Goal: Information Seeking & Learning: Learn about a topic

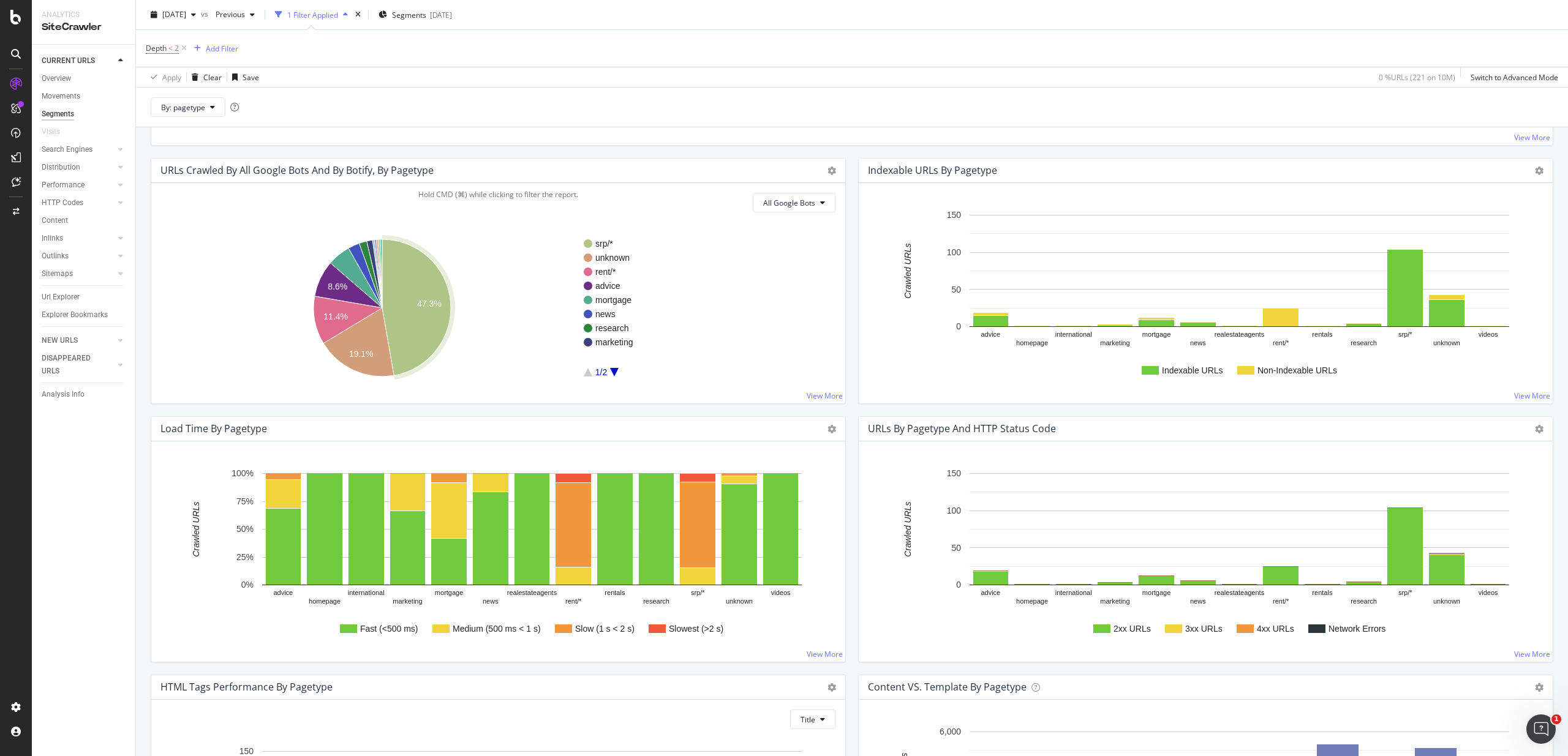
scroll to position [944, 0]
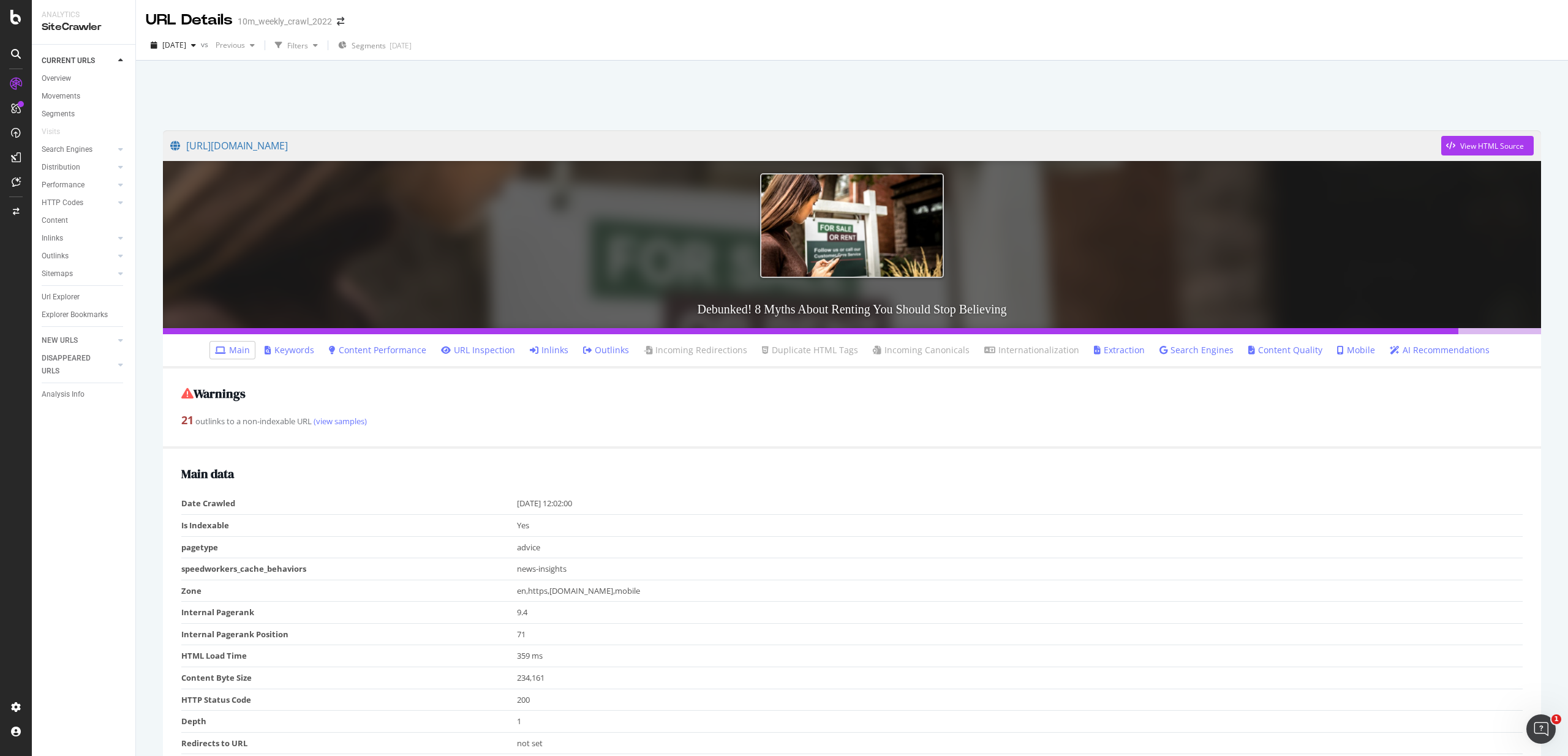
click at [557, 87] on div at bounding box center [852, 92] width 1402 height 52
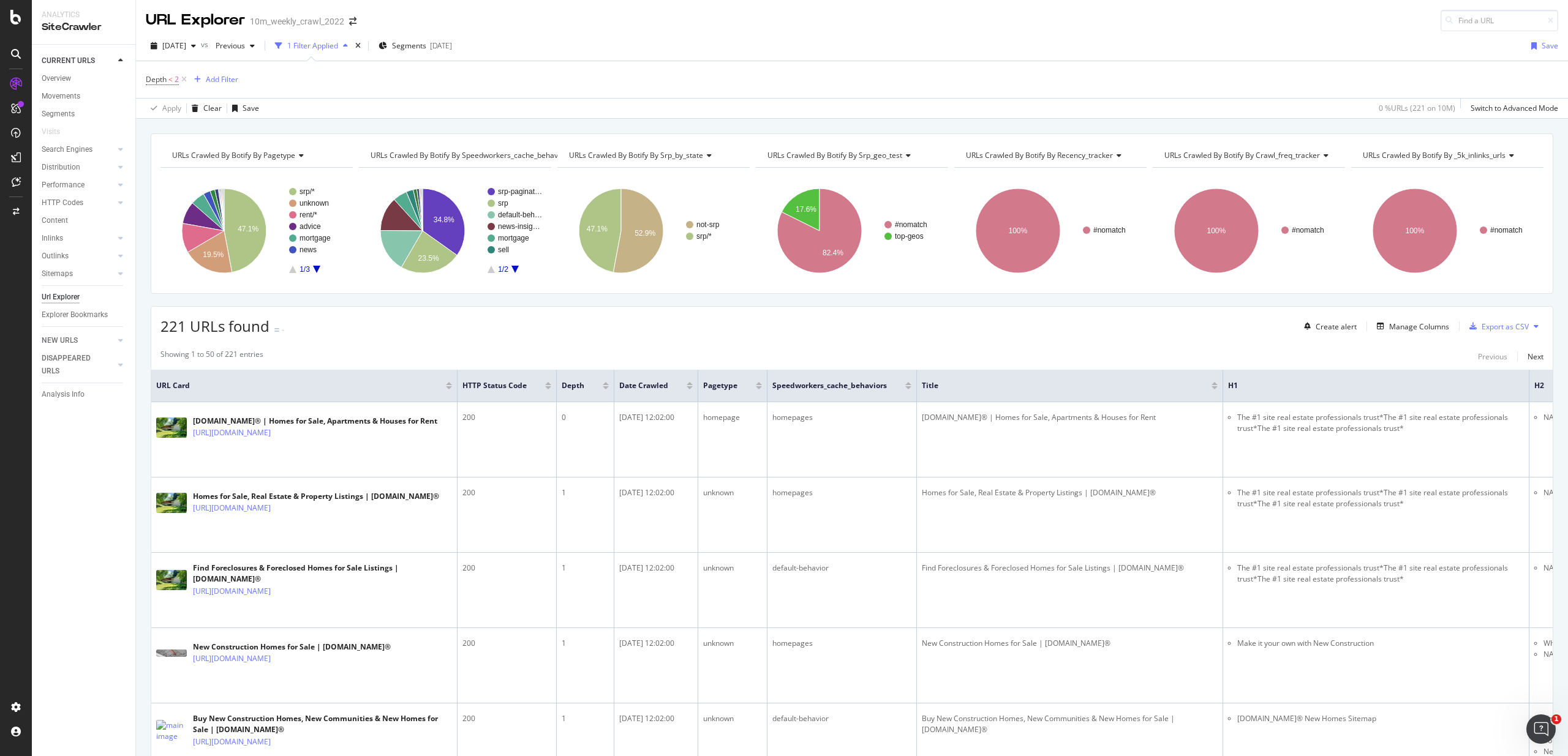
click at [878, 360] on div "Showing 1 to 50 of 221 entries Previous Next" at bounding box center [852, 356] width 1401 height 15
click at [85, 212] on div "DataExports" at bounding box center [69, 209] width 48 height 12
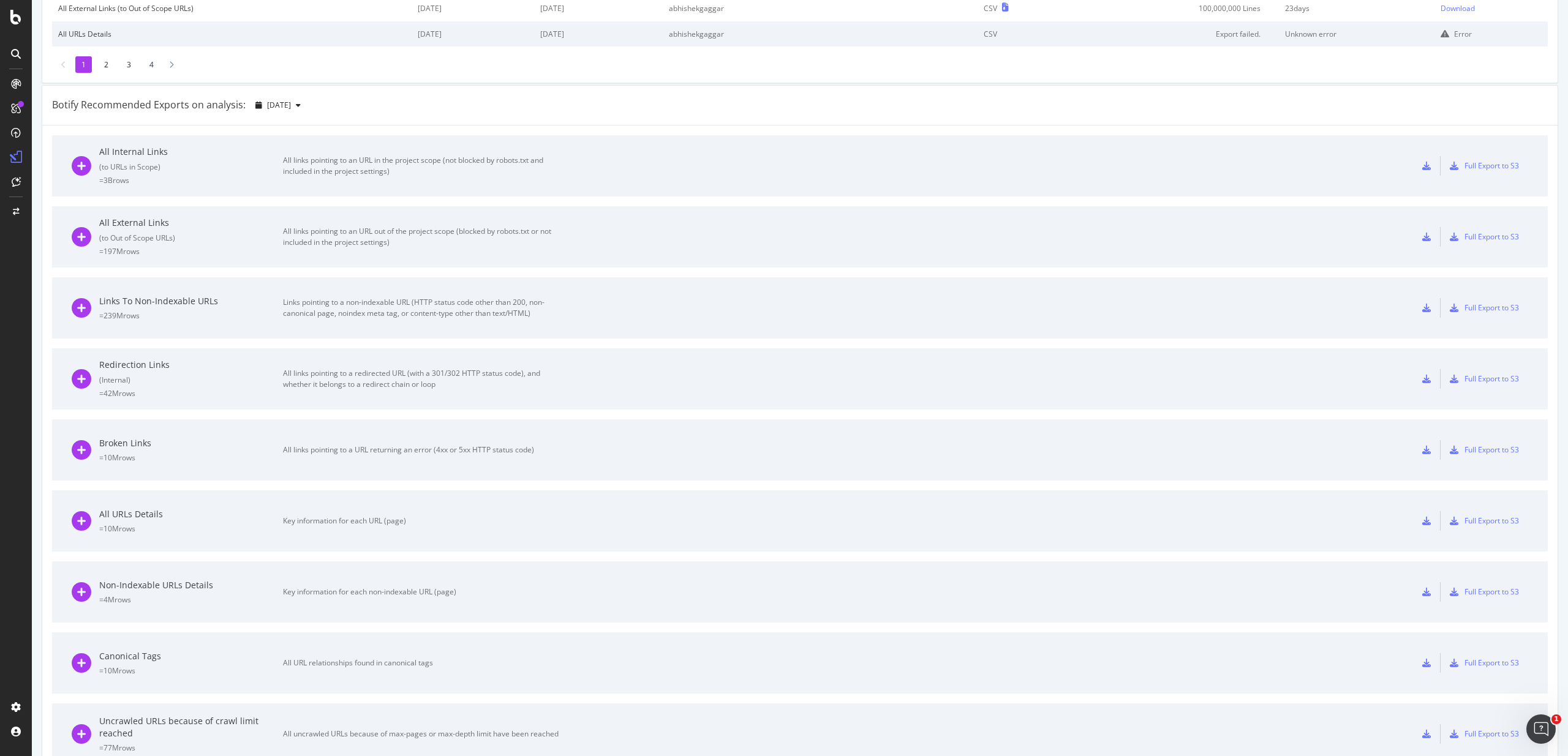
scroll to position [322, 0]
click at [297, 170] on div "All links pointing to an URL in the project scope (not blocked by robots.txt an…" at bounding box center [421, 166] width 276 height 22
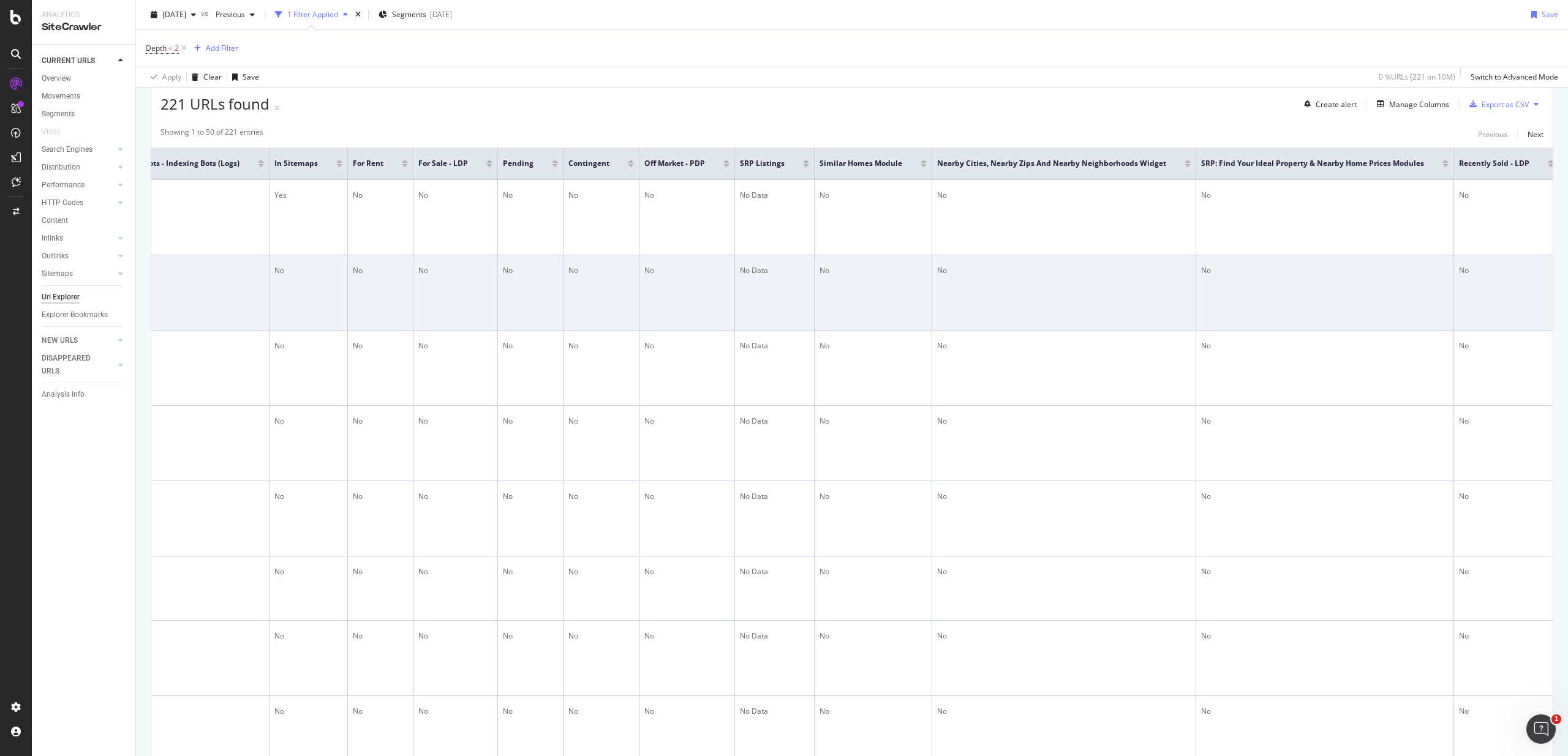
scroll to position [0, 4903]
click at [1162, 269] on div "No" at bounding box center [1060, 271] width 254 height 11
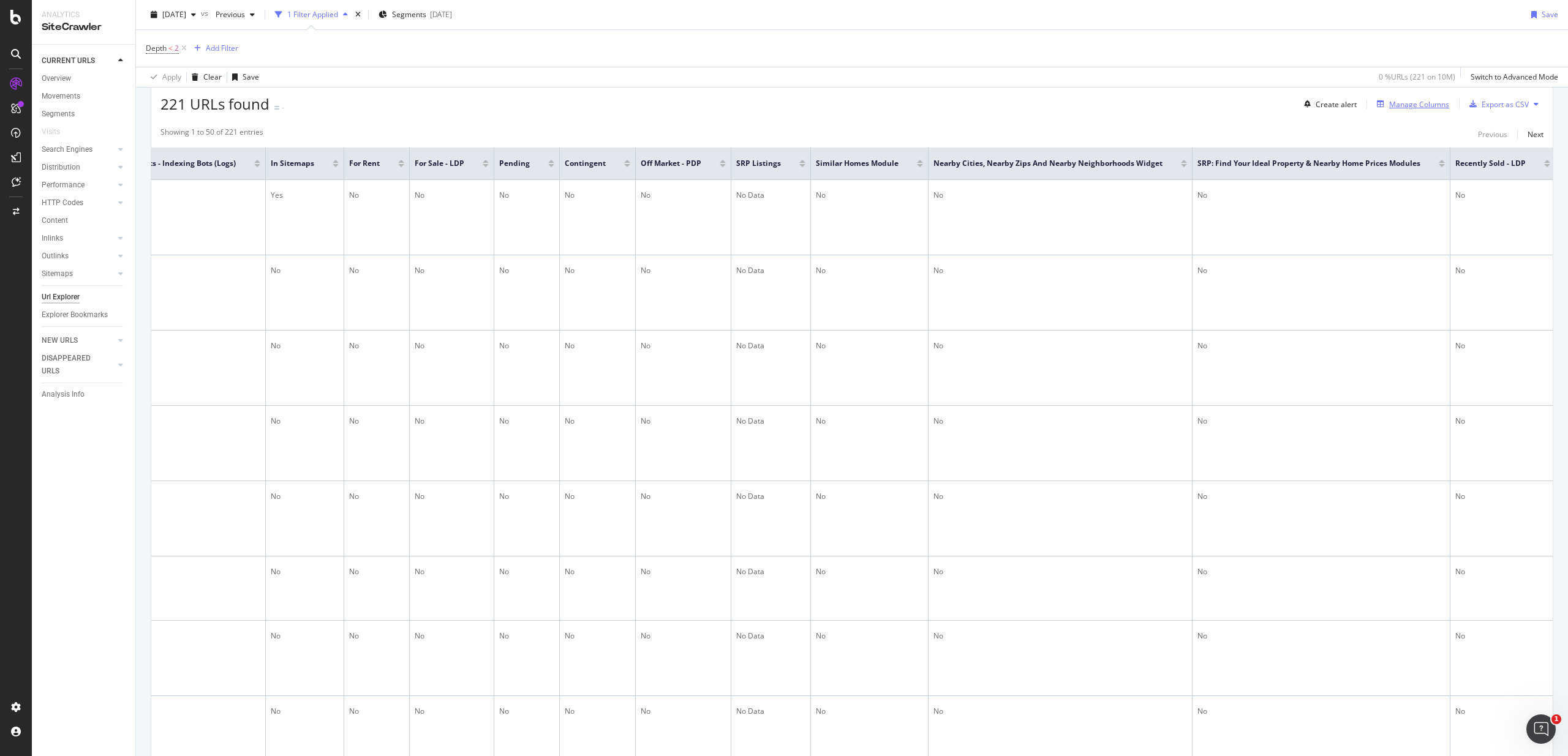
click at [1402, 106] on div "Manage Columns" at bounding box center [1419, 104] width 60 height 11
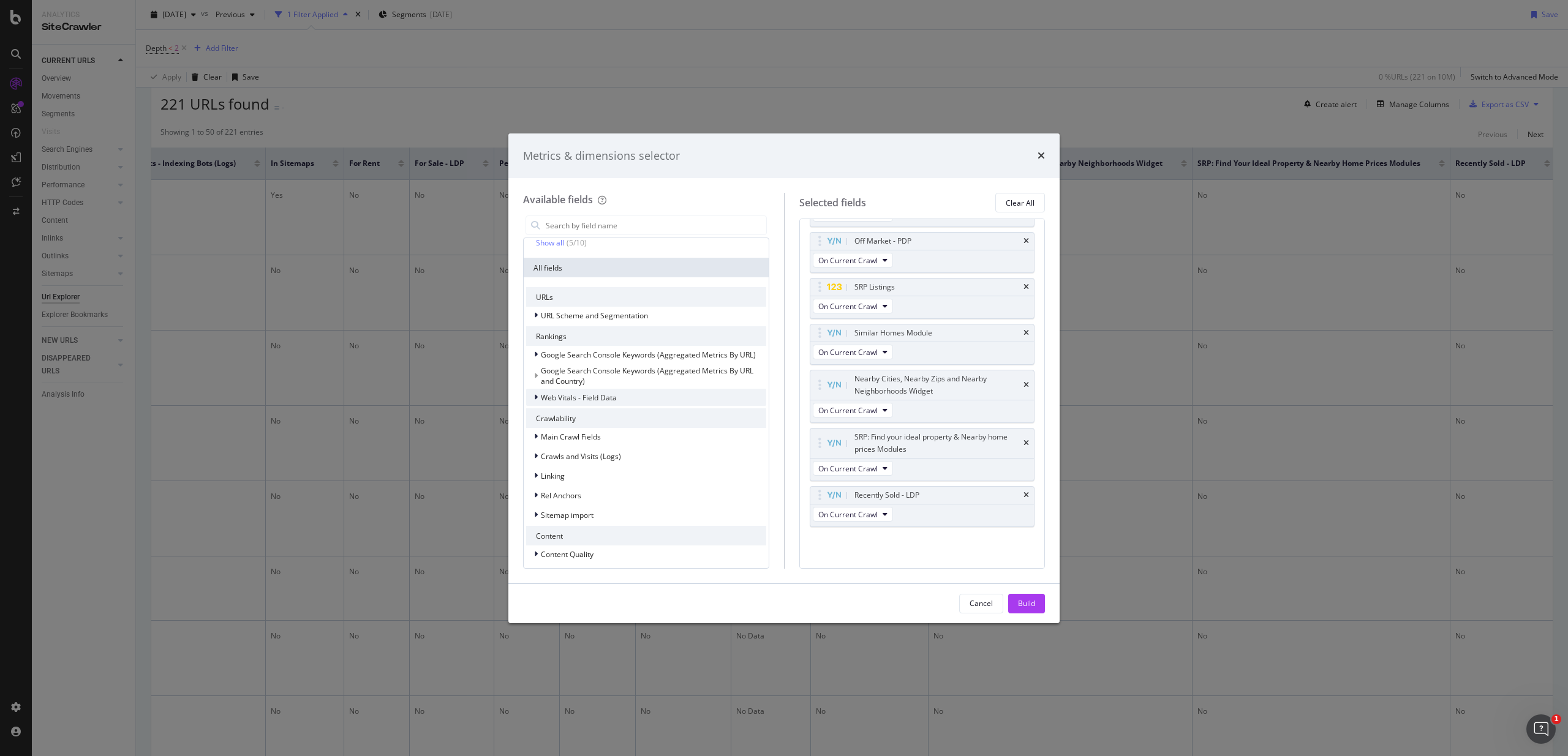
scroll to position [129, 0]
click at [581, 314] on span "URL Scheme and Segmentation" at bounding box center [594, 315] width 107 height 11
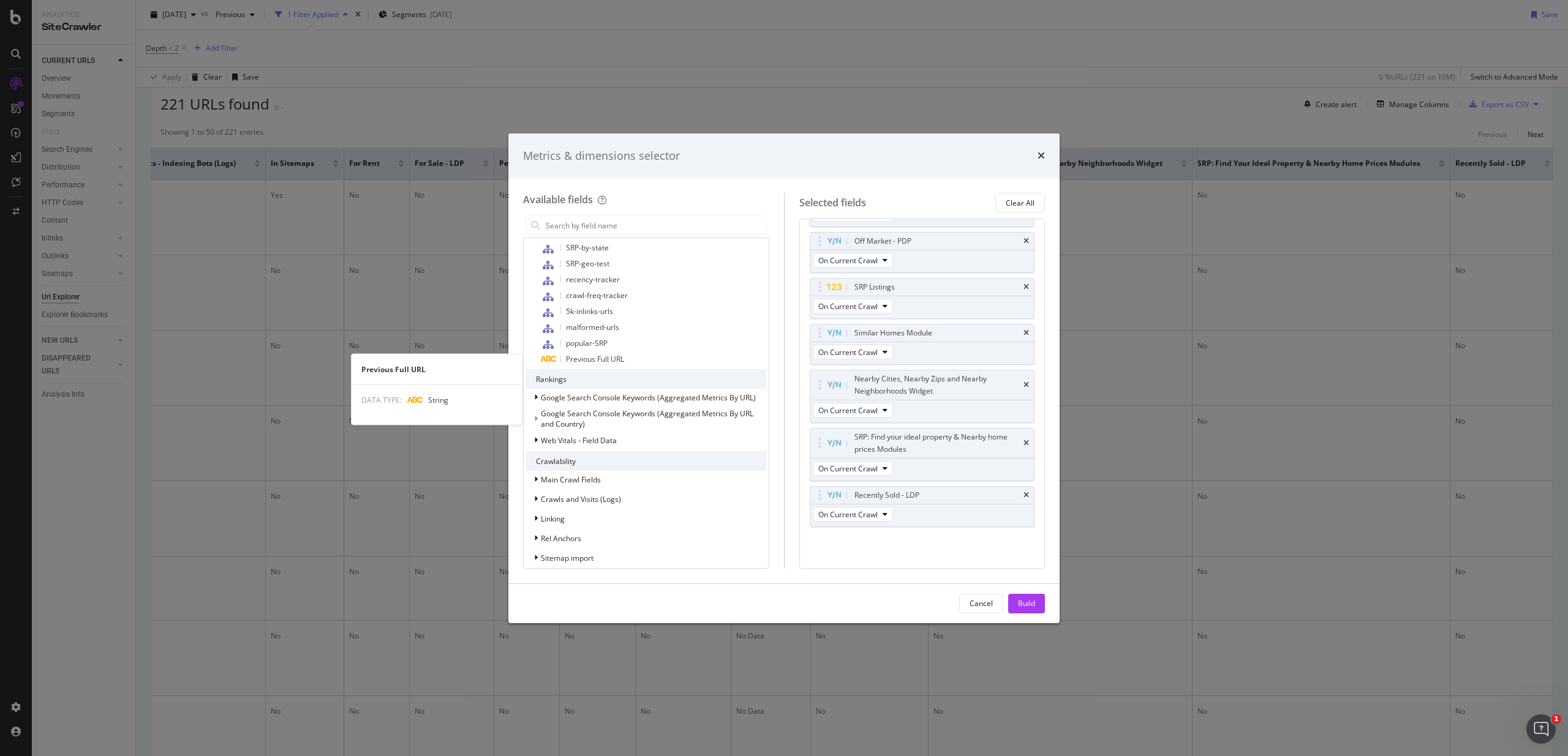
scroll to position [556, 0]
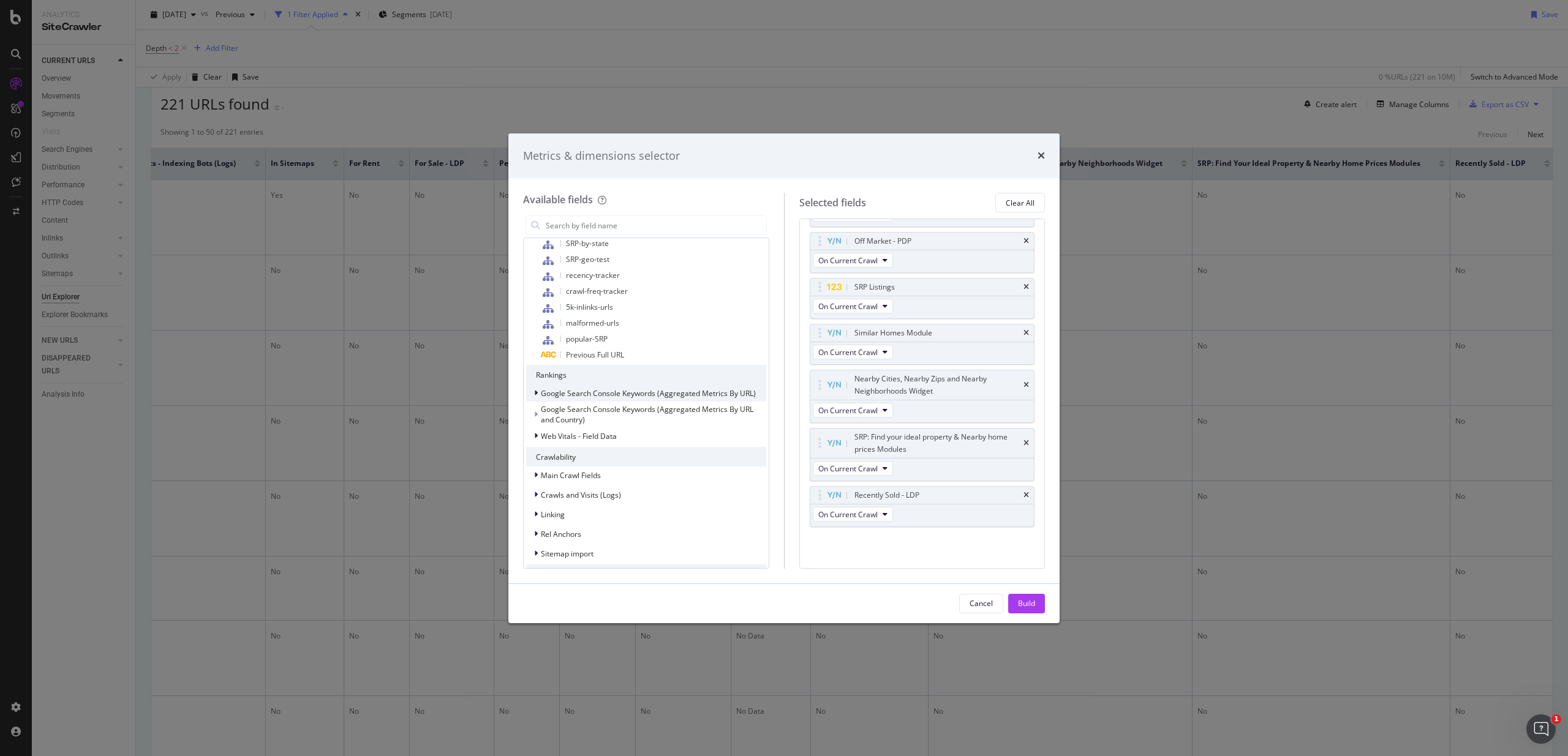
click at [627, 392] on span "Google Search Console Keywords (Aggregated Metrics By URL)" at bounding box center [648, 393] width 215 height 11
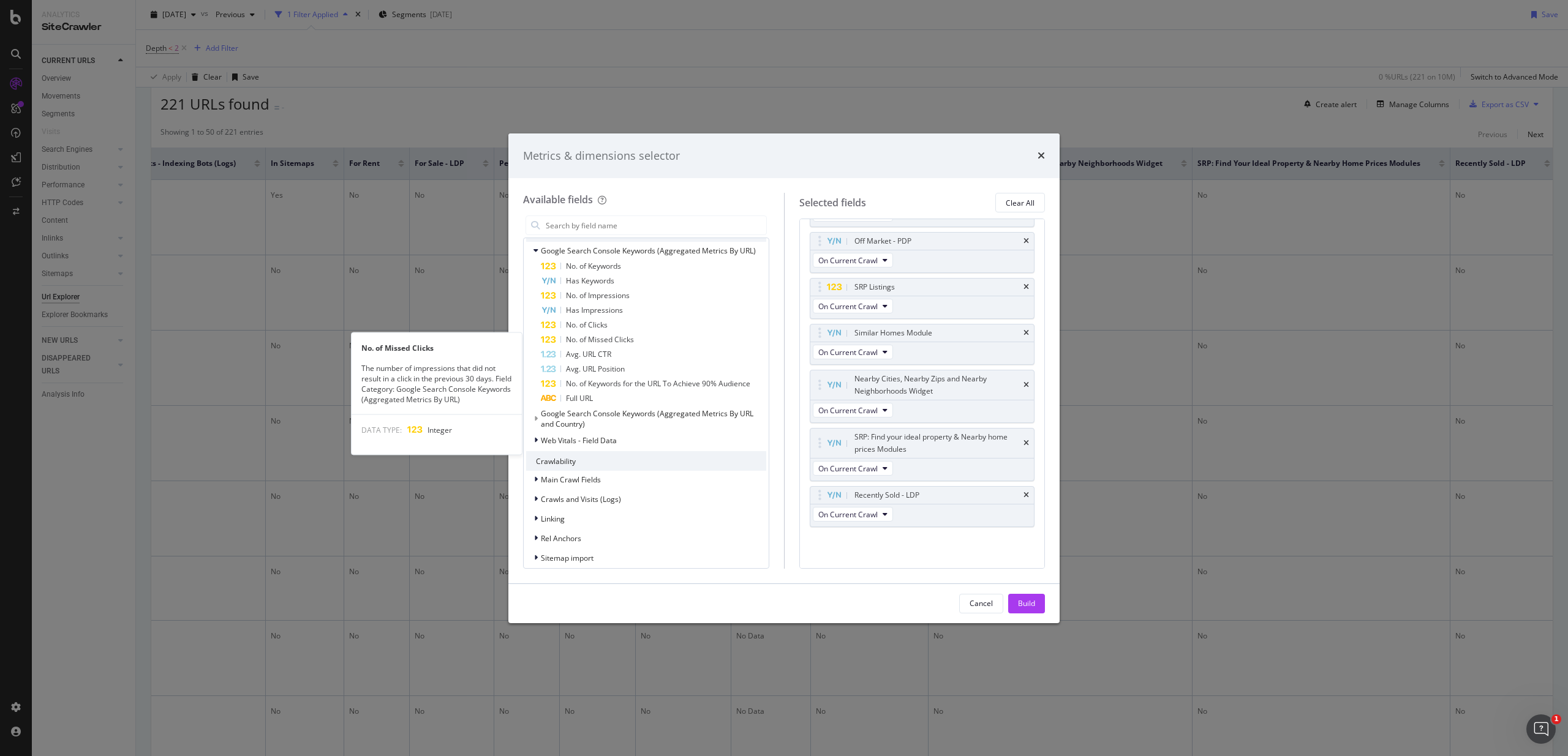
scroll to position [699, 0]
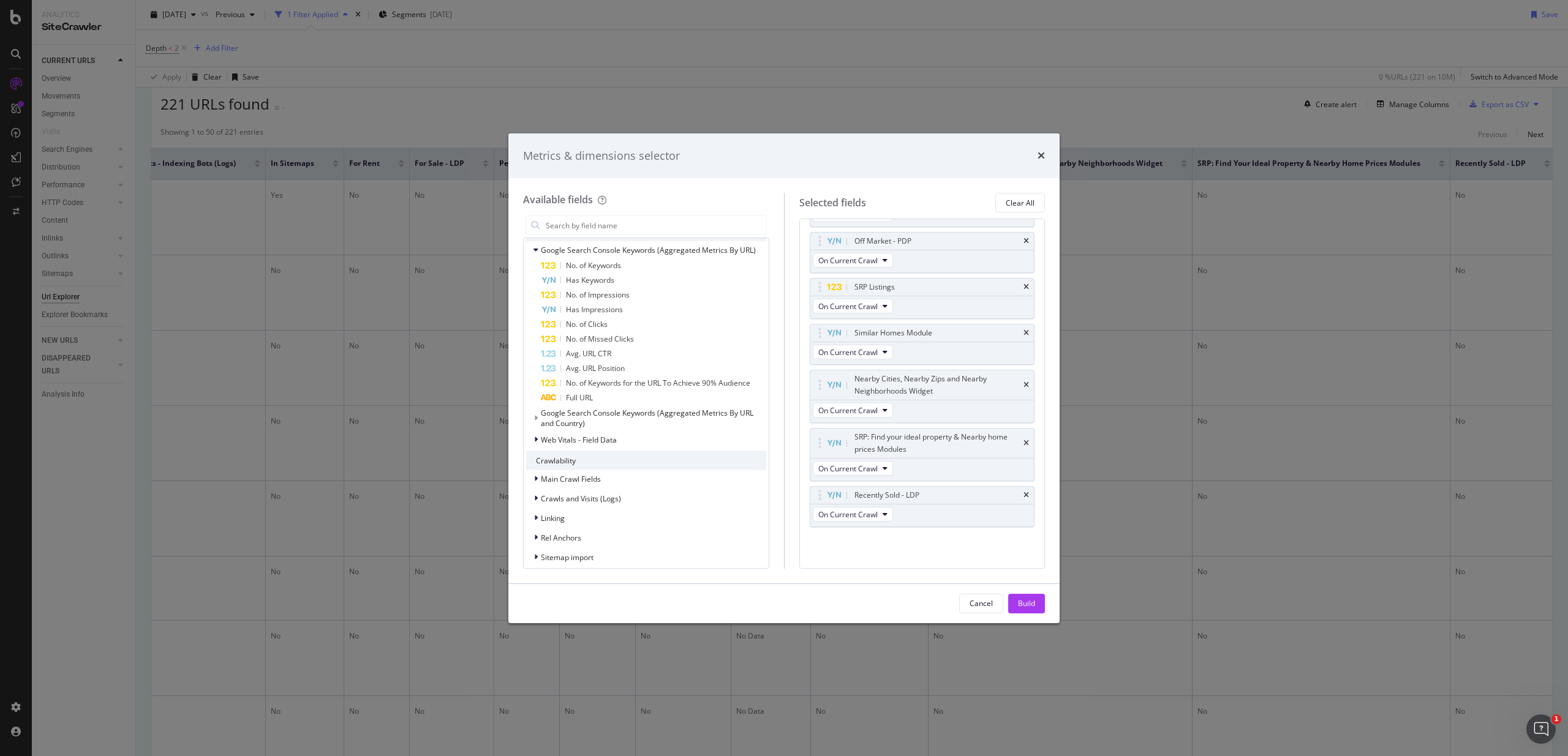
click at [637, 416] on span "Google Search Console Keywords (Aggregated Metrics By URL and Country)" at bounding box center [647, 418] width 213 height 21
click at [534, 250] on icon "modal" at bounding box center [536, 250] width 5 height 7
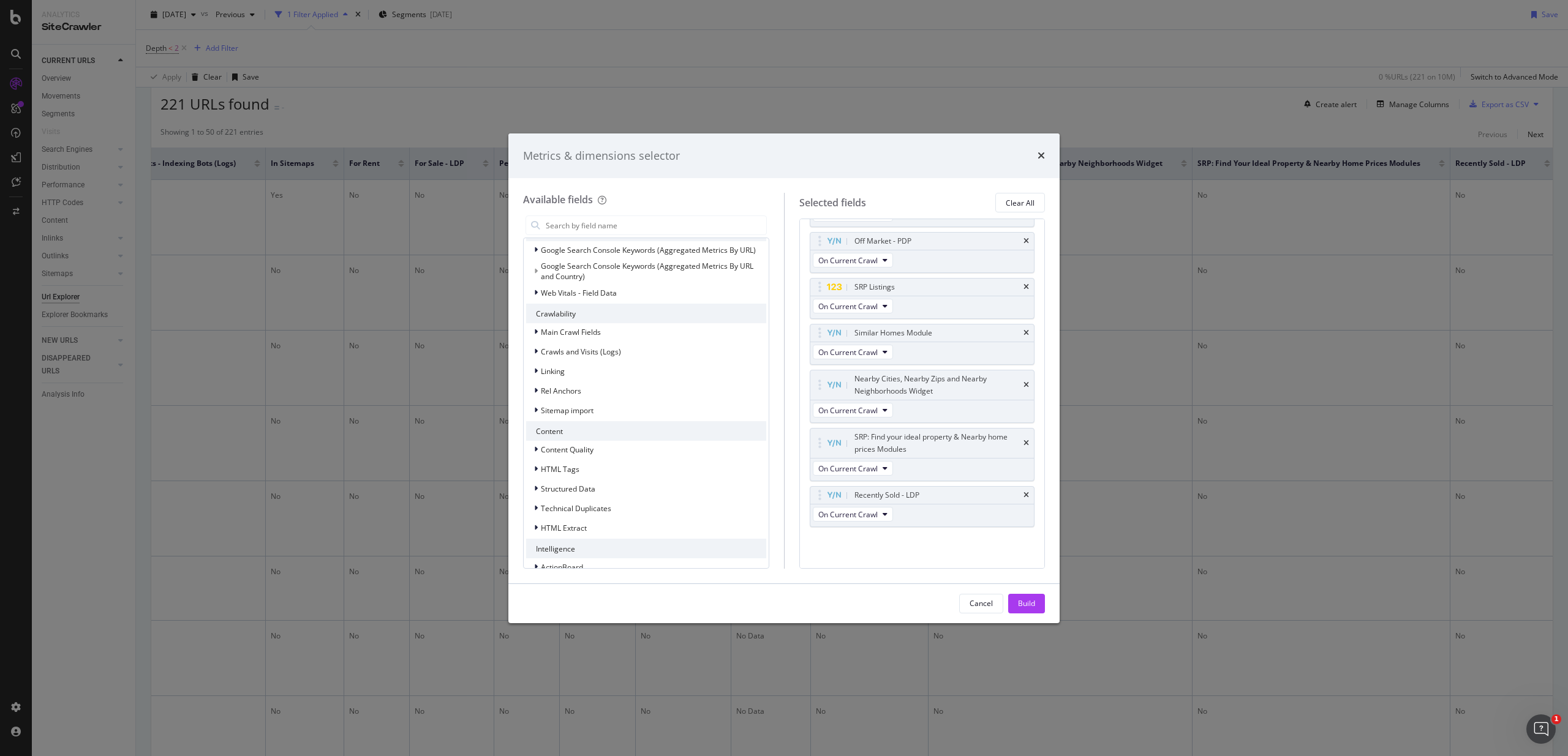
click at [534, 271] on icon "modal" at bounding box center [536, 271] width 4 height 7
click at [532, 291] on div "Web Vitals - Field Data" at bounding box center [571, 292] width 91 height 12
click at [544, 308] on icon "modal" at bounding box center [543, 310] width 4 height 7
click at [544, 308] on icon "modal" at bounding box center [543, 310] width 5 height 7
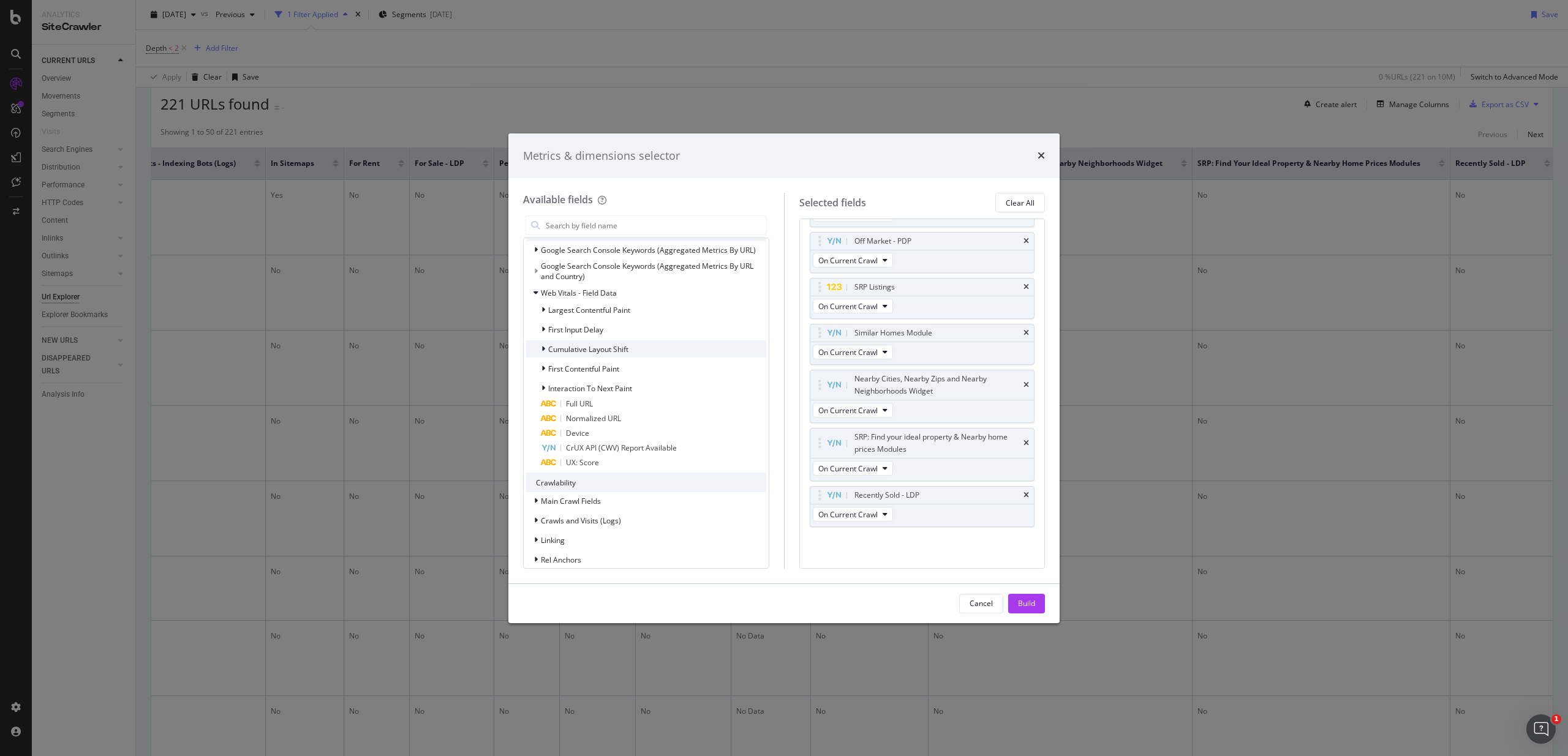
click at [541, 347] on icon "modal" at bounding box center [543, 349] width 4 height 7
click at [541, 347] on icon "modal" at bounding box center [543, 349] width 5 height 7
click at [544, 368] on icon "modal" at bounding box center [543, 368] width 4 height 7
click at [544, 368] on icon "modal" at bounding box center [543, 368] width 5 height 7
click at [544, 386] on icon "modal" at bounding box center [543, 388] width 4 height 7
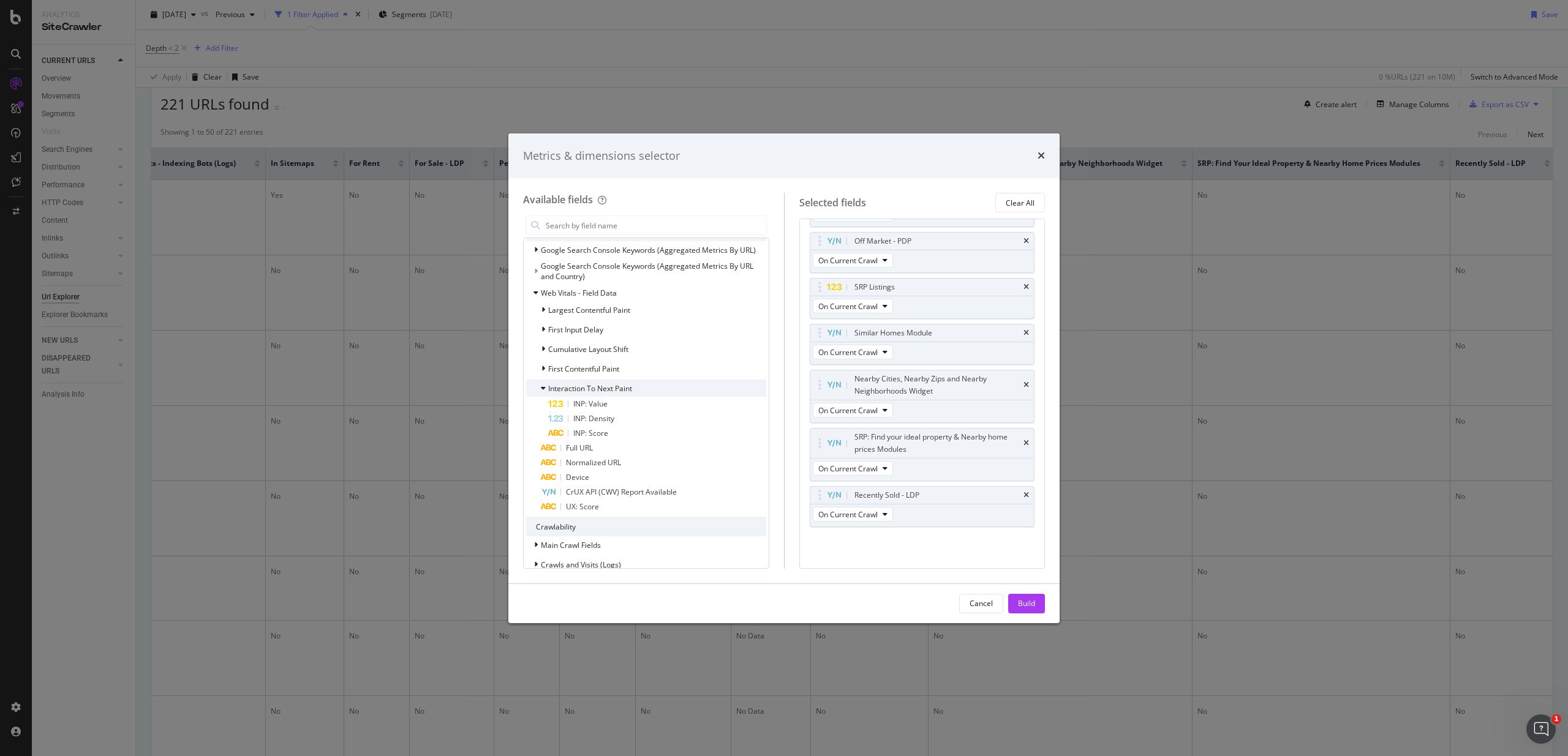
click at [544, 386] on icon "modal" at bounding box center [543, 388] width 5 height 7
click at [542, 387] on icon "modal" at bounding box center [543, 388] width 4 height 7
click at [545, 387] on icon "modal" at bounding box center [543, 388] width 5 height 7
click at [538, 292] on div "modal" at bounding box center [537, 292] width 7 height 12
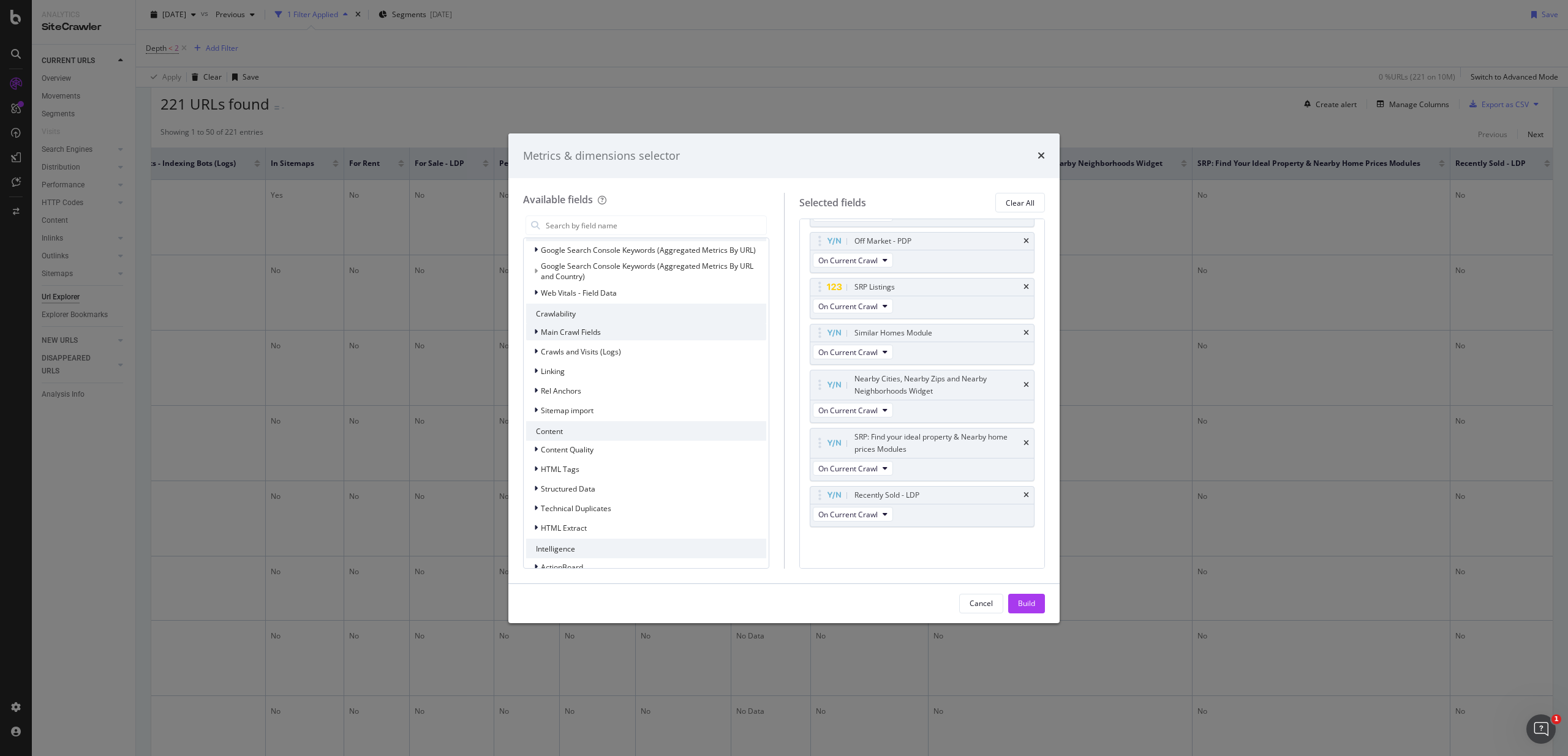
click at [575, 332] on span "Main Crawl Fields" at bounding box center [570, 332] width 60 height 11
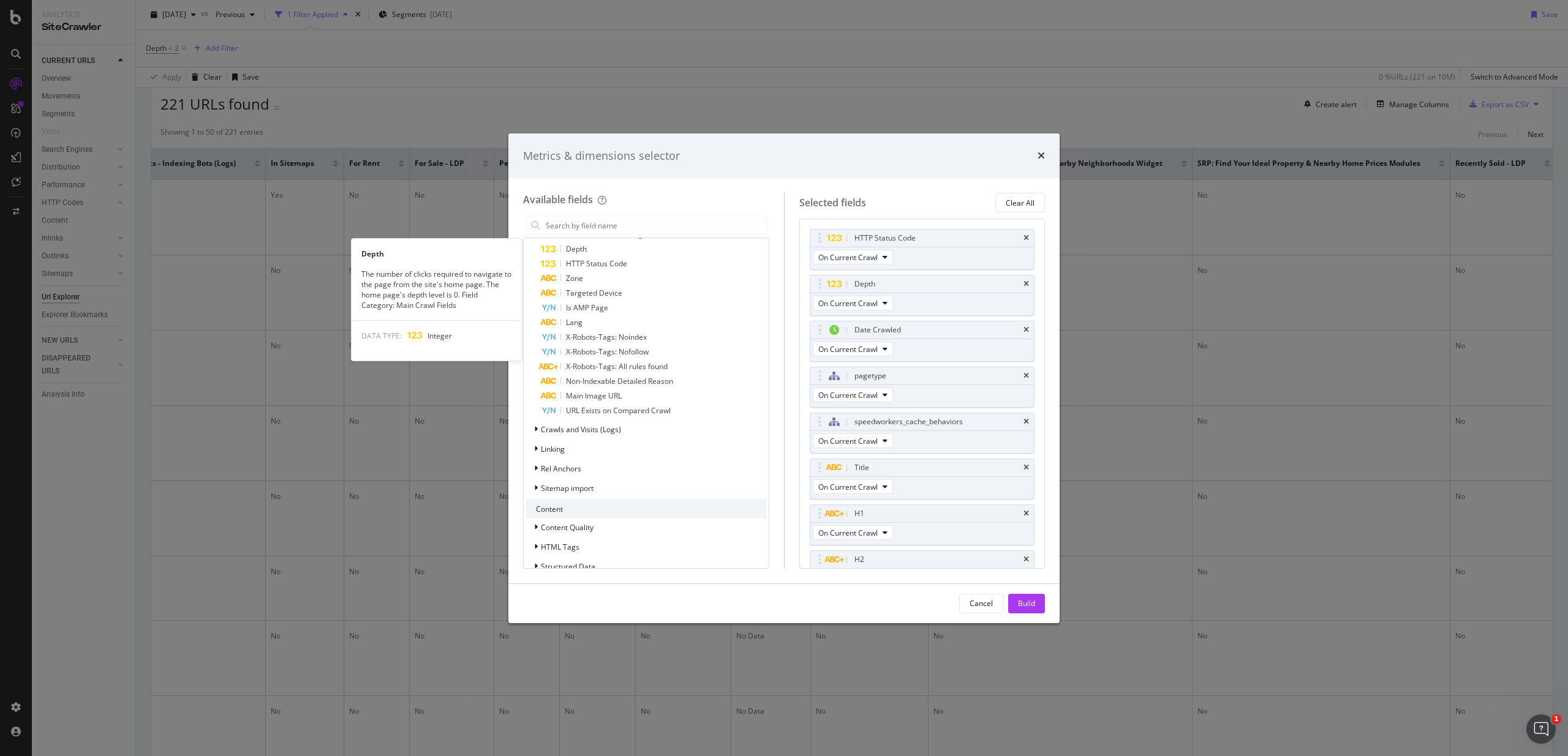
scroll to position [1038, 0]
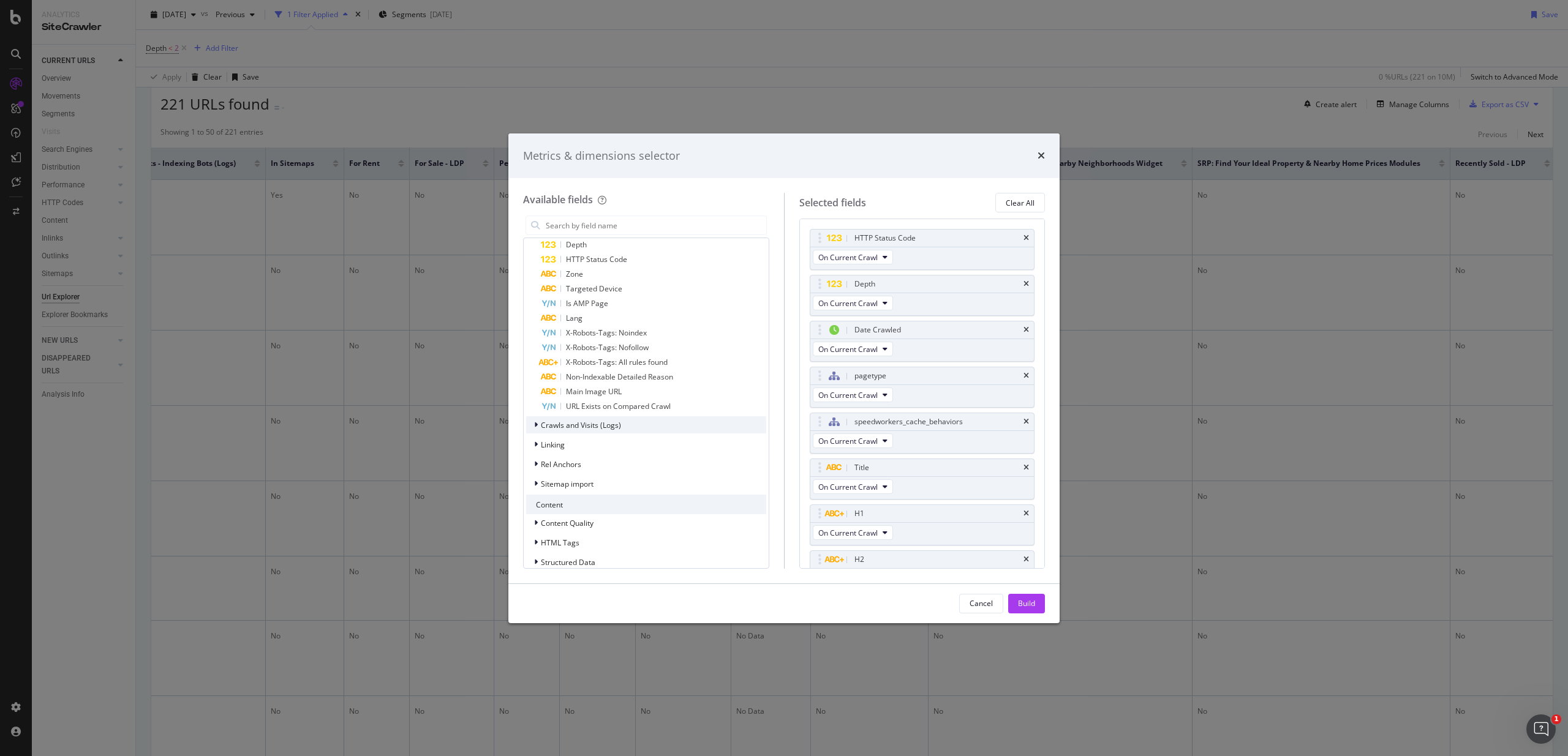
click at [573, 428] on span "Crawls and Visits (Logs)" at bounding box center [581, 425] width 80 height 11
click at [561, 414] on span "Crawls (Logs)" at bounding box center [571, 416] width 46 height 11
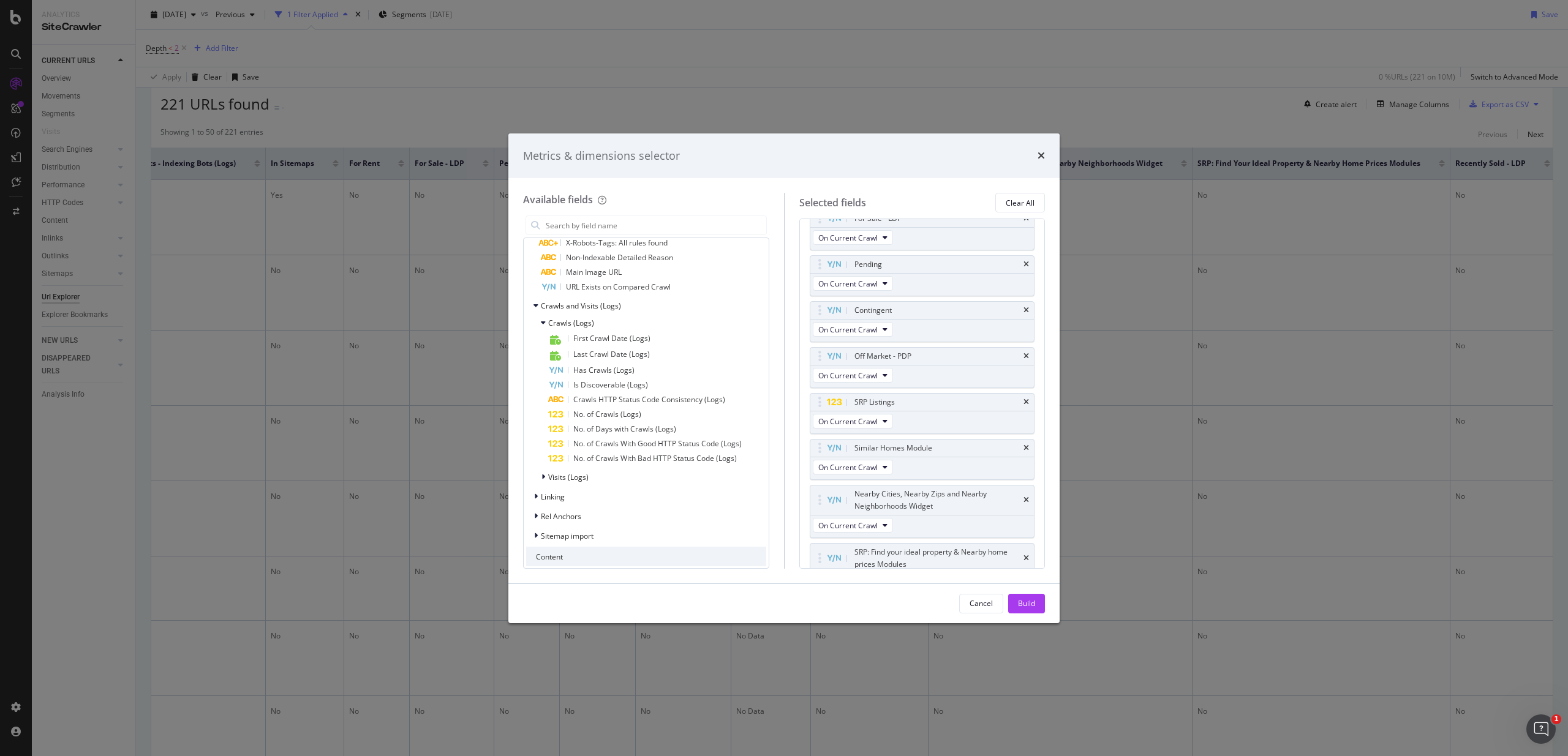
scroll to position [1432, 0]
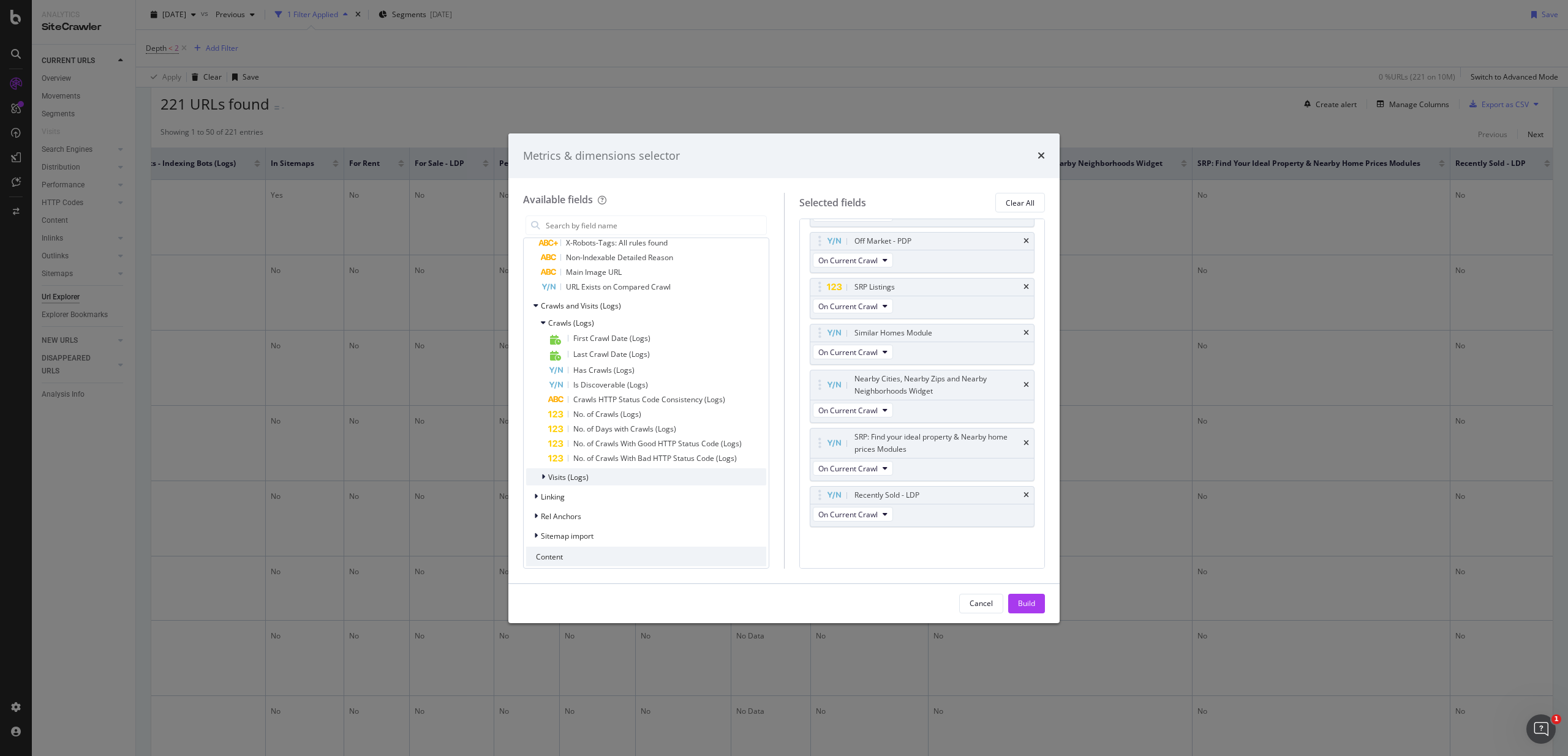
click at [561, 474] on span "Visits (Logs)" at bounding box center [568, 477] width 40 height 11
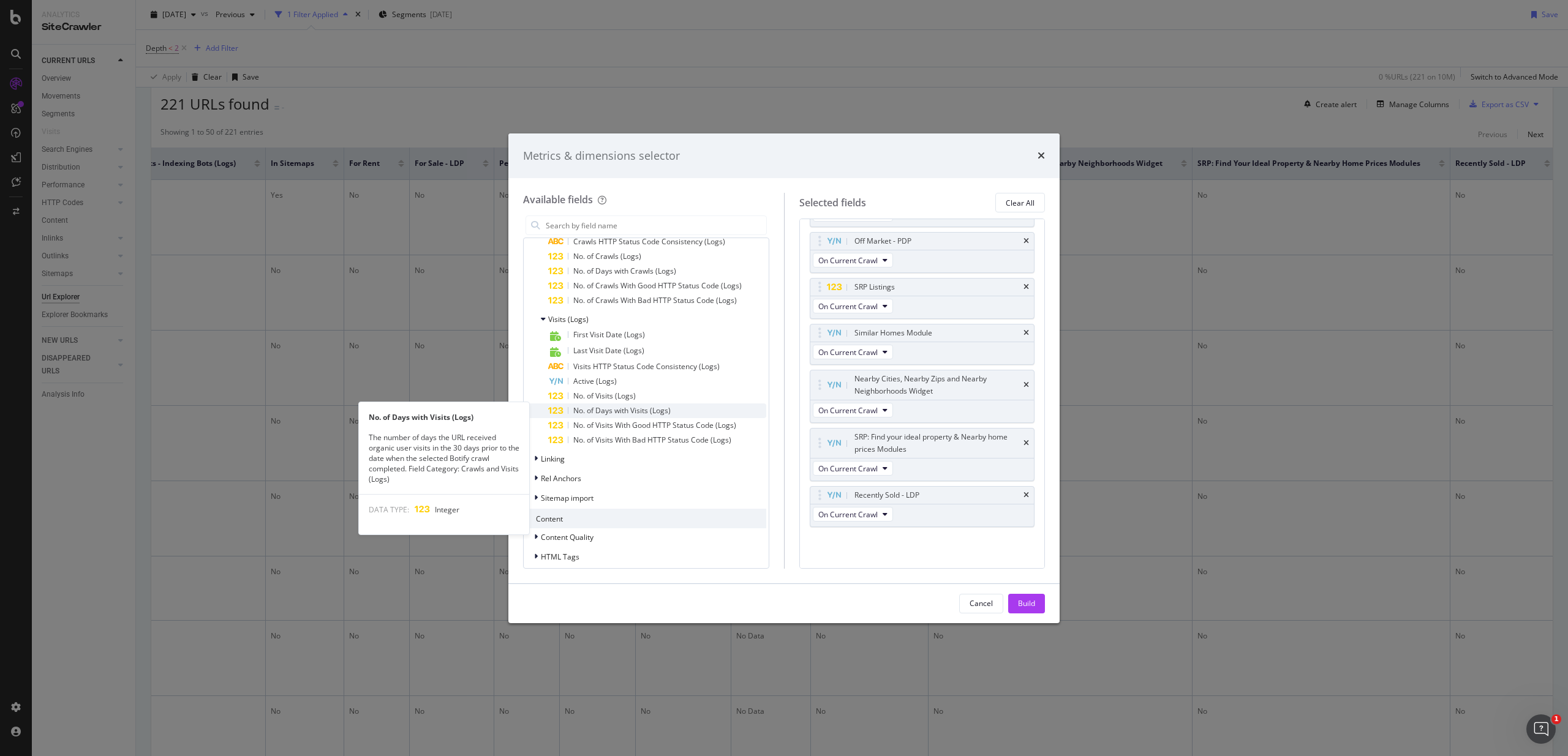
scroll to position [1318, 0]
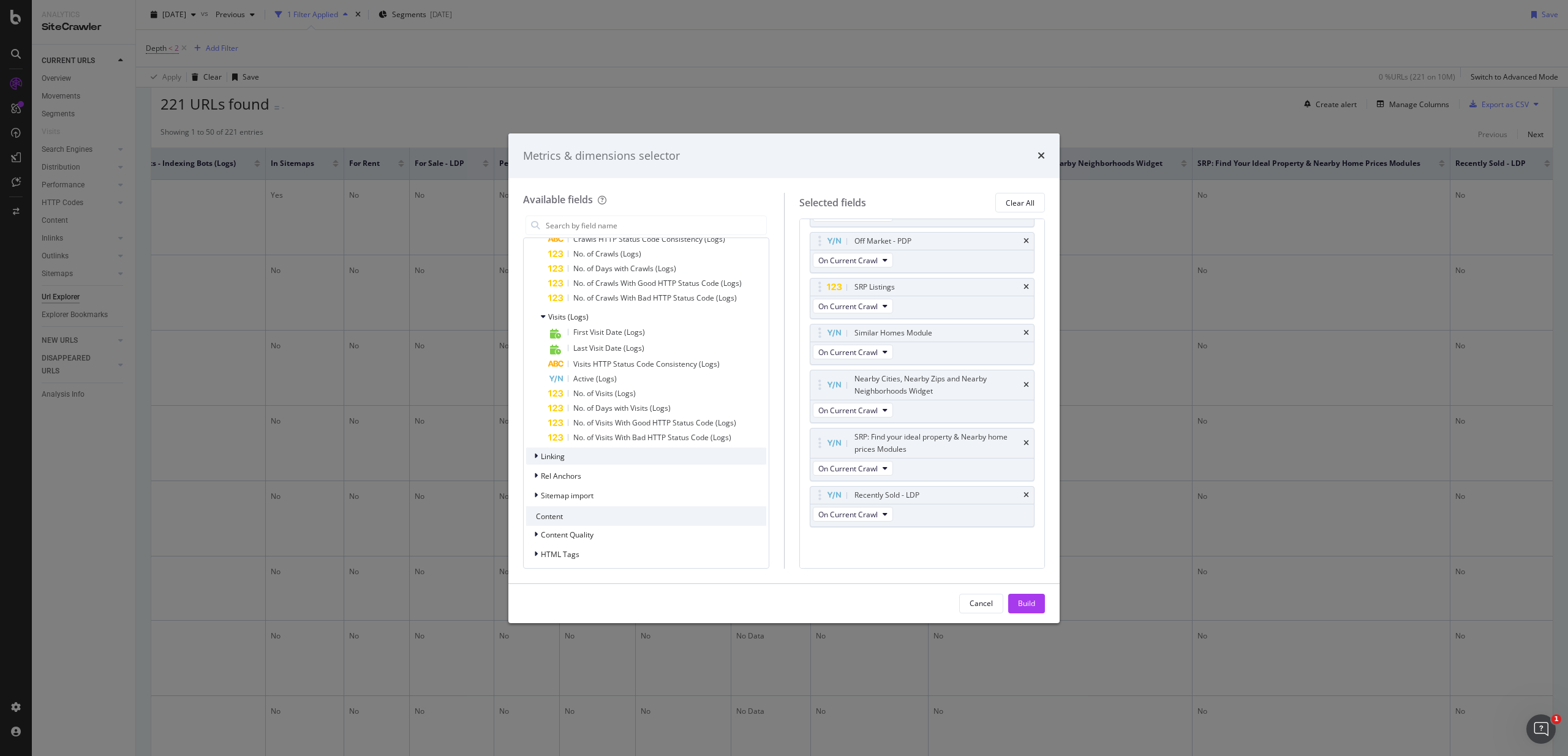
click at [541, 457] on span "Linking" at bounding box center [552, 456] width 24 height 11
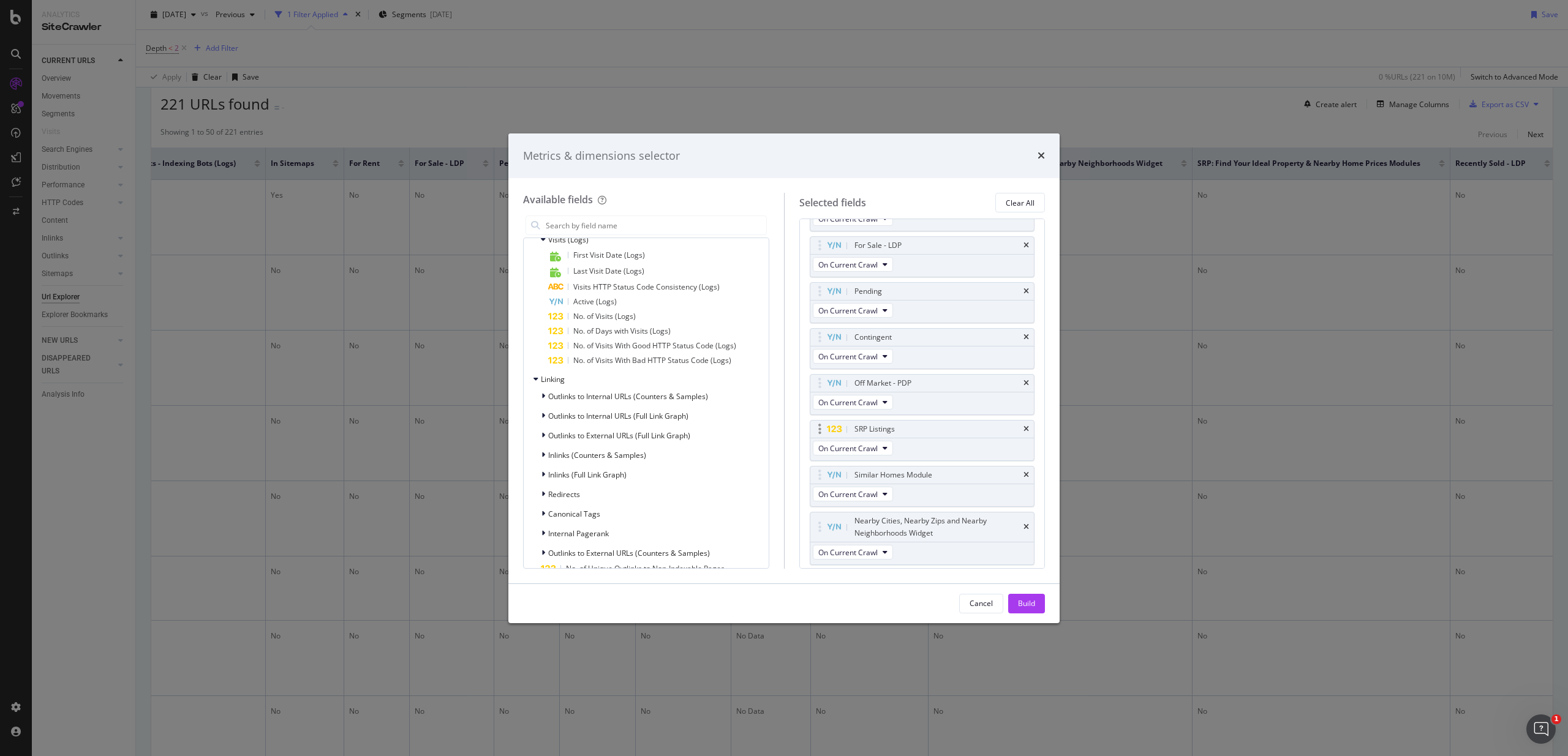
scroll to position [1432, 0]
click at [597, 397] on span "Outlinks to Internal URLs (Counters & Samples)" at bounding box center [628, 396] width 160 height 11
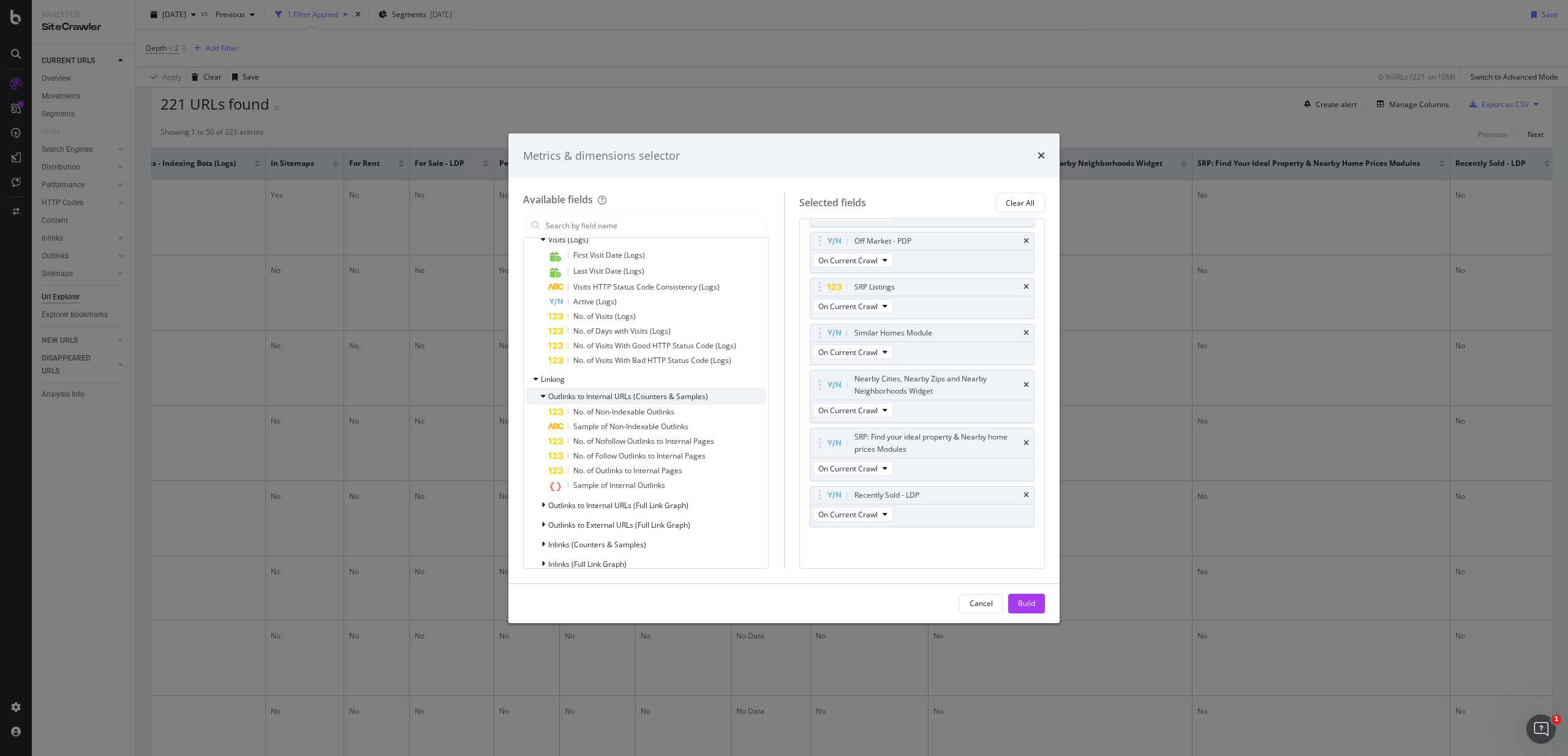
click at [693, 399] on span "Outlinks to Internal URLs (Counters & Samples)" at bounding box center [628, 396] width 160 height 11
click at [649, 420] on span "Outlinks to Internal URLs (Full Link Graph)" at bounding box center [618, 415] width 140 height 11
click at [655, 417] on span "Outlinks to Internal URLs (Full Link Graph)" at bounding box center [618, 415] width 140 height 11
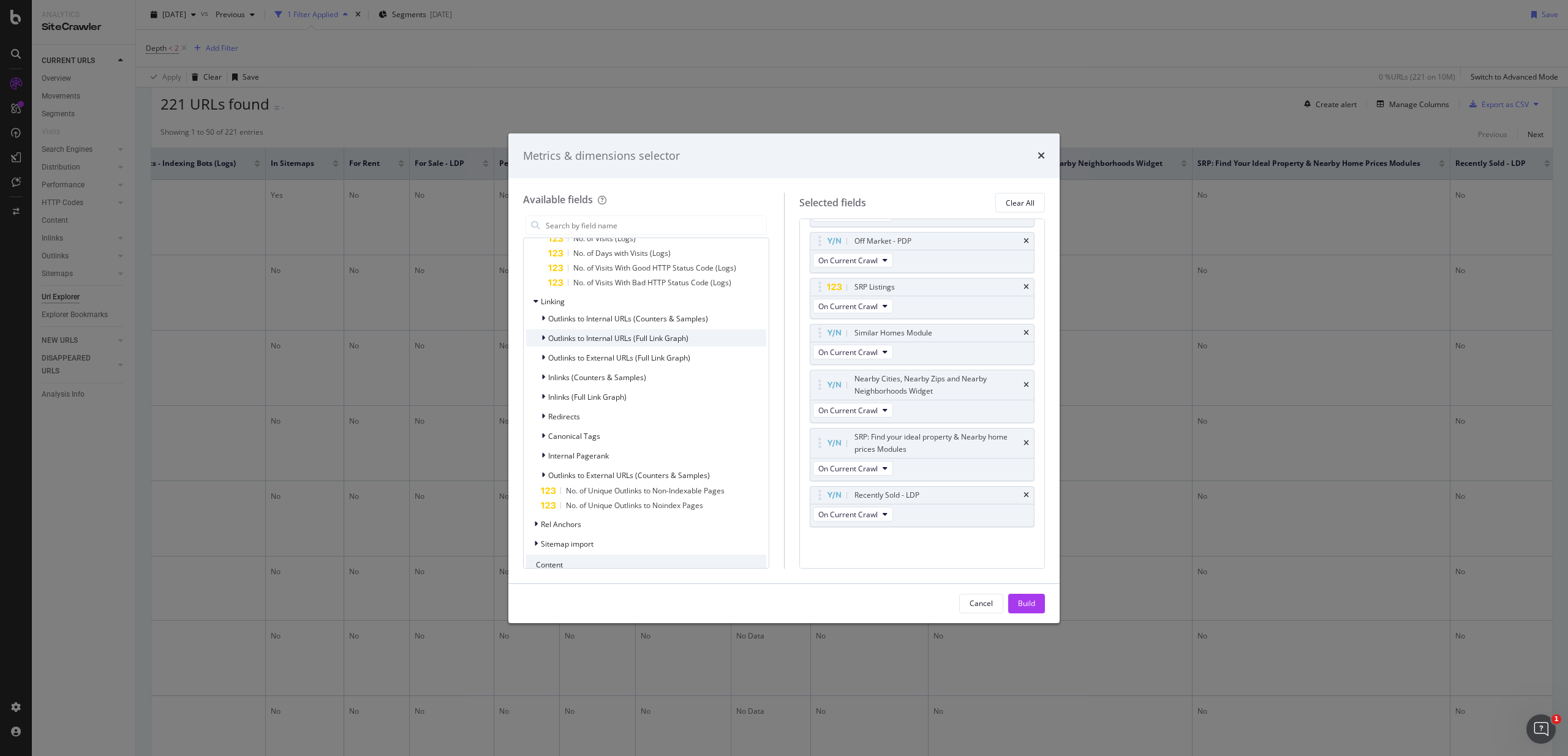
scroll to position [1497, 0]
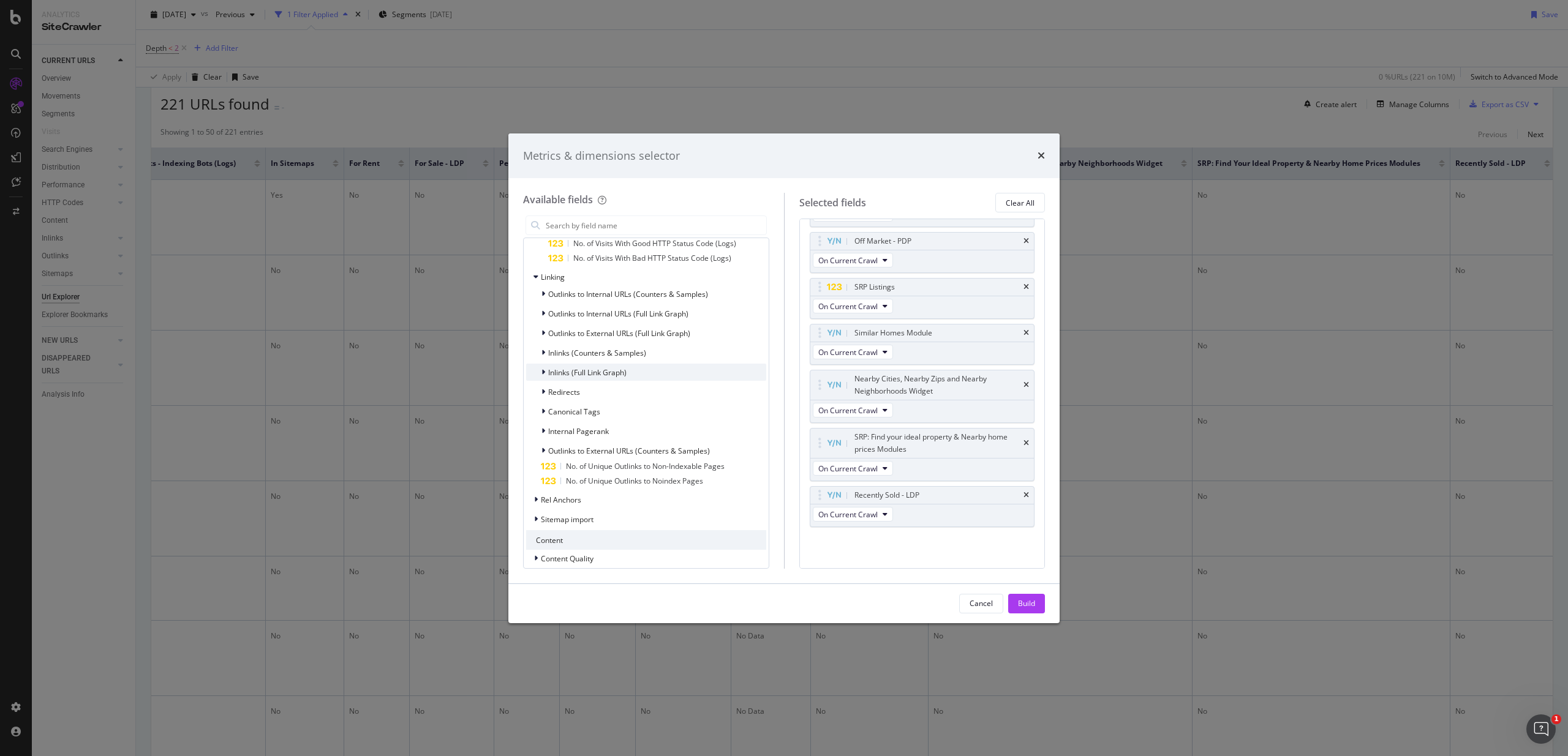
click at [593, 373] on span "Inlinks (Full Link Graph)" at bounding box center [587, 372] width 79 height 11
click at [600, 373] on span "Inlinks (Full Link Graph)" at bounding box center [587, 372] width 79 height 11
click at [595, 346] on div "Inlinks (Counters & Samples)" at bounding box center [646, 352] width 240 height 17
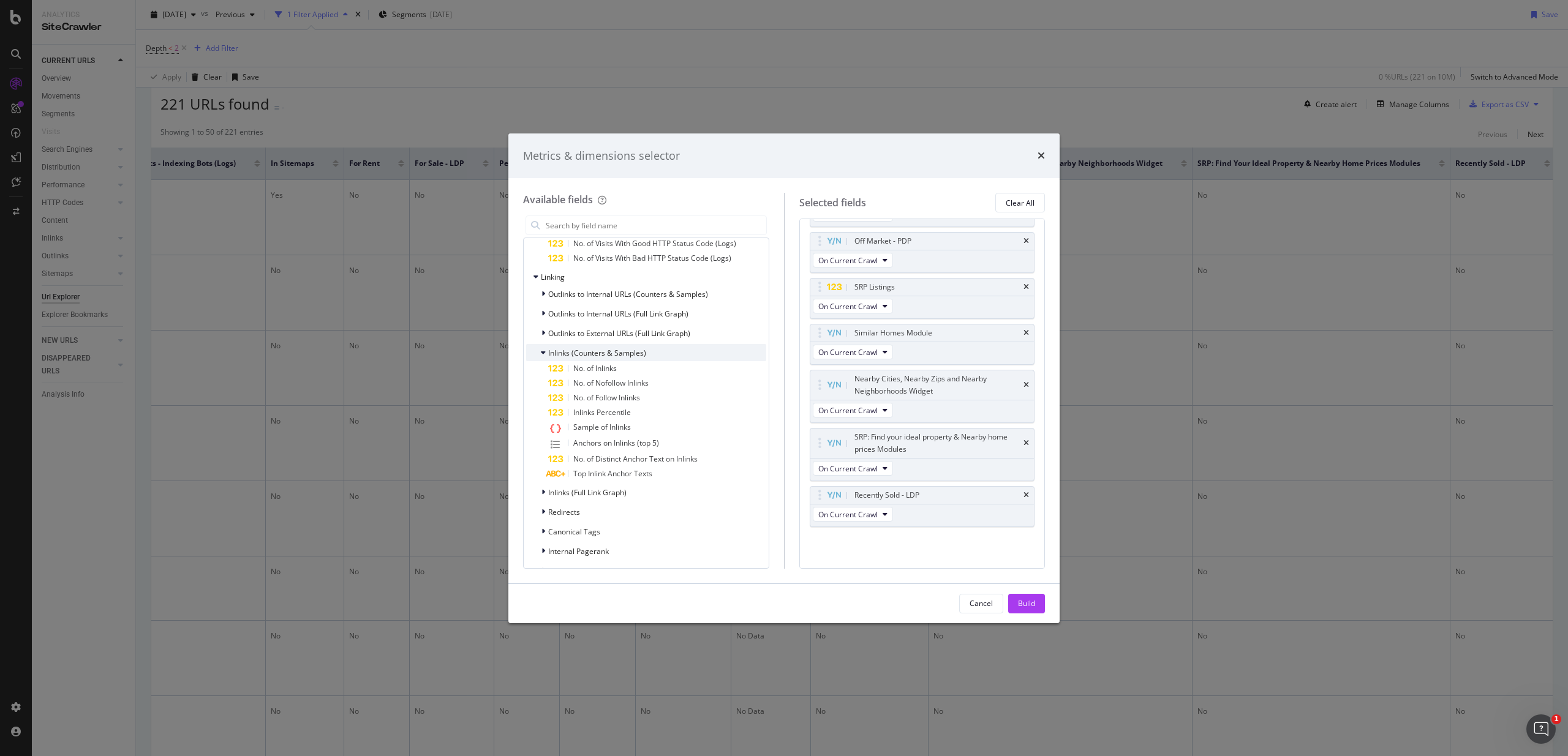
click at [588, 351] on span "Inlinks (Counters & Samples)" at bounding box center [597, 352] width 98 height 11
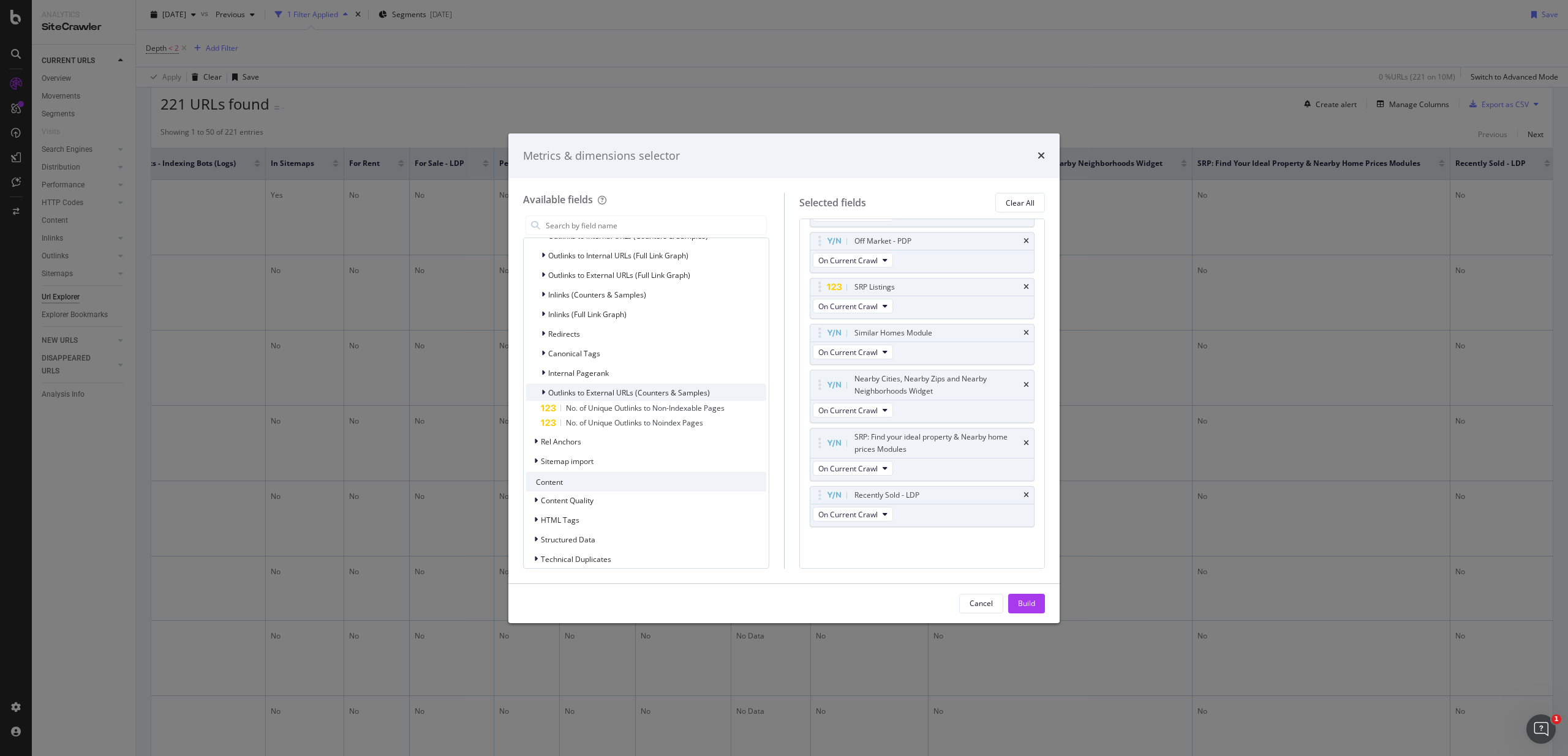
scroll to position [1556, 0]
click at [602, 392] on span "Outlinks to External URLs (Counters & Samples)" at bounding box center [628, 392] width 161 height 11
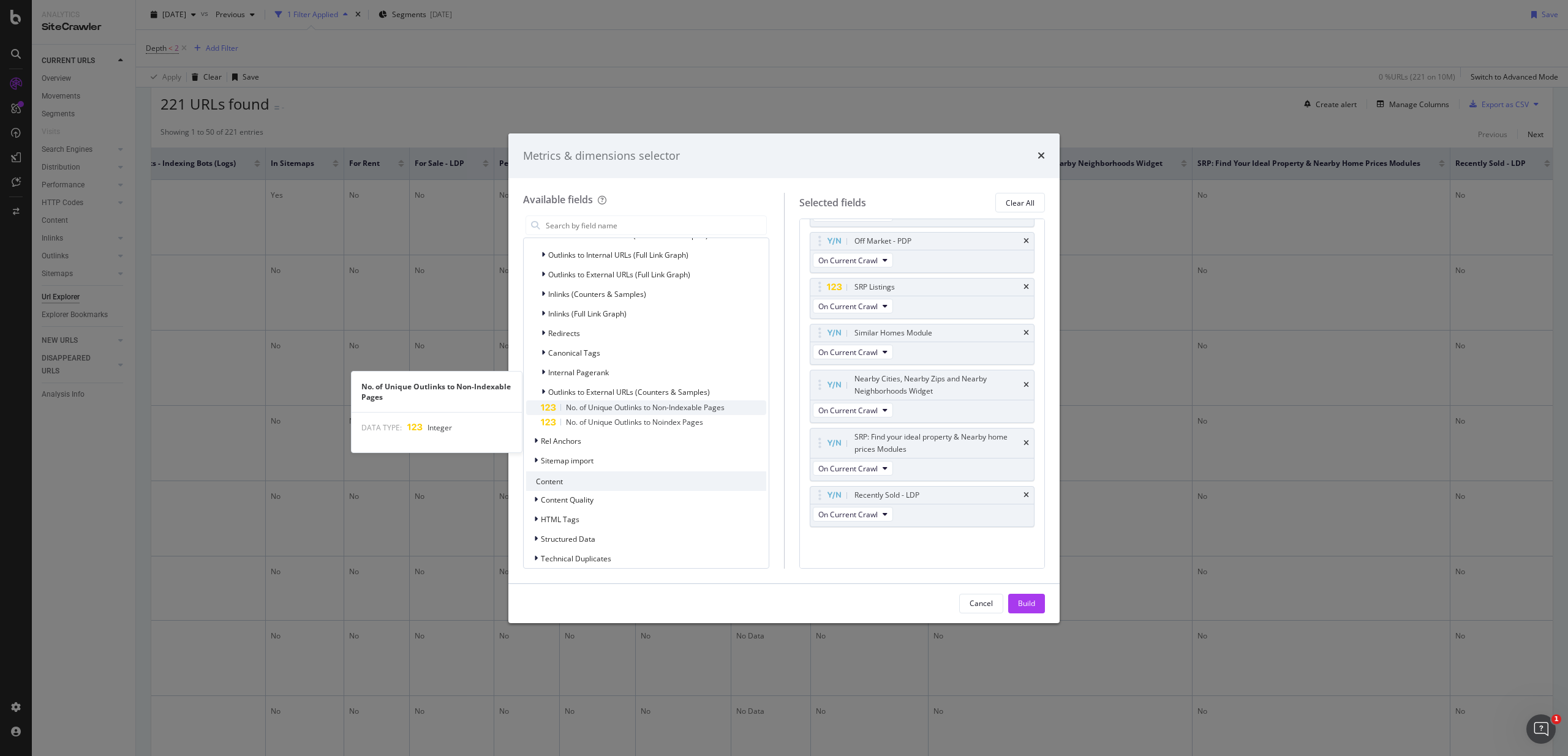
scroll to position [1595, 0]
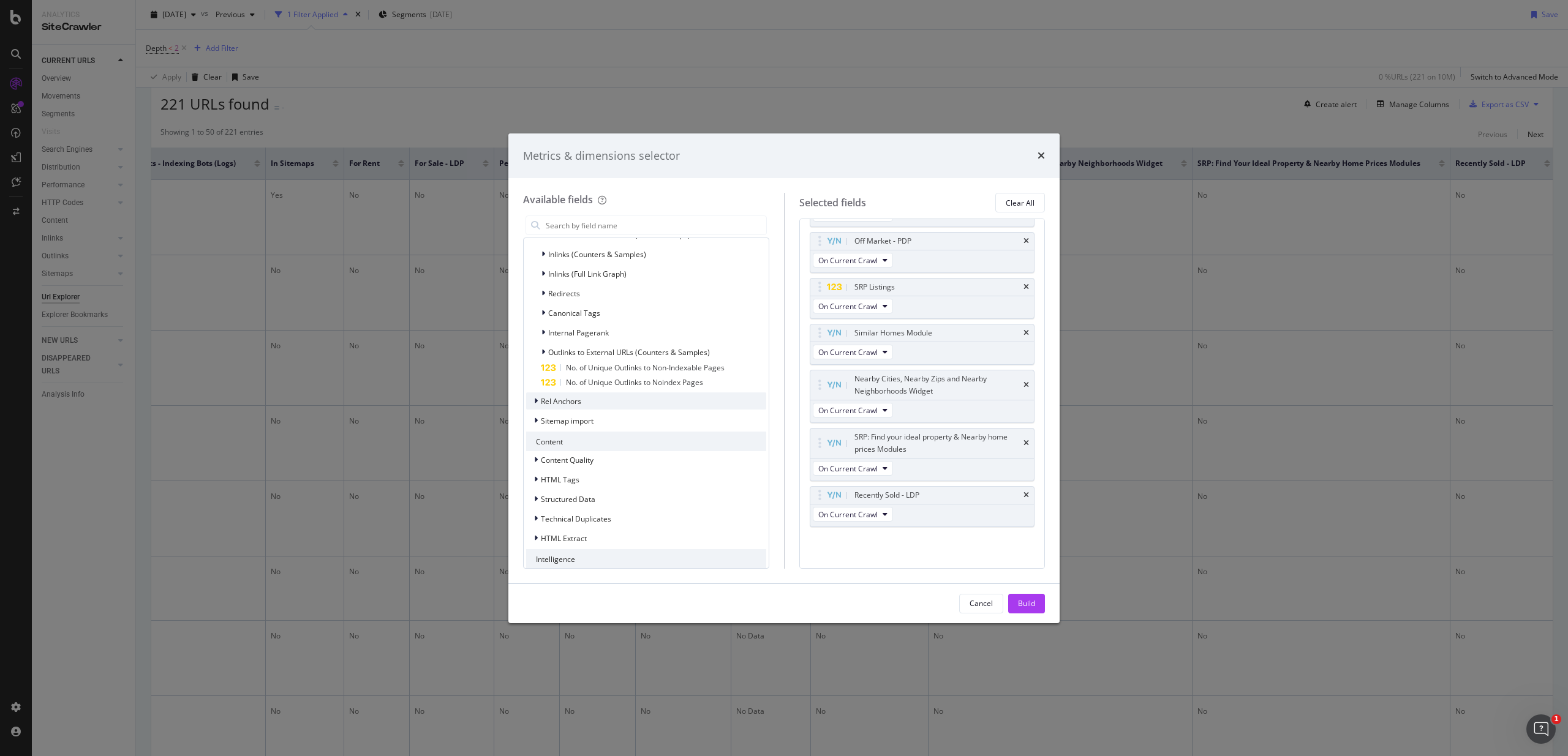
click at [569, 395] on div "Rel Anchors" at bounding box center [646, 401] width 240 height 17
click at [574, 399] on span "Rel Anchors" at bounding box center [560, 401] width 40 height 11
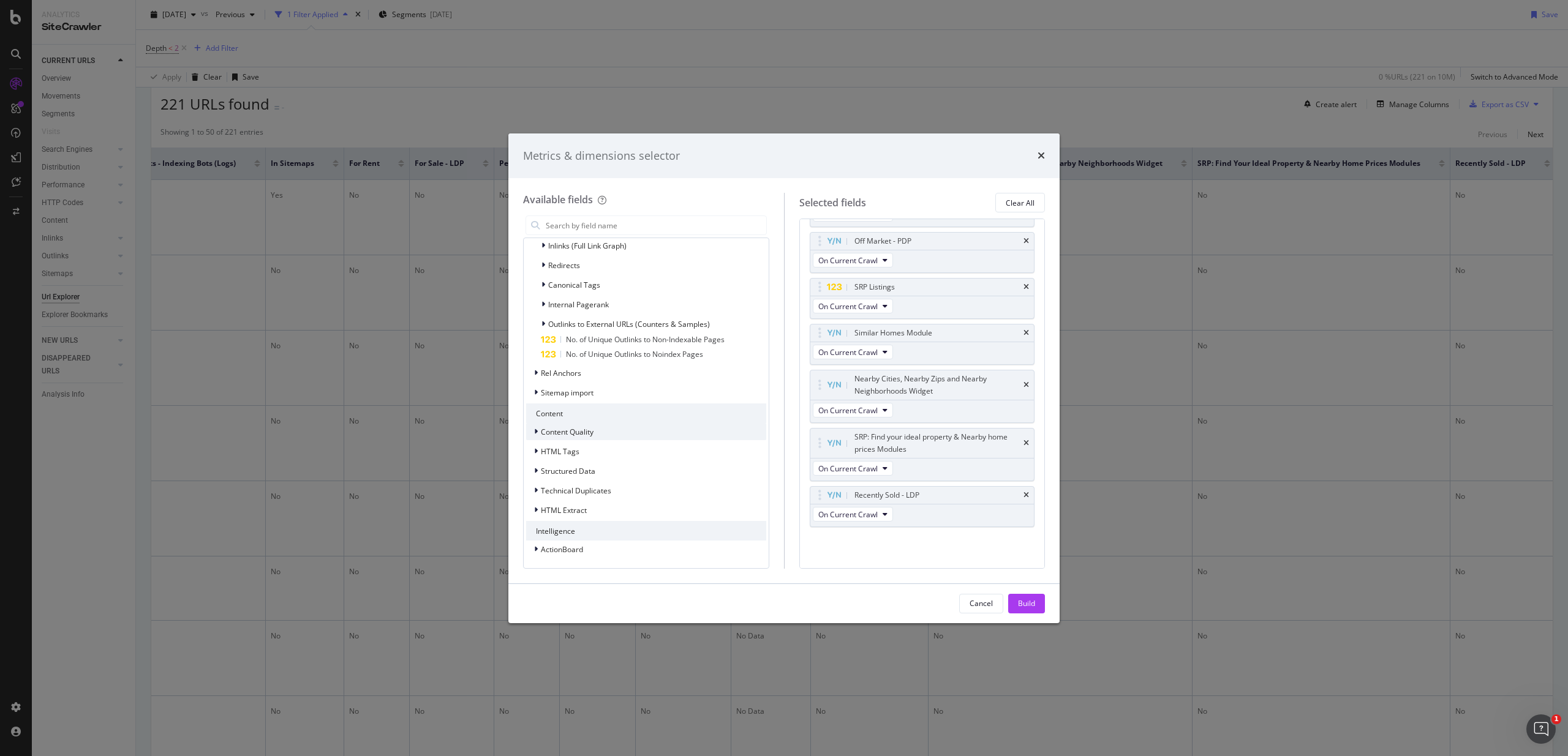
click at [576, 430] on span "Content Quality" at bounding box center [567, 431] width 53 height 11
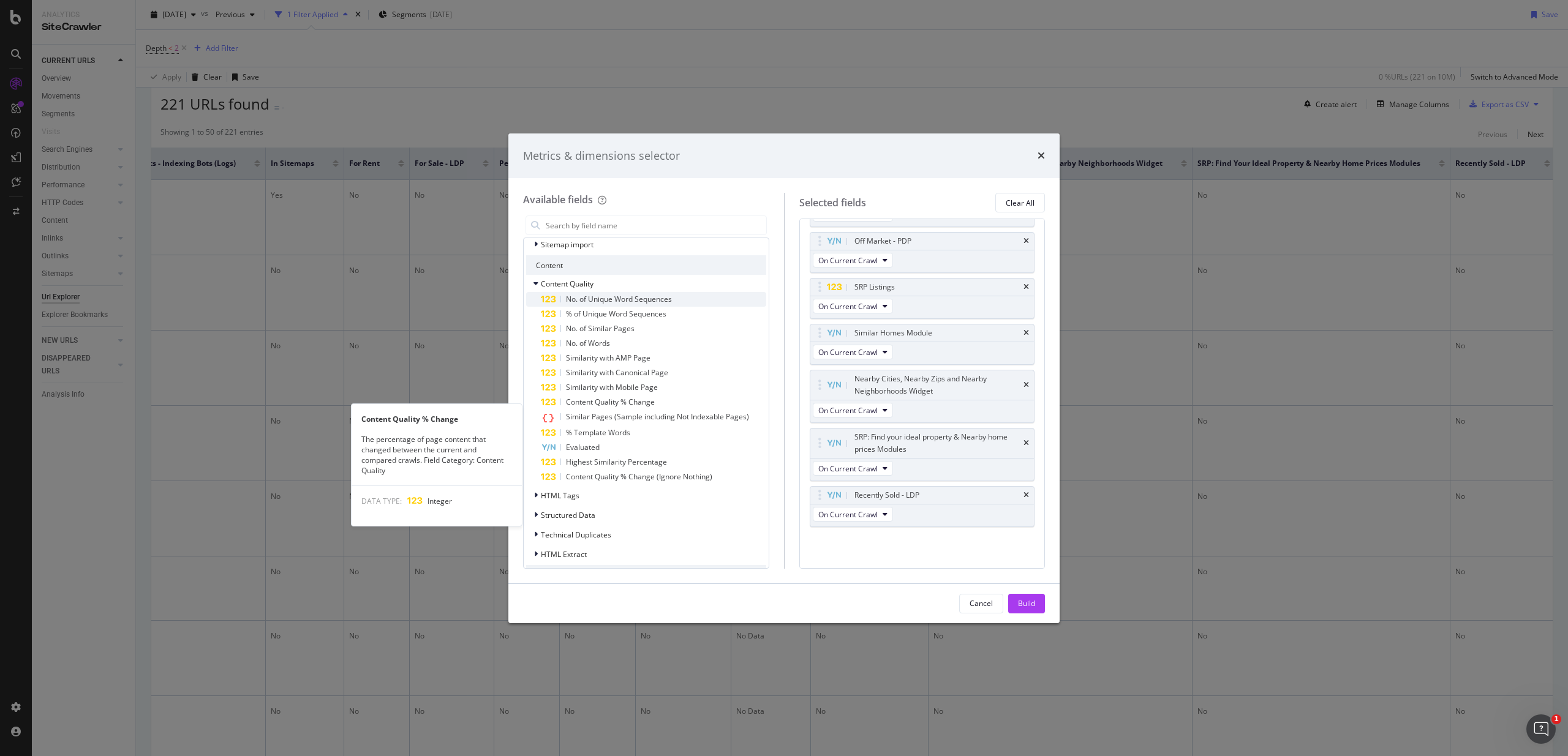
scroll to position [1773, 0]
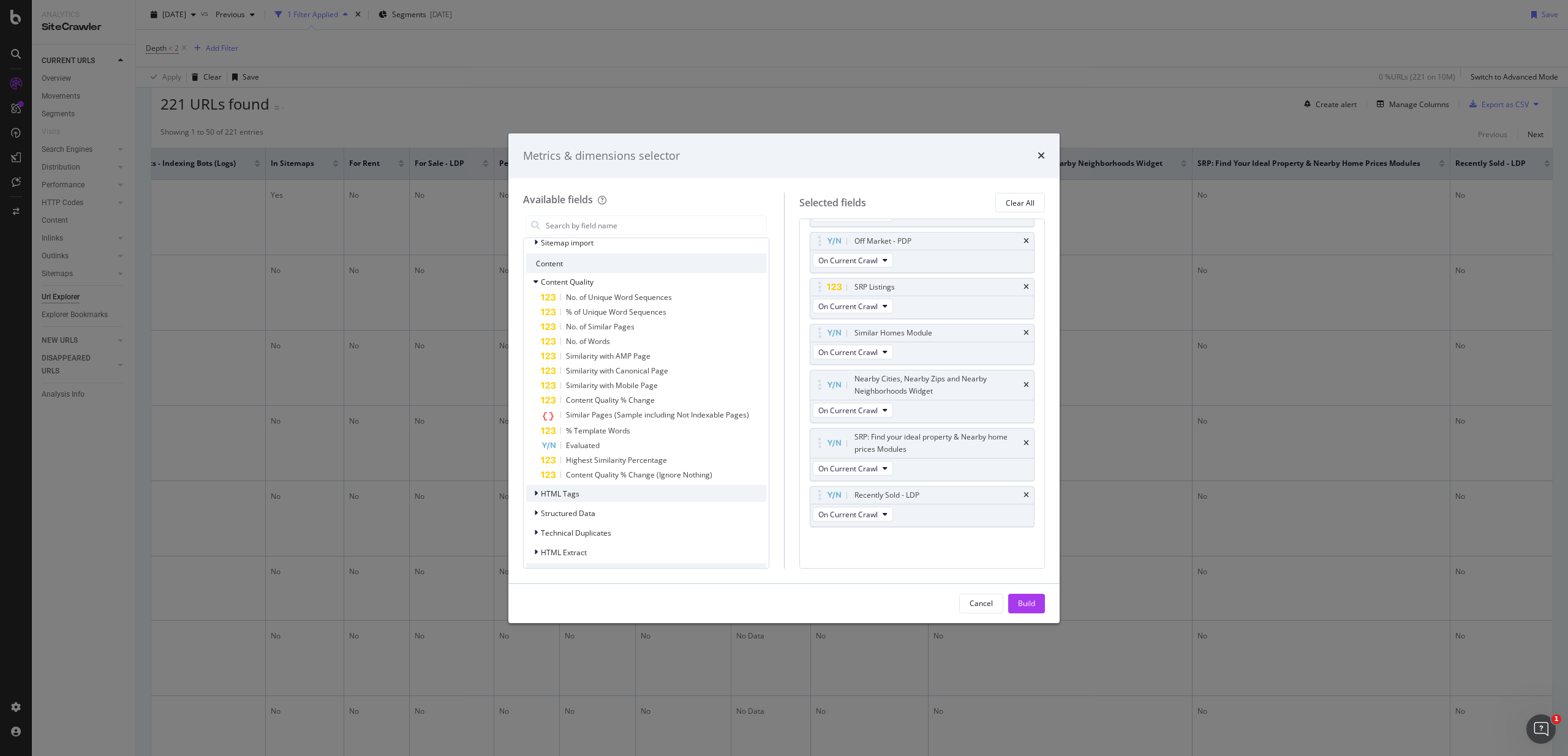
click at [591, 493] on div "HTML Tags" at bounding box center [646, 493] width 240 height 17
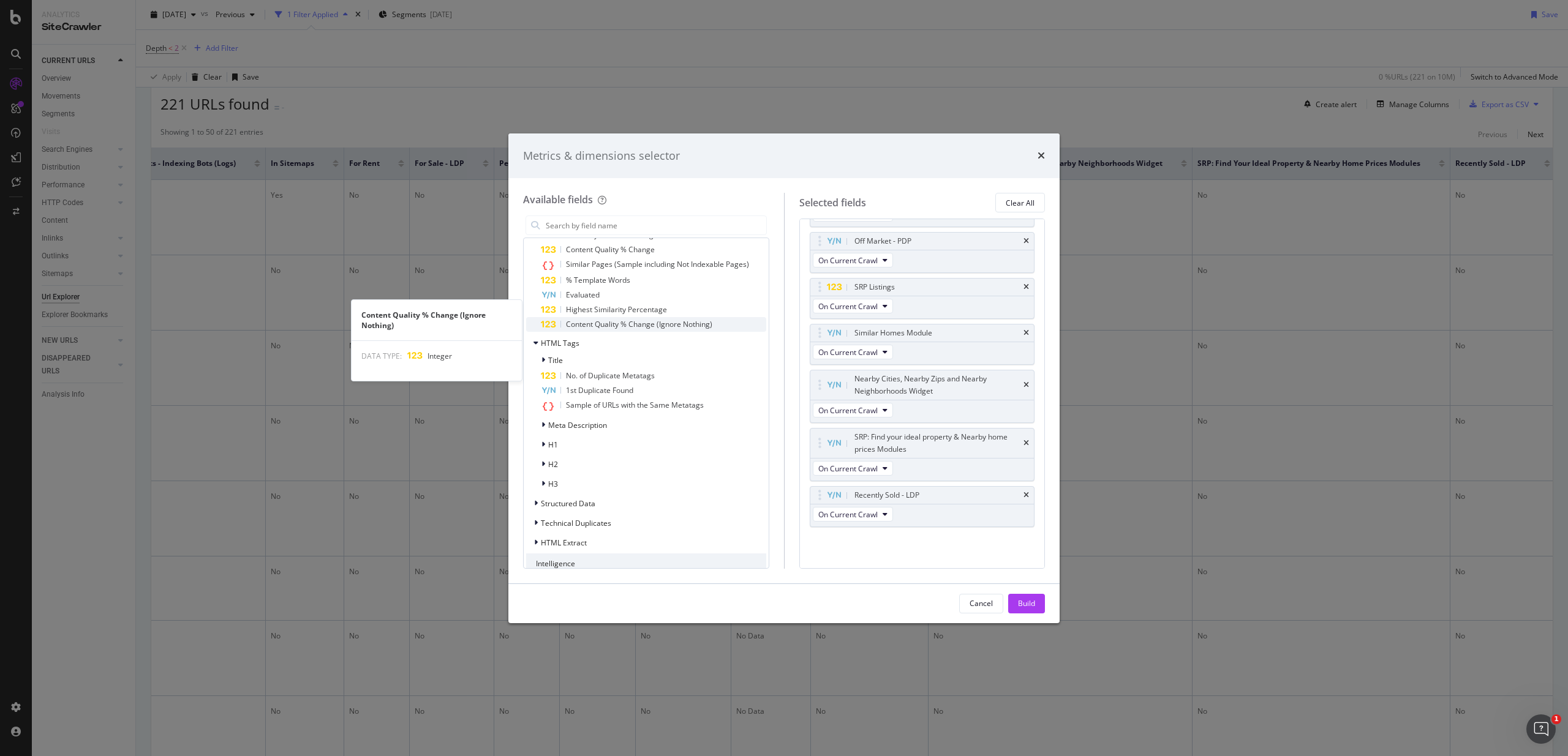
scroll to position [1943, 0]
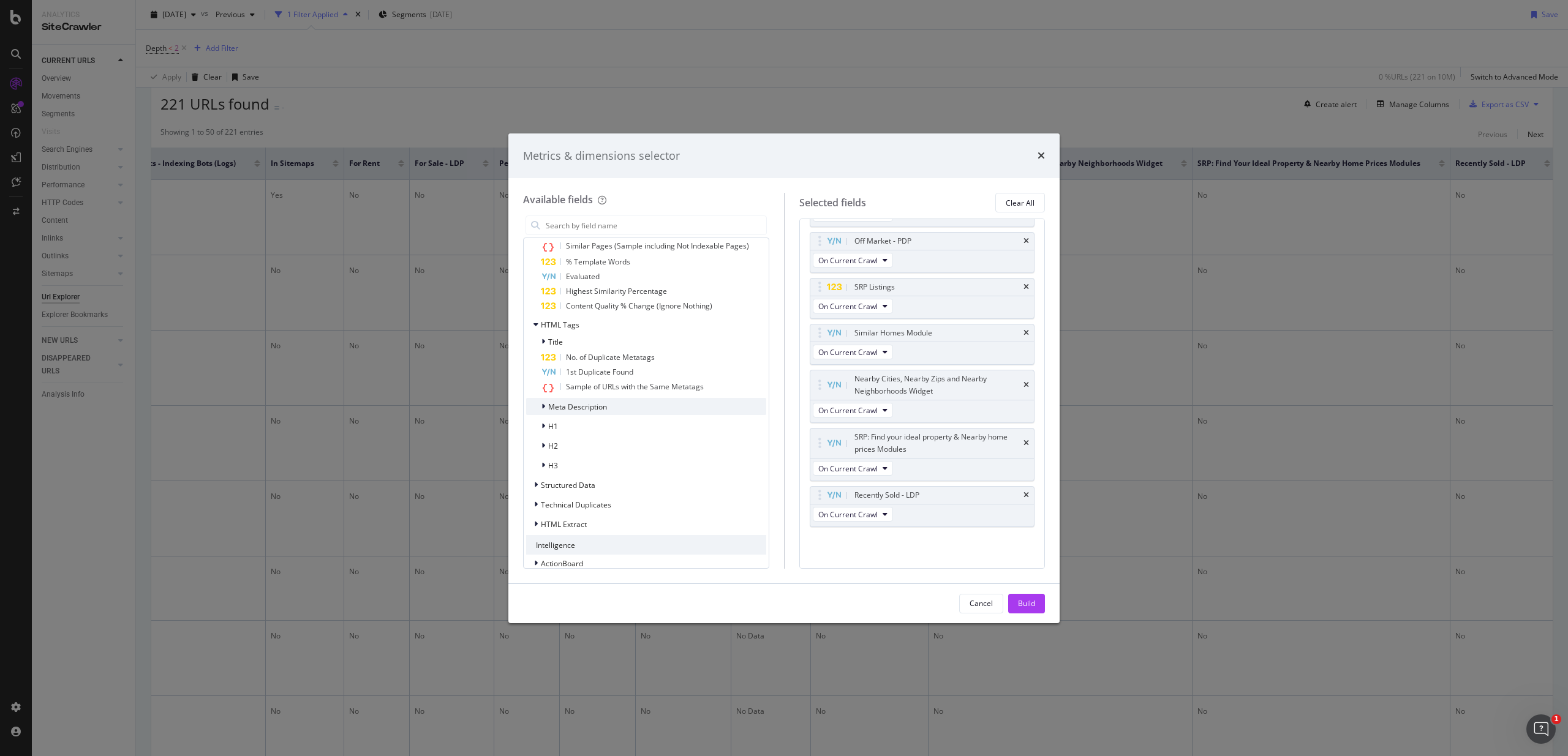
click at [578, 402] on span "Meta Description" at bounding box center [577, 407] width 59 height 11
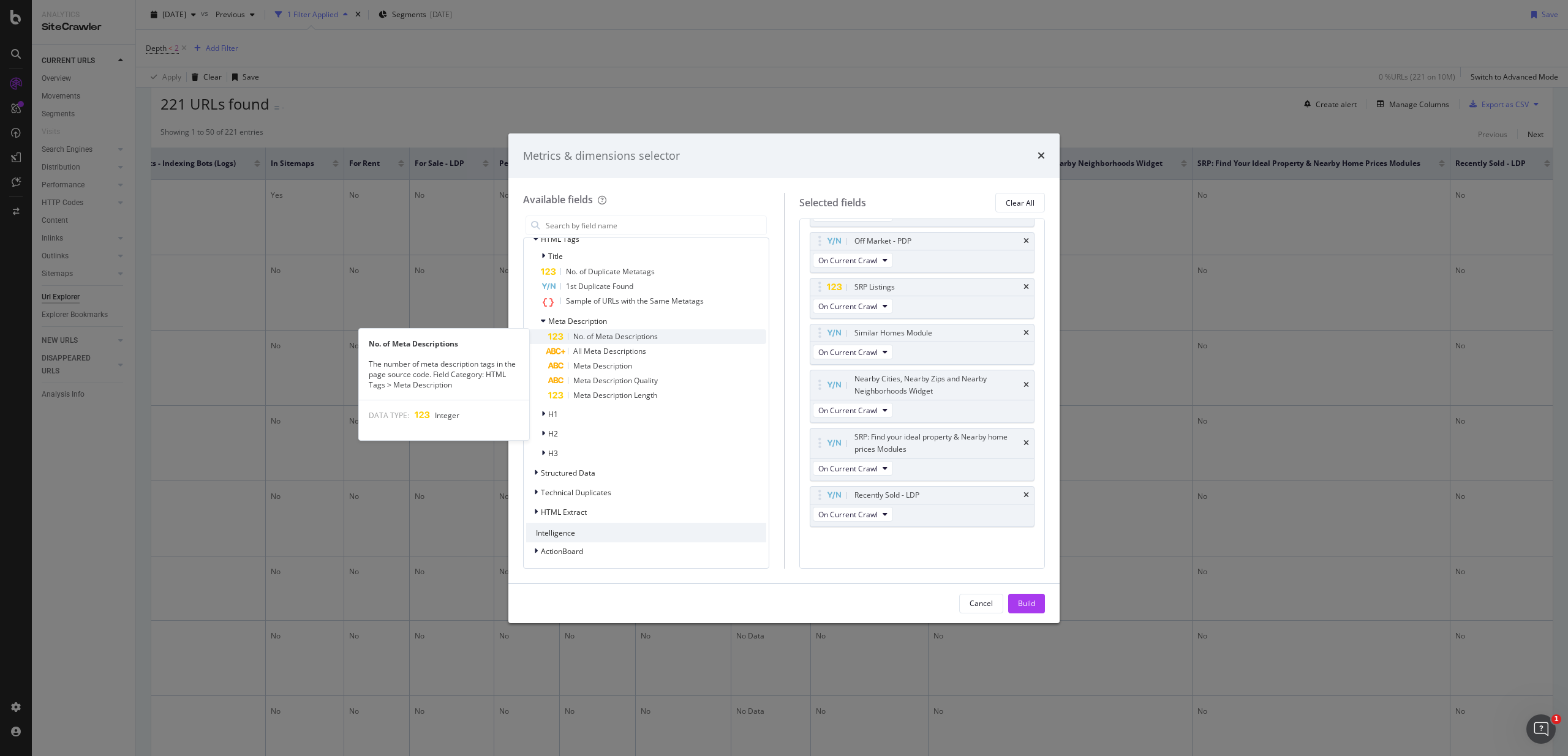
scroll to position [2030, 0]
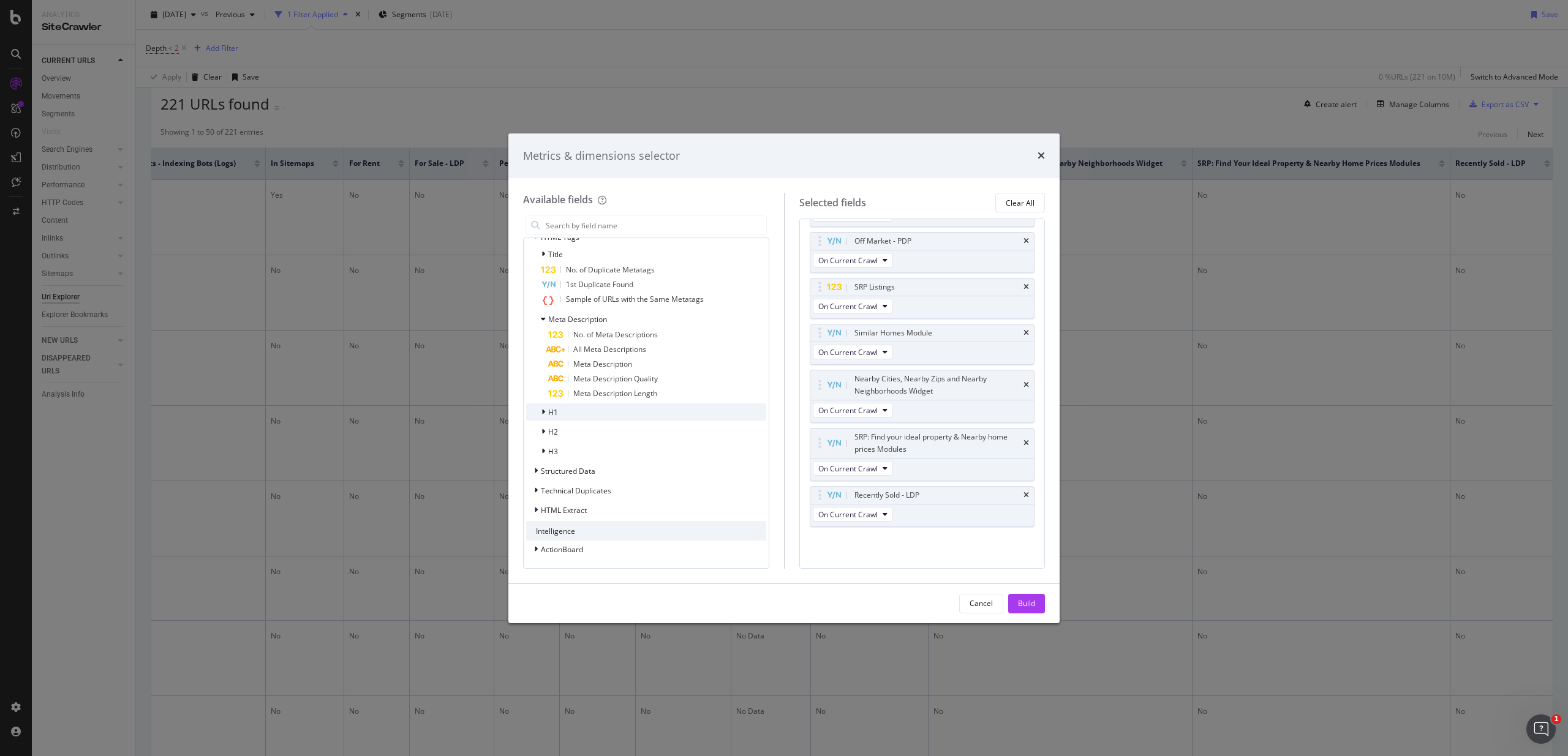
click at [548, 407] on span "H1" at bounding box center [553, 412] width 10 height 11
click at [555, 412] on span "H1" at bounding box center [553, 412] width 10 height 11
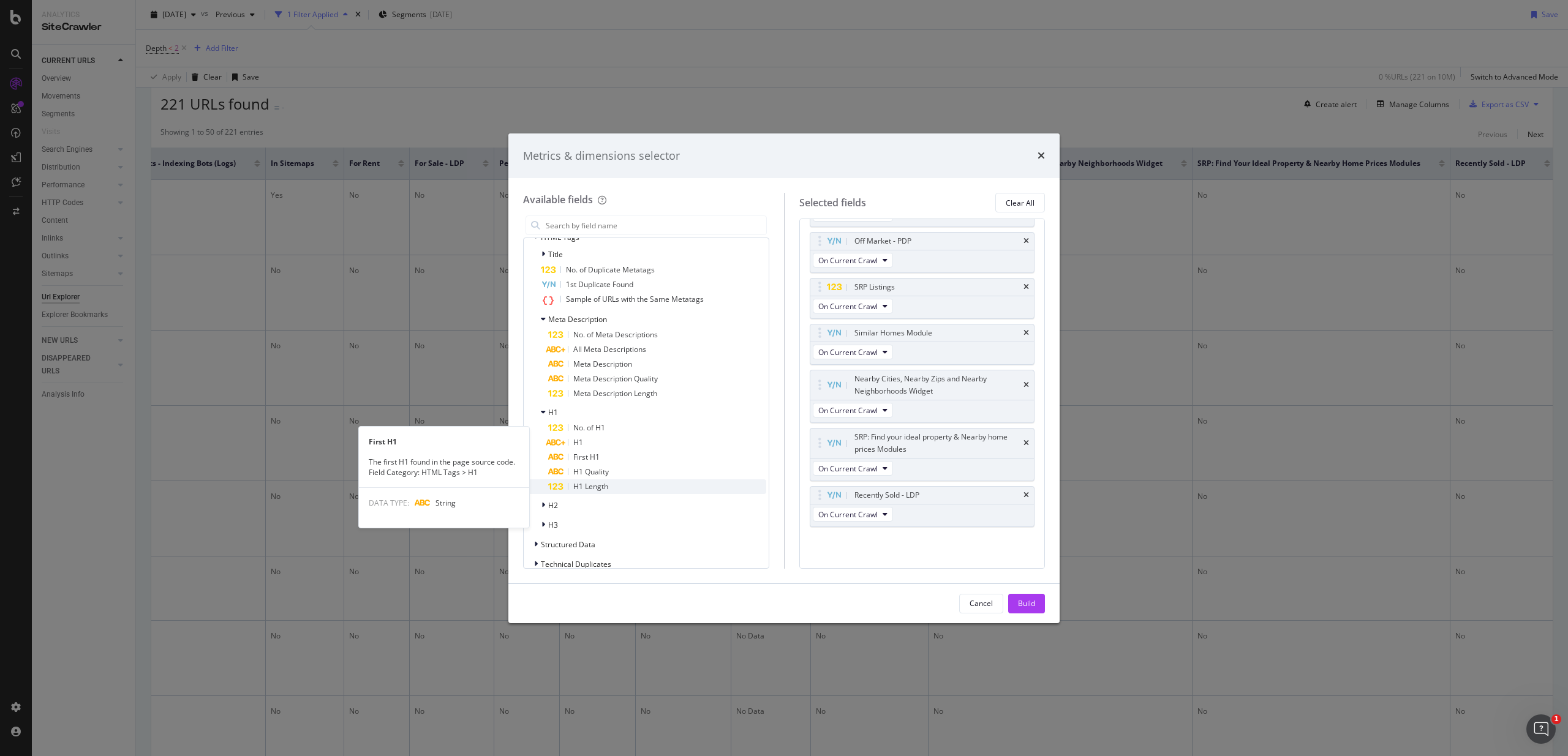
scroll to position [2104, 0]
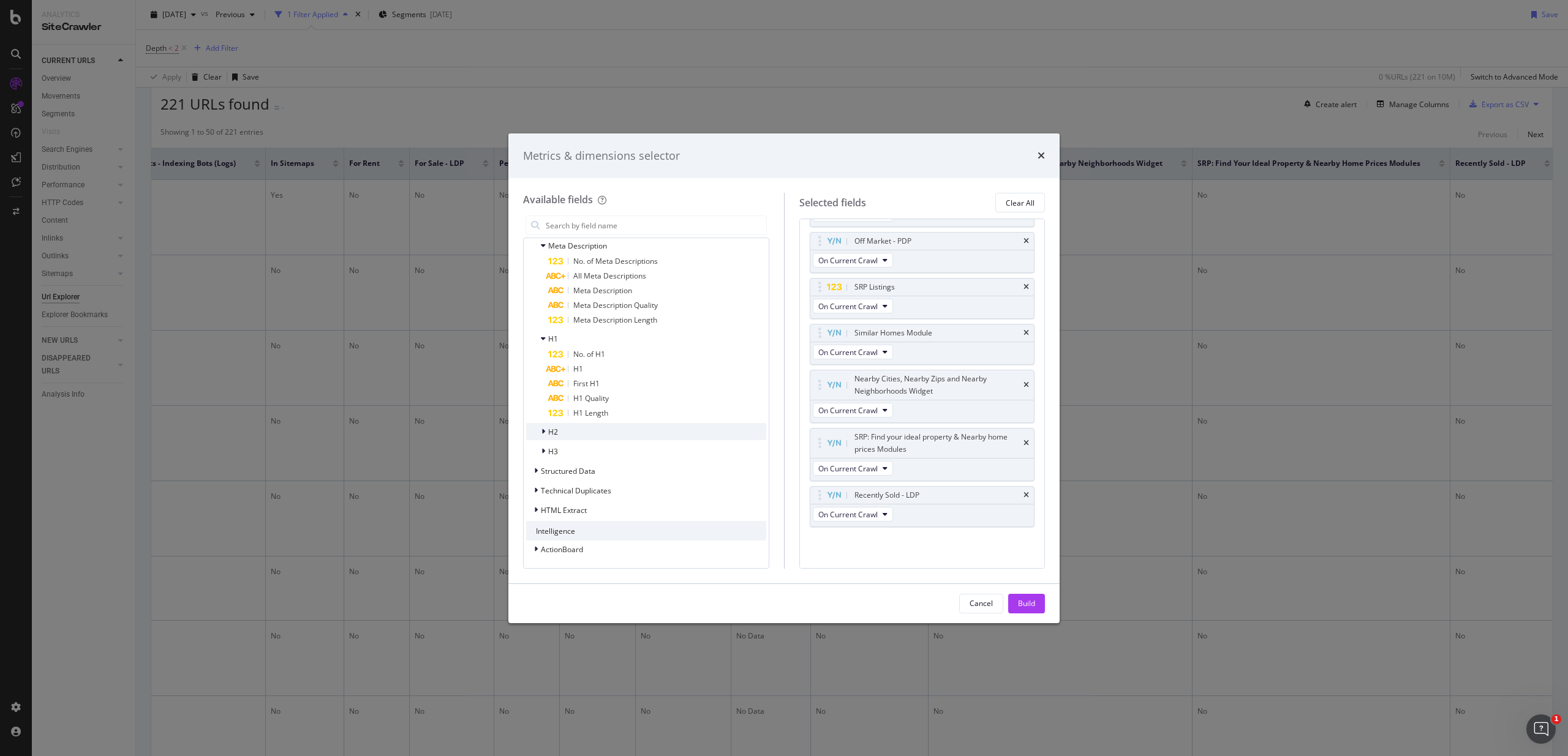
click at [555, 436] on div "H2" at bounding box center [553, 431] width 10 height 11
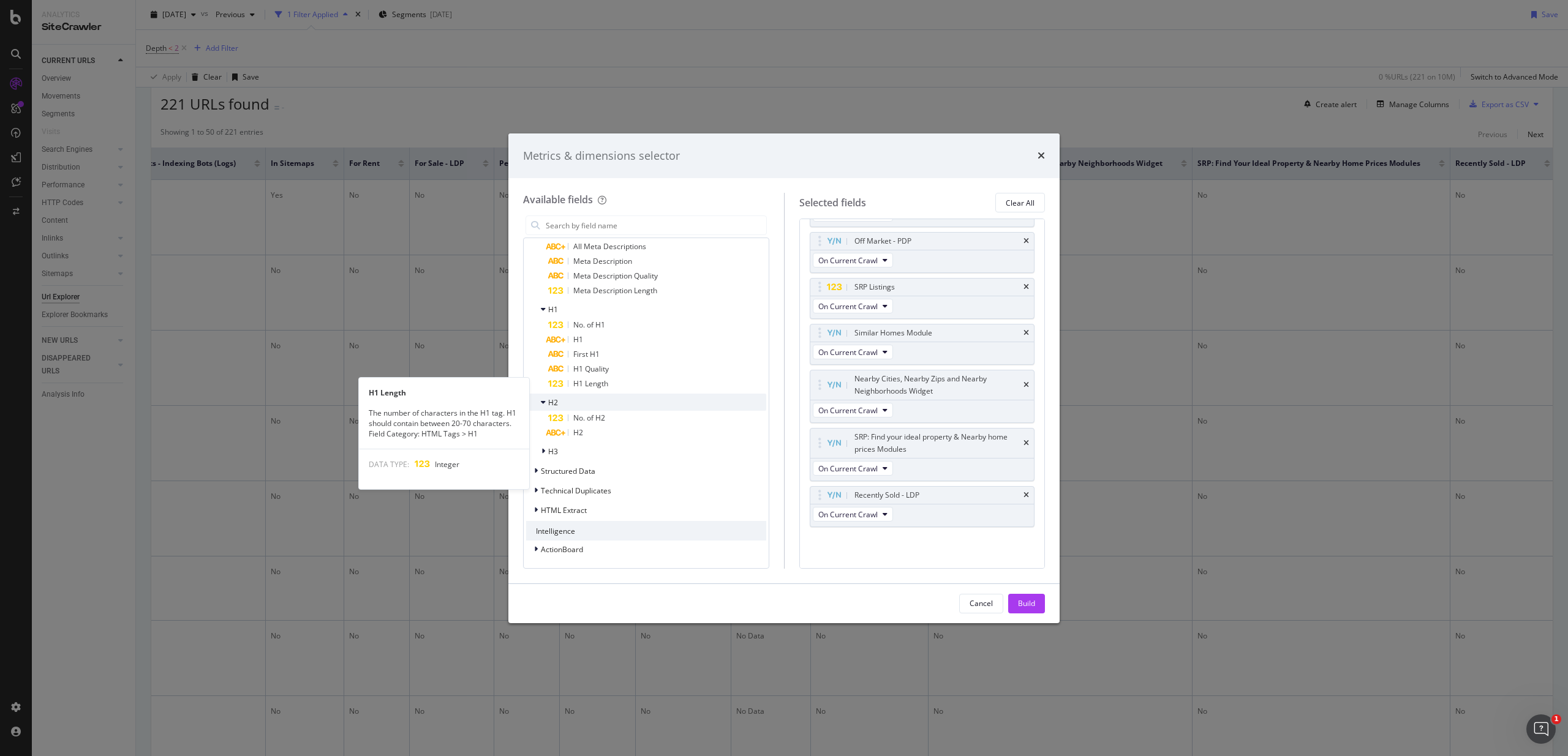
click at [549, 399] on span "H2" at bounding box center [553, 402] width 10 height 11
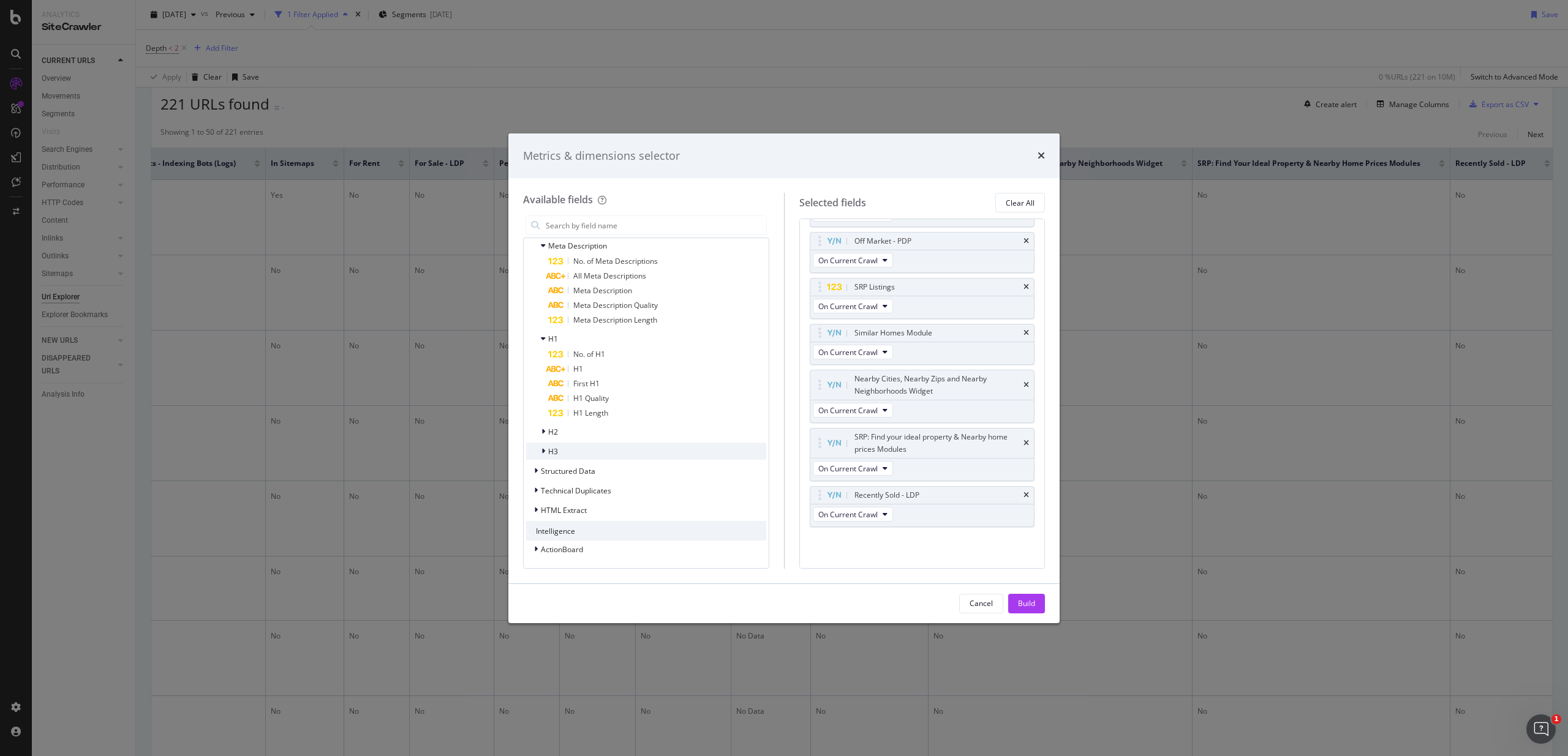
click at [550, 454] on span "H3" at bounding box center [553, 451] width 10 height 11
click at [550, 451] on span "H3" at bounding box center [553, 451] width 10 height 11
click at [567, 337] on div "H1" at bounding box center [646, 339] width 240 height 17
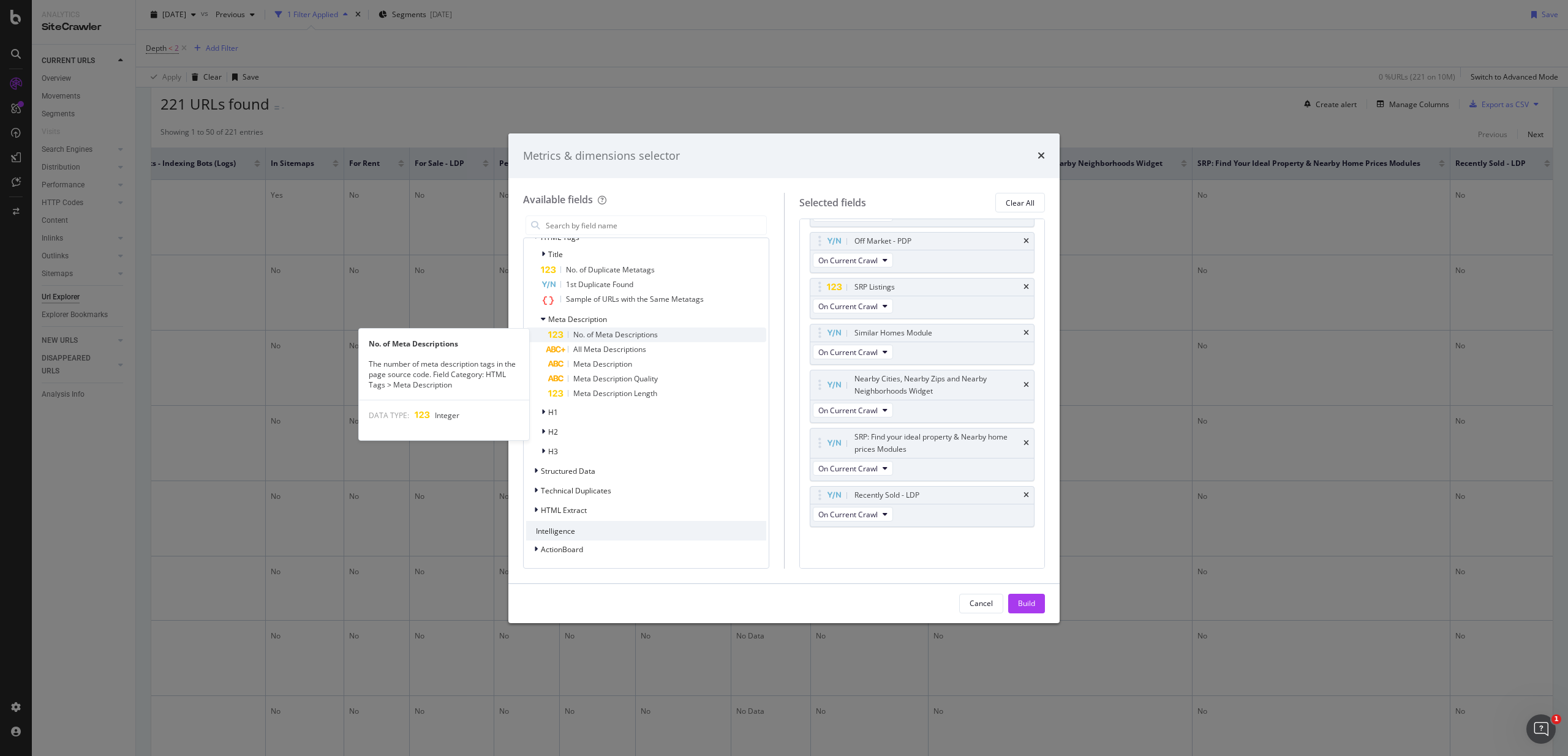
scroll to position [2030, 0]
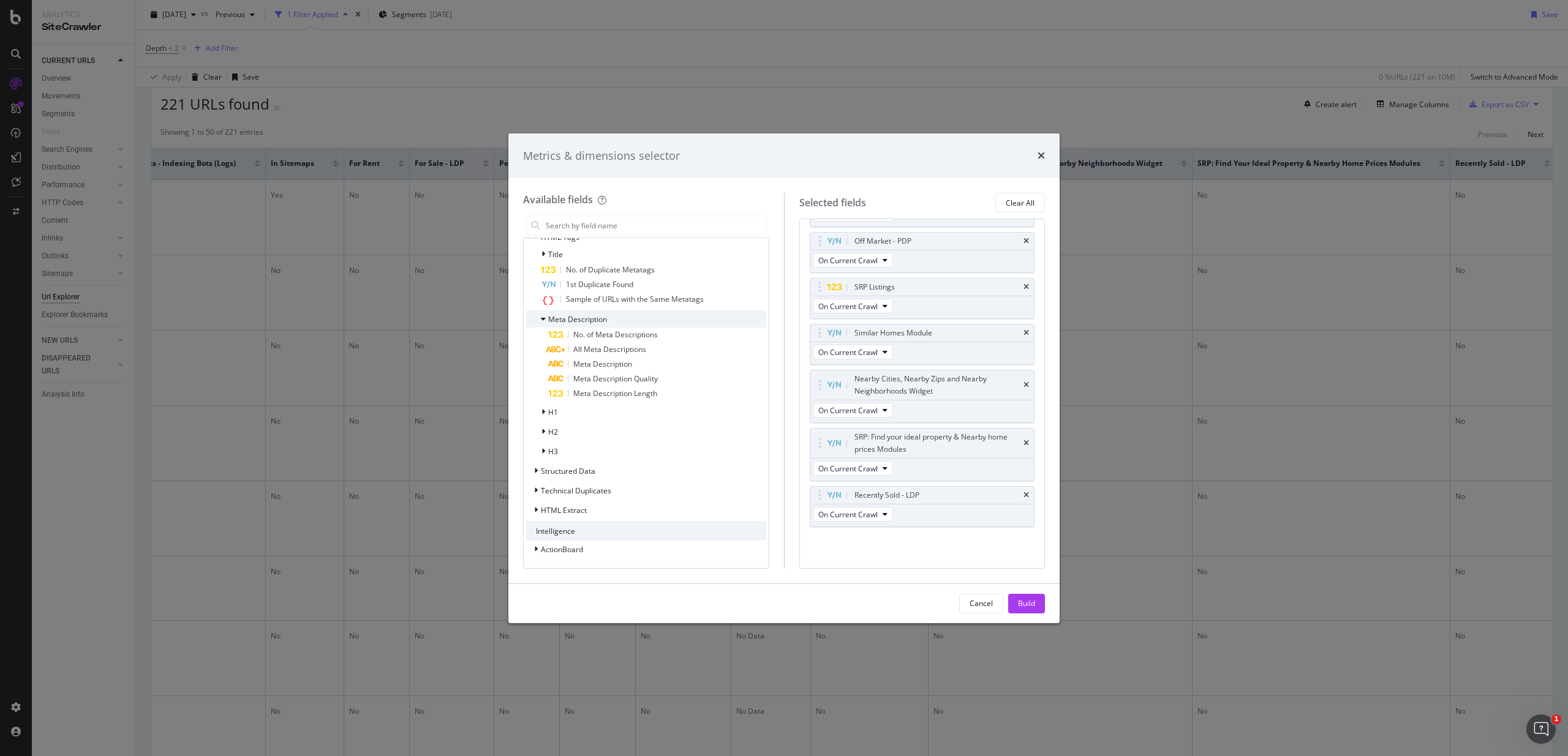
click at [563, 315] on span "Meta Description" at bounding box center [577, 319] width 59 height 11
click at [557, 327] on span "Title" at bounding box center [555, 328] width 15 height 11
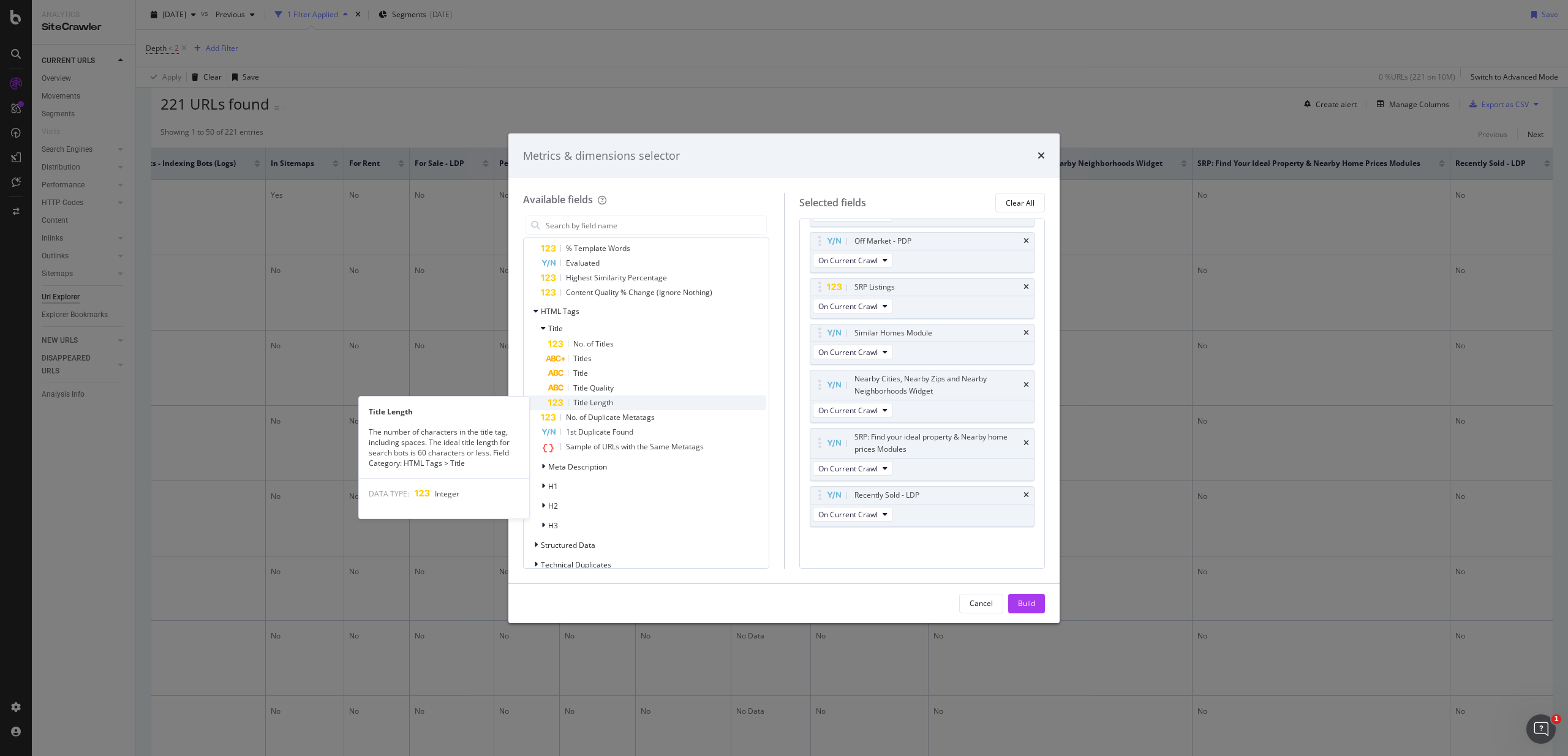
click at [648, 401] on div "Title Length" at bounding box center [657, 403] width 218 height 15
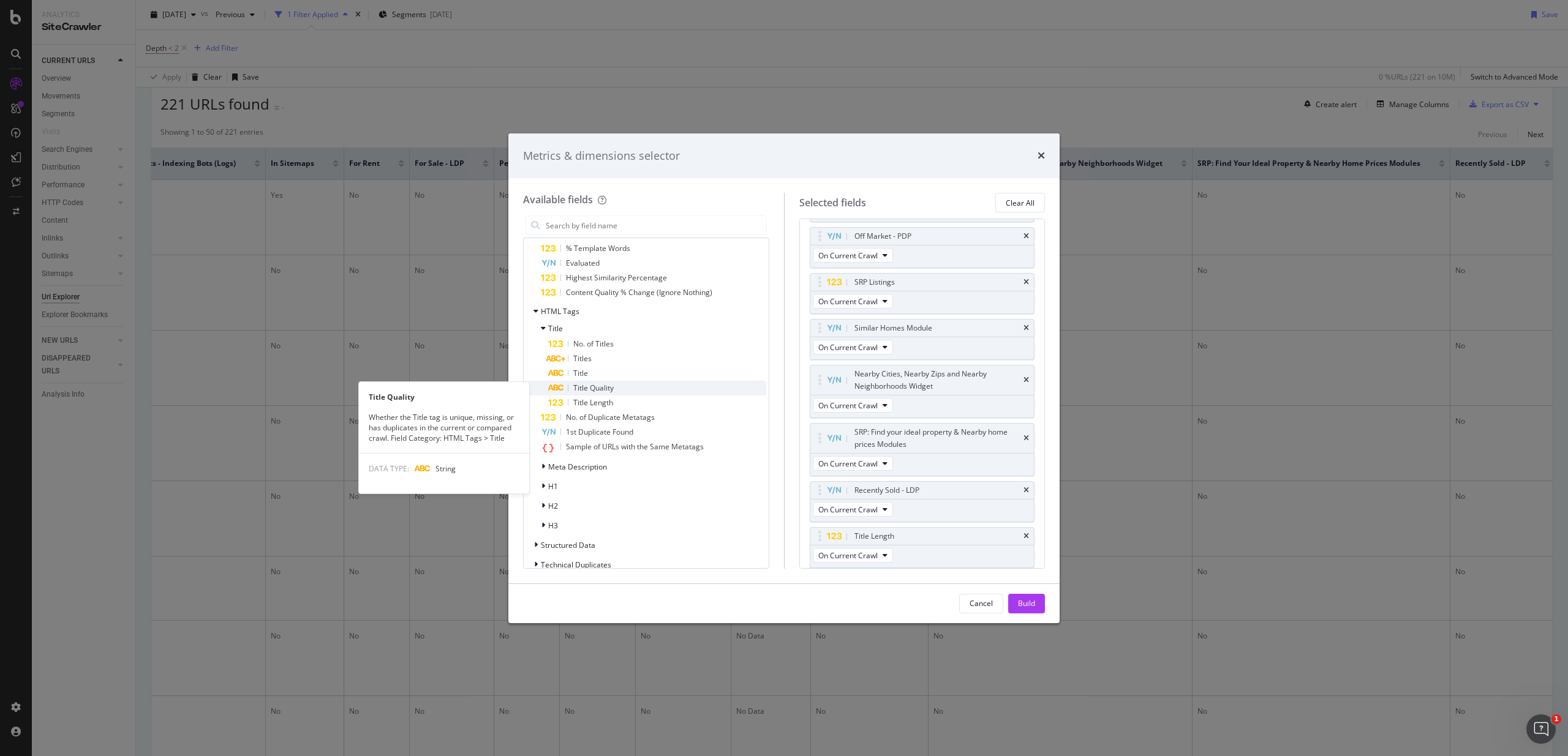
click at [595, 389] on span "Title Quality" at bounding box center [593, 388] width 40 height 11
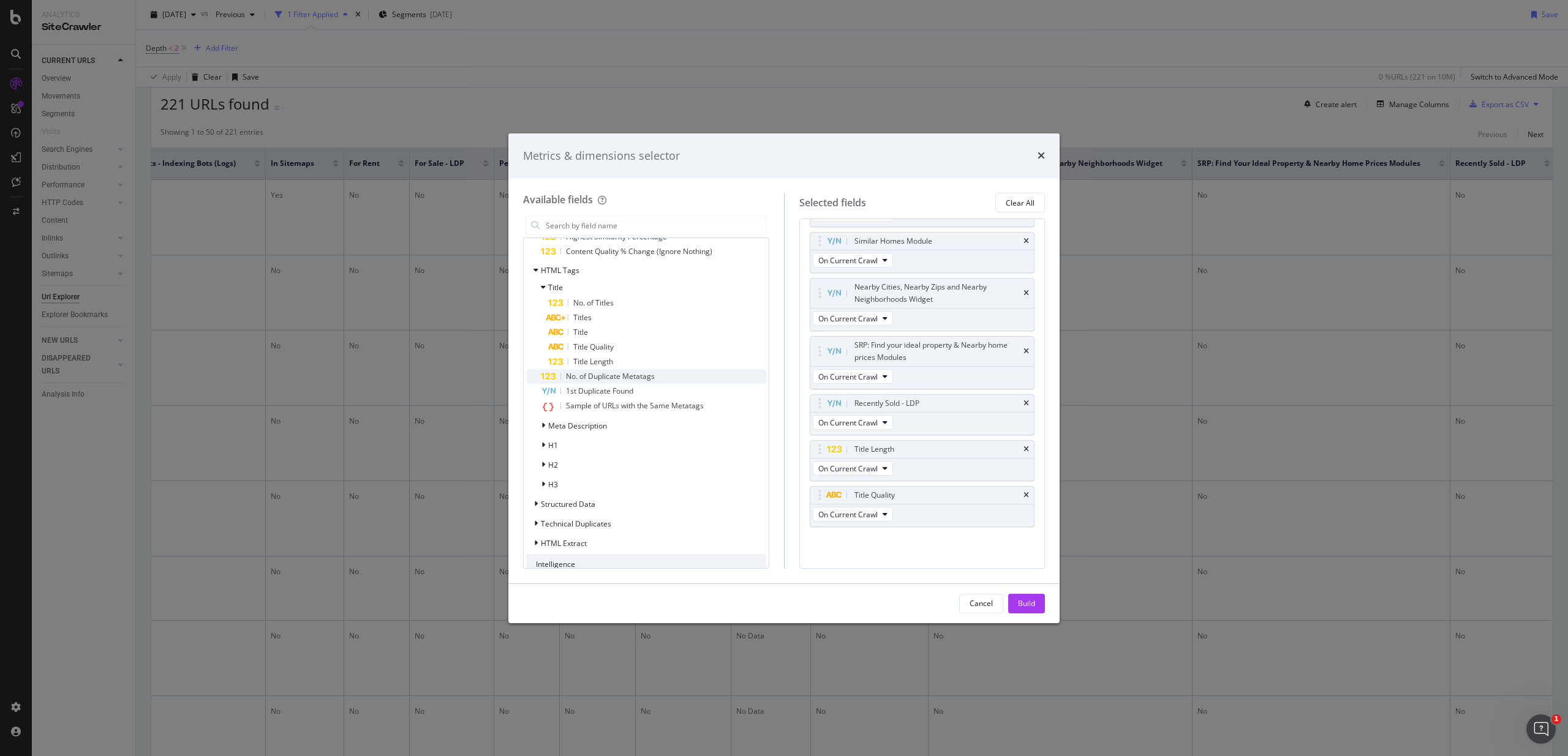
scroll to position [1998, 0]
click at [583, 391] on span "1st Duplicate Found" at bounding box center [599, 389] width 67 height 11
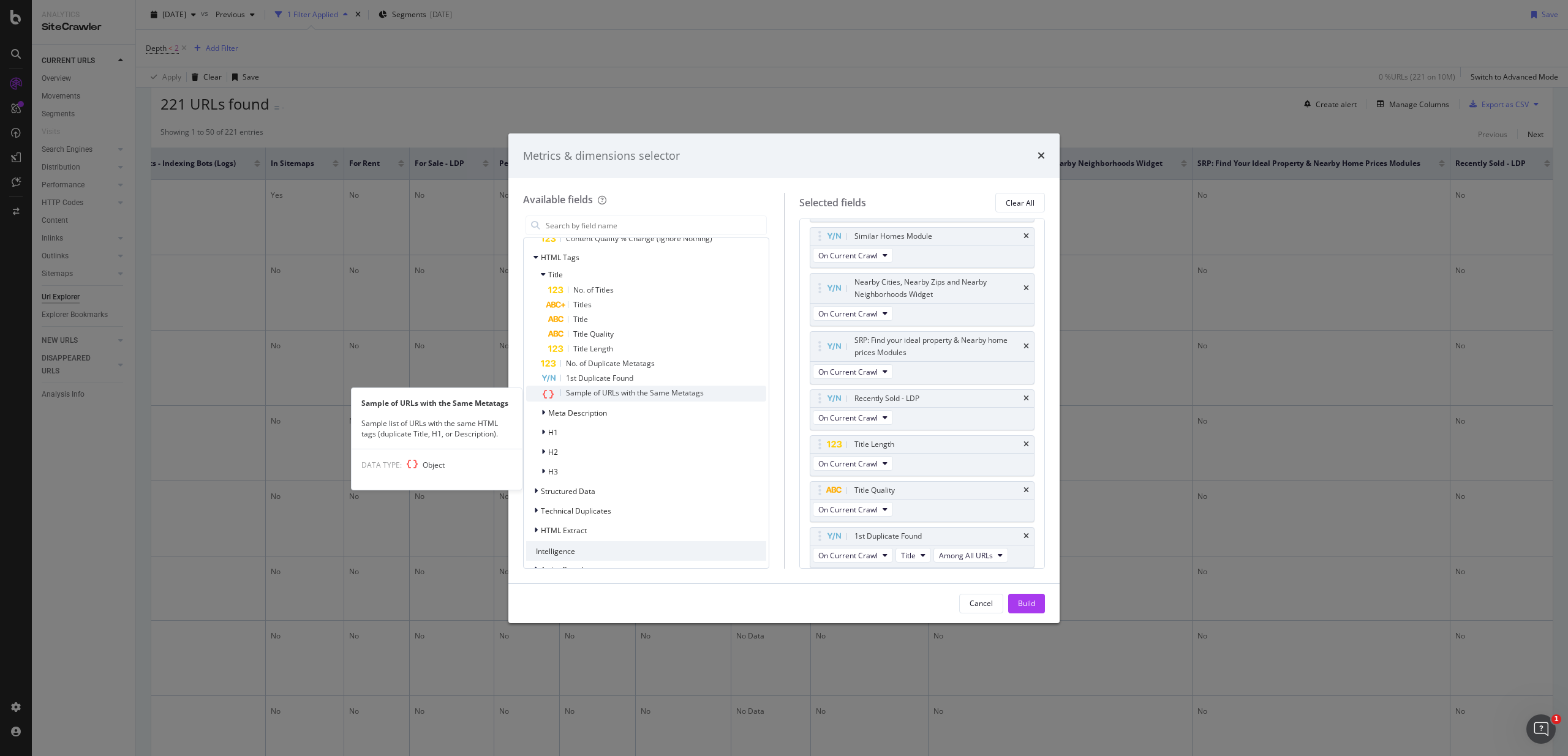
scroll to position [2013, 0]
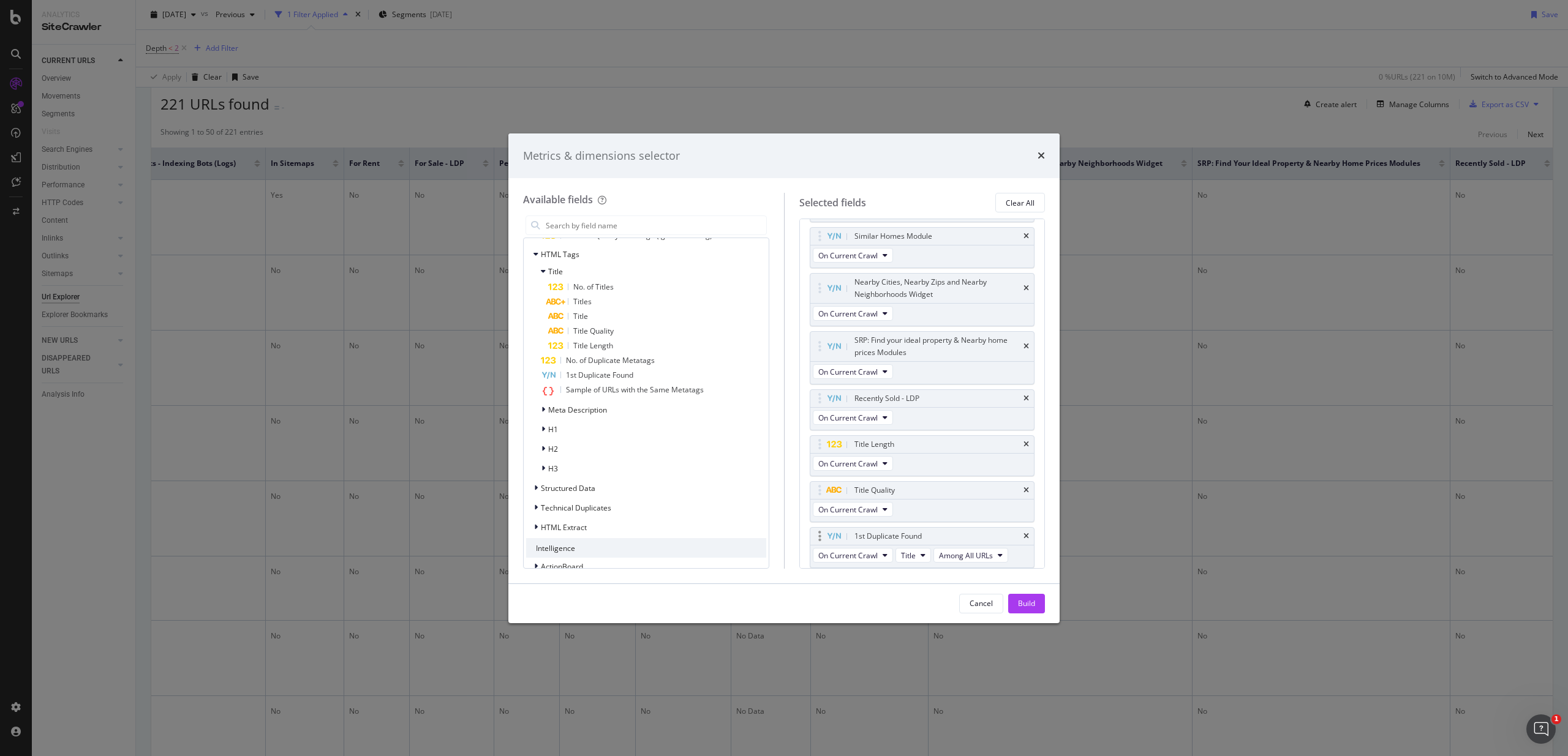
click at [944, 535] on div "1st Duplicate Found" at bounding box center [936, 536] width 169 height 12
click at [904, 534] on div "1st Duplicate Found" at bounding box center [888, 536] width 67 height 12
click at [818, 534] on icon "modal" at bounding box center [820, 536] width 3 height 12
click at [819, 537] on icon "modal" at bounding box center [820, 536] width 3 height 12
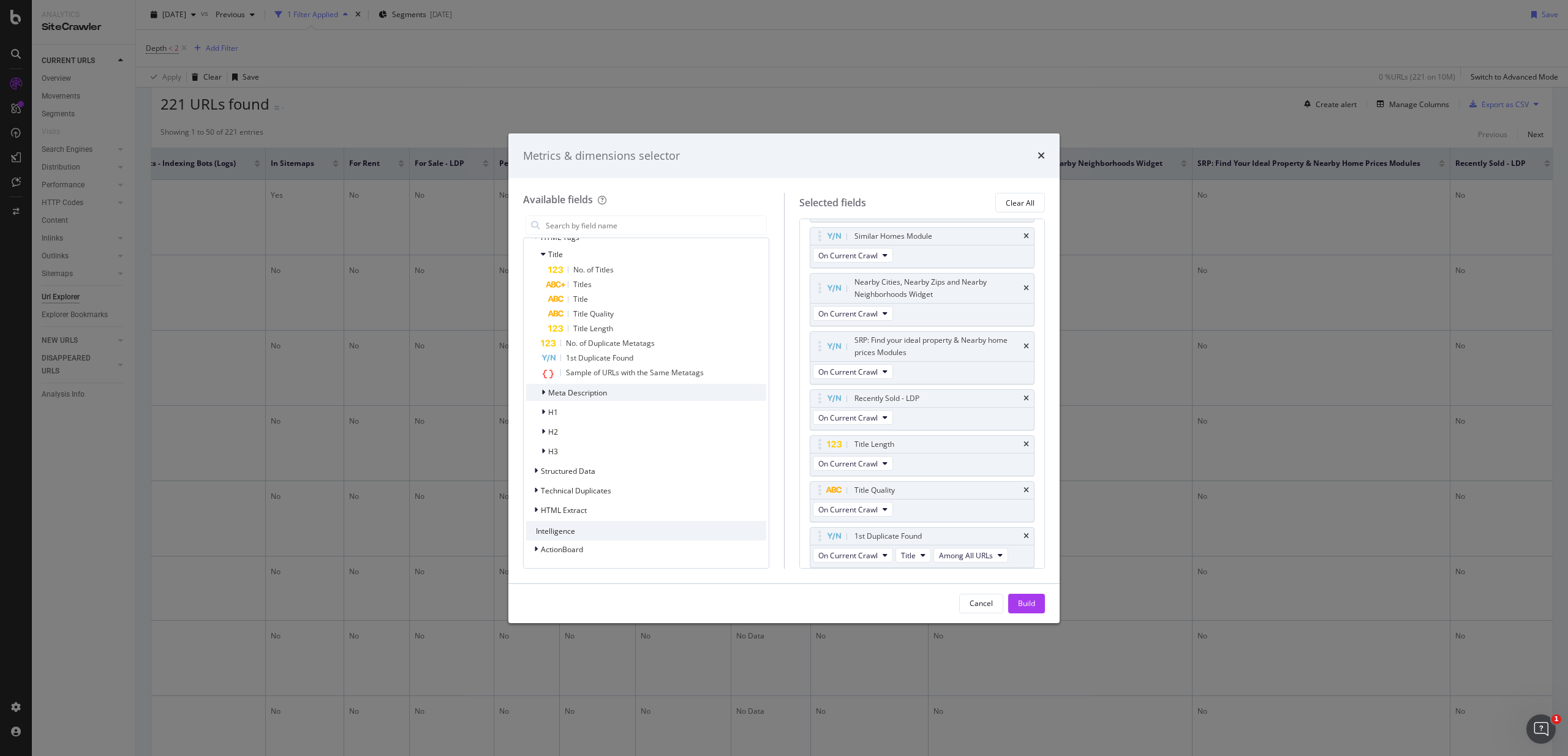
click at [557, 392] on span "Meta Description" at bounding box center [577, 393] width 59 height 11
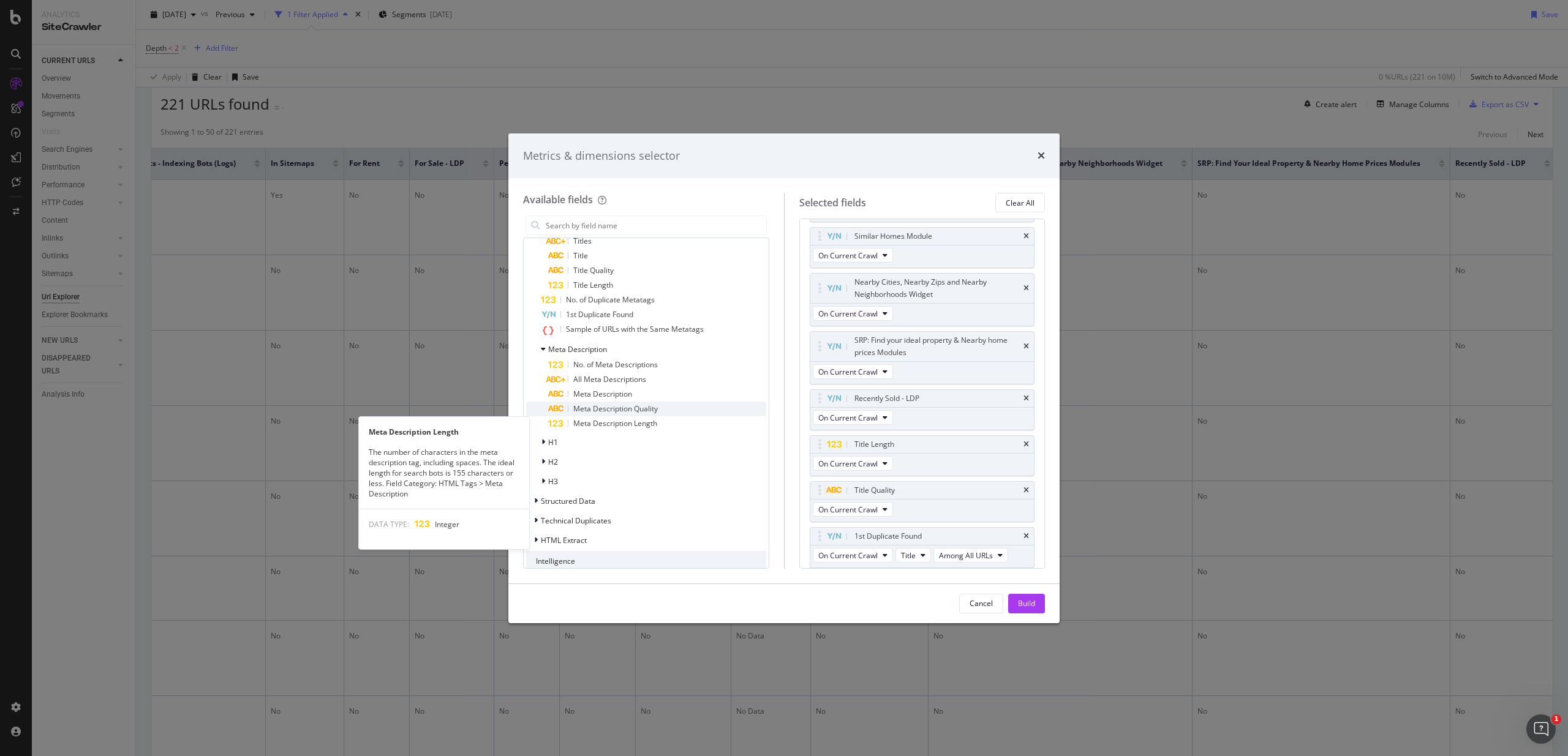
scroll to position [2074, 0]
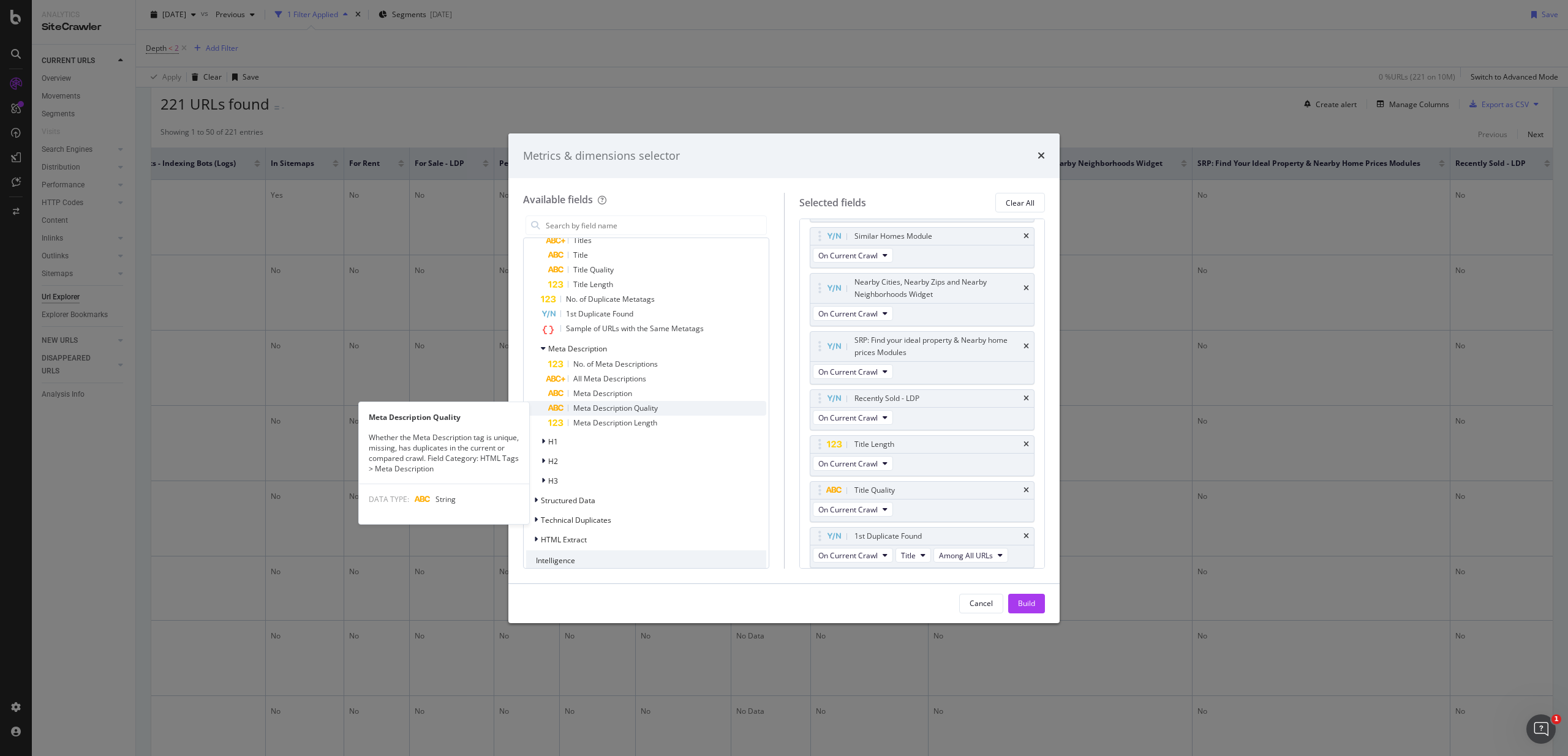
click at [631, 408] on span "Meta Description Quality" at bounding box center [615, 407] width 85 height 11
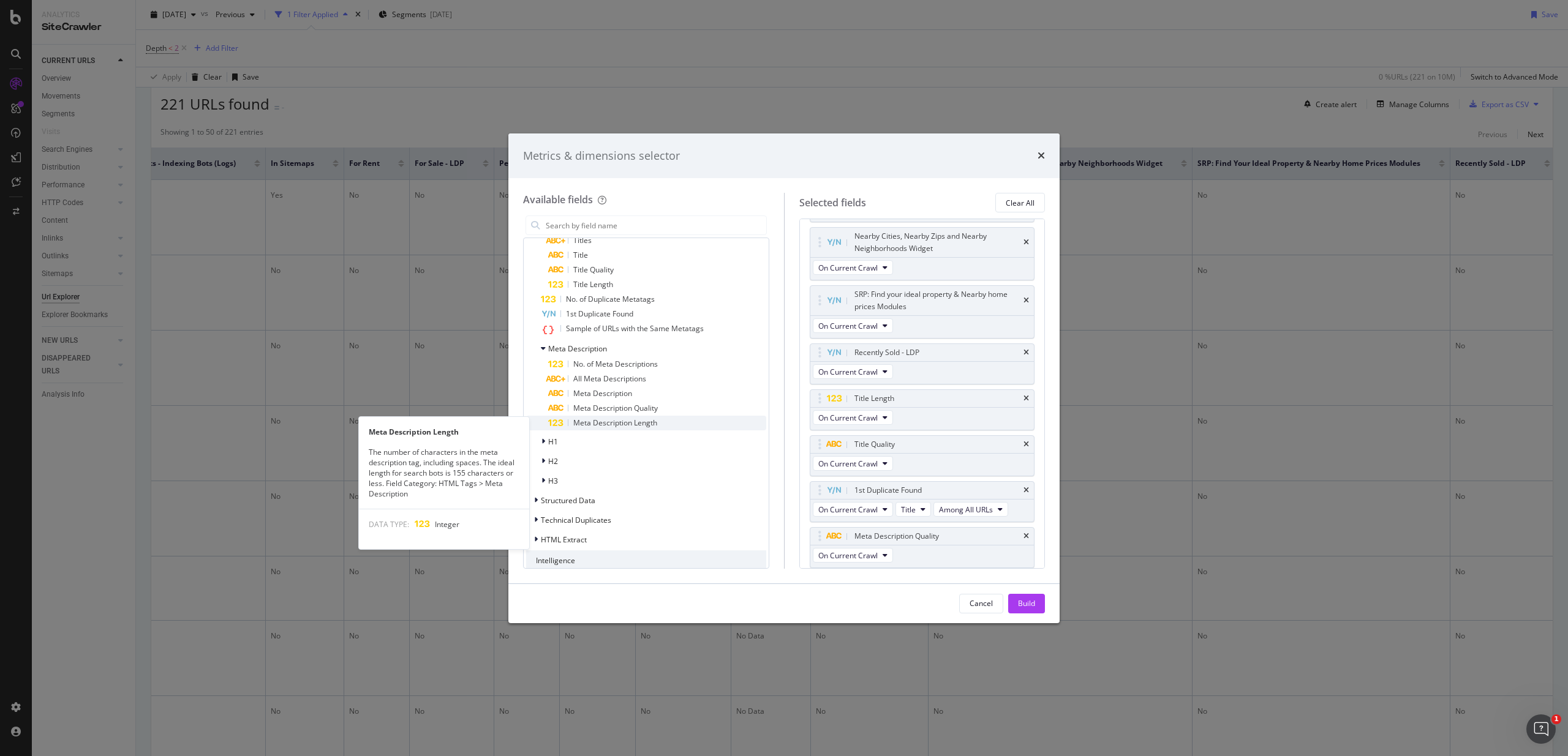
click at [631, 423] on span "Meta Description Length" at bounding box center [615, 422] width 84 height 11
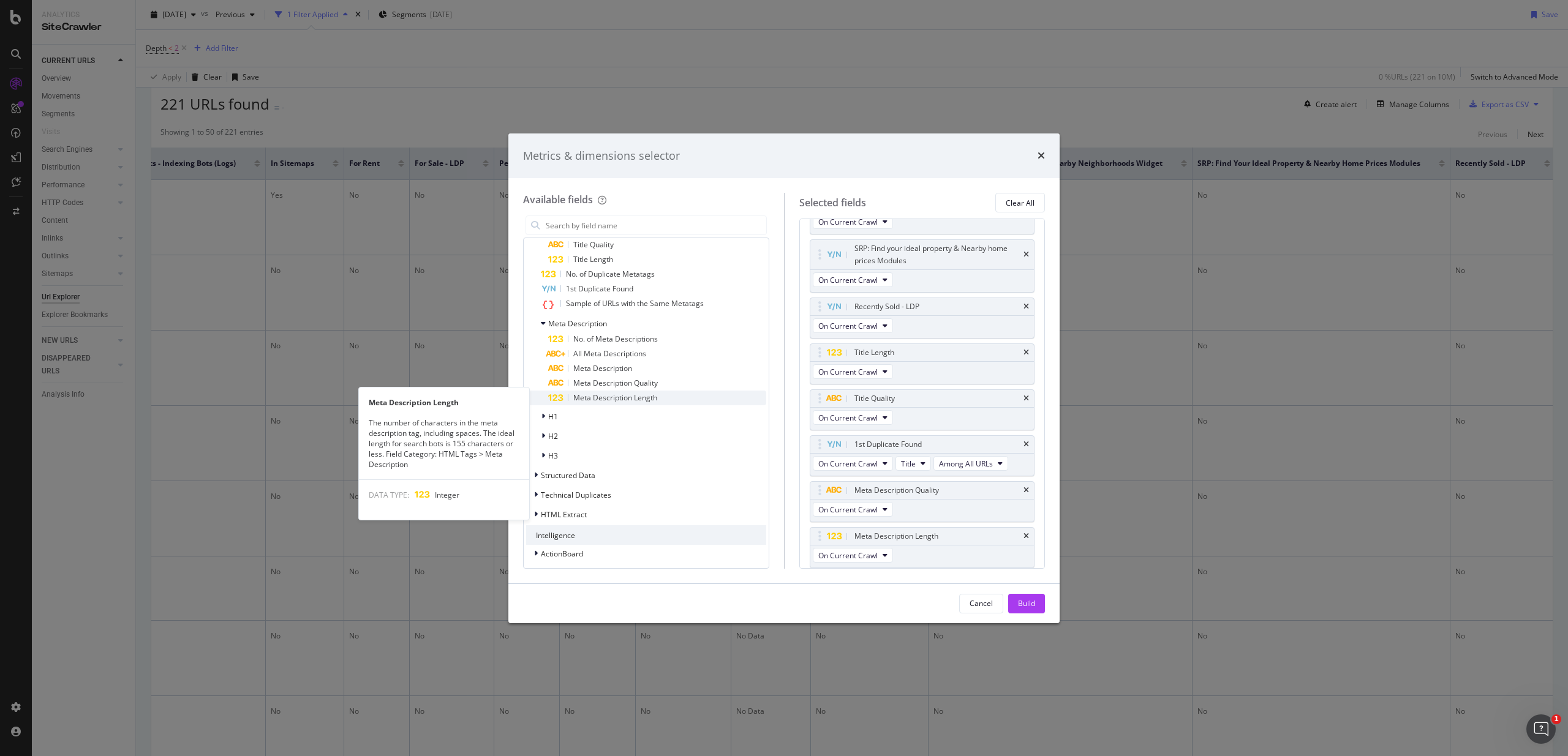
scroll to position [2104, 0]
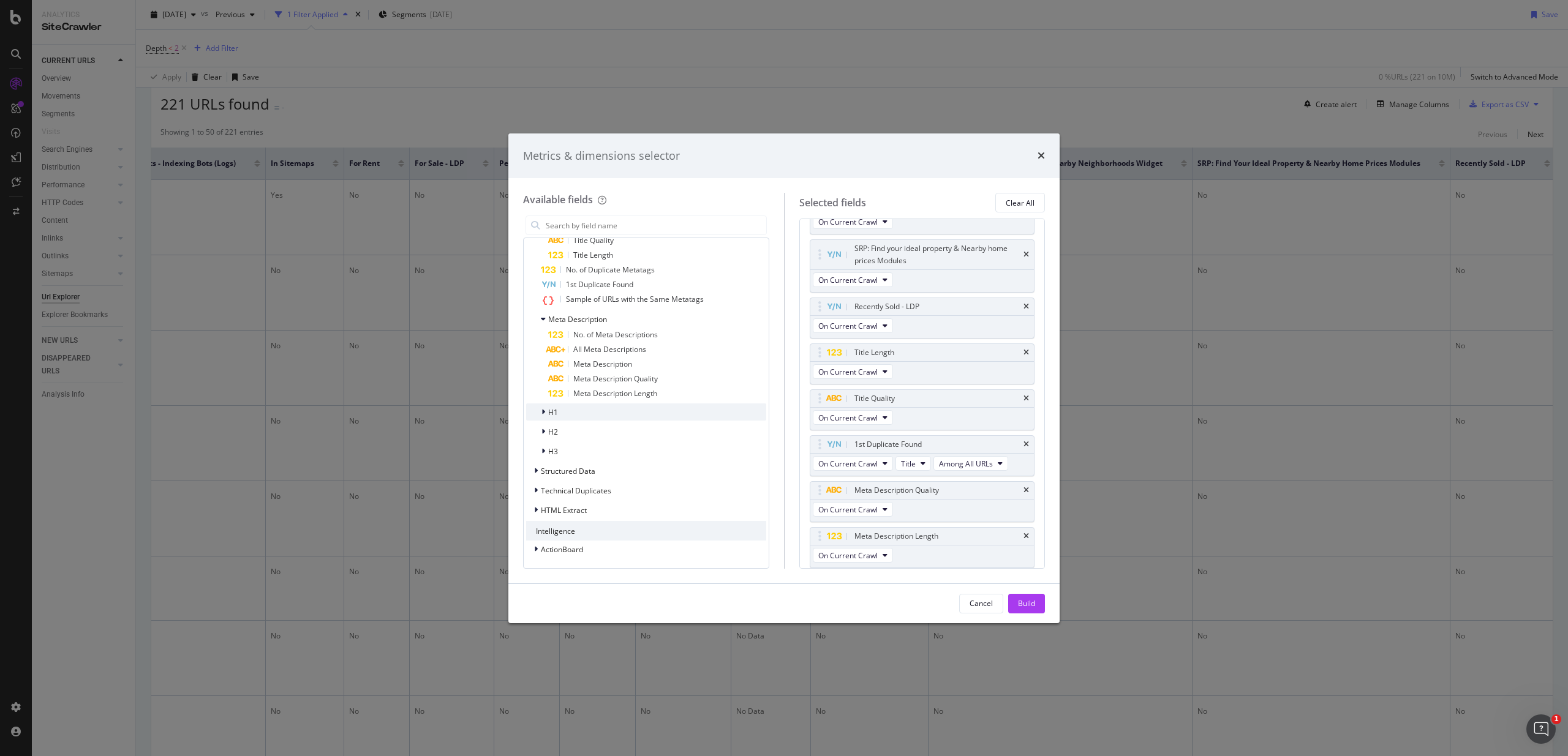
click at [565, 416] on div "H1" at bounding box center [646, 412] width 240 height 17
click at [619, 473] on div "H1 Quality" at bounding box center [657, 472] width 218 height 15
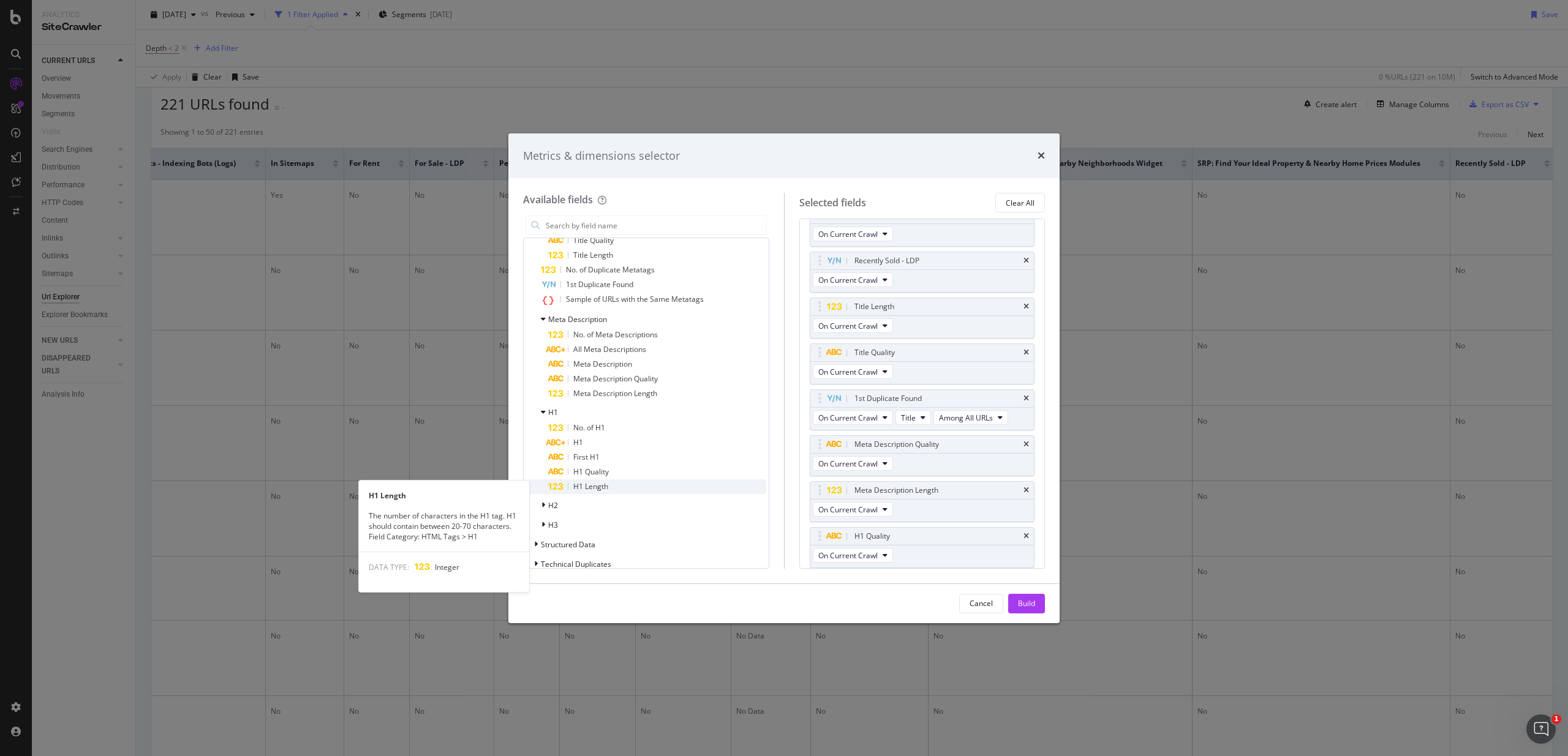
click at [621, 486] on div "H1 Length" at bounding box center [657, 486] width 218 height 15
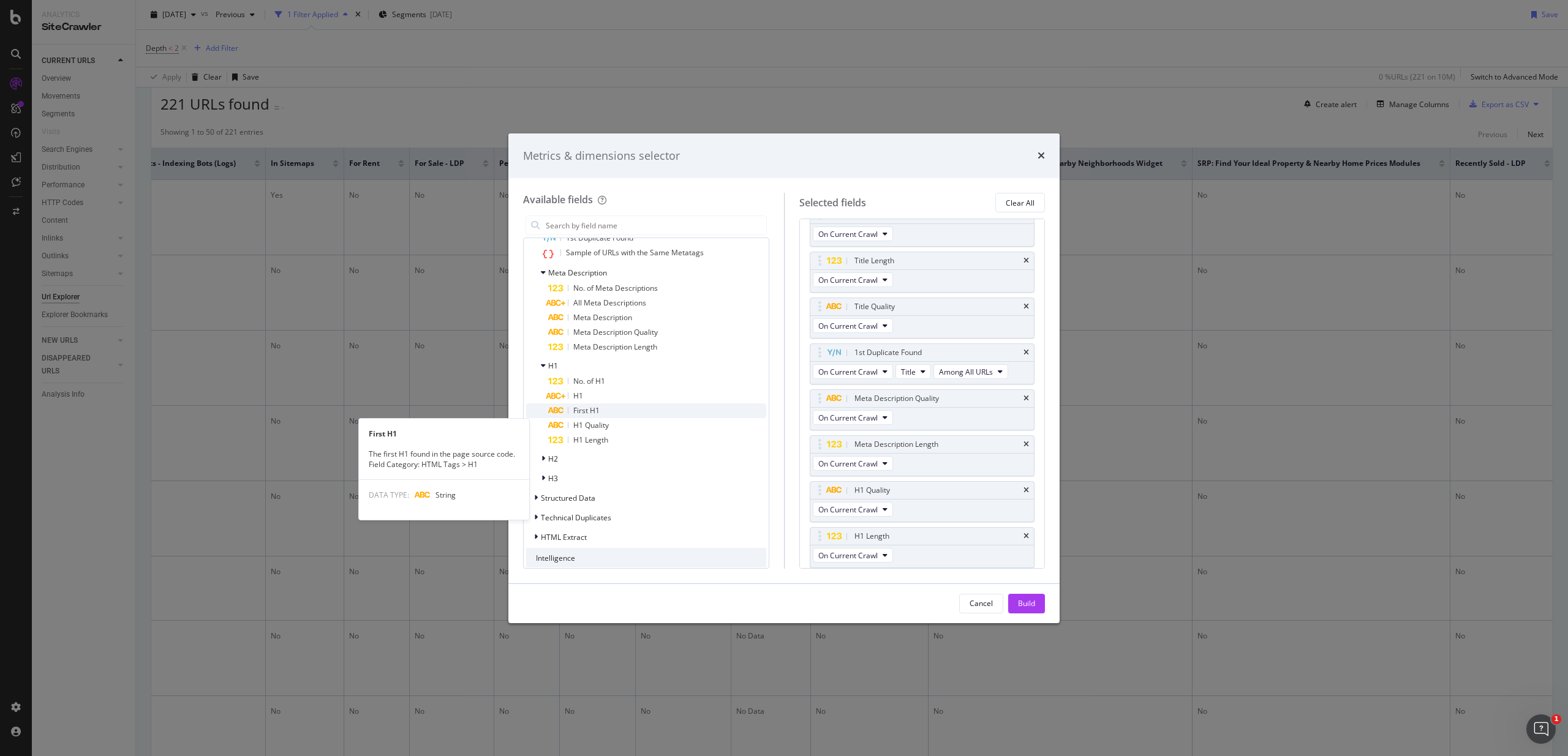
scroll to position [2177, 0]
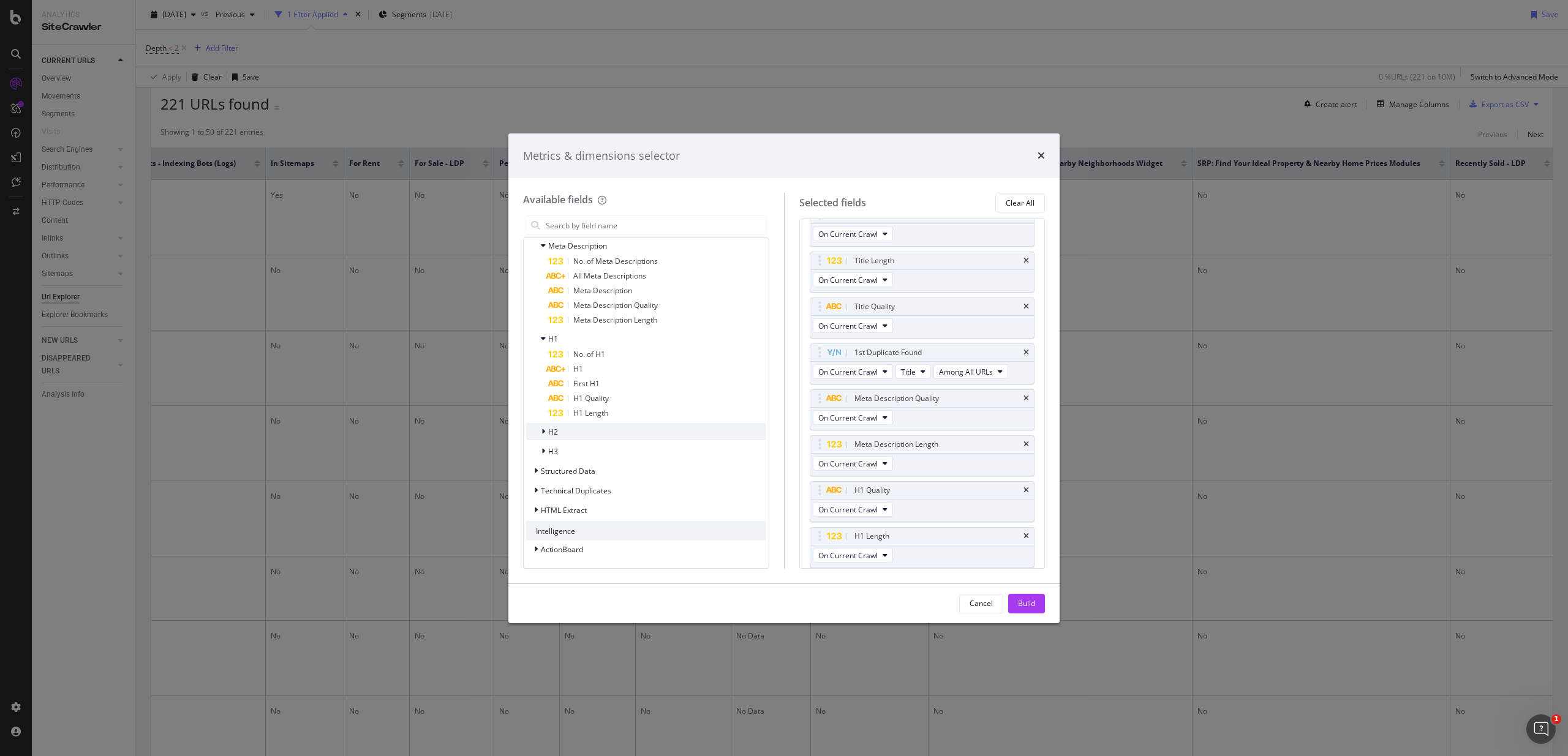
click at [606, 435] on div "H2" at bounding box center [646, 431] width 240 height 17
click at [589, 446] on div "H3" at bounding box center [646, 451] width 240 height 17
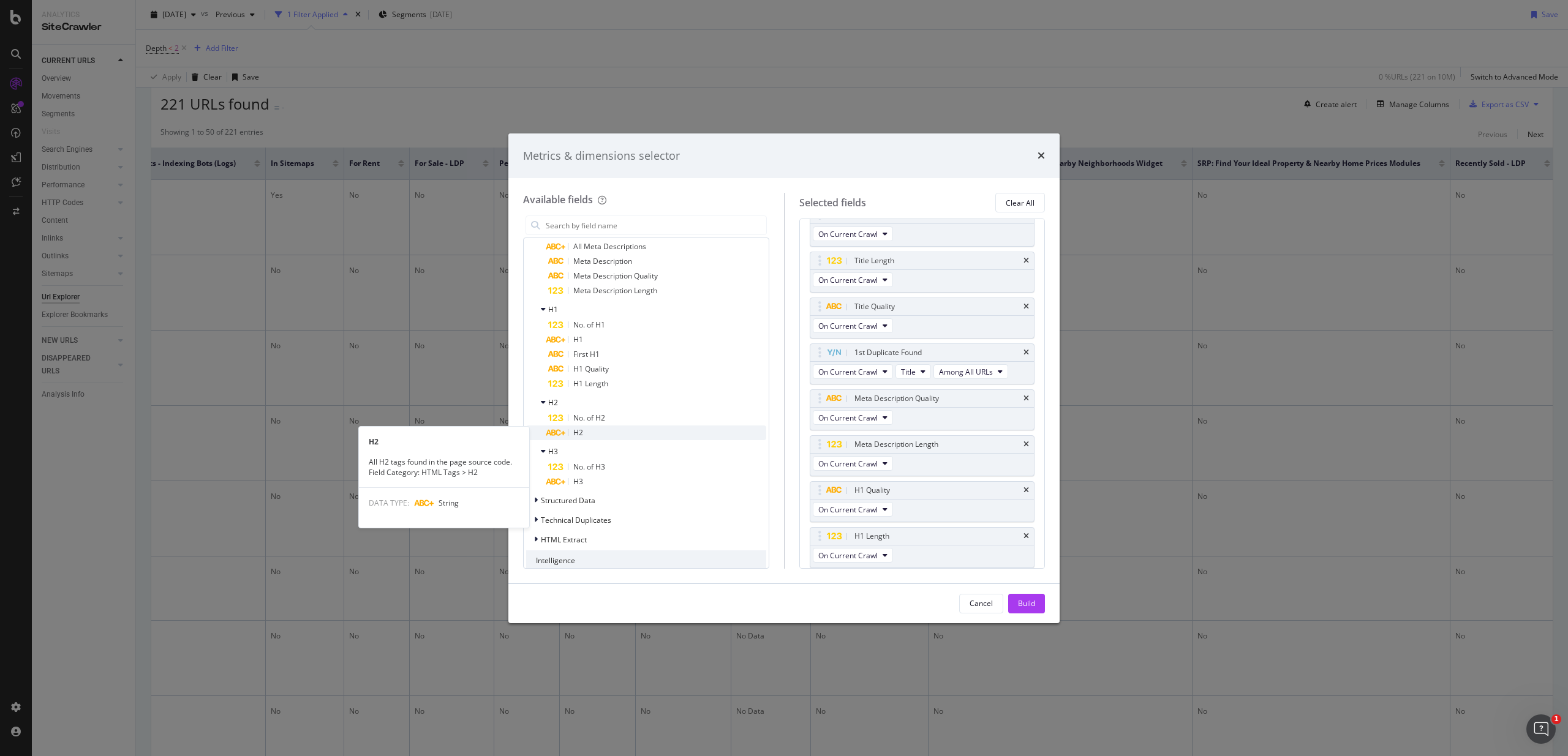
scroll to position [2236, 0]
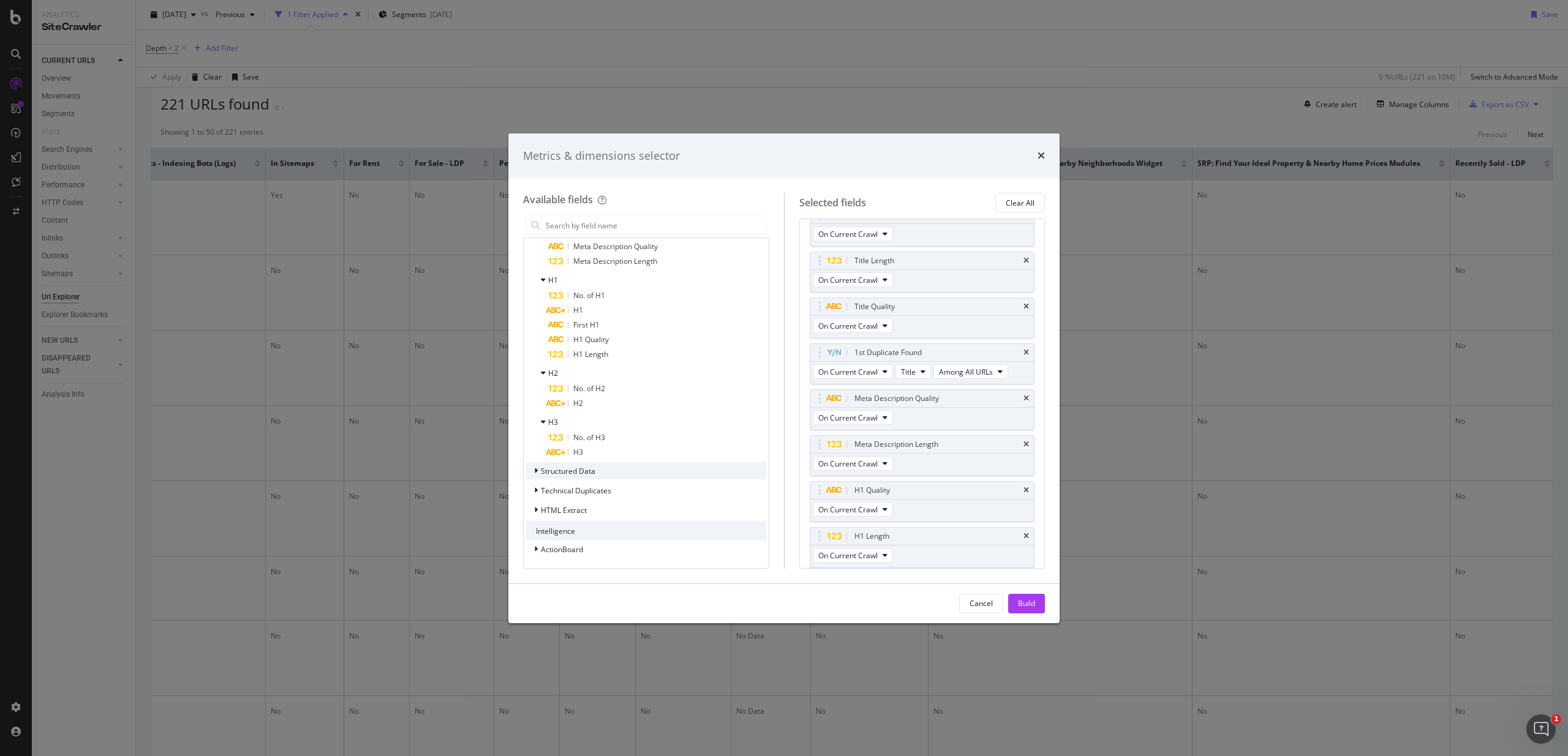
click at [586, 472] on span "Structured Data" at bounding box center [568, 470] width 54 height 11
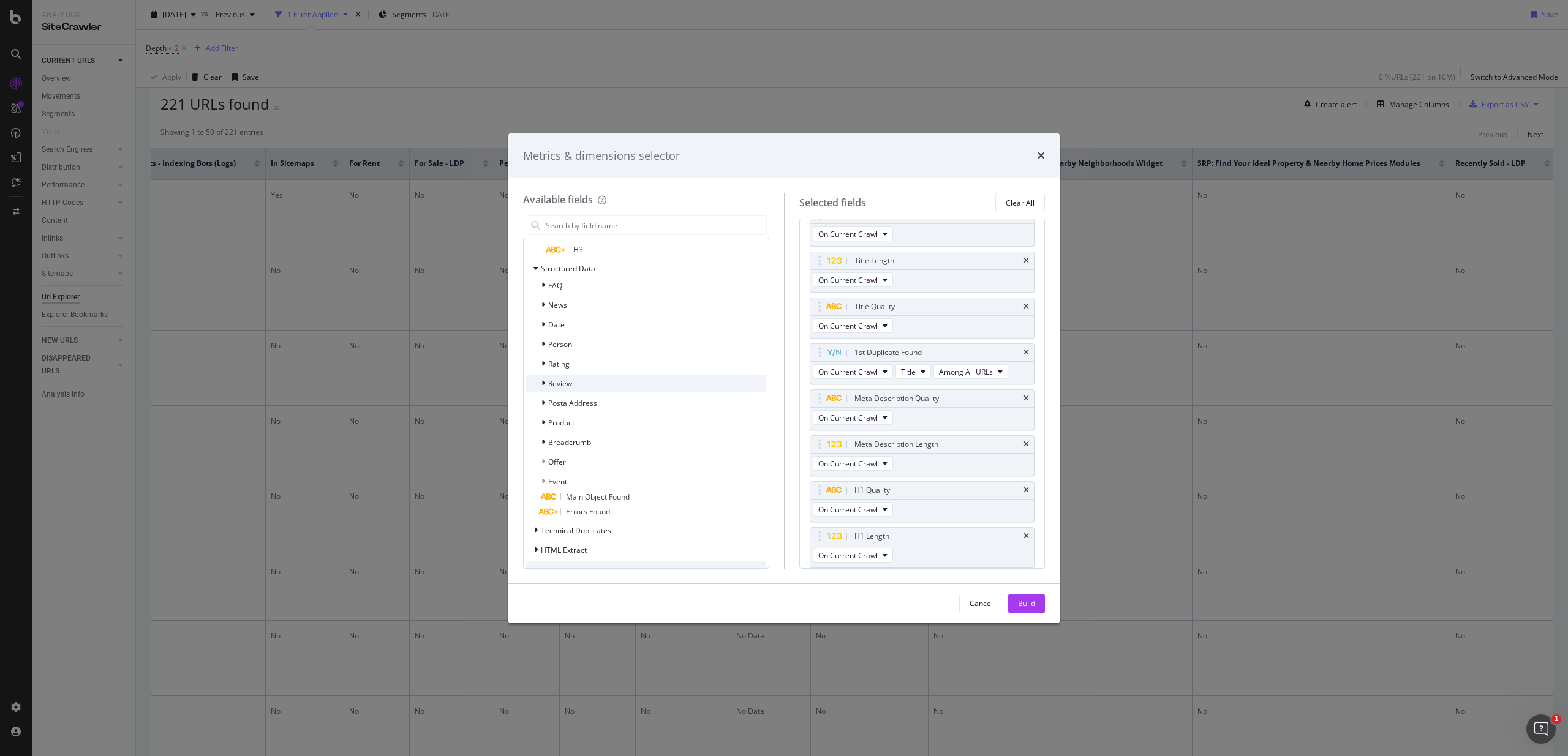
click at [560, 381] on span "Review" at bounding box center [560, 383] width 24 height 11
click at [567, 400] on span "PostalAddress" at bounding box center [572, 403] width 49 height 11
click at [561, 428] on div "Product" at bounding box center [550, 422] width 48 height 12
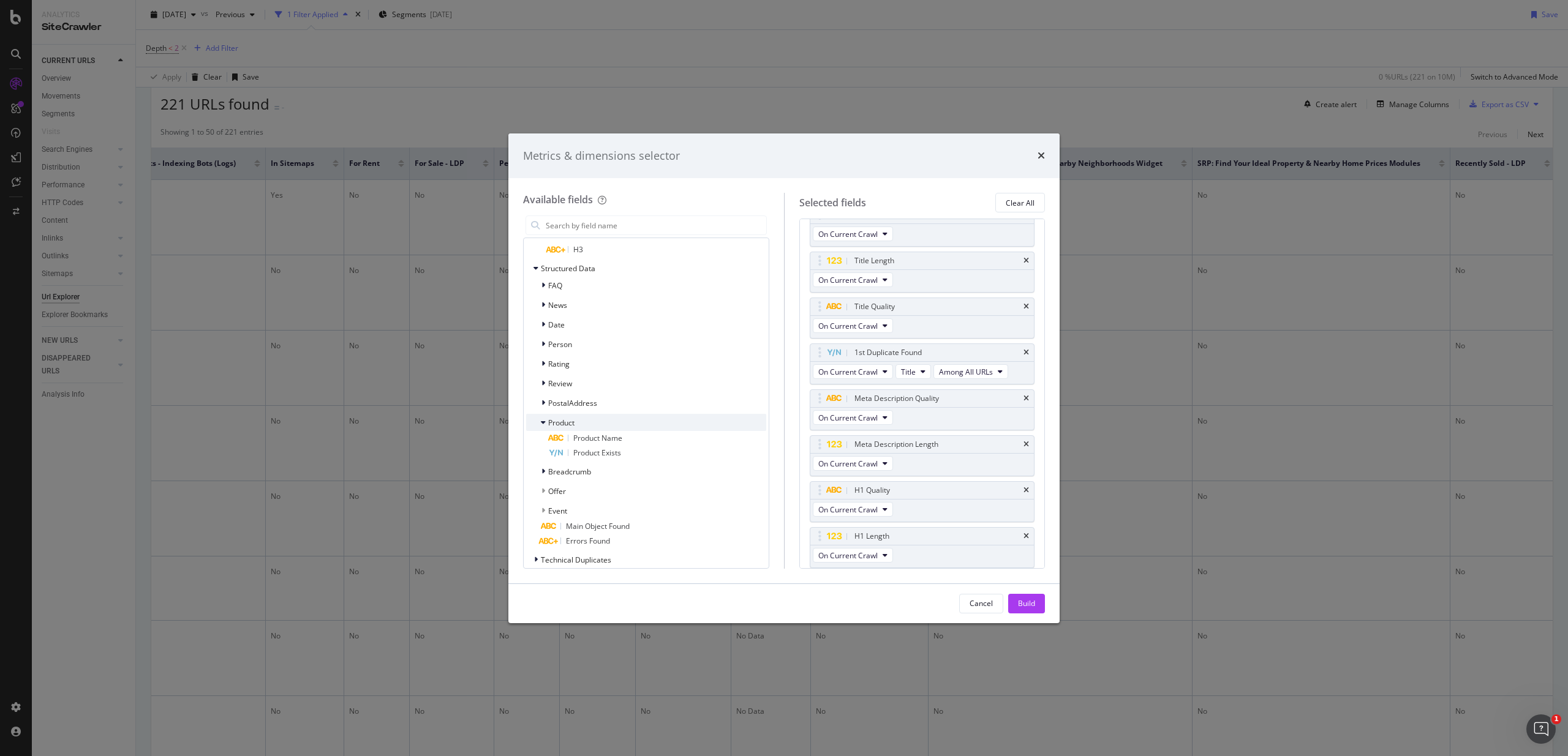
click at [562, 423] on span "Product" at bounding box center [561, 422] width 27 height 11
click at [575, 446] on span "Breadcrumb" at bounding box center [569, 442] width 43 height 11
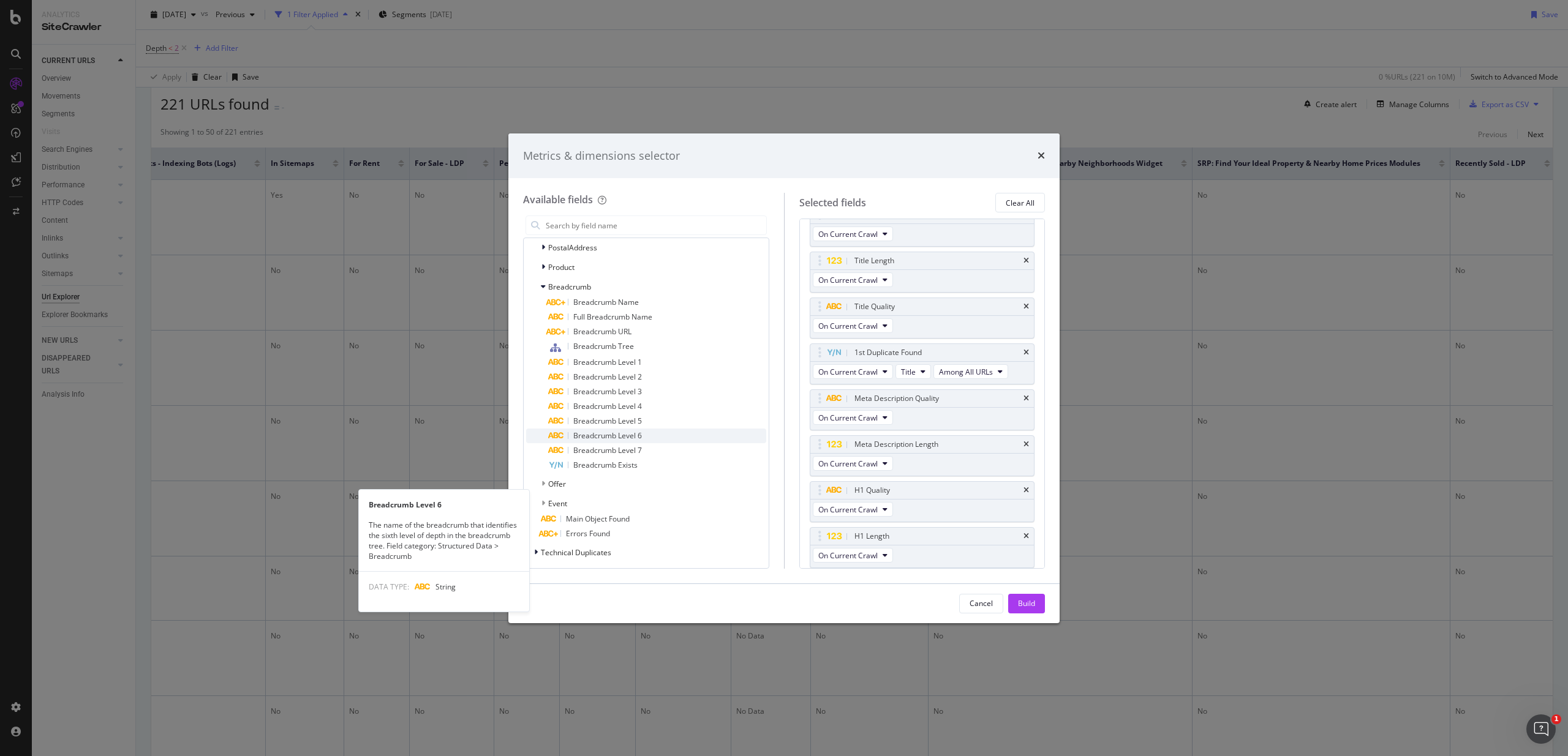
scroll to position [2423, 0]
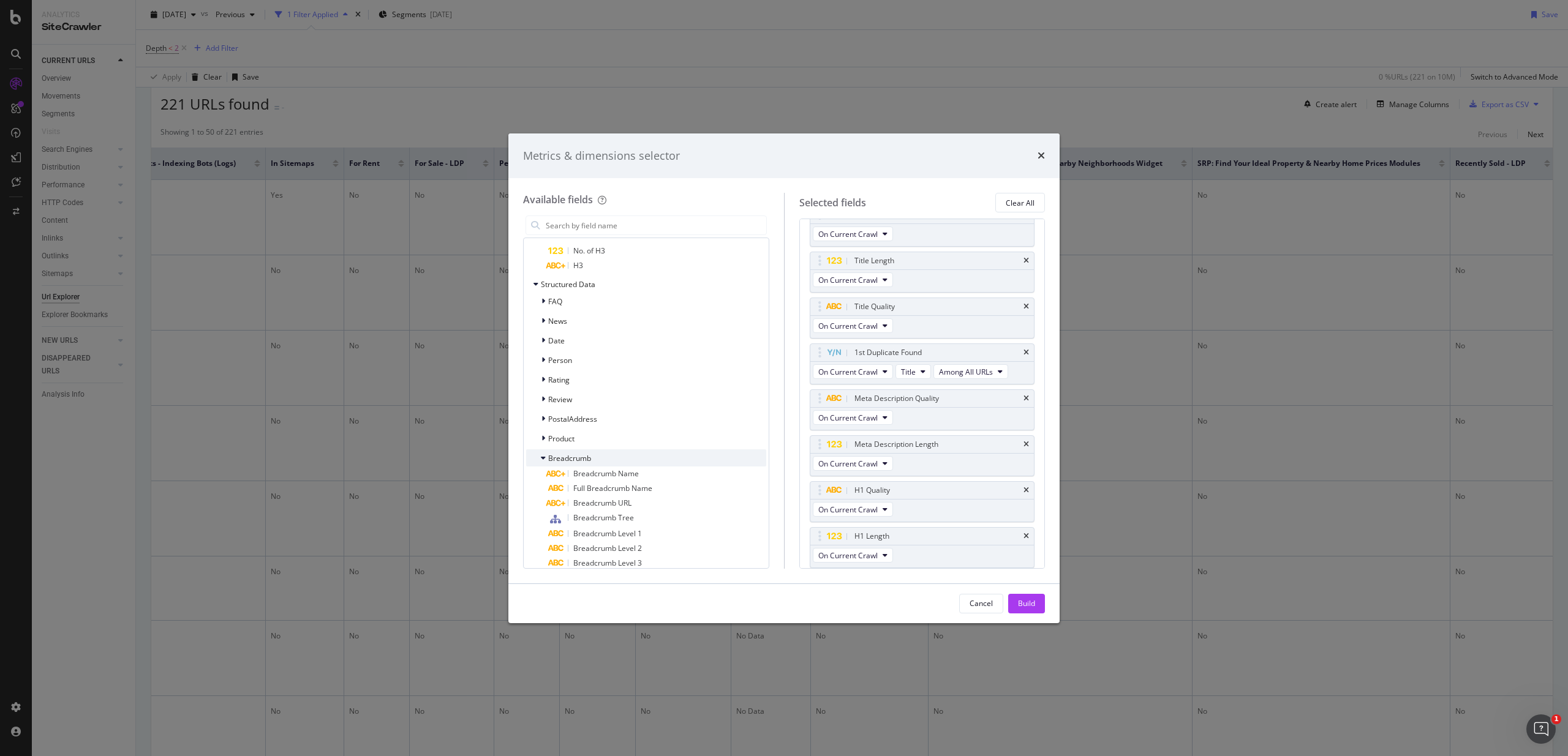
click at [550, 452] on div "Breadcrumb" at bounding box center [558, 458] width 65 height 12
click at [556, 323] on span "News" at bounding box center [557, 321] width 19 height 11
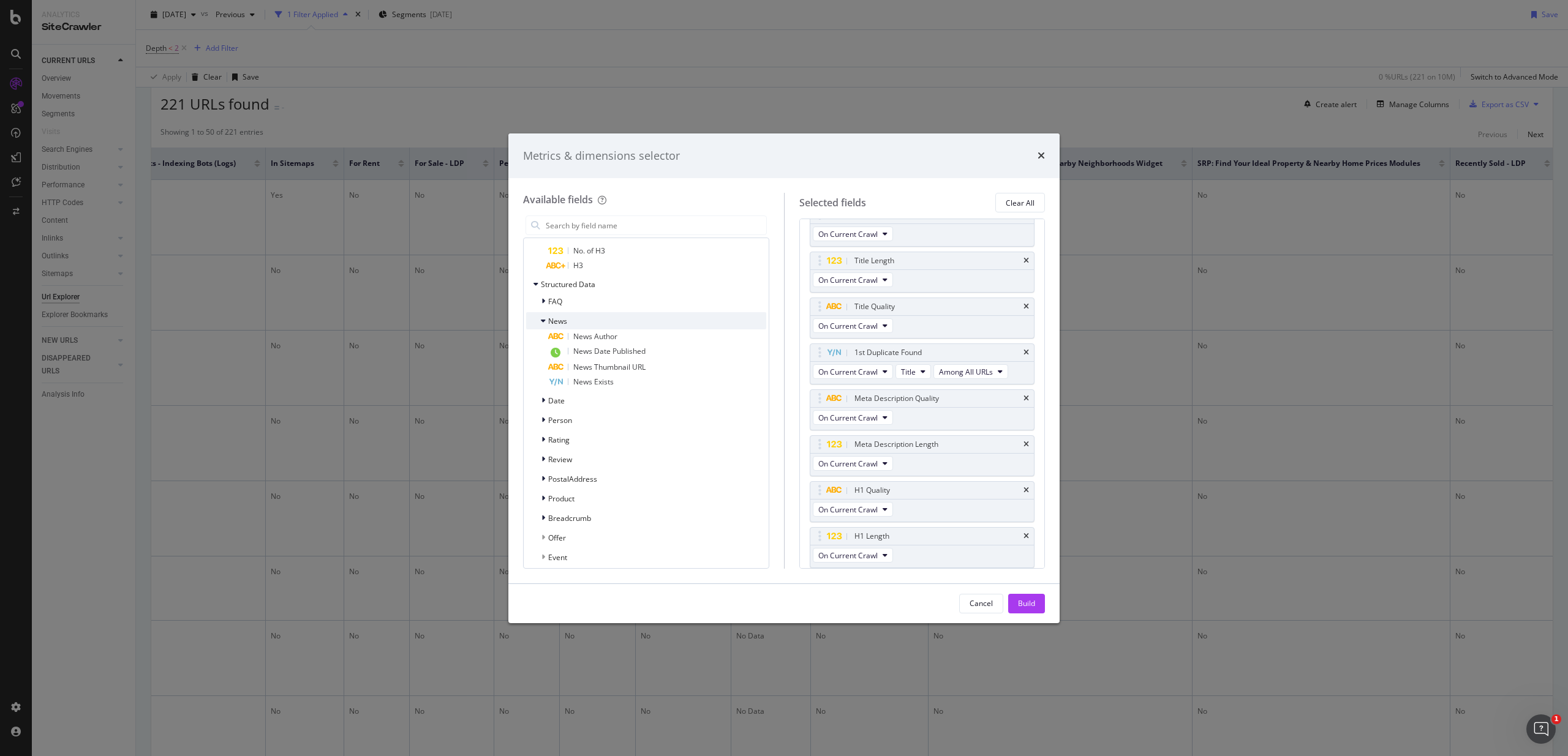
click at [557, 321] on span "News" at bounding box center [557, 321] width 19 height 11
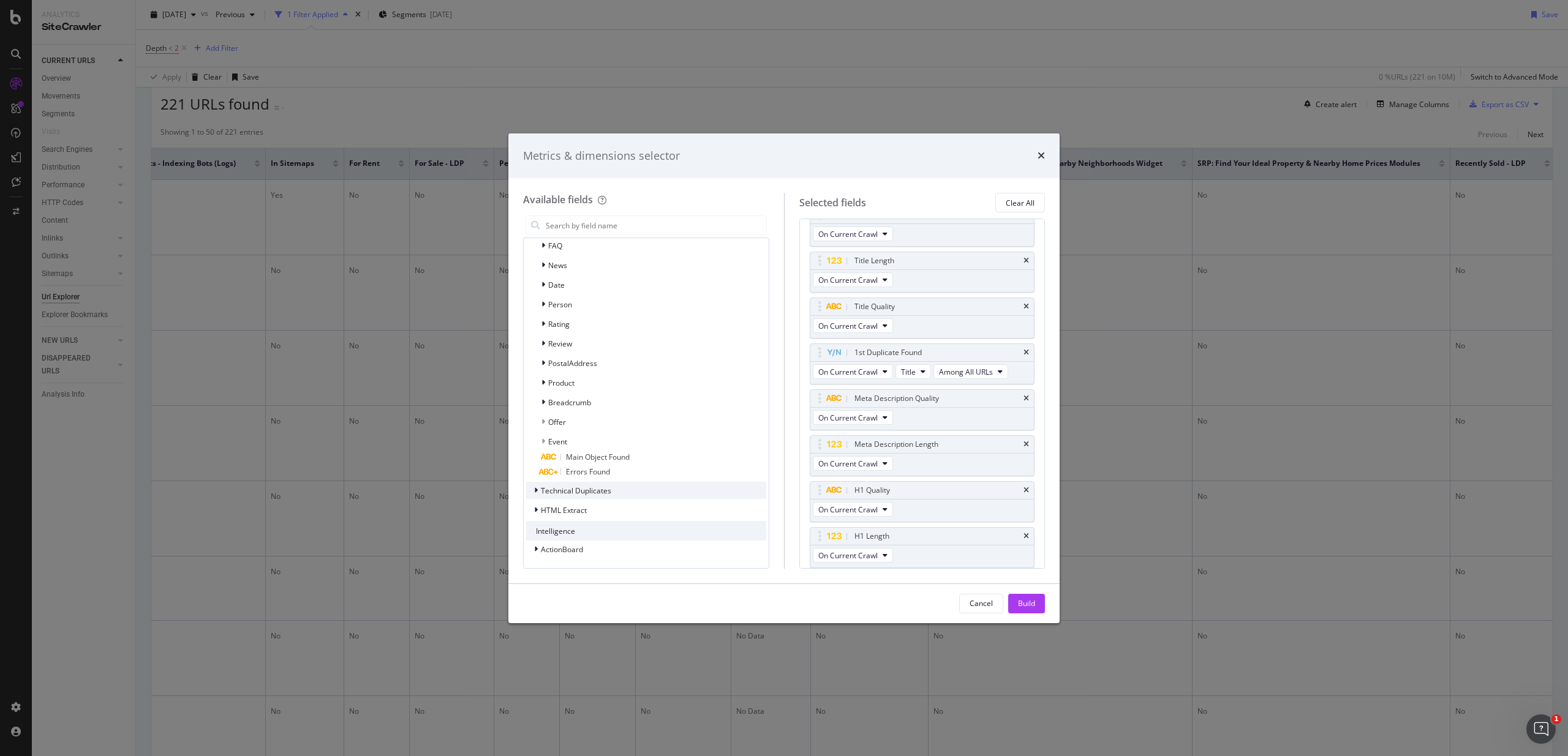
click at [590, 488] on span "Technical Duplicates" at bounding box center [576, 490] width 71 height 11
click at [579, 510] on span "HTML Extract" at bounding box center [563, 510] width 46 height 11
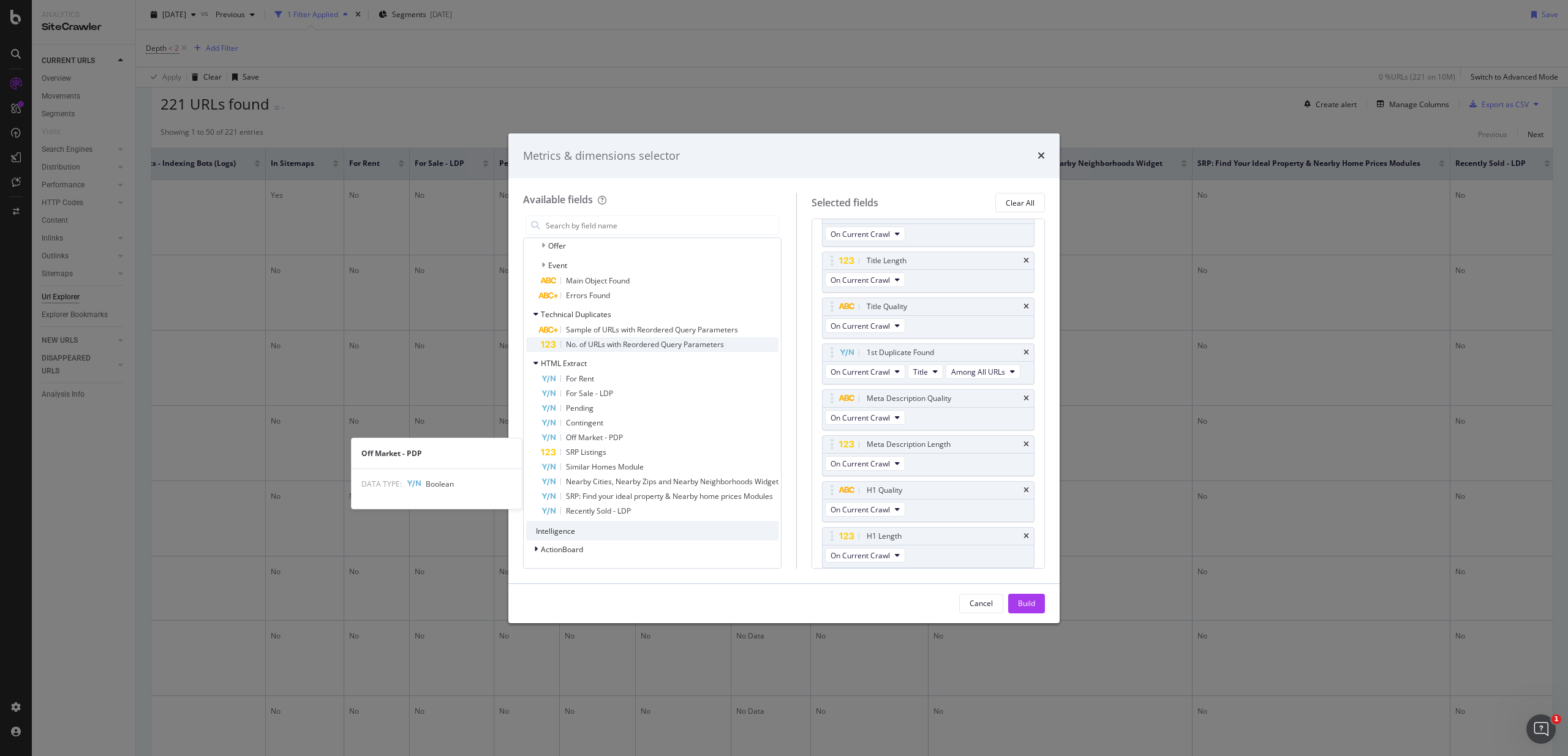
scroll to position [2644, 0]
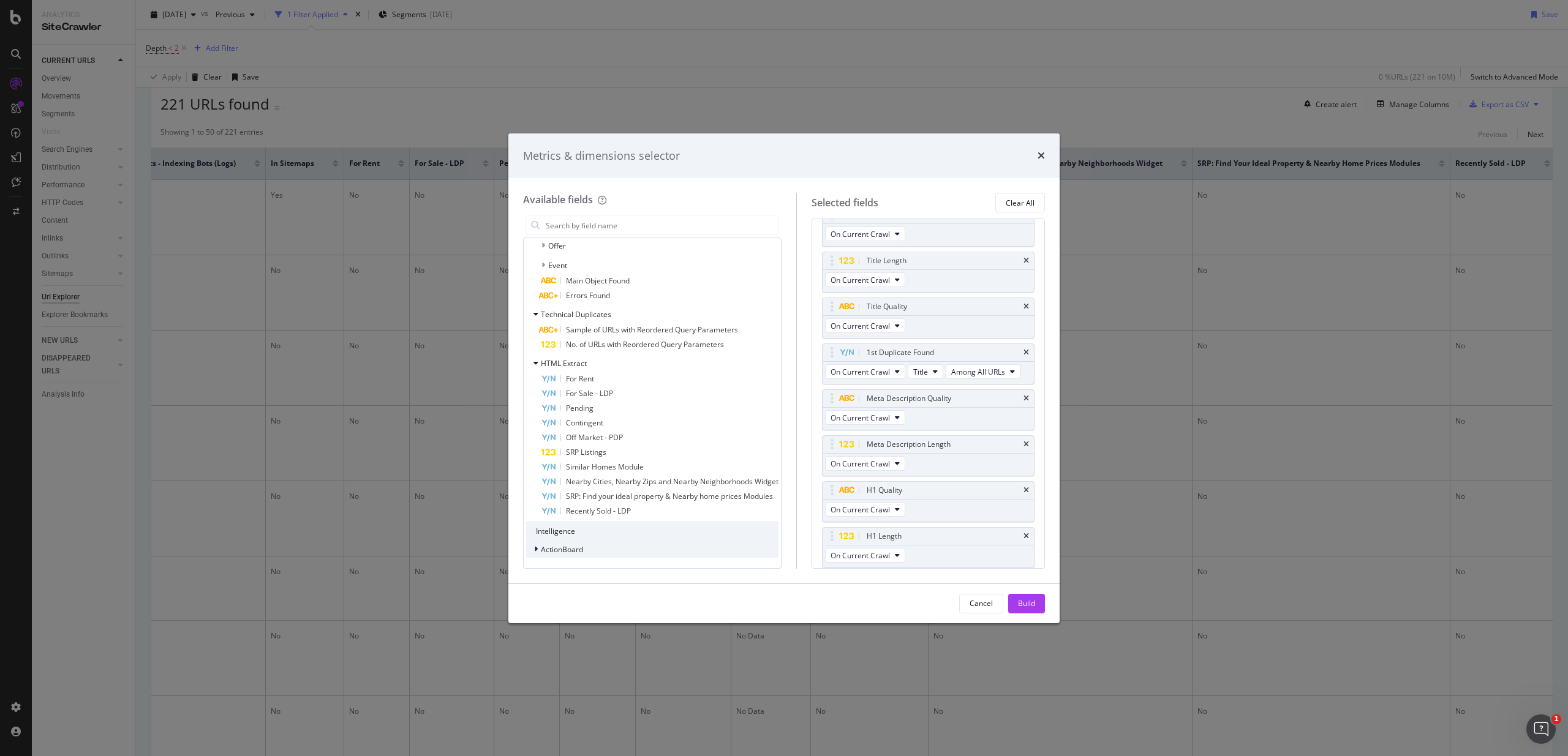
click at [551, 547] on span "ActionBoard" at bounding box center [562, 549] width 42 height 11
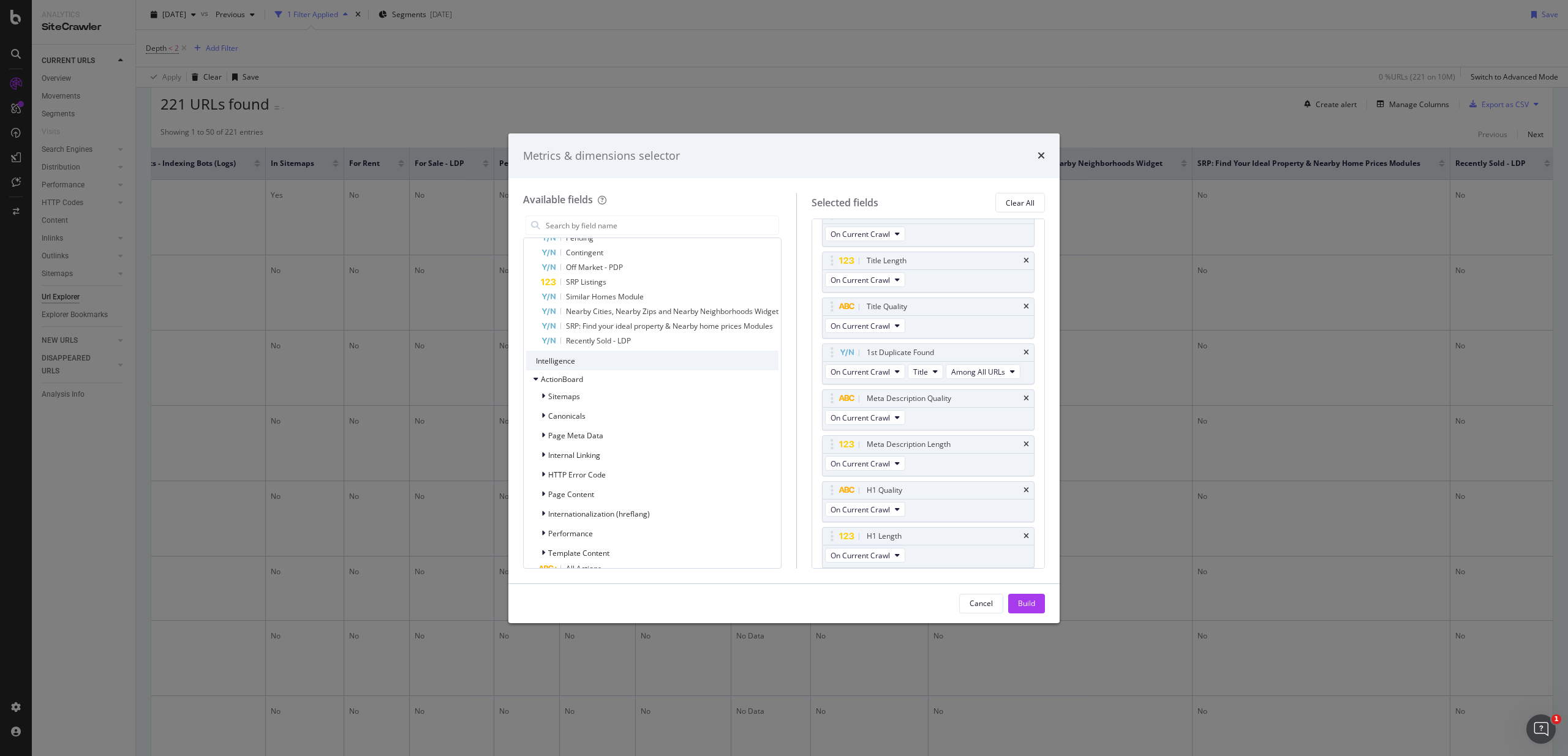
scroll to position [2816, 0]
click at [564, 390] on span "Sitemaps" at bounding box center [563, 384] width 32 height 11
click at [604, 393] on div "Sitemaps" at bounding box center [652, 384] width 252 height 17
drag, startPoint x: 588, startPoint y: 420, endPoint x: 598, endPoint y: 418, distance: 10.2
click at [588, 412] on div "Canonicals" at bounding box center [652, 404] width 252 height 17
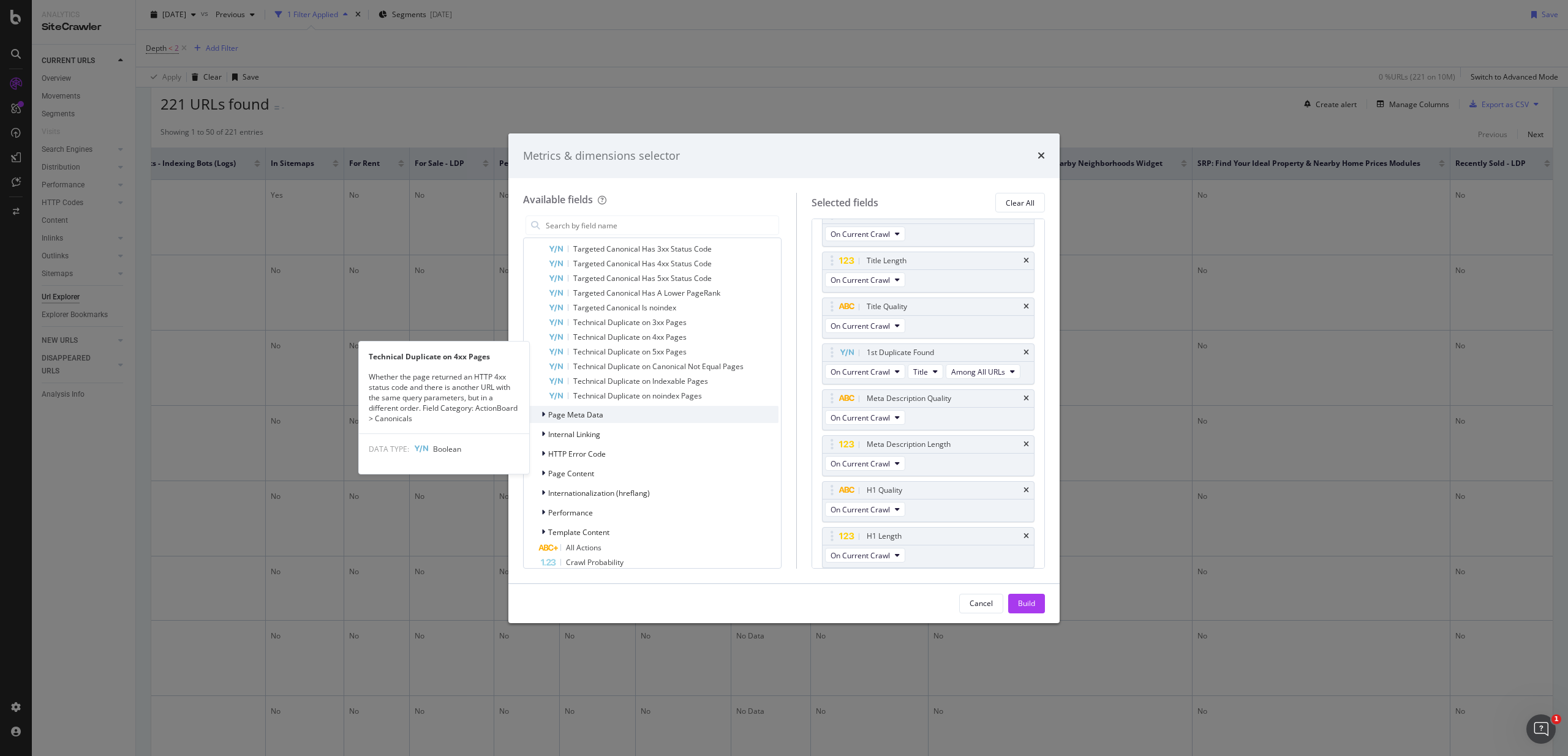
scroll to position [3017, 0]
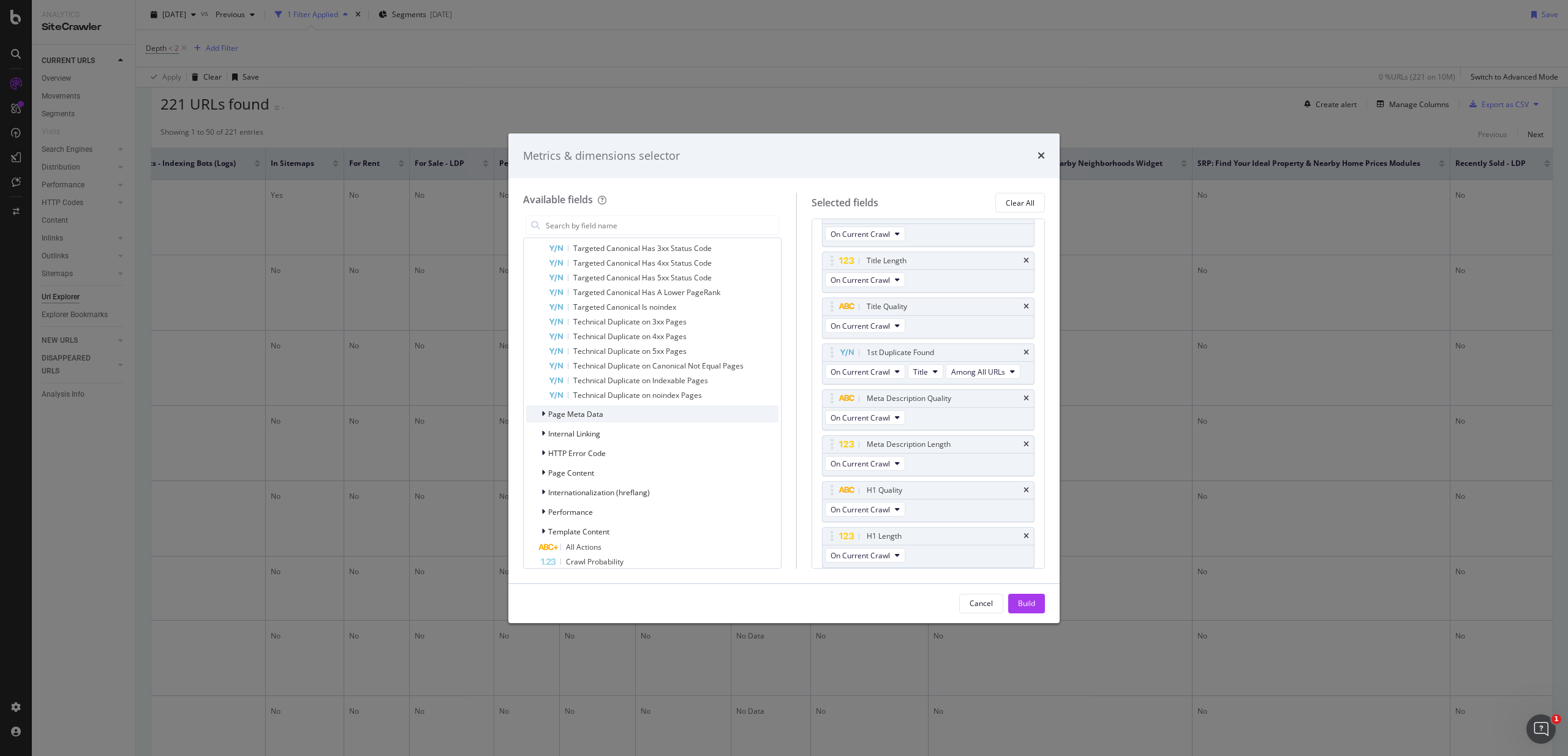
click at [569, 419] on span "Page Meta Data" at bounding box center [575, 414] width 55 height 11
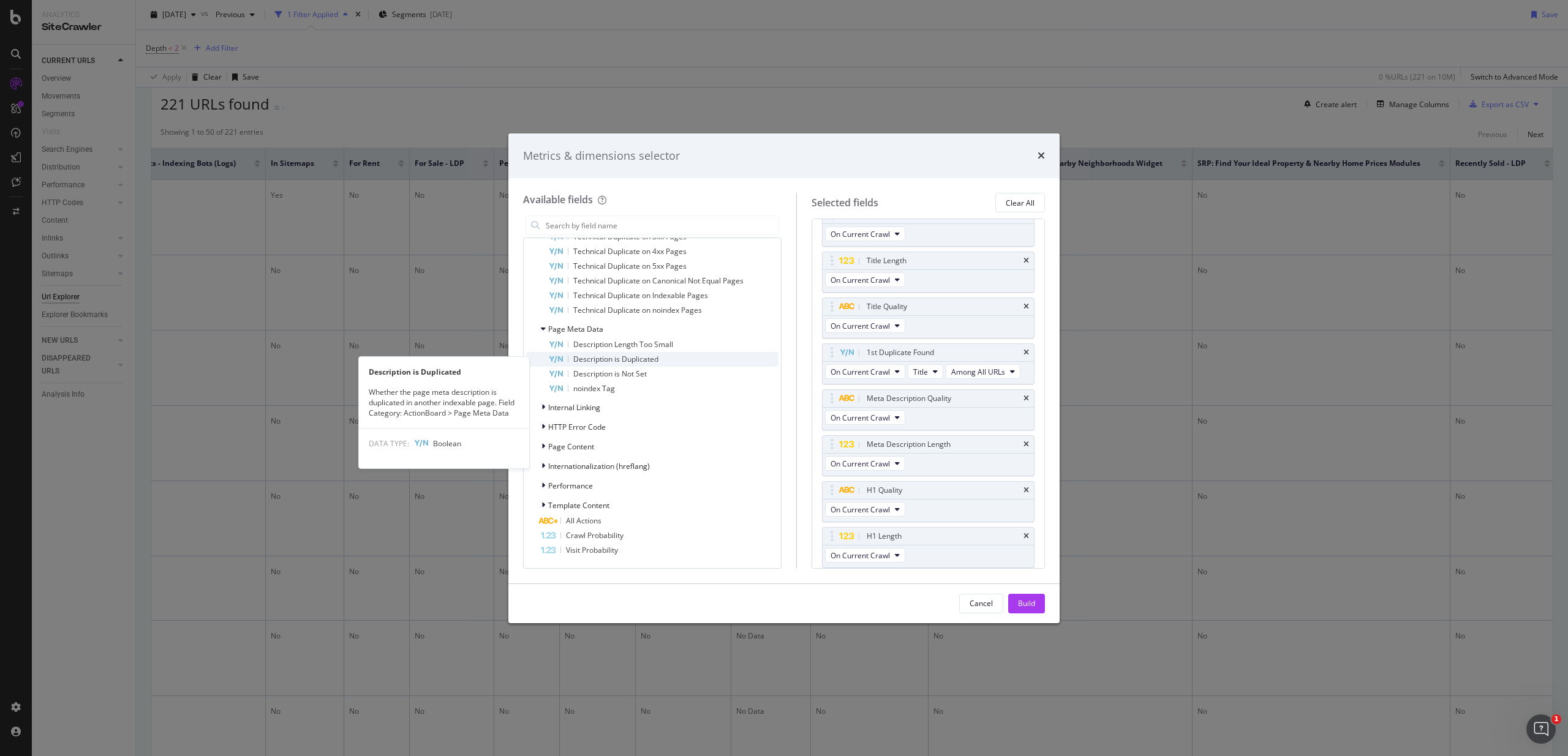
click at [662, 360] on div "Description is Duplicated" at bounding box center [663, 359] width 230 height 15
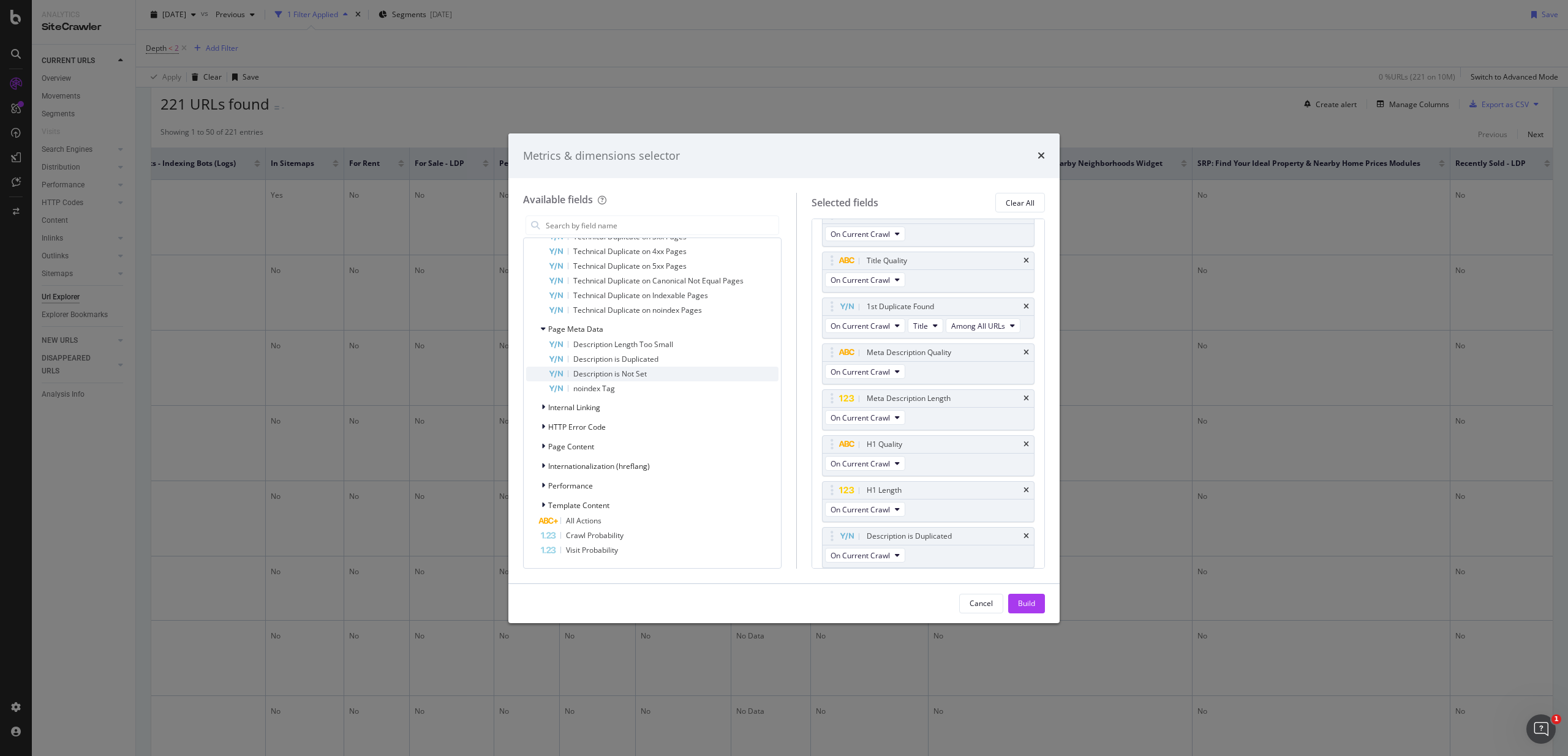
click at [648, 380] on div "Description is Not Set" at bounding box center [663, 374] width 230 height 15
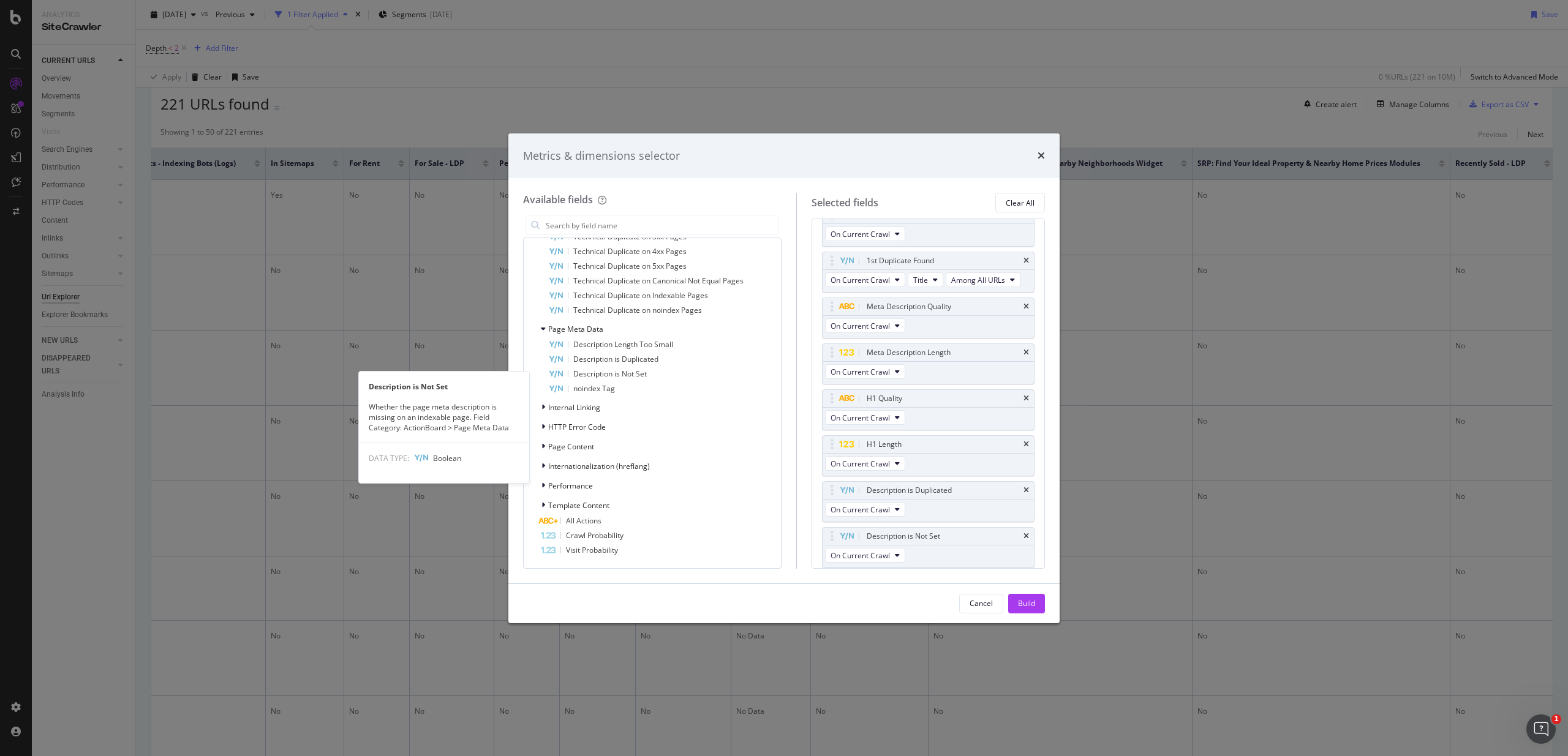
scroll to position [3112, 0]
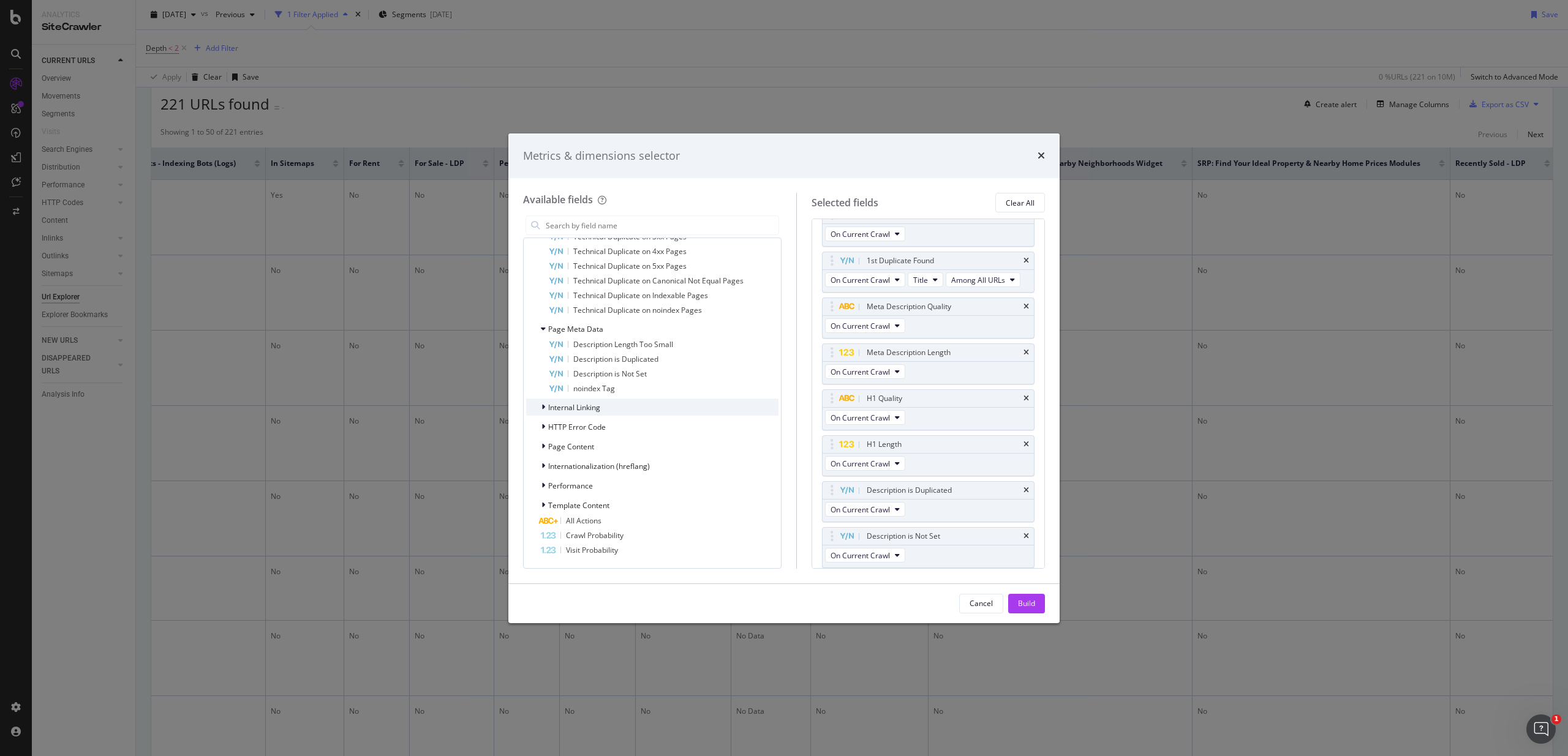
click at [588, 407] on span "Internal Linking" at bounding box center [574, 407] width 52 height 11
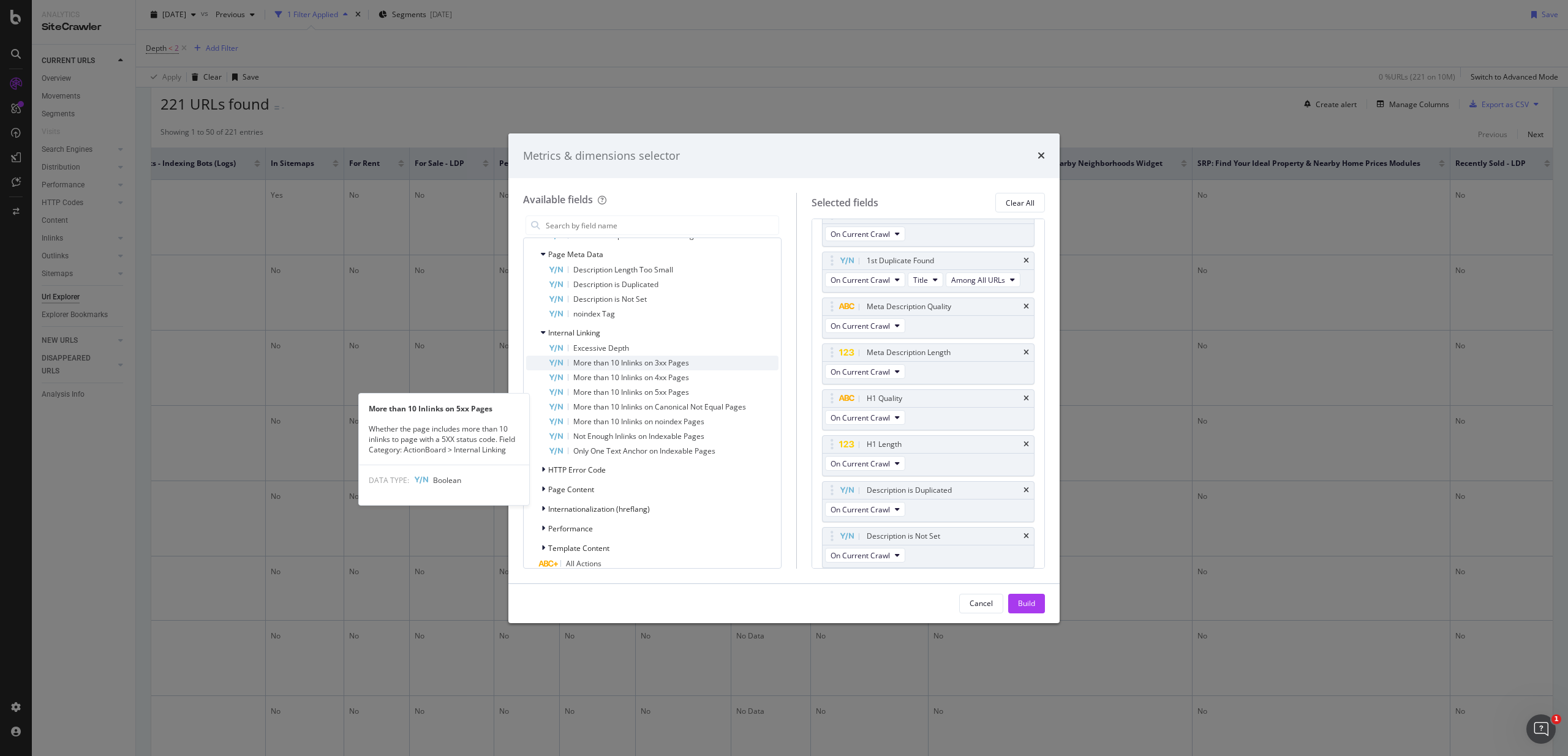
scroll to position [3180, 0]
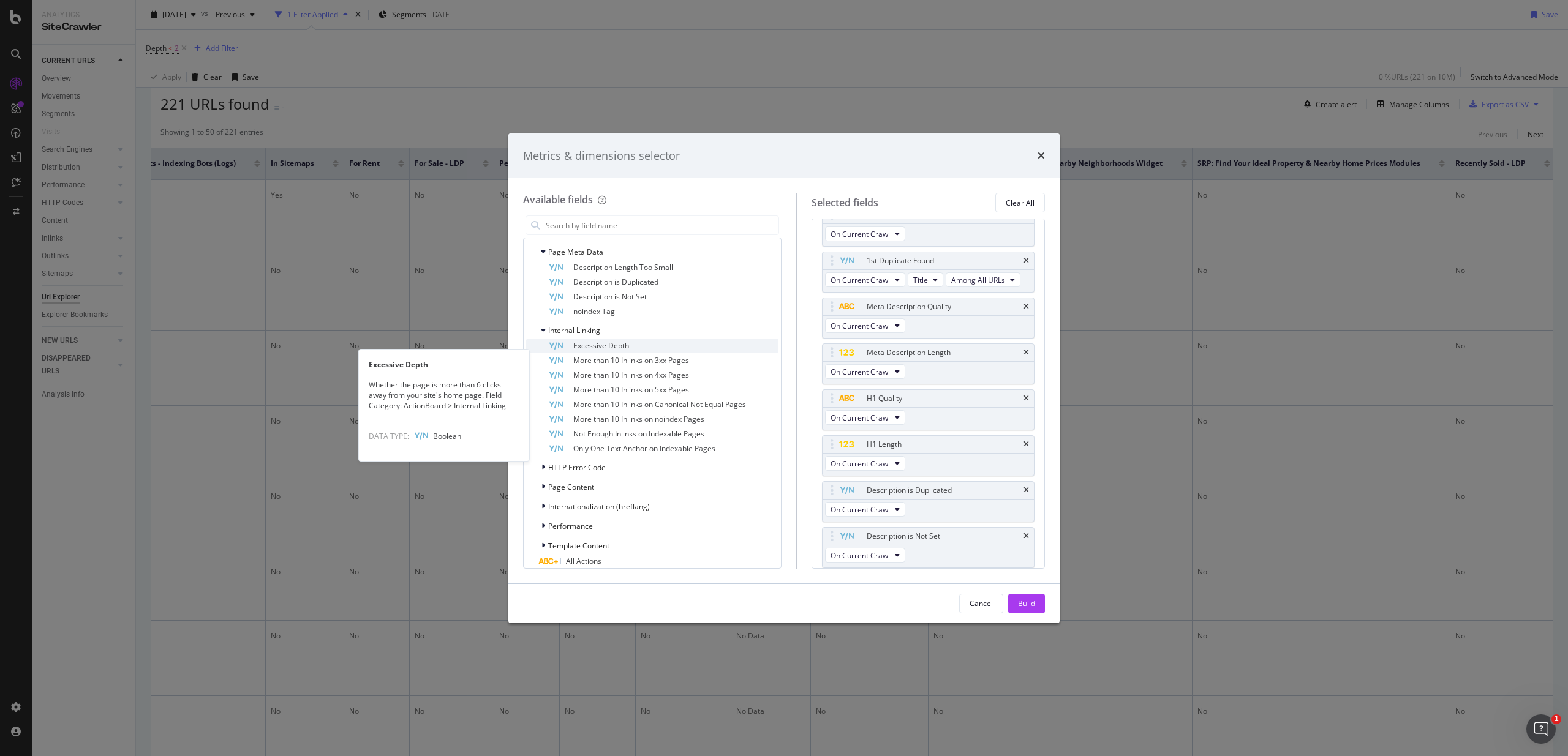
click at [598, 350] on span "Excessive Depth" at bounding box center [601, 345] width 56 height 11
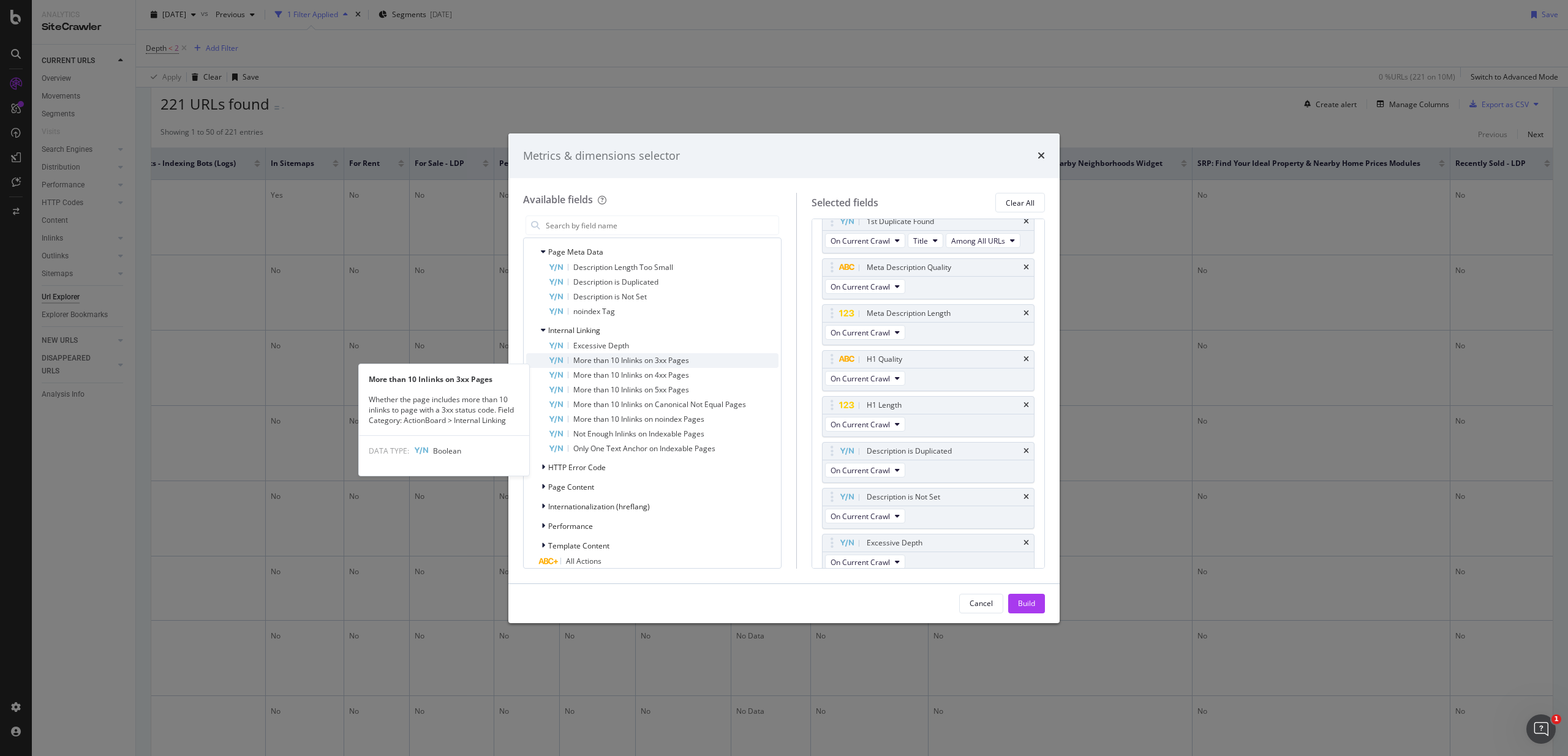
scroll to position [1892, 0]
click at [664, 365] on span "More than 10 Inlinks on 3xx Pages" at bounding box center [631, 360] width 116 height 11
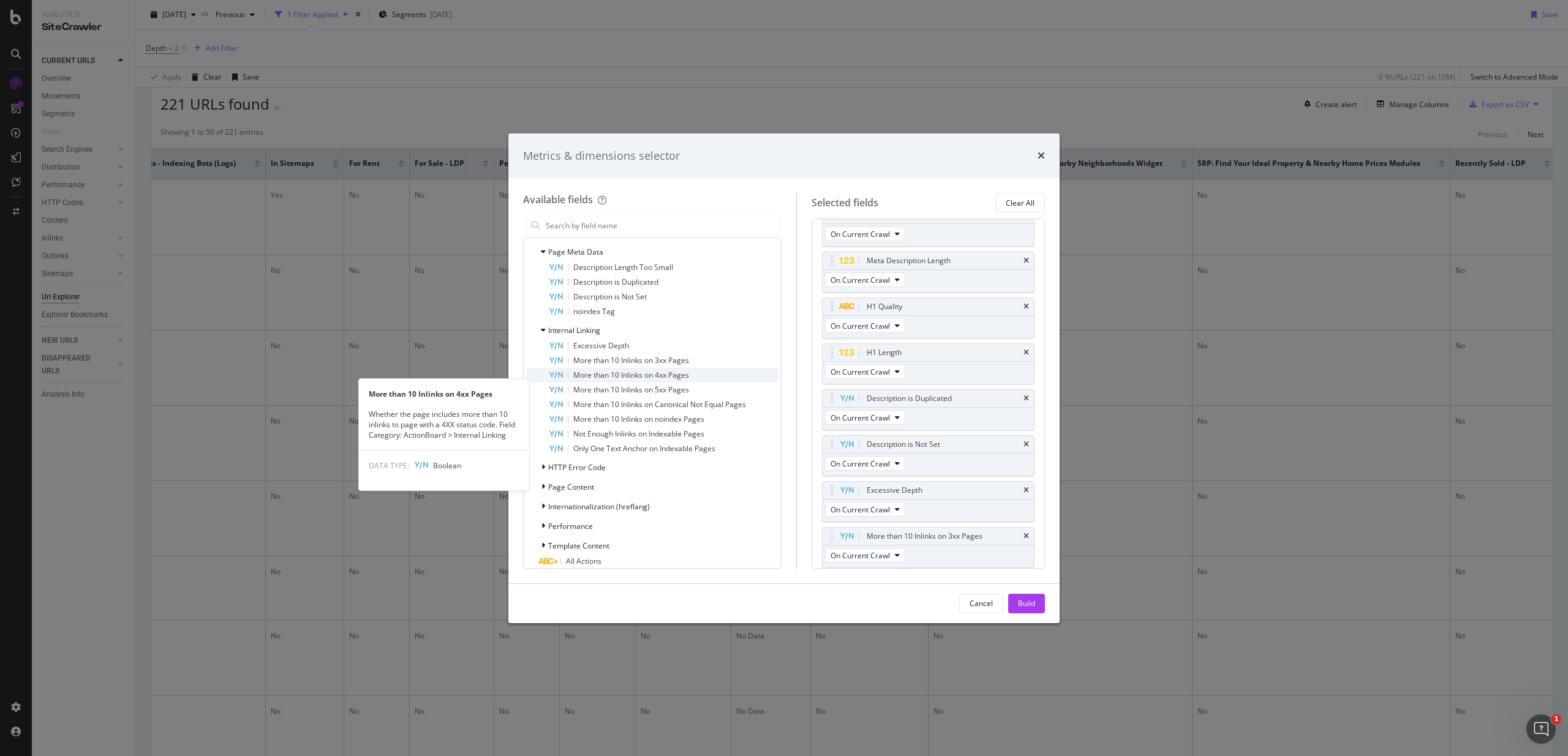
click at [651, 380] on span "More than 10 Inlinks on 4xx Pages" at bounding box center [631, 375] width 116 height 11
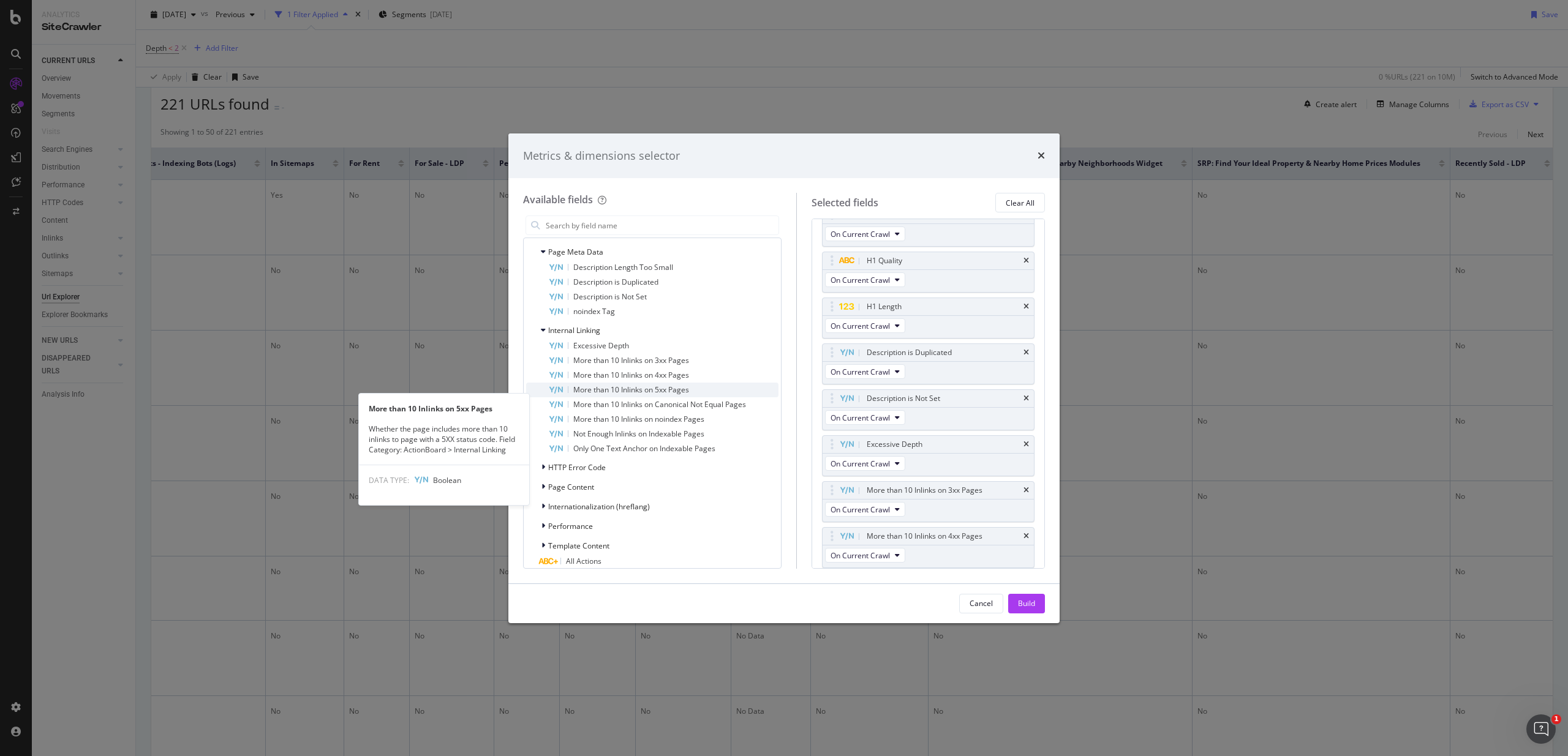
click at [643, 395] on span "More than 10 Inlinks on 5xx Pages" at bounding box center [631, 389] width 116 height 11
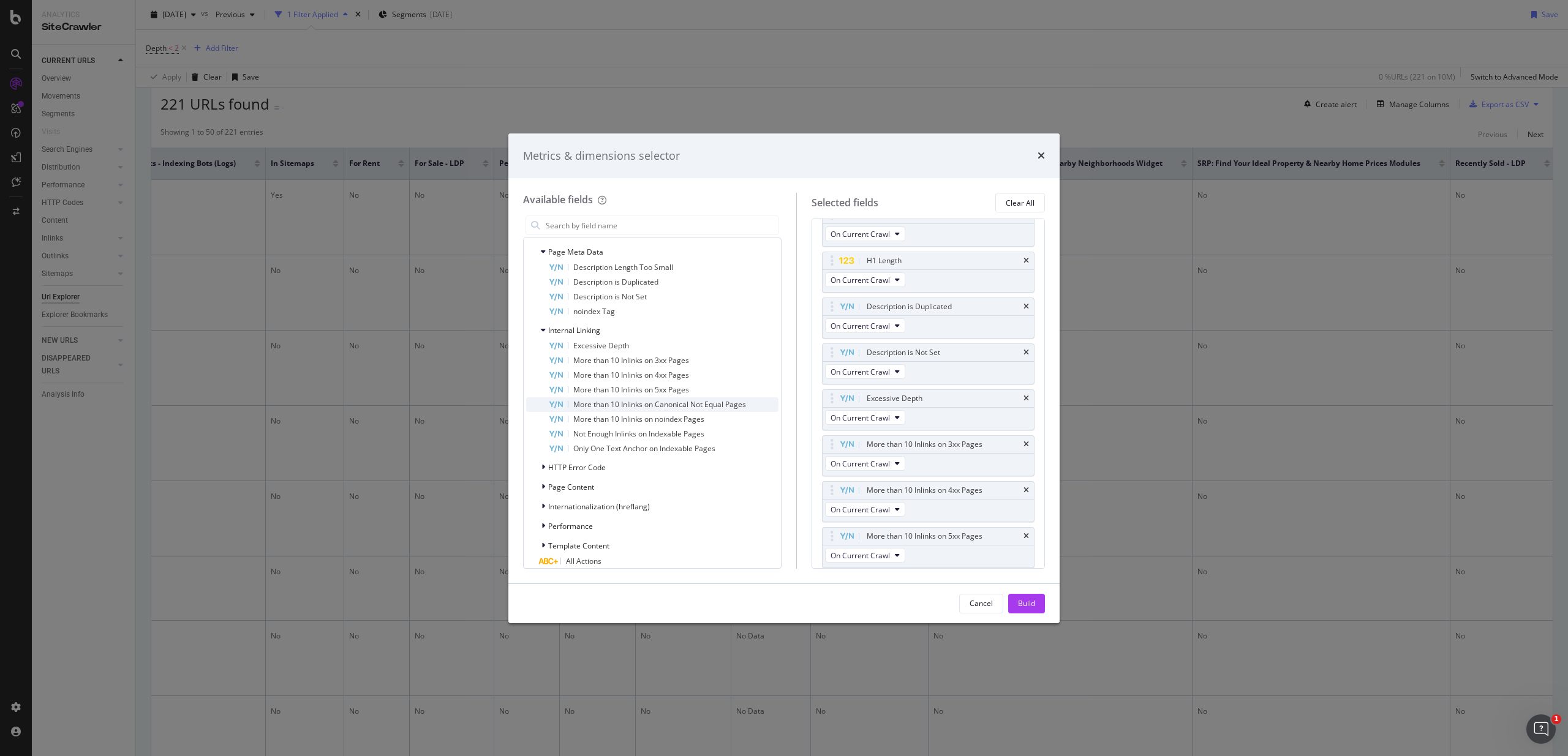
click at [658, 409] on span "More than 10 Inlinks on Canonical Not Equal Pages" at bounding box center [659, 404] width 173 height 11
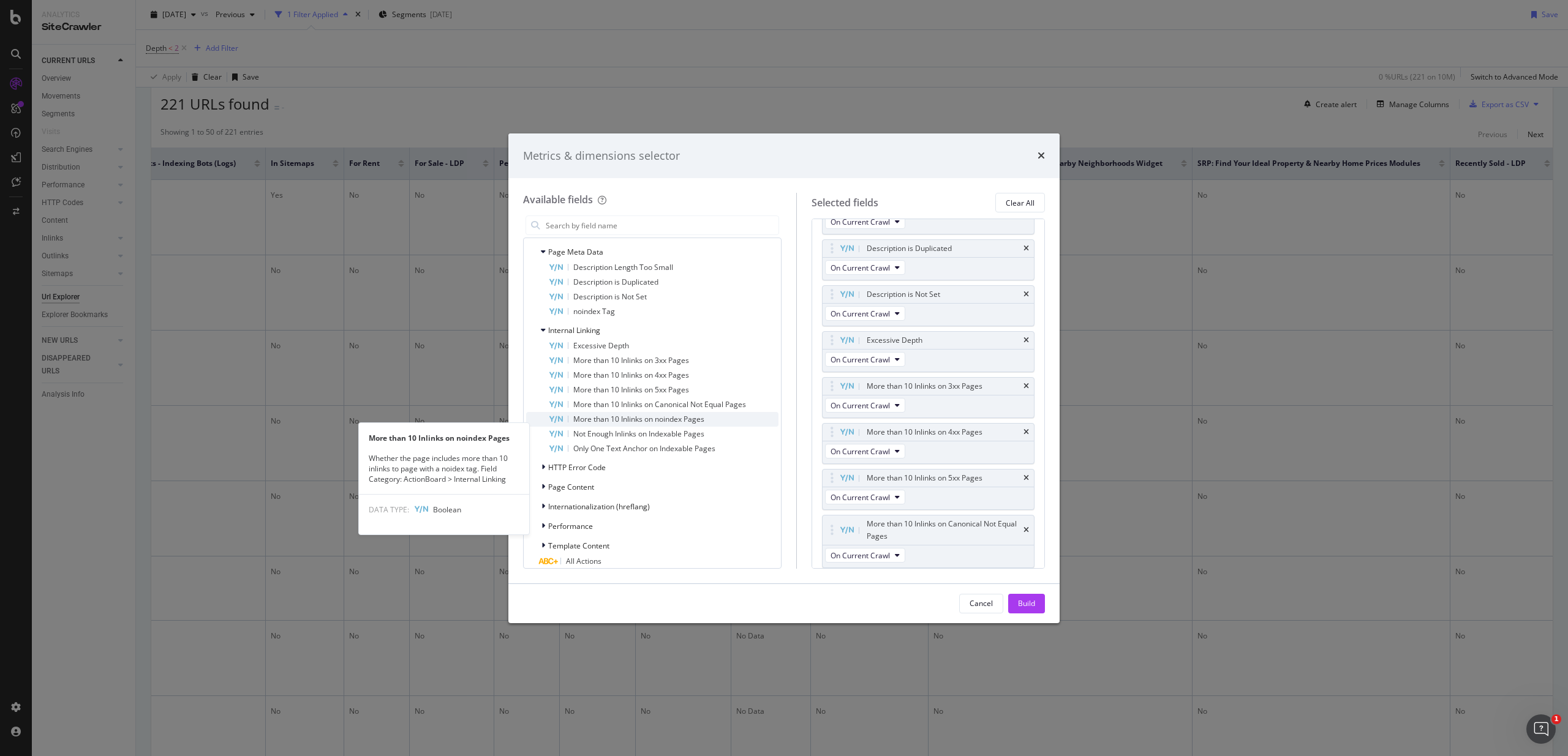
click at [661, 424] on span "More than 10 Inlinks on noindex Pages" at bounding box center [639, 418] width 131 height 11
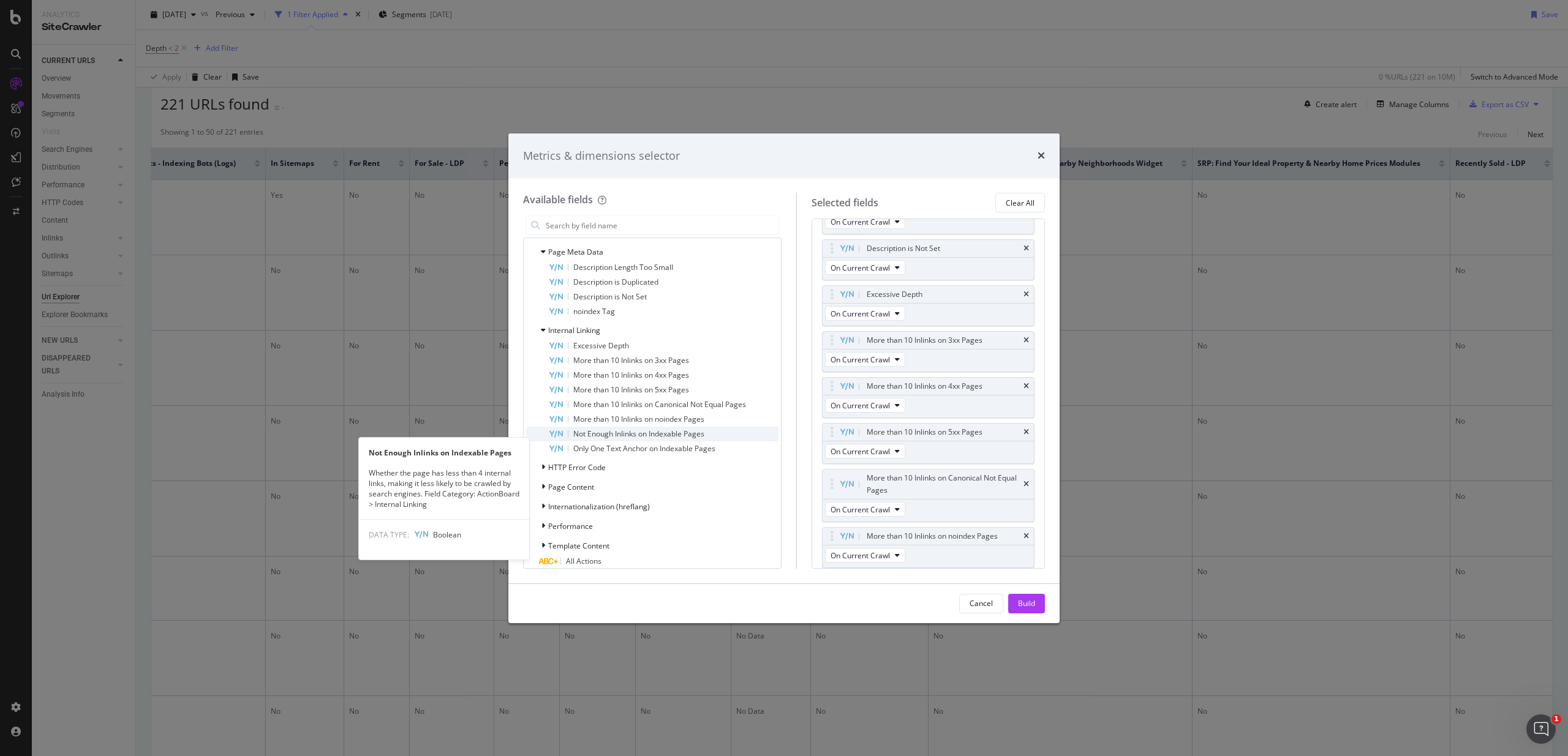
click at [661, 439] on span "Not Enough Inlinks on Indexable Pages" at bounding box center [639, 433] width 131 height 11
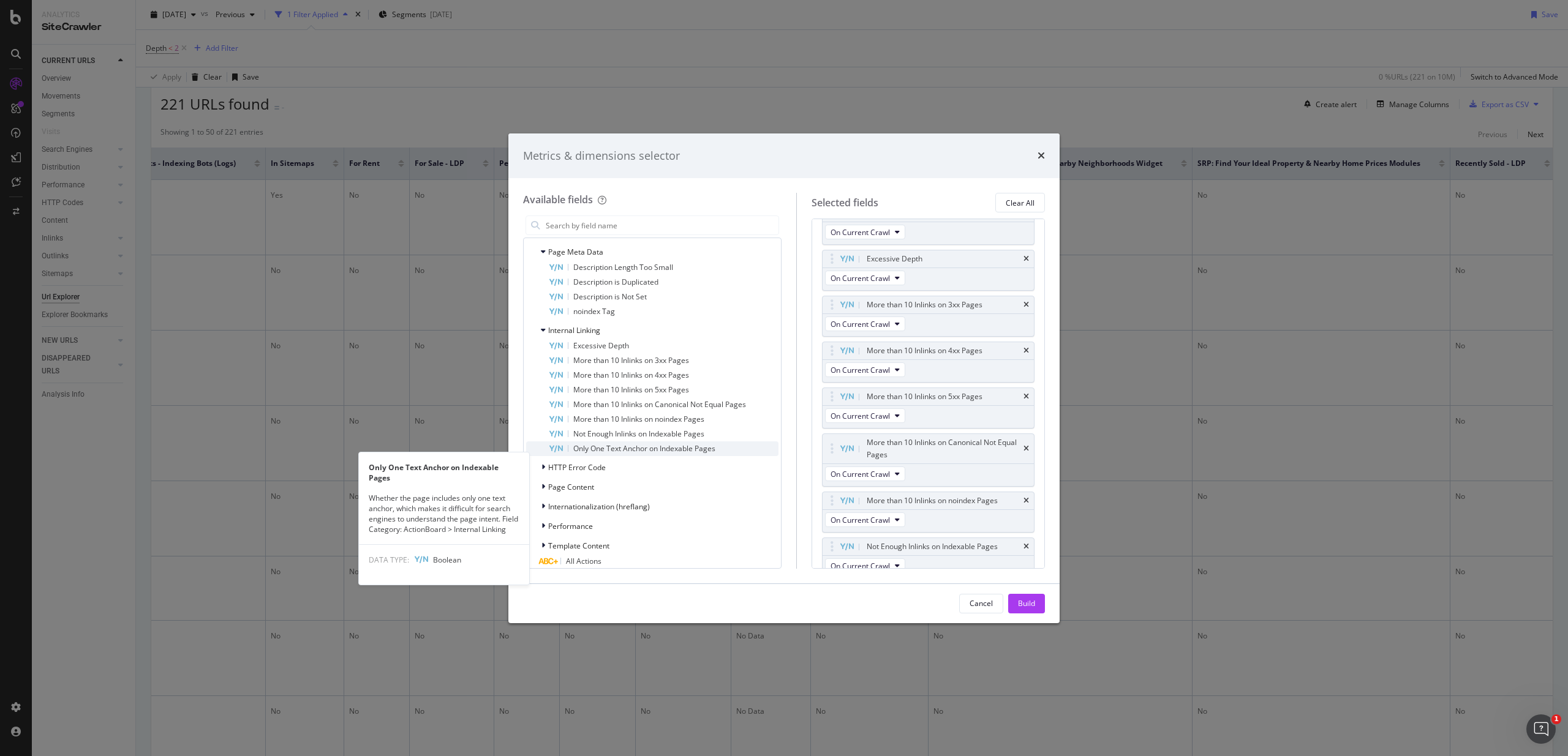
scroll to position [2180, 0]
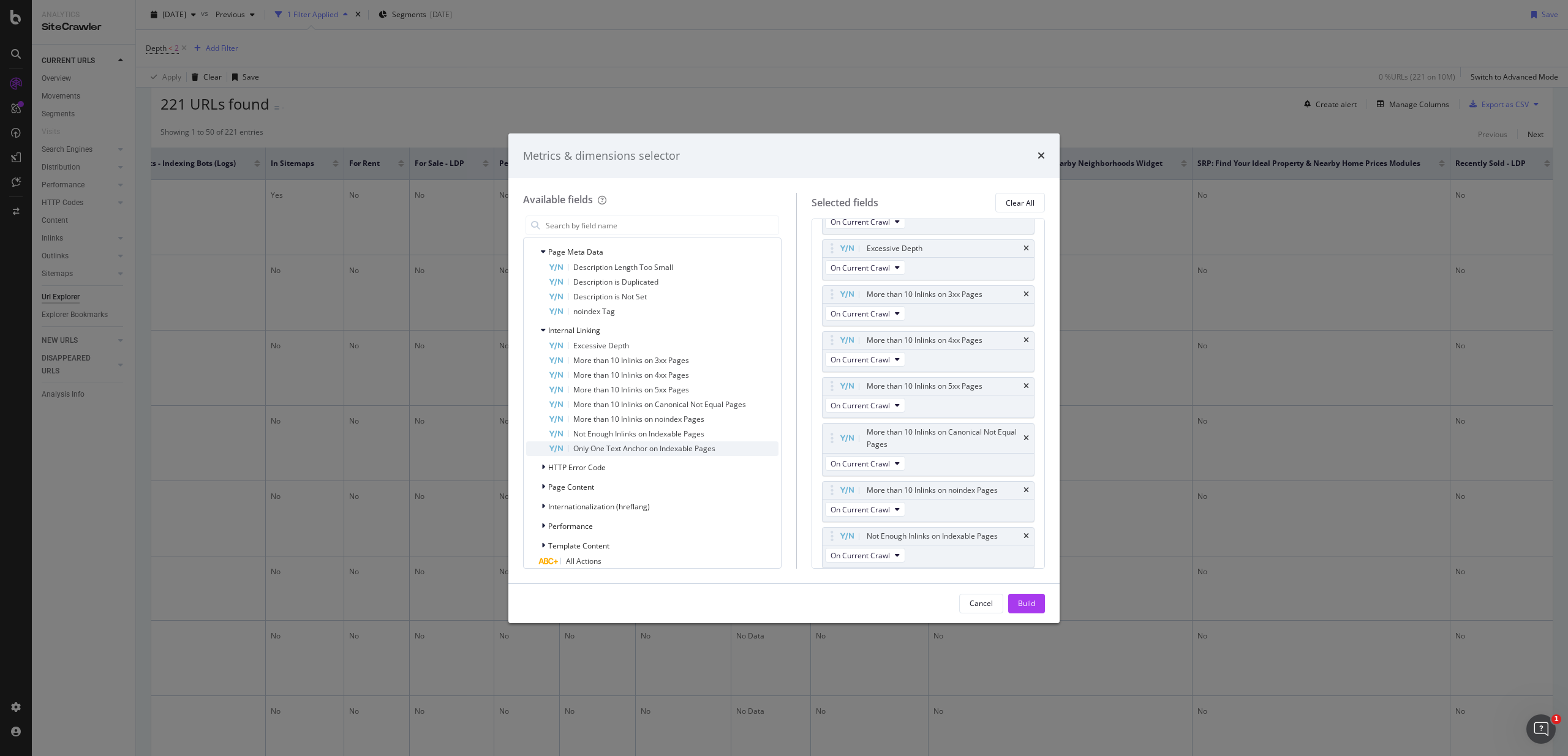
click at [672, 454] on span "Only One Text Anchor on Indexable Pages" at bounding box center [645, 448] width 142 height 11
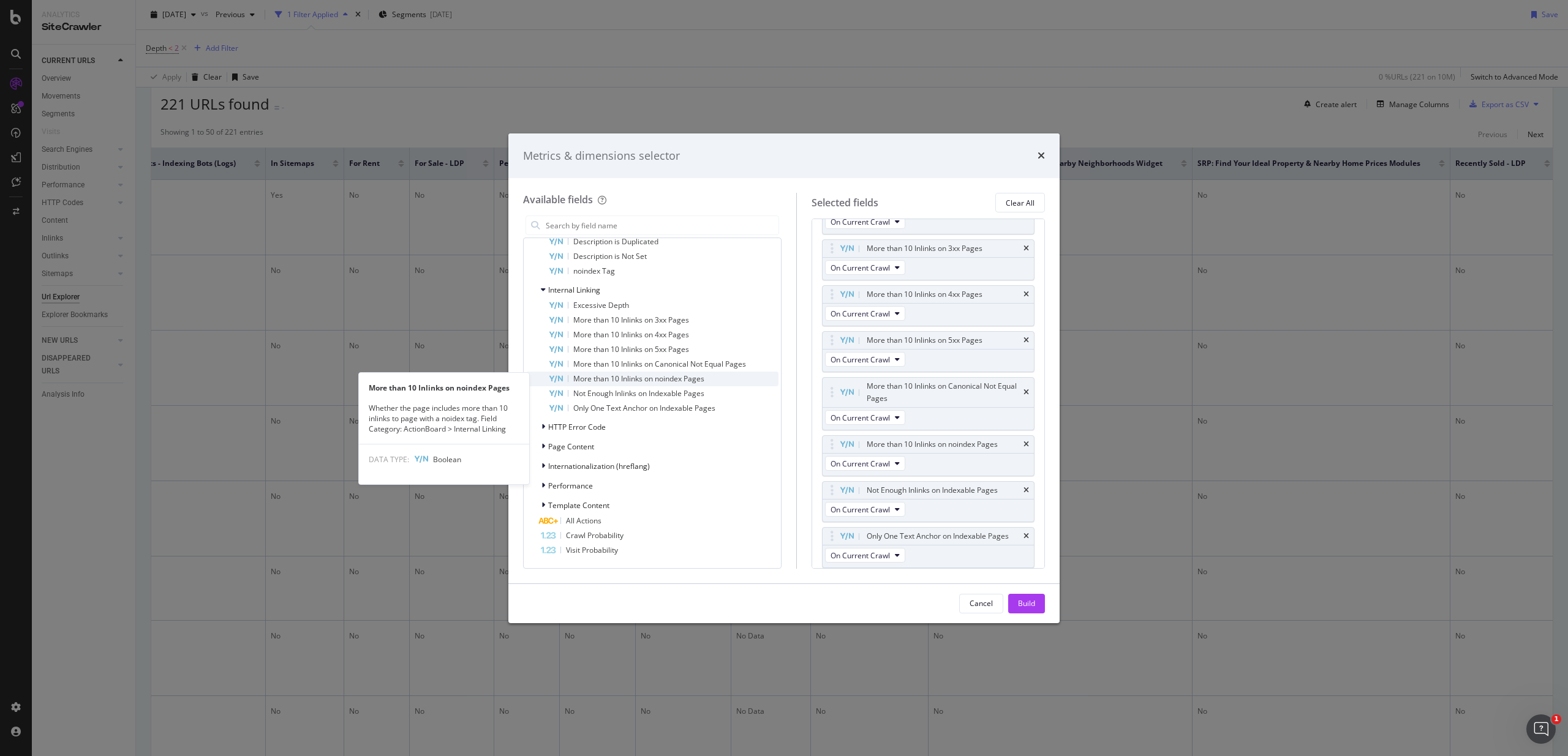
scroll to position [3230, 0]
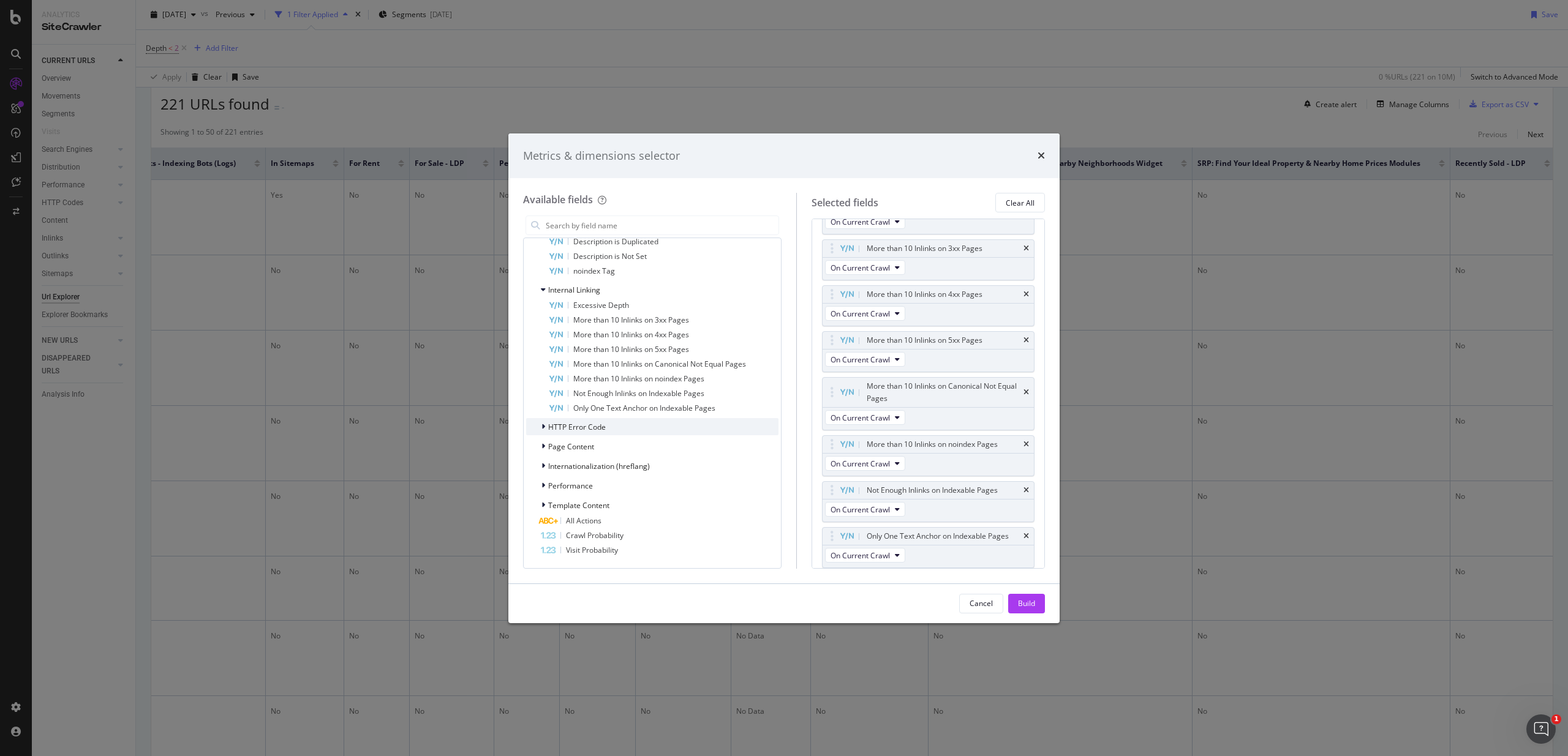
click at [579, 425] on span "HTTP Error Code" at bounding box center [576, 427] width 58 height 11
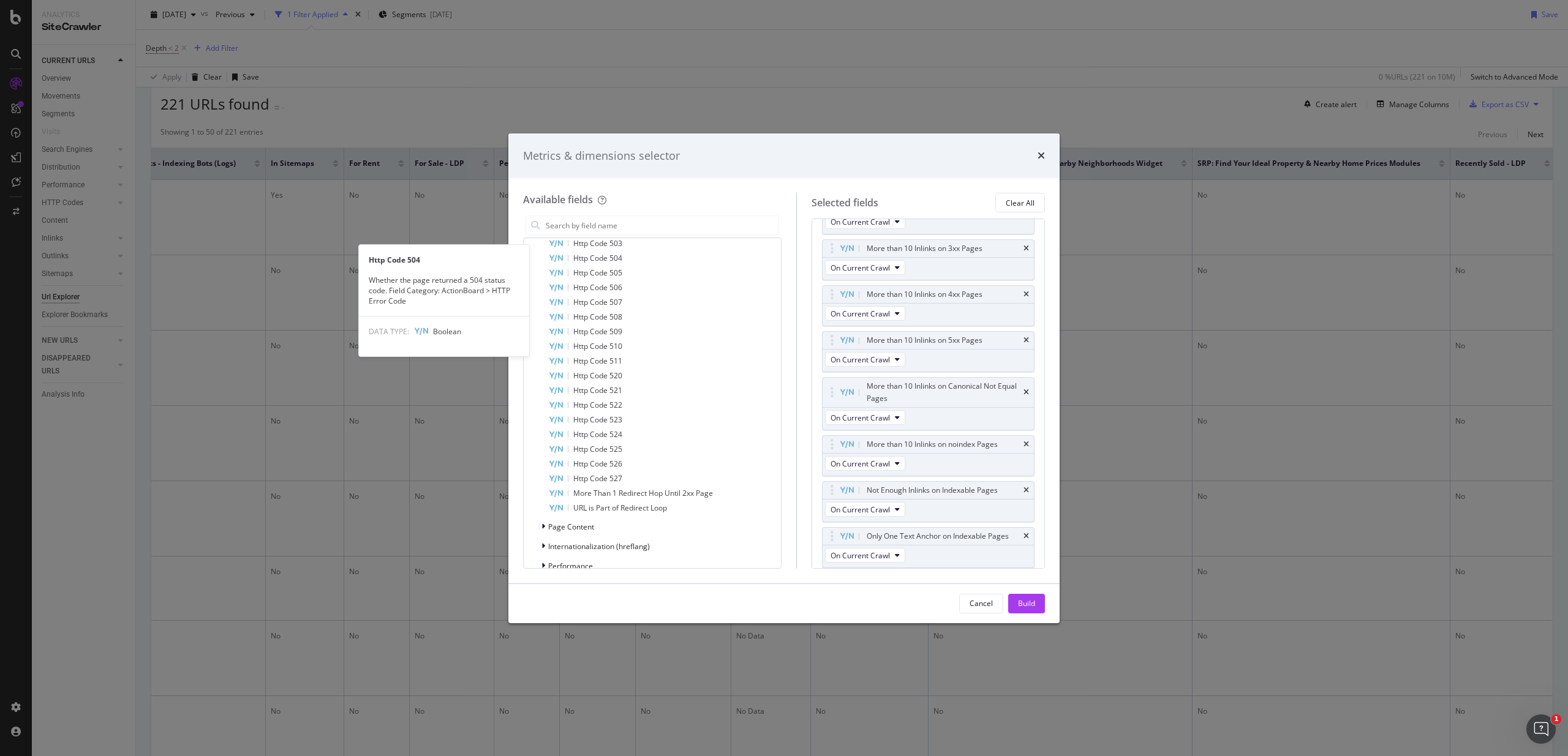
scroll to position [4273, 0]
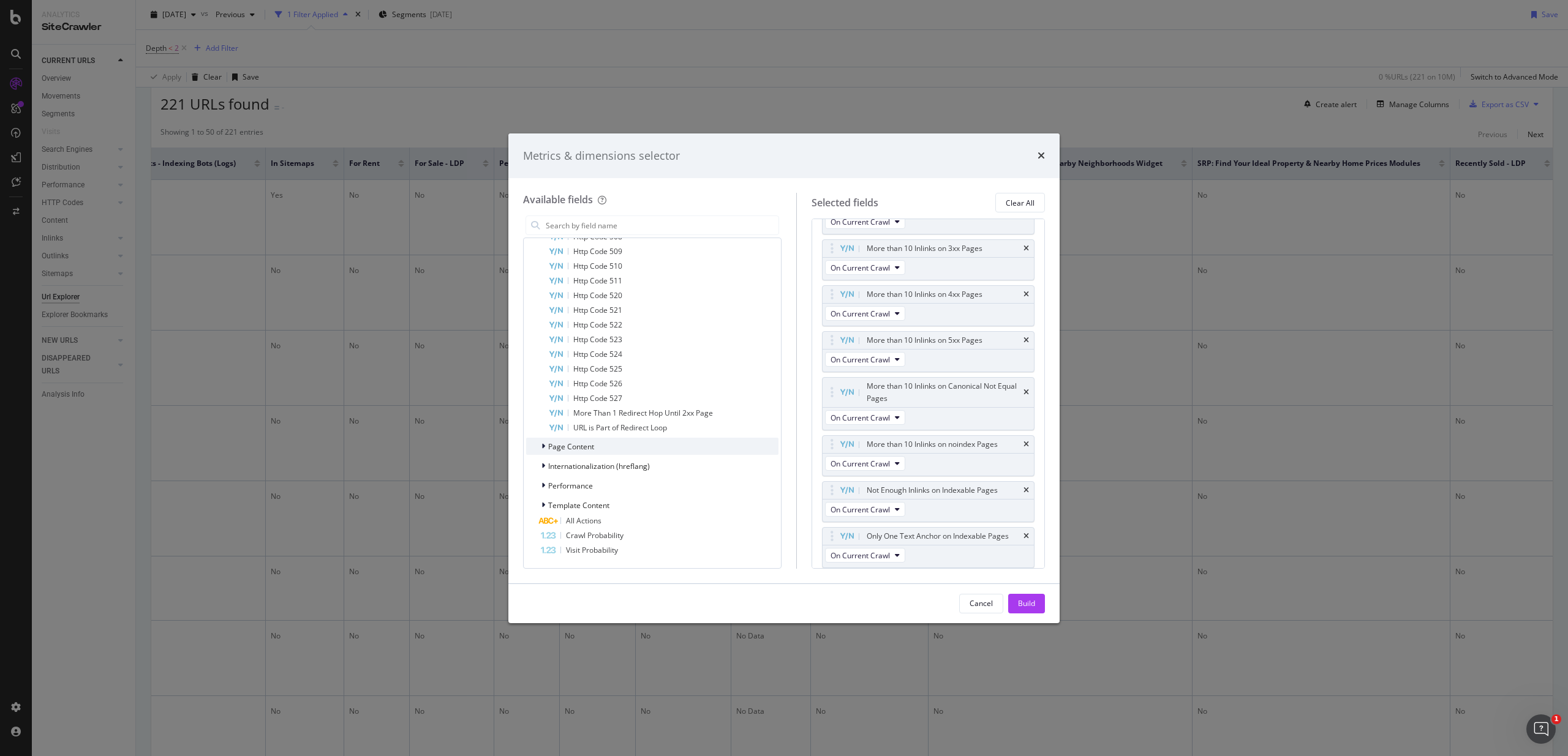
click at [573, 448] on span "Page Content" at bounding box center [571, 446] width 46 height 11
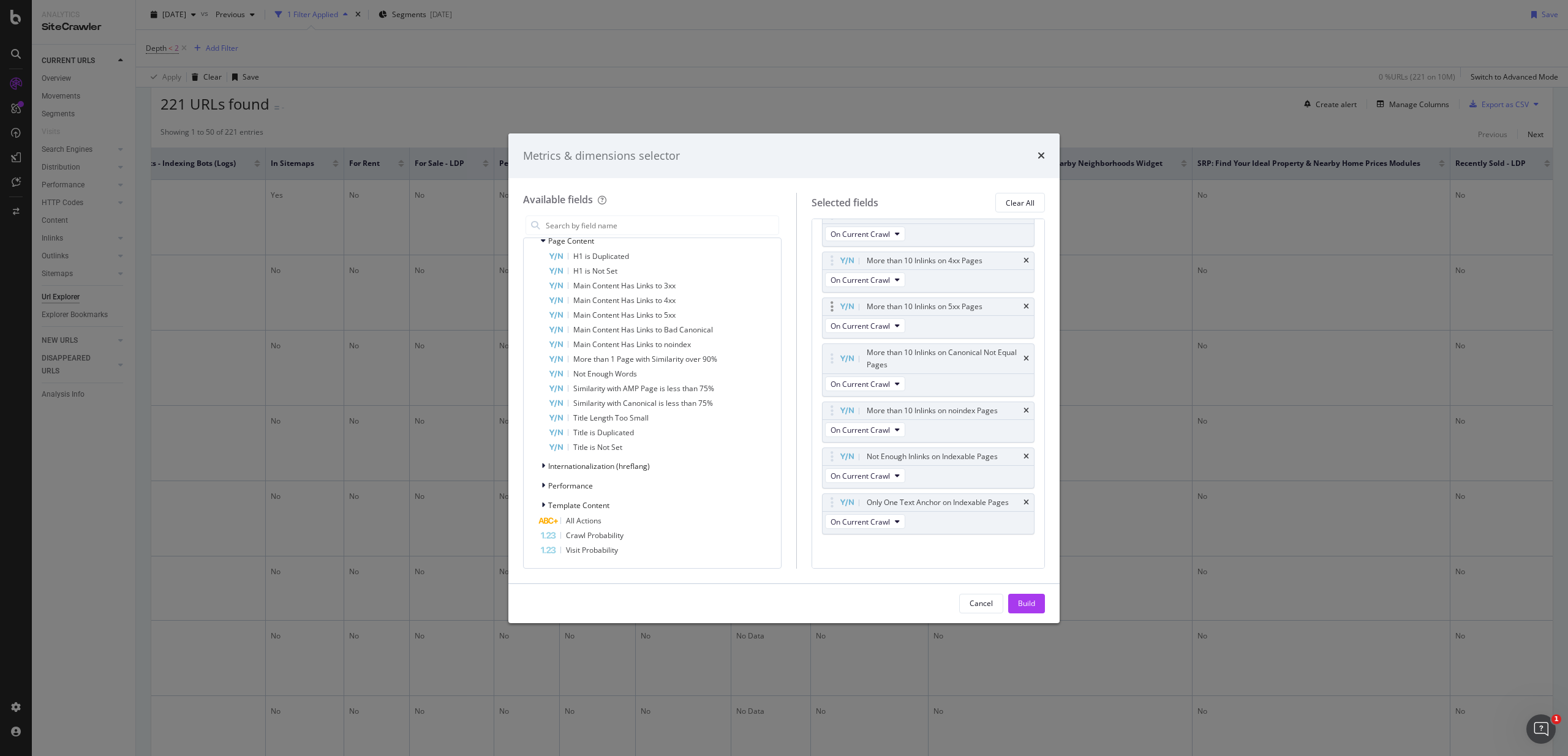
scroll to position [2266, 0]
click at [630, 467] on span "Internationalization (hreflang)" at bounding box center [599, 466] width 101 height 11
click at [588, 488] on span "Performance" at bounding box center [570, 485] width 45 height 11
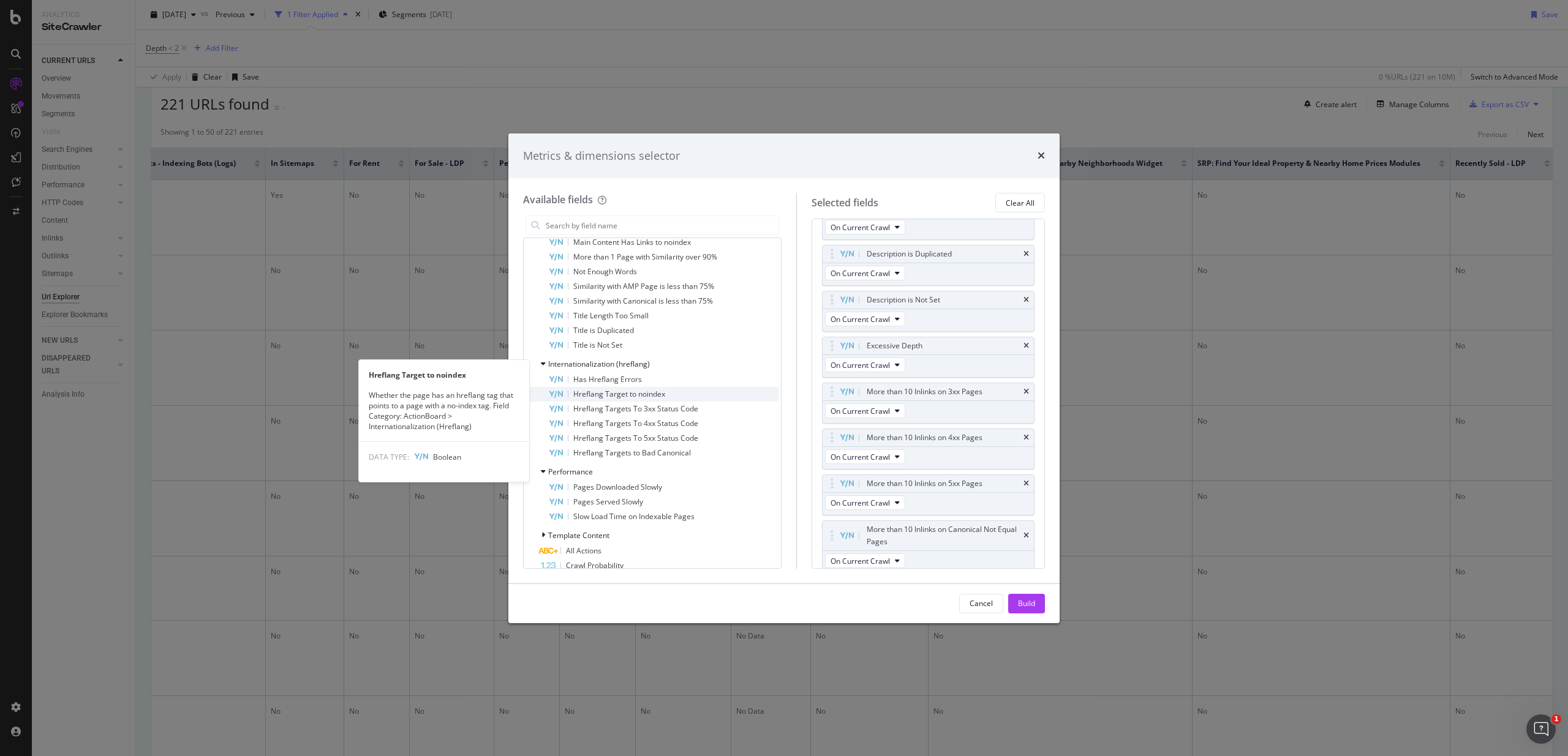
scroll to position [4610, 0]
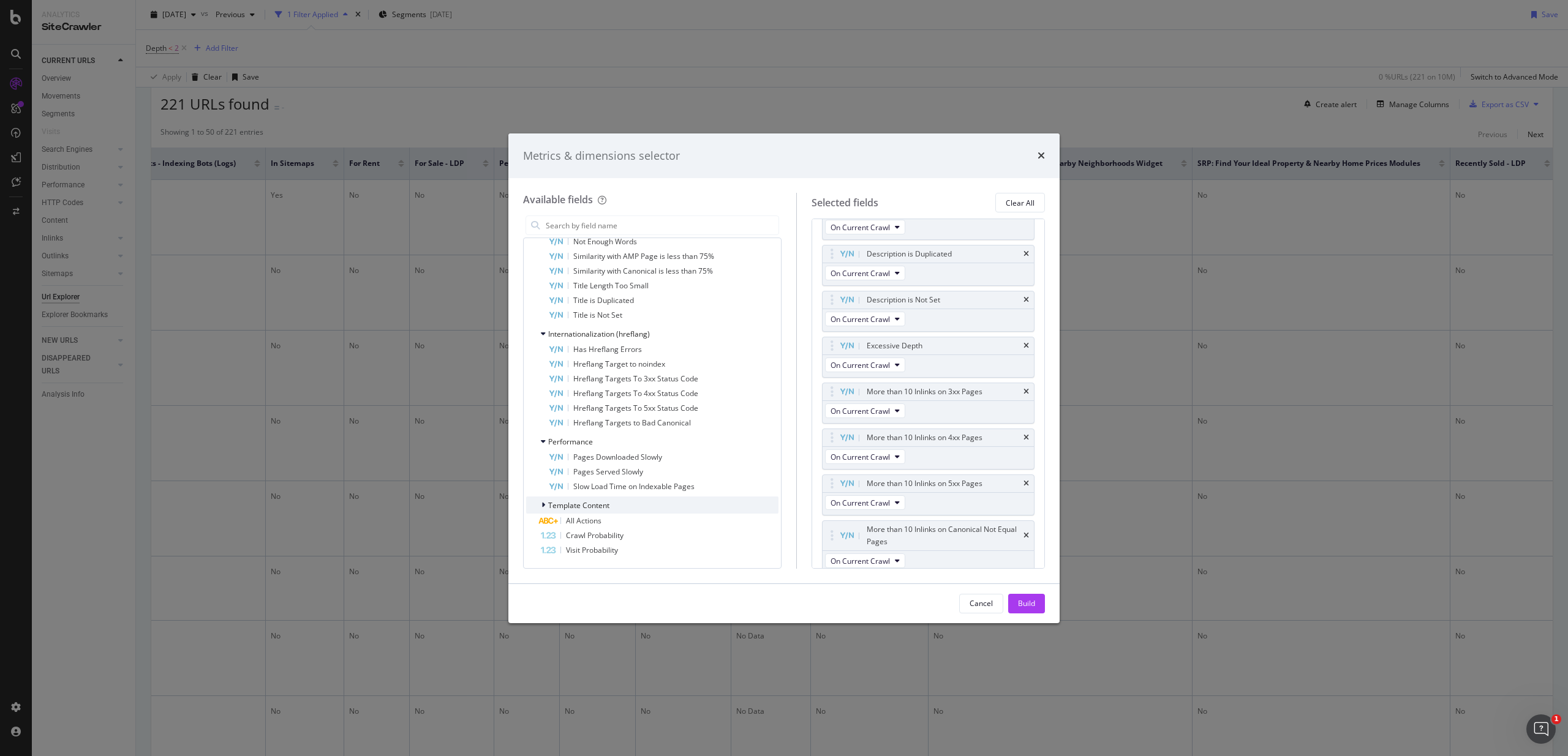
click at [598, 509] on span "Template Content" at bounding box center [578, 505] width 61 height 11
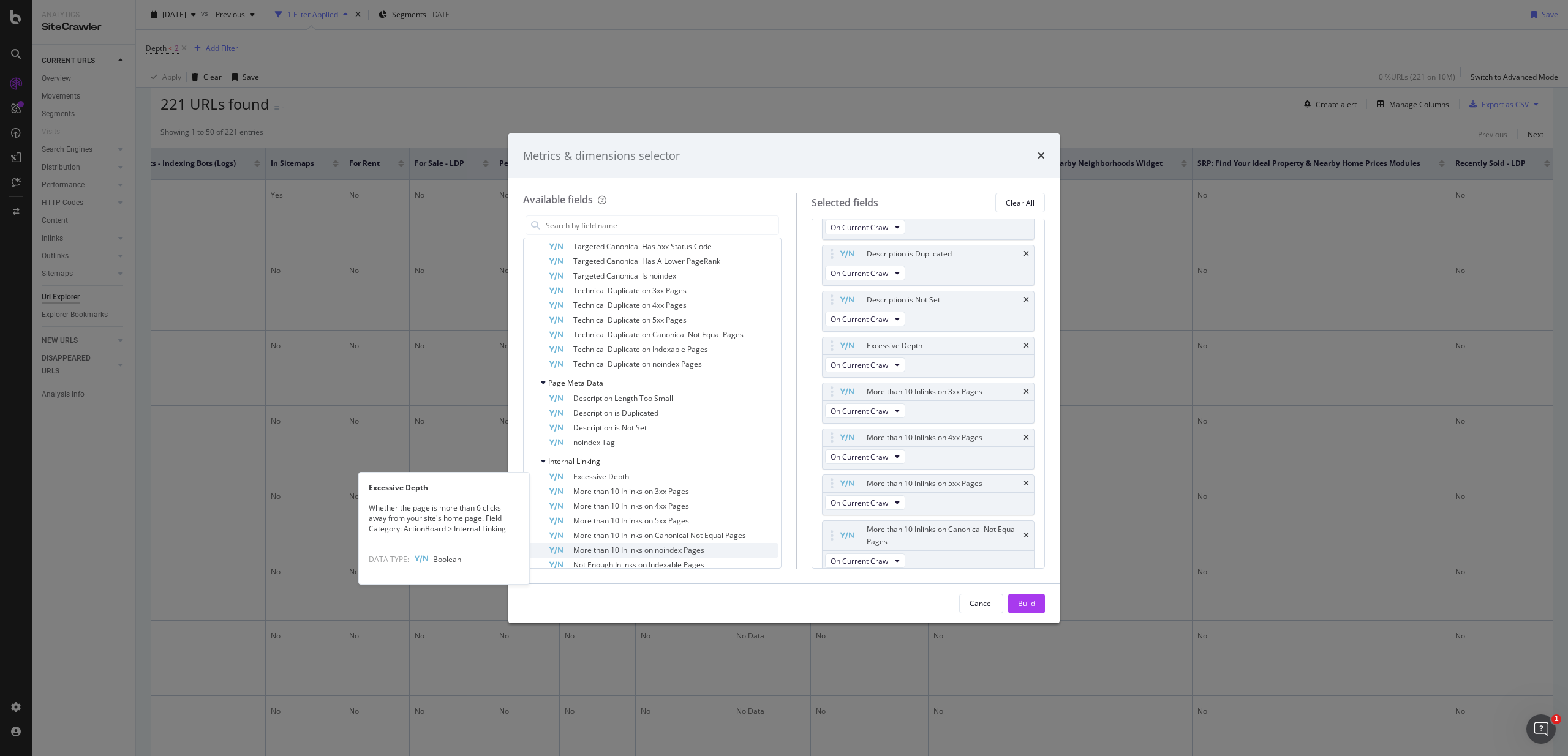
scroll to position [3047, 0]
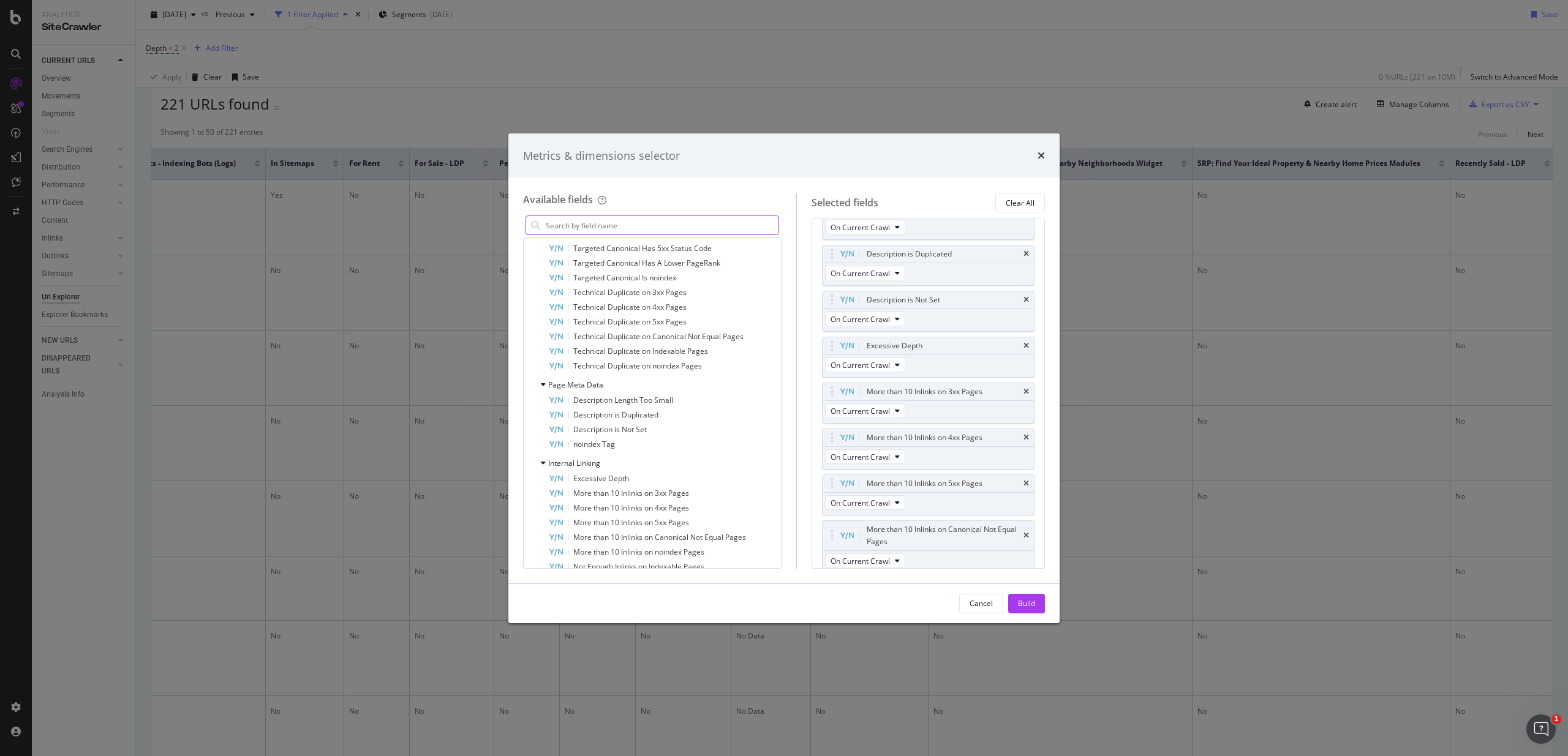
click at [589, 222] on input "modal" at bounding box center [661, 226] width 234 height 19
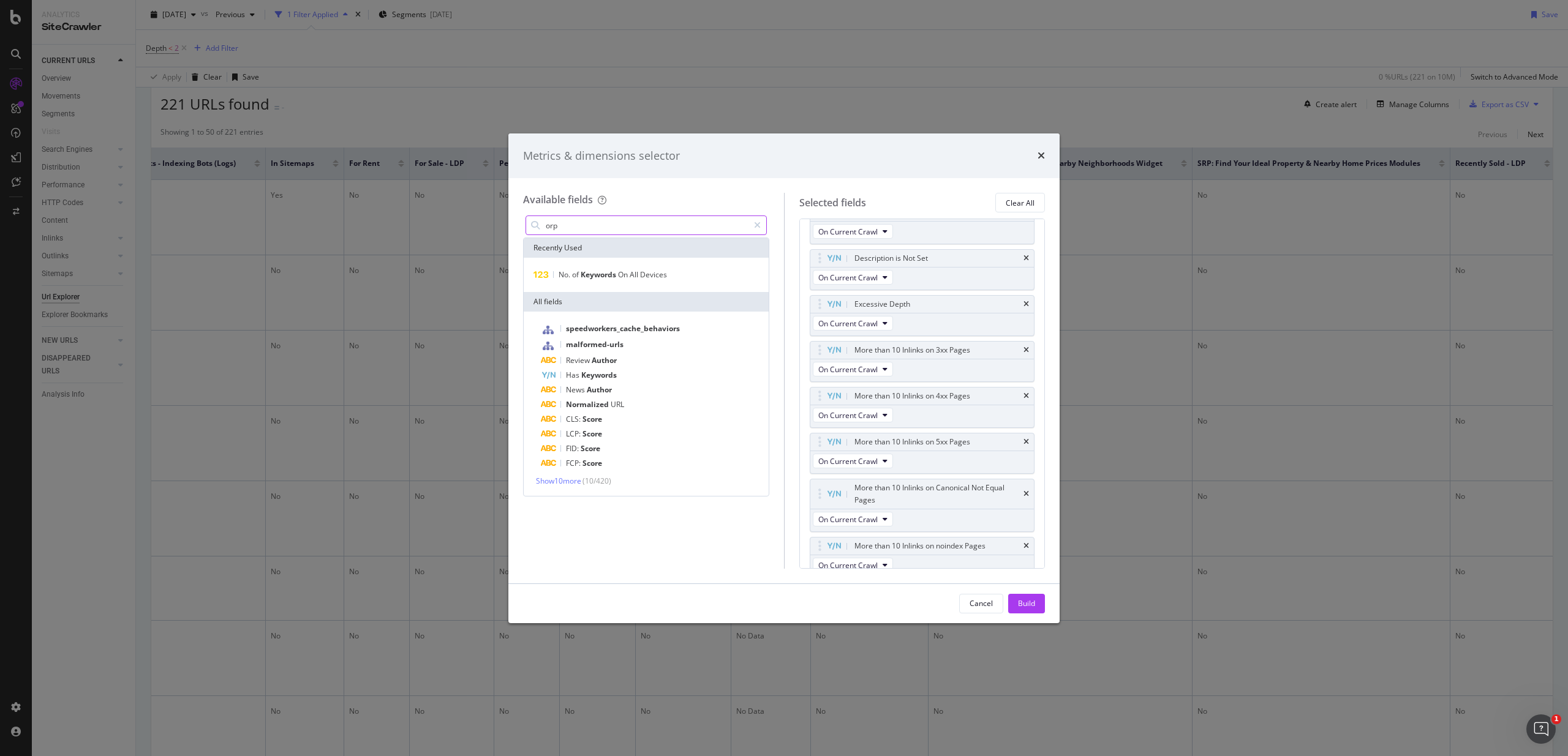
scroll to position [2041, 0]
type input "o"
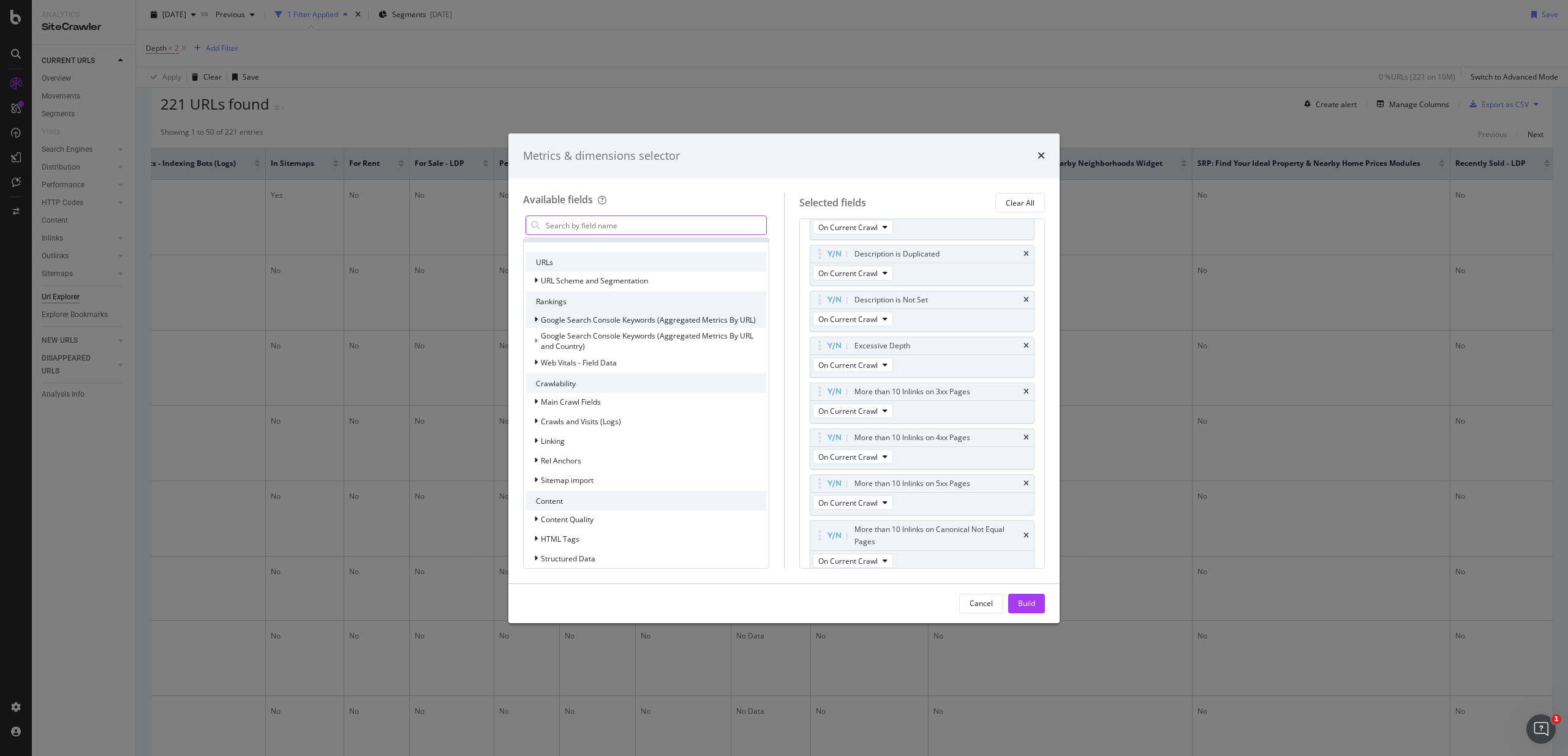
scroll to position [143, 0]
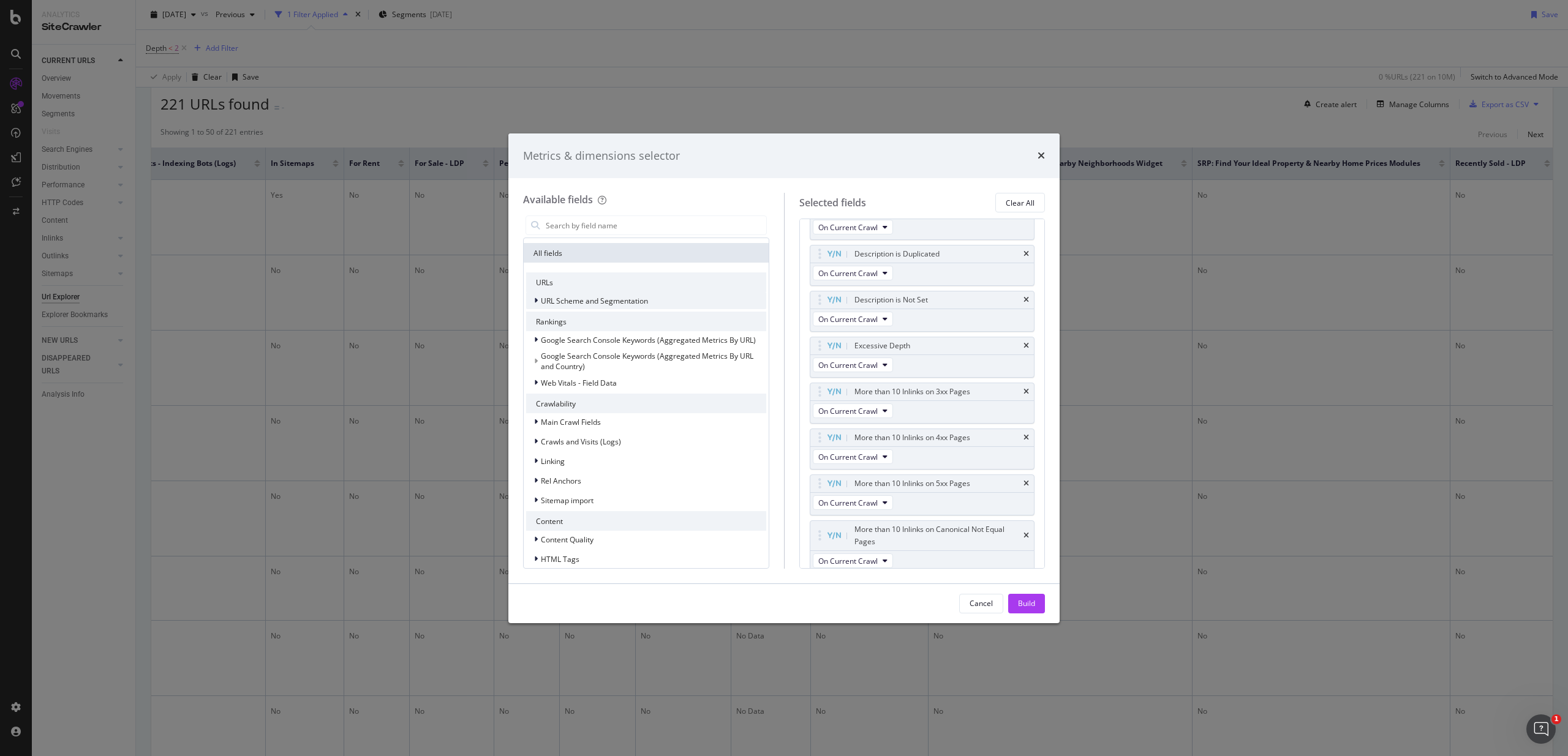
click at [536, 298] on icon "modal" at bounding box center [536, 300] width 4 height 7
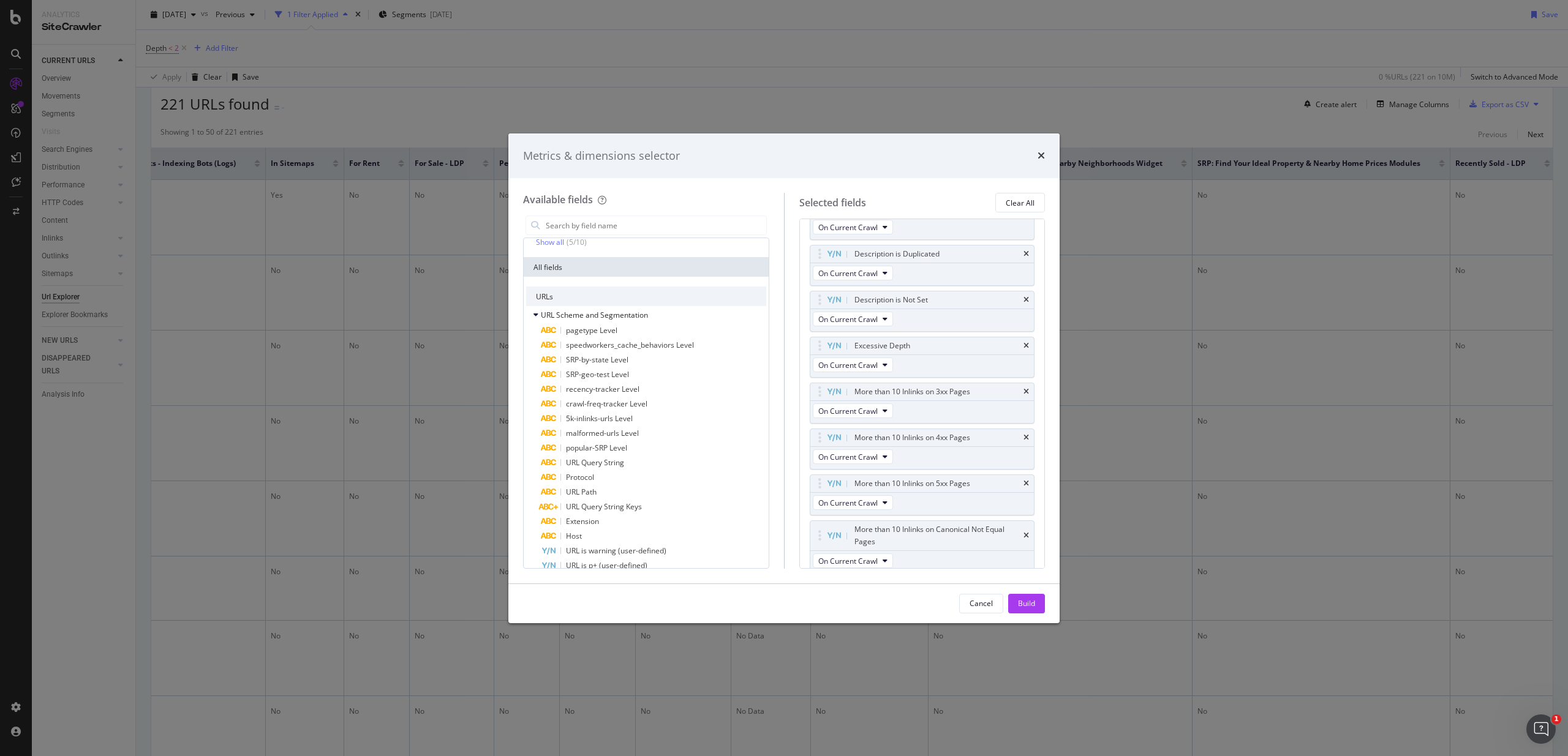
scroll to position [0, 0]
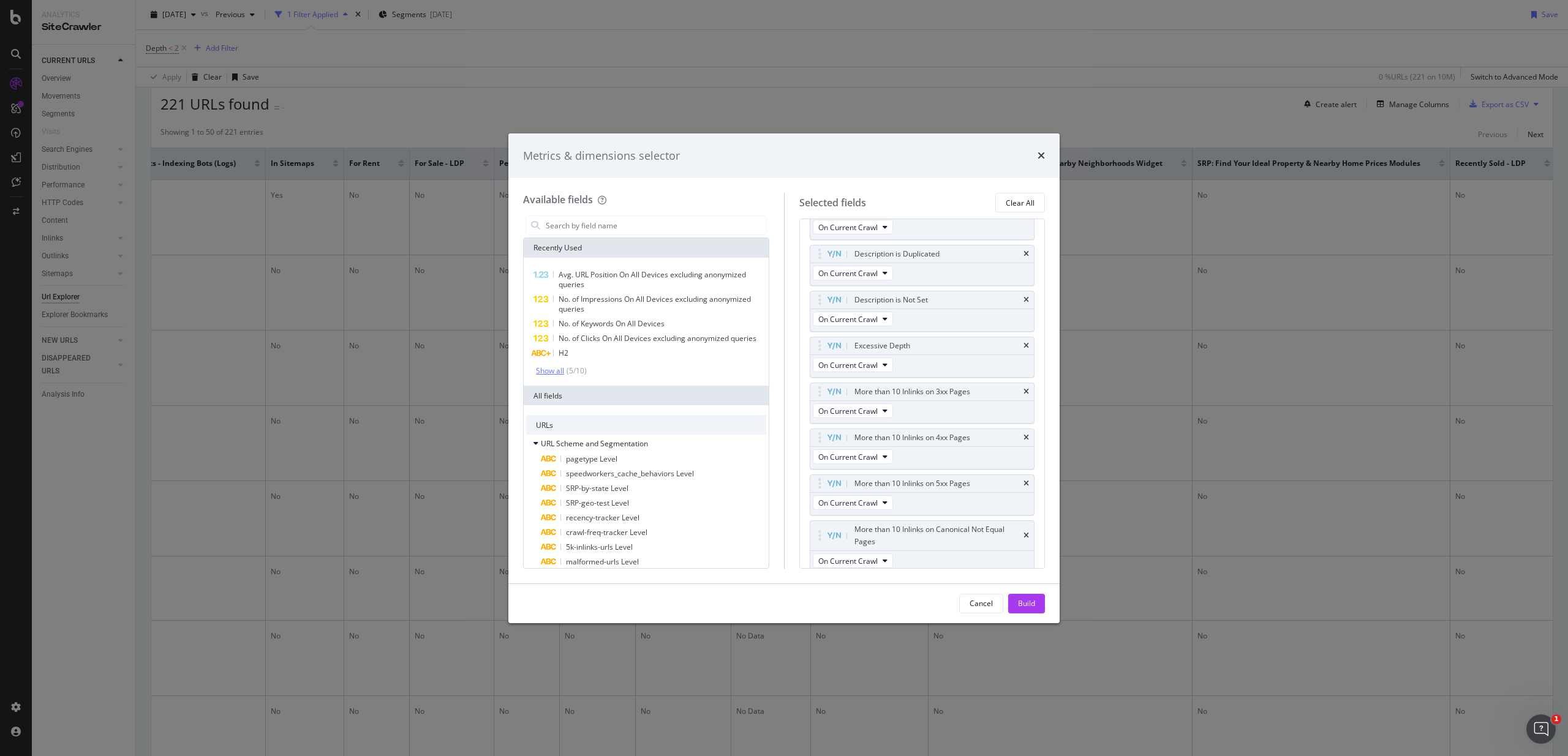
click at [549, 371] on div "Show all" at bounding box center [550, 371] width 28 height 9
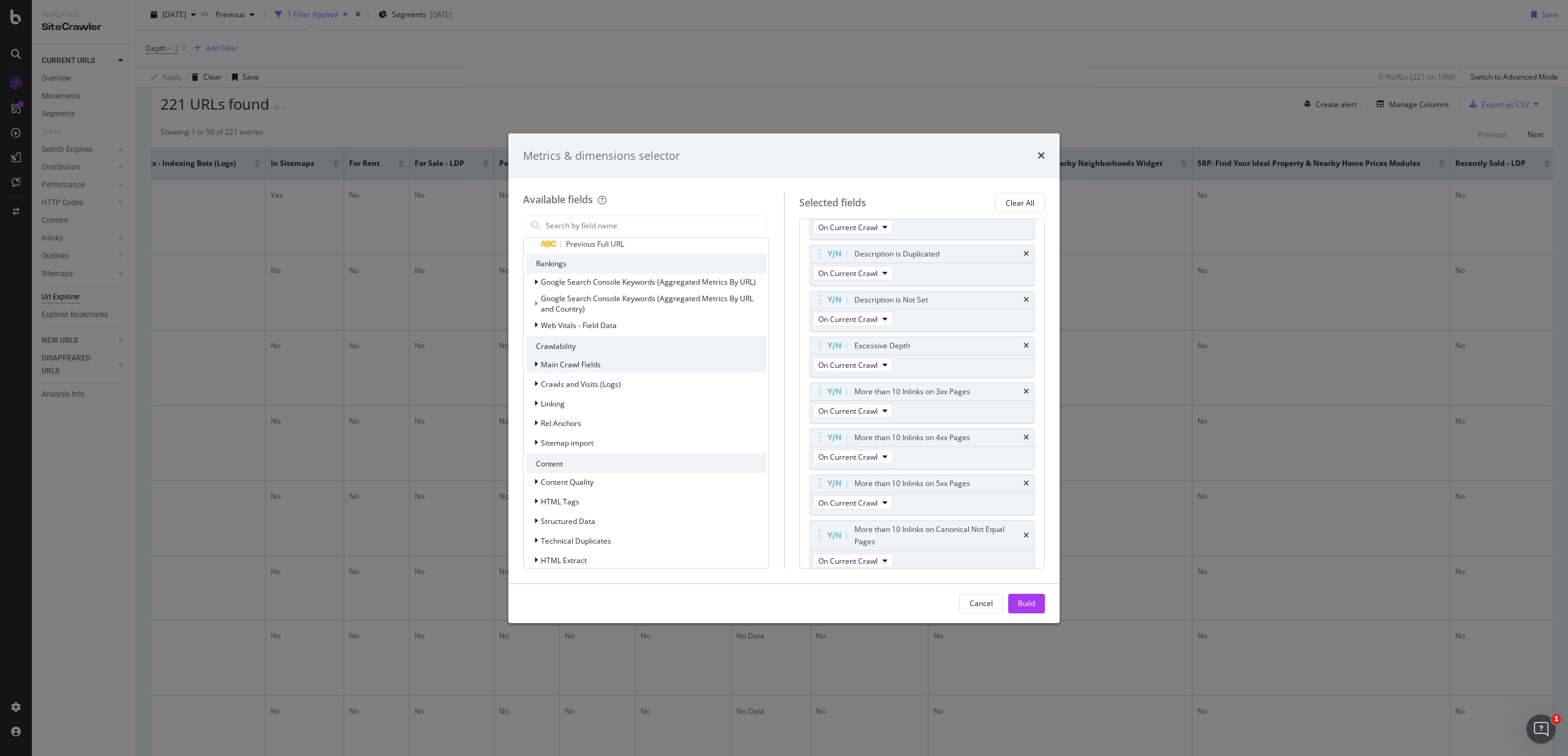
scroll to position [742, 0]
click at [578, 363] on span "Main Crawl Fields" at bounding box center [570, 360] width 60 height 11
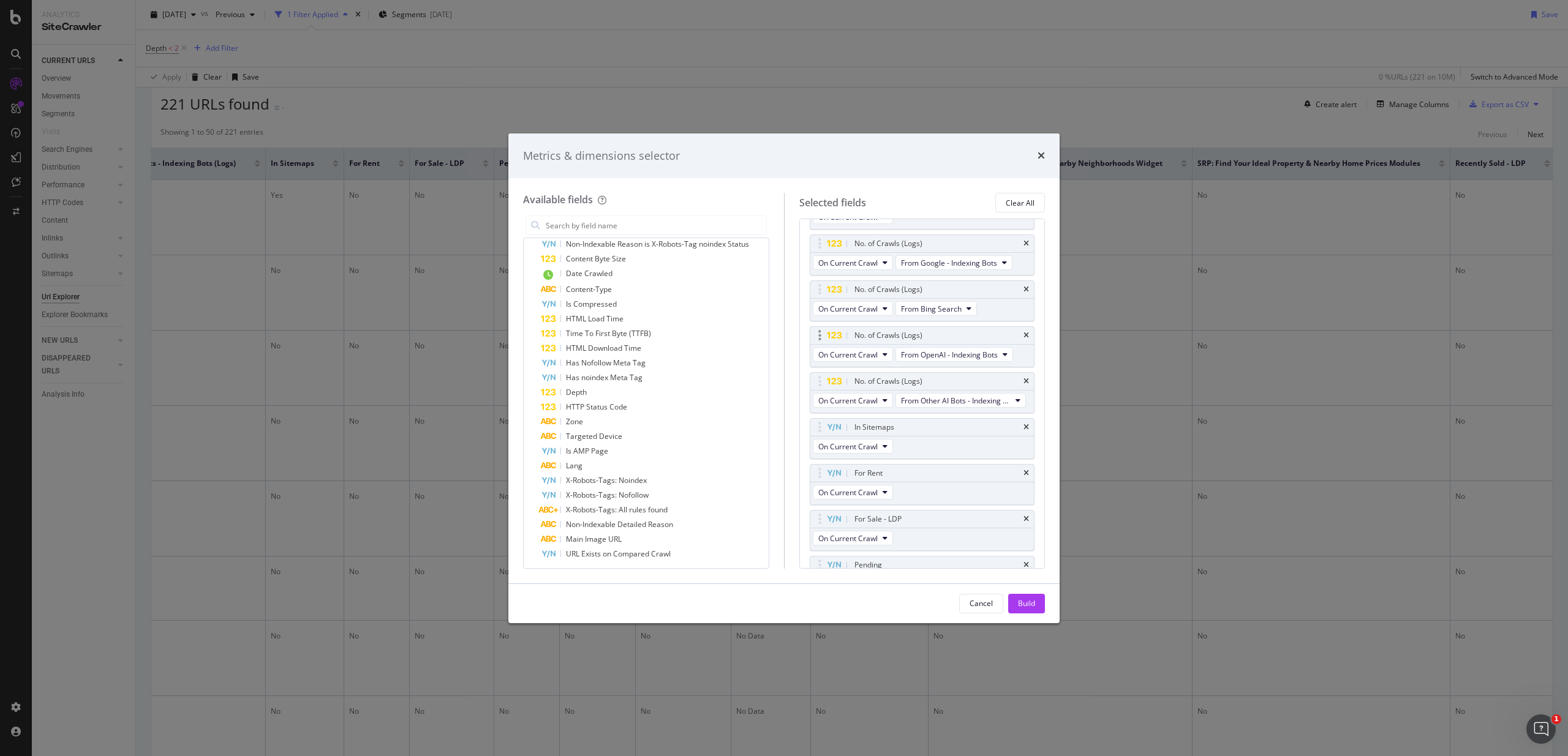
scroll to position [1023, 0]
click at [881, 436] on button "On Current Crawl" at bounding box center [853, 440] width 80 height 15
click at [938, 436] on div "In Sitemaps On Current Crawl" at bounding box center [922, 431] width 225 height 41
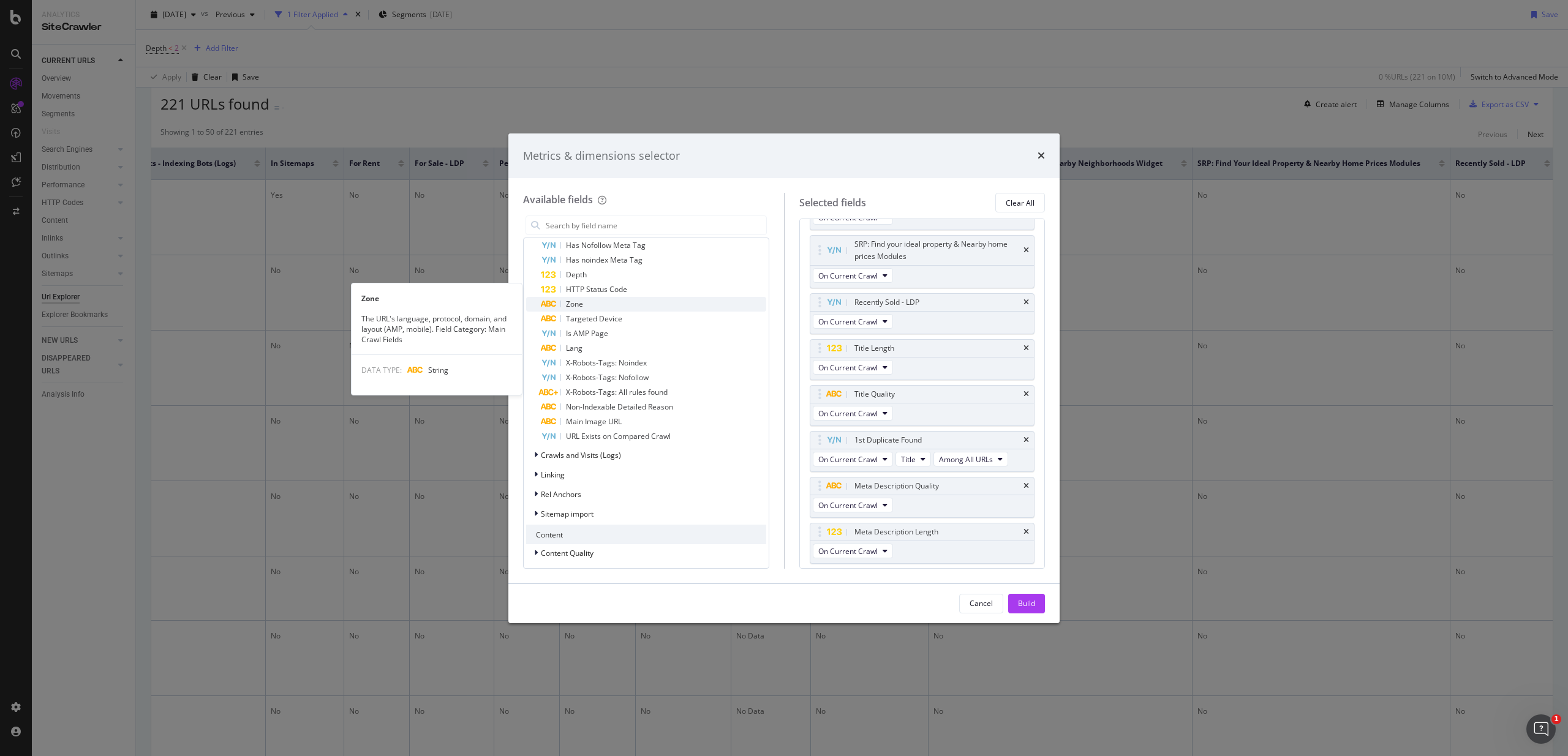
scroll to position [1153, 0]
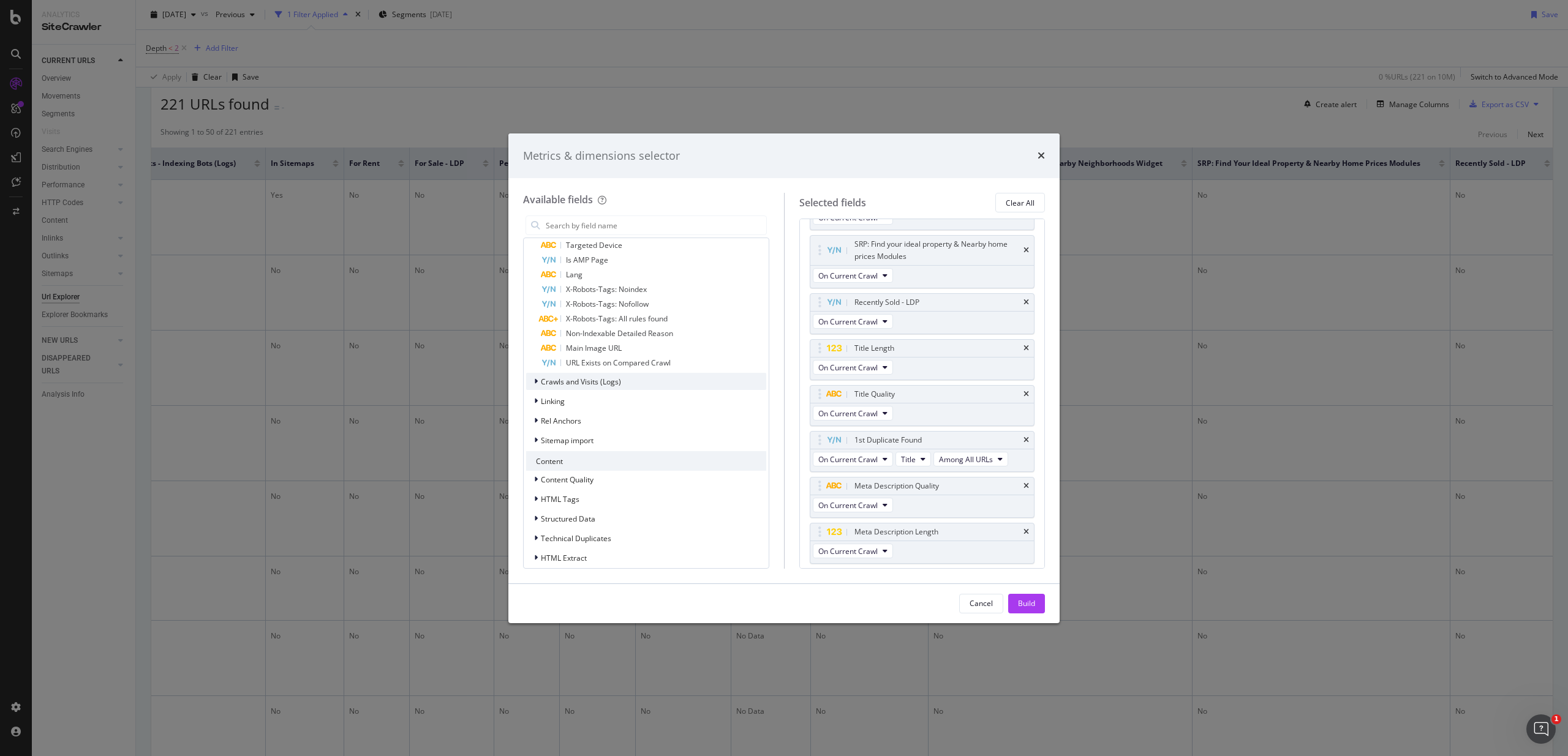
click at [587, 389] on div "Crawls and Visits (Logs)" at bounding box center [646, 381] width 240 height 17
click at [591, 399] on span "Crawls (Logs)" at bounding box center [571, 399] width 46 height 11
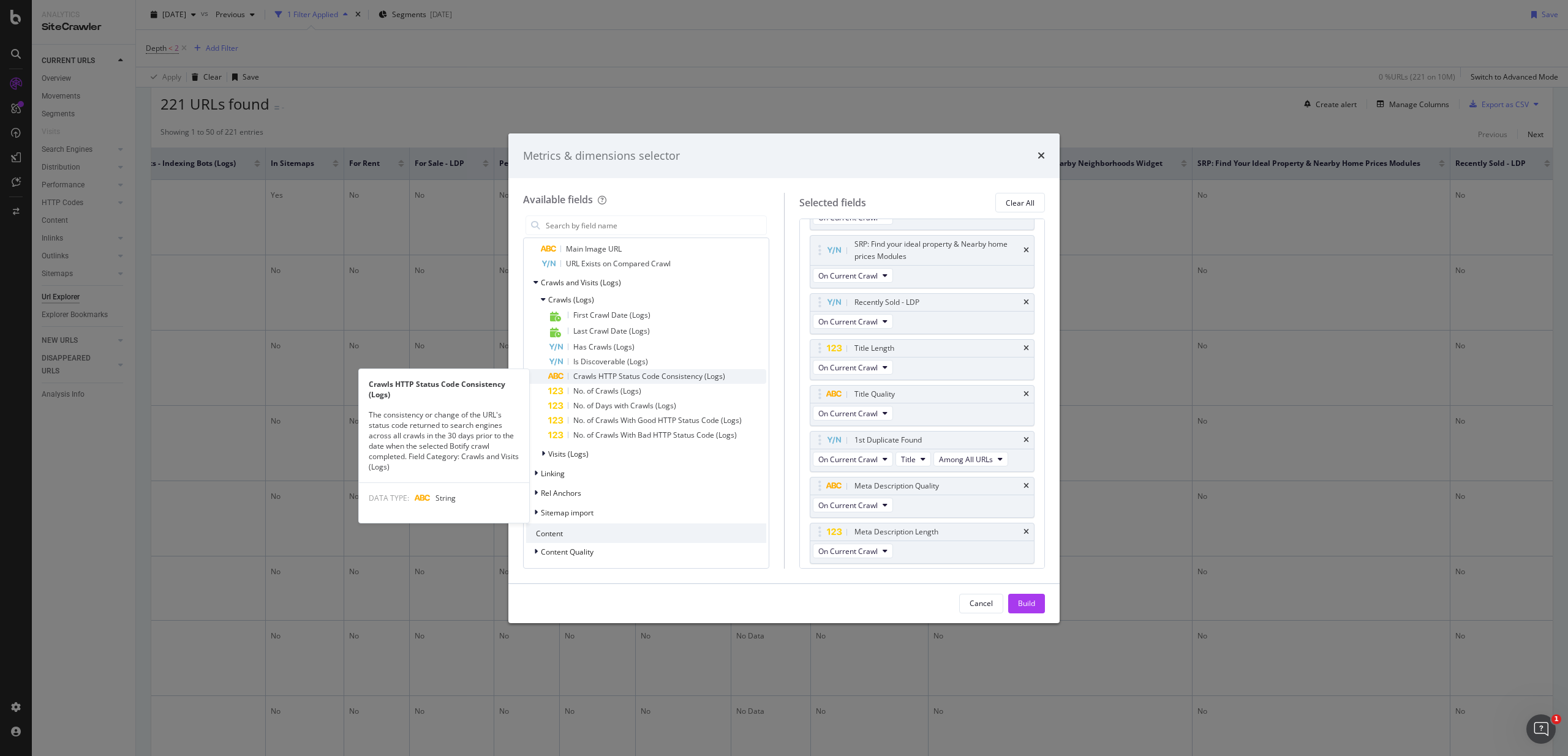
scroll to position [1254, 0]
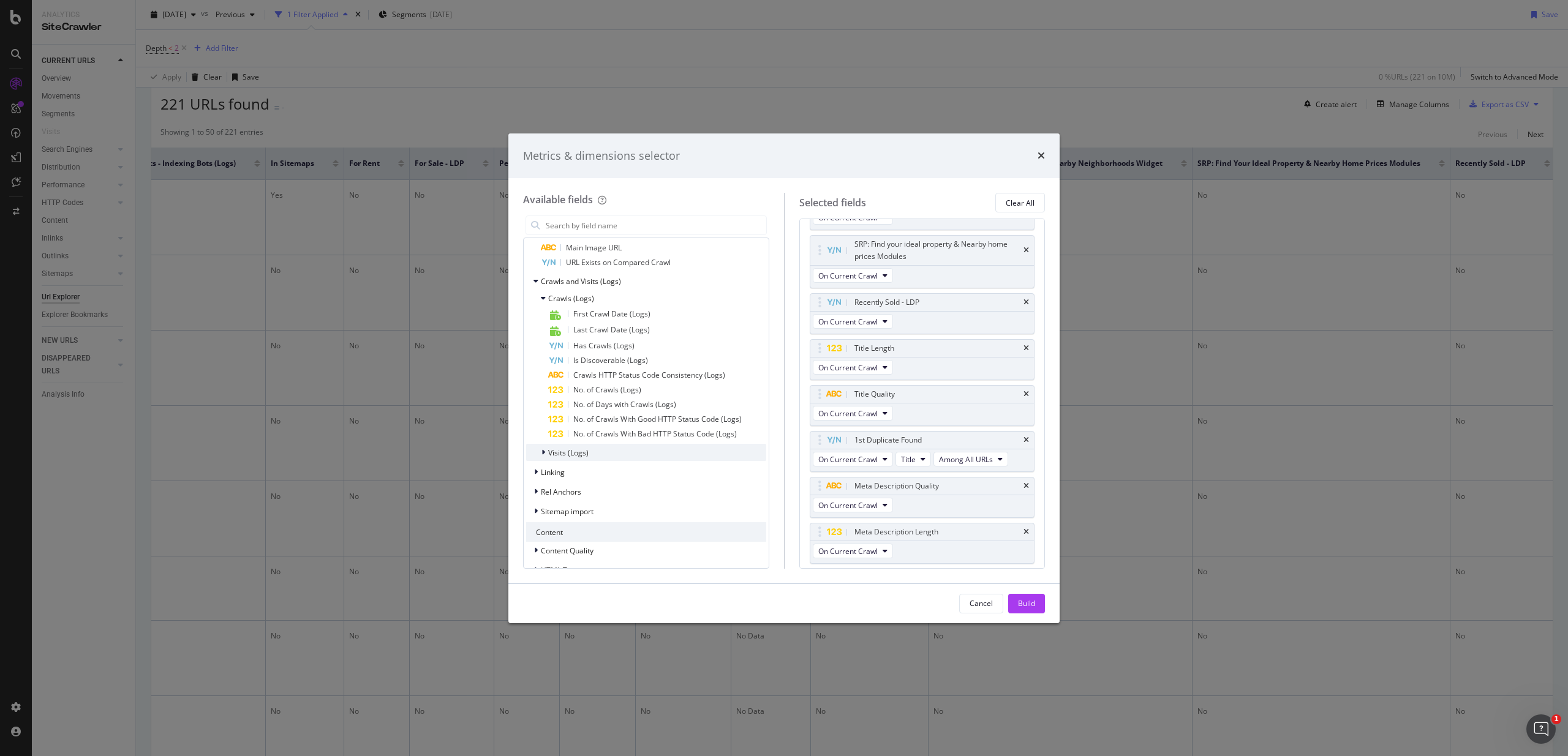
click at [573, 456] on span "Visits (Logs)" at bounding box center [568, 452] width 40 height 11
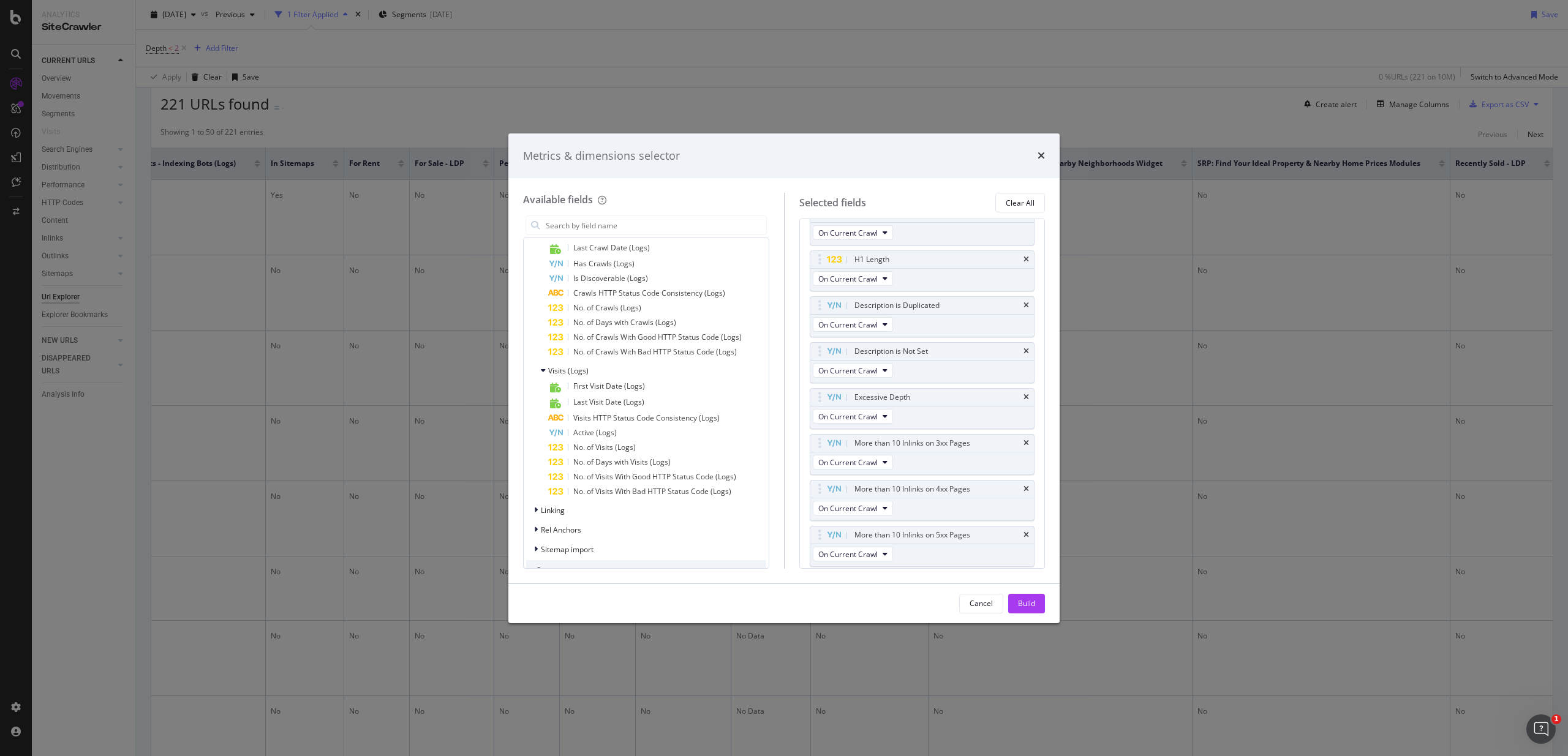
scroll to position [2225, 0]
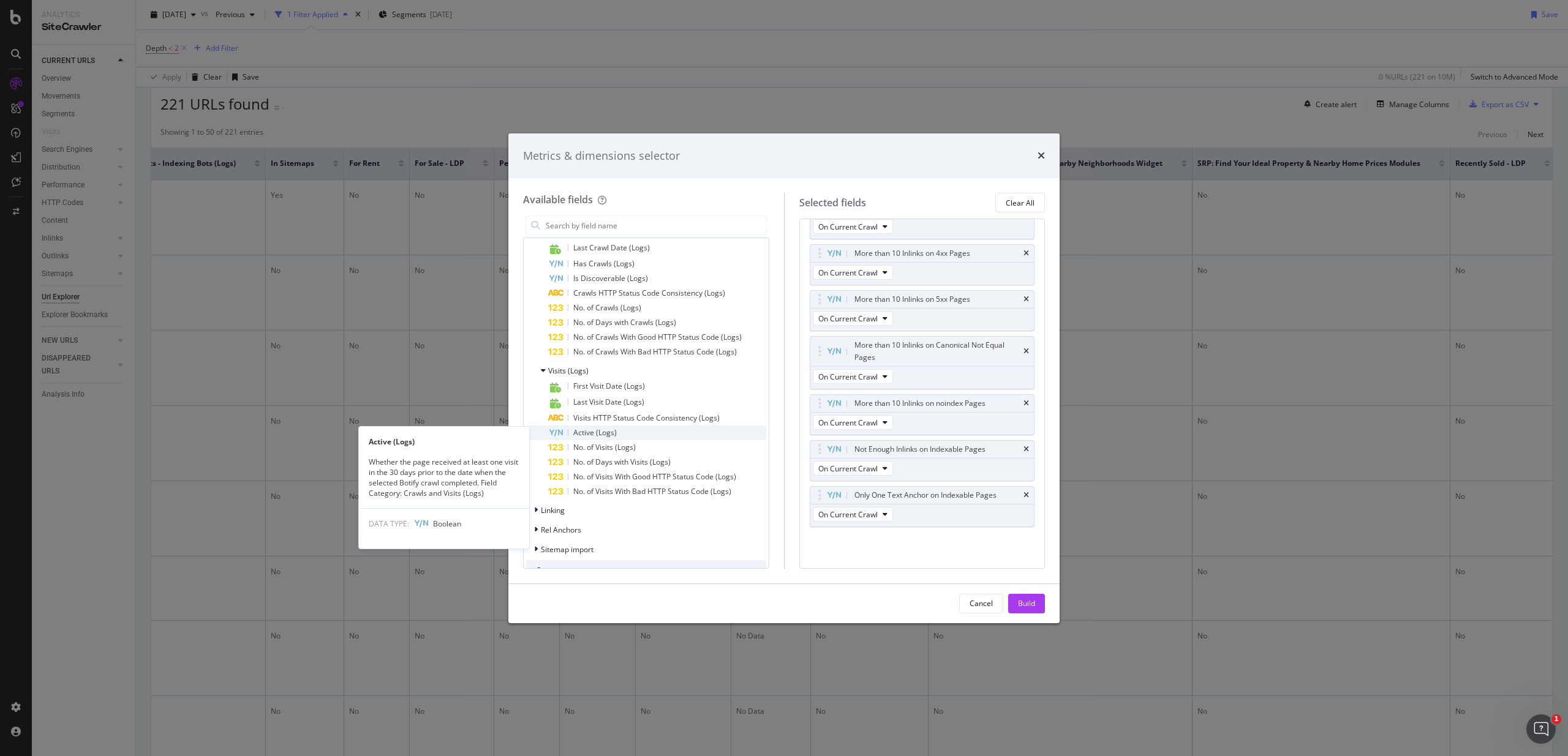
click at [603, 438] on div "Active (Logs)" at bounding box center [657, 433] width 218 height 15
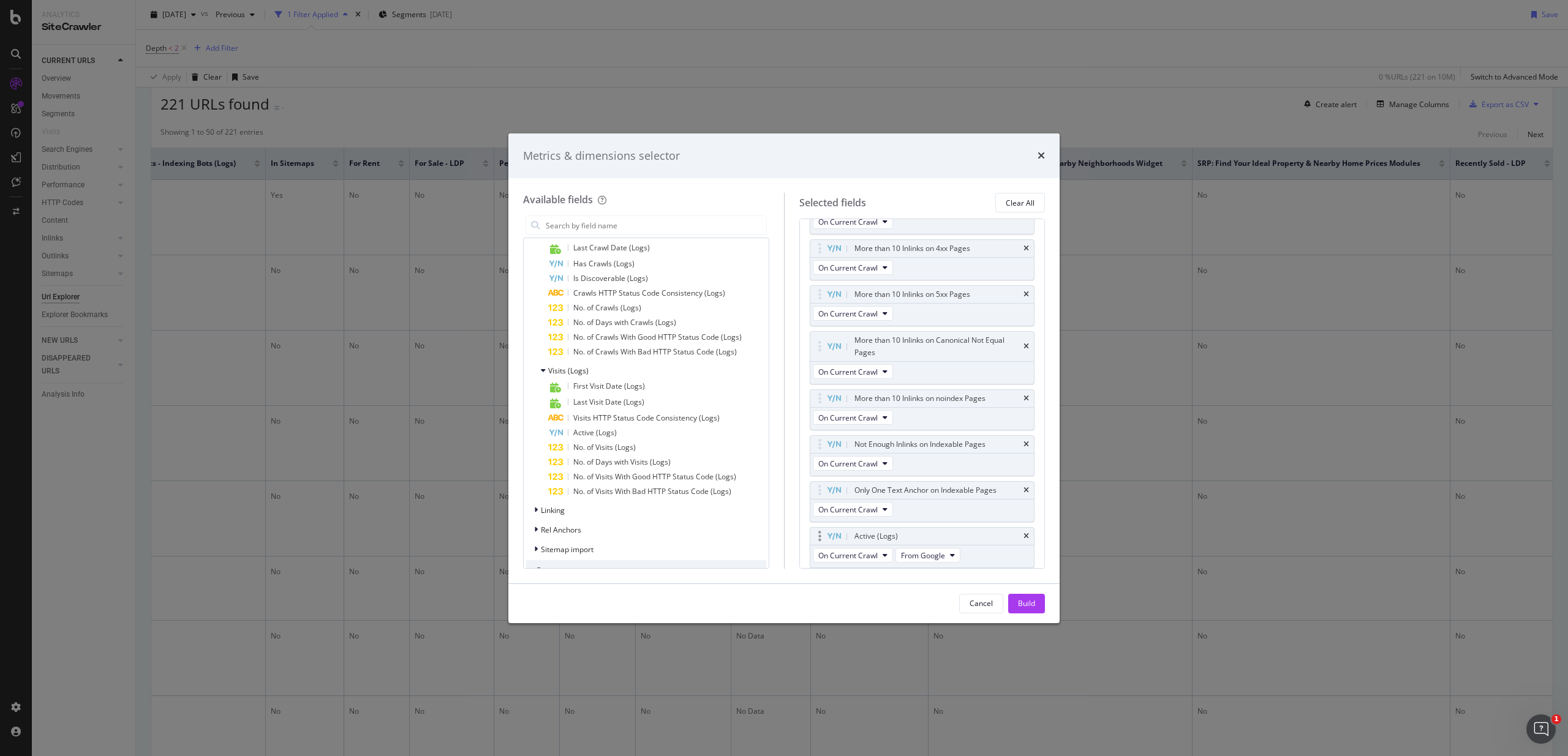
scroll to position [2270, 0]
click at [932, 512] on span "From Google" at bounding box center [922, 514] width 44 height 11
click at [940, 495] on div "Active (Logs)" at bounding box center [936, 495] width 169 height 12
click at [929, 525] on div "On Current Crawl From Google" at bounding box center [888, 519] width 155 height 22
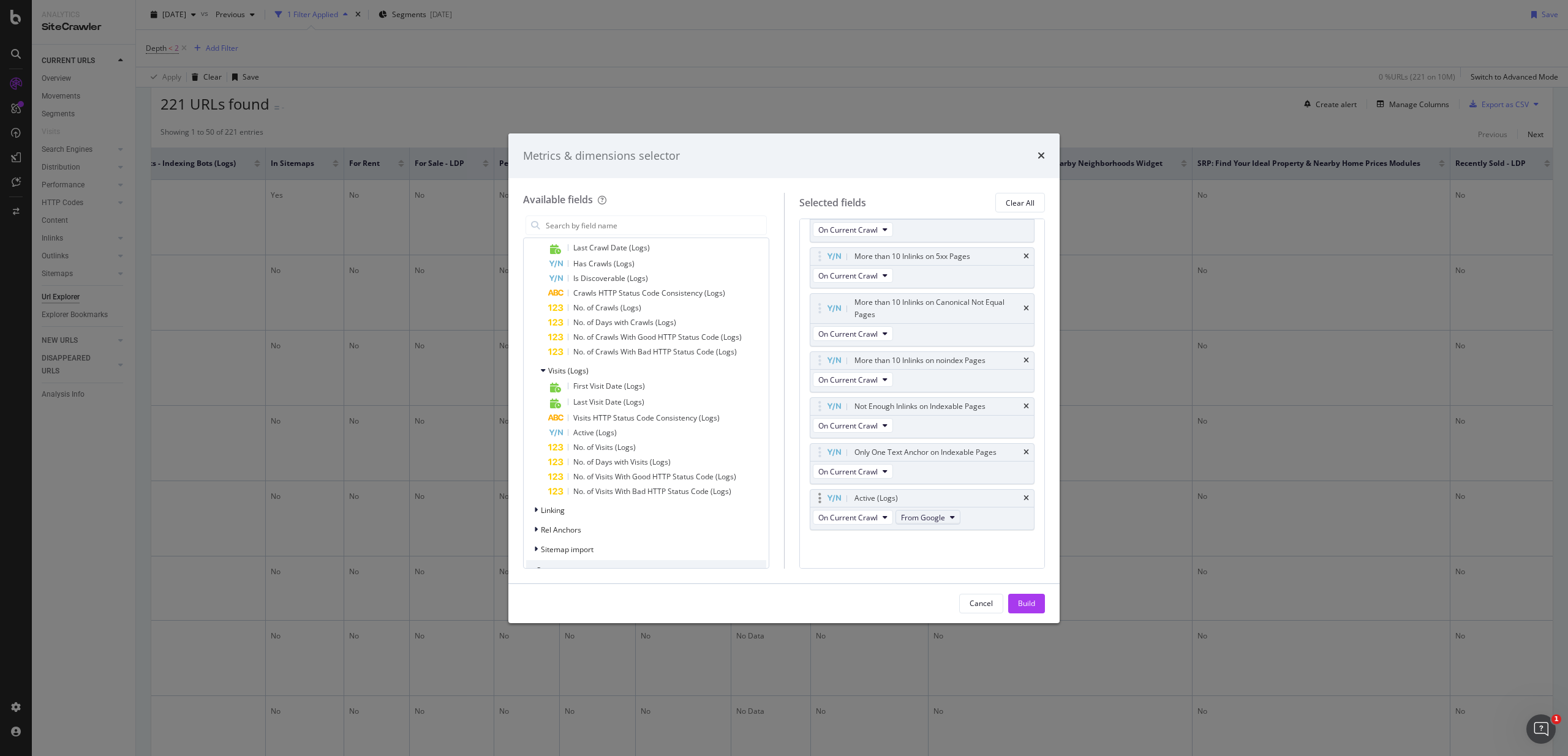
click at [933, 520] on span "From Google" at bounding box center [922, 517] width 44 height 11
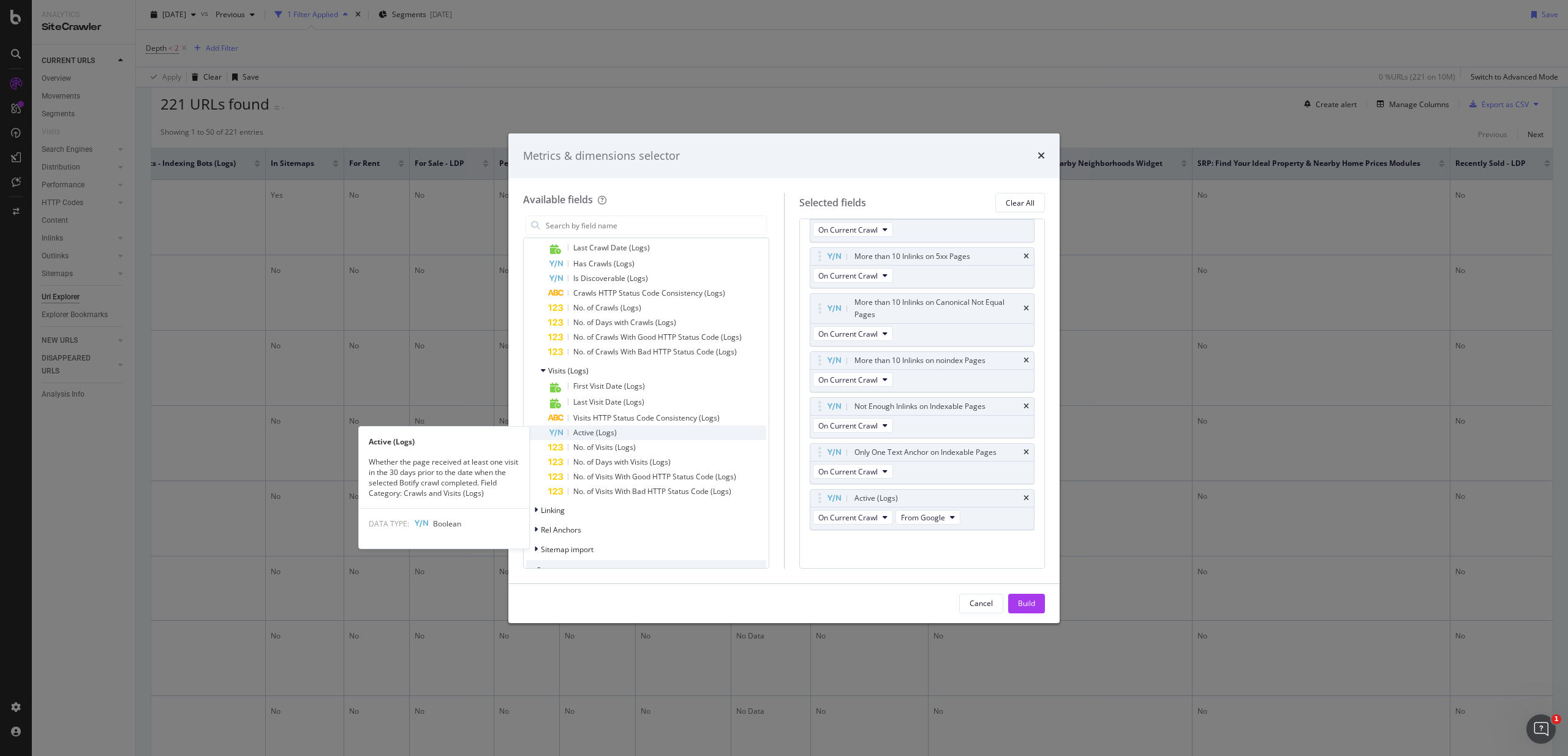
click at [627, 433] on div "Active (Logs)" at bounding box center [657, 433] width 218 height 15
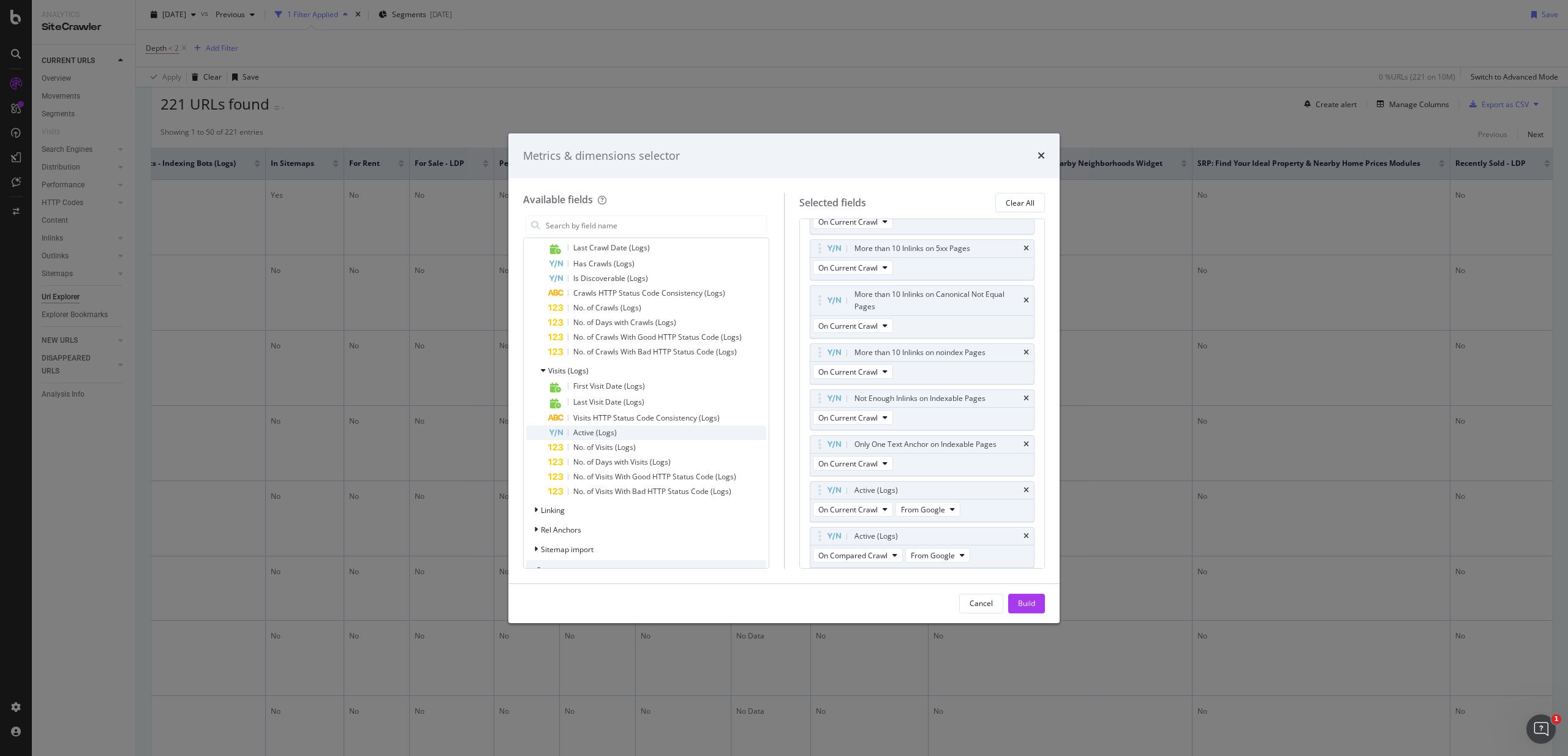
click at [627, 433] on div "Active (Logs)" at bounding box center [657, 433] width 218 height 15
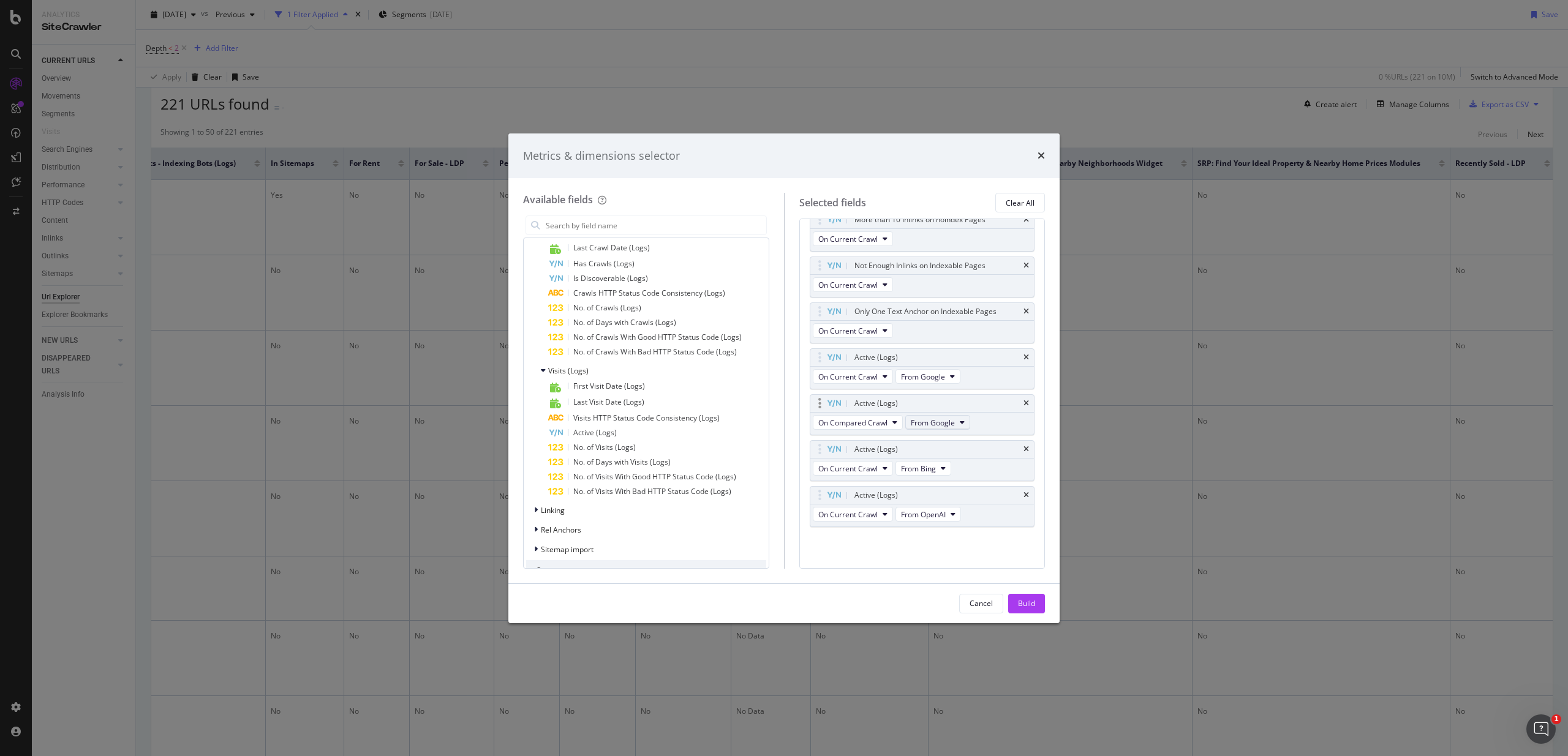
click at [934, 426] on span "From Google" at bounding box center [932, 422] width 44 height 11
click at [943, 467] on span "From Bing" at bounding box center [948, 467] width 65 height 11
click at [908, 464] on span "From Bing" at bounding box center [918, 469] width 35 height 11
click at [953, 558] on span "From Other AI Bots" at bounding box center [938, 558] width 65 height 11
click at [941, 521] on div "On Current Crawl From OpenAI" at bounding box center [888, 516] width 155 height 22
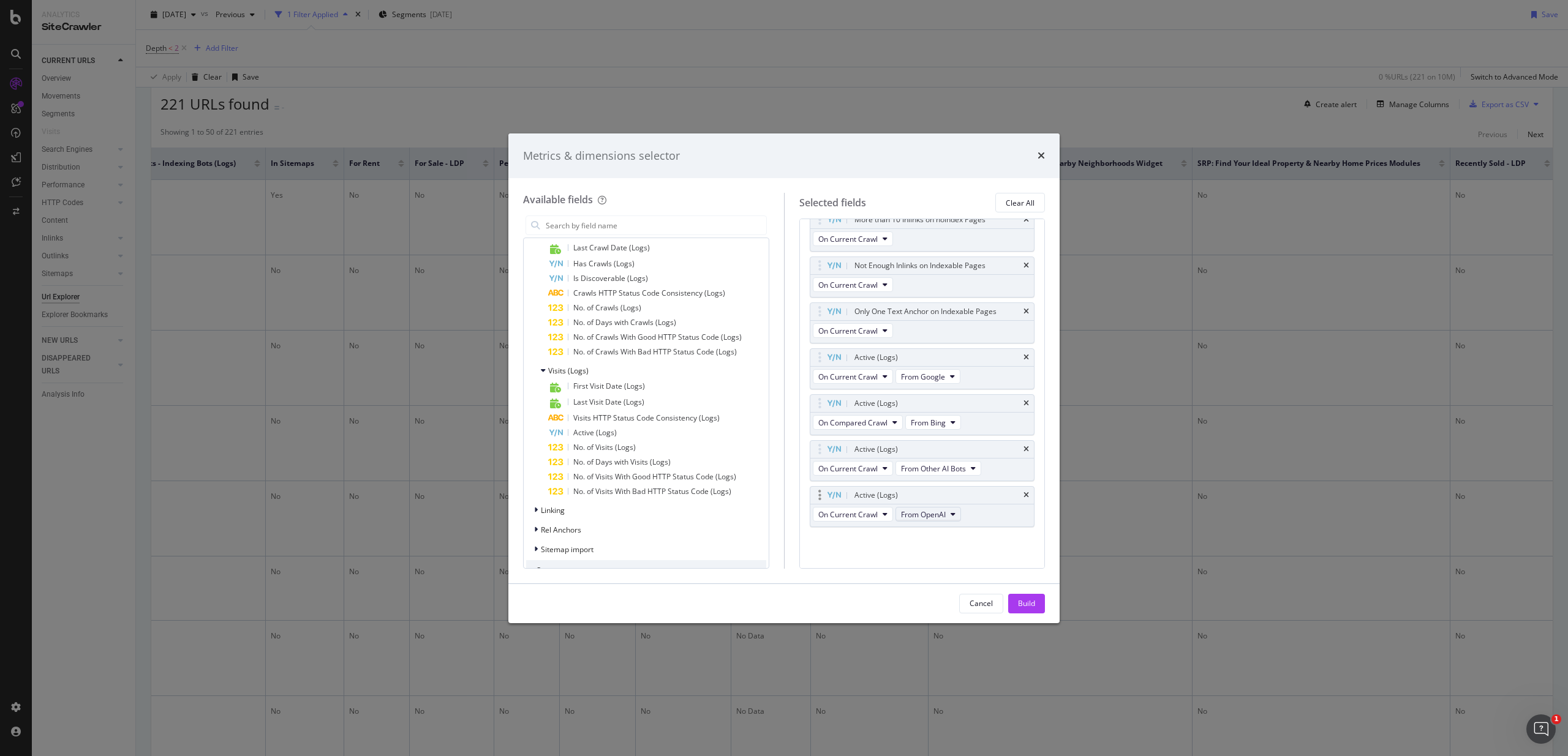
click at [945, 511] on span "From OpenAI" at bounding box center [923, 514] width 45 height 11
click at [935, 579] on span "From OpenAI" at bounding box center [938, 581] width 65 height 11
click at [827, 554] on div "HTTP Status Code On Current Crawl Depth On Current Crawl Date Crawled On Curren…" at bounding box center [922, 393] width 246 height 349
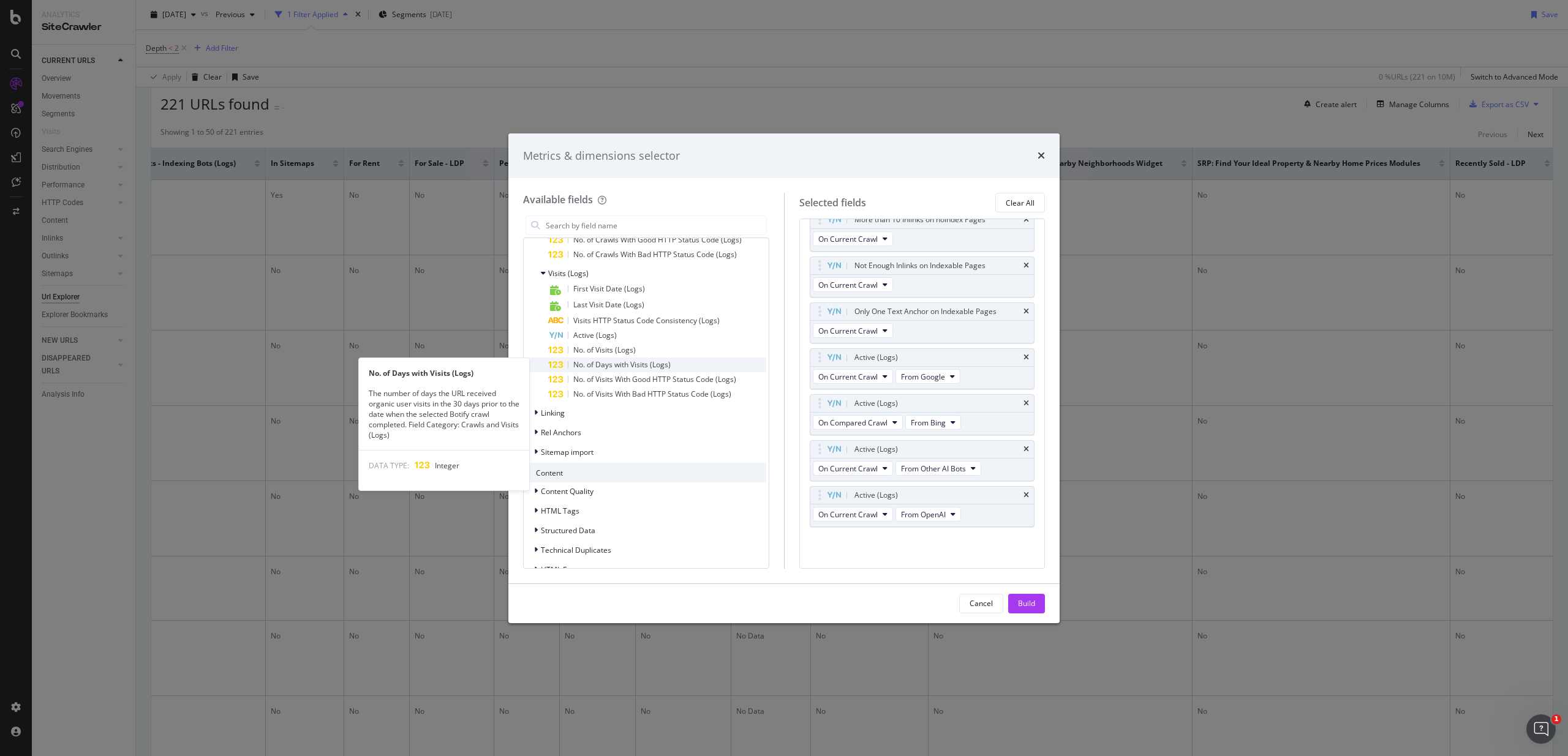
scroll to position [1438, 0]
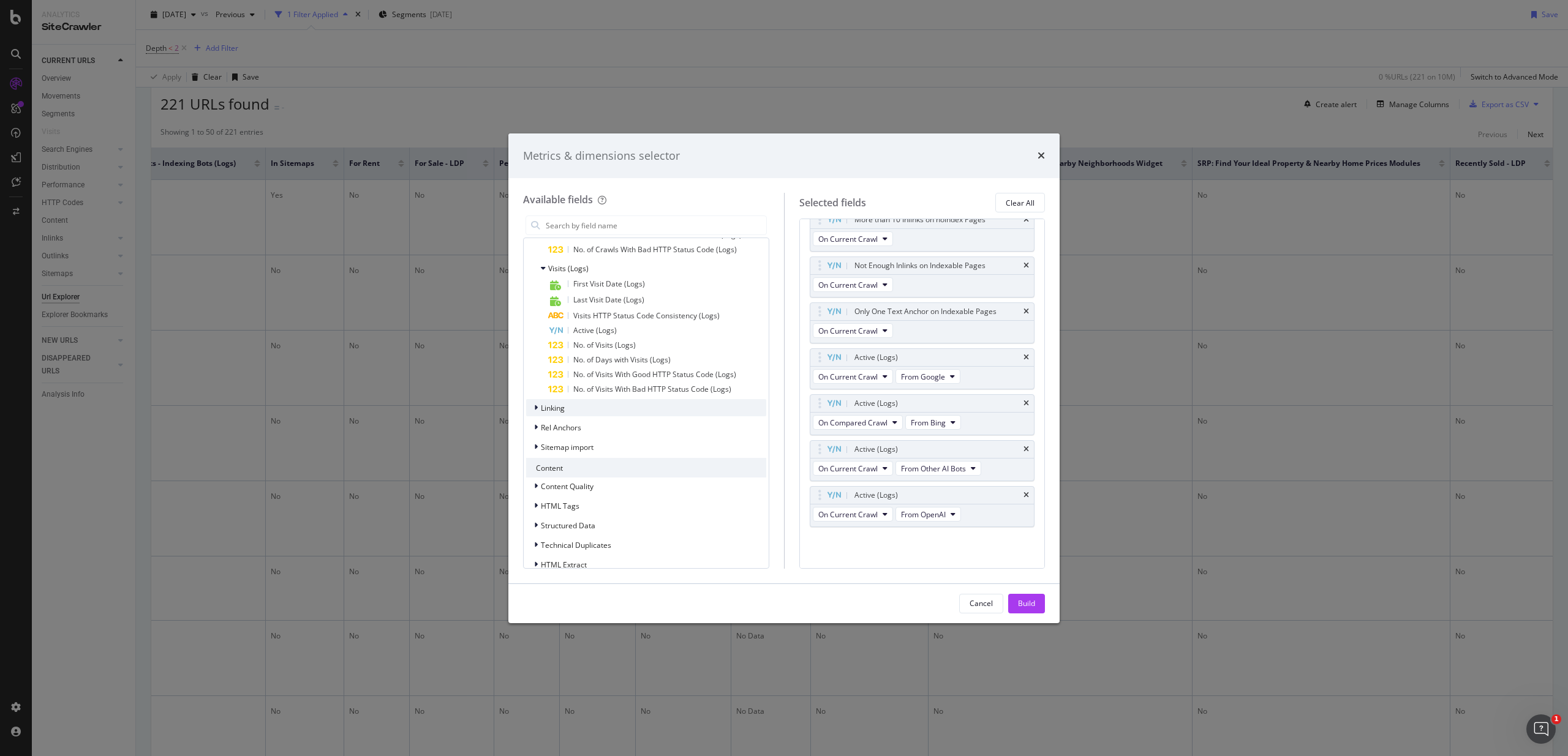
click at [609, 412] on div "Linking" at bounding box center [646, 408] width 240 height 17
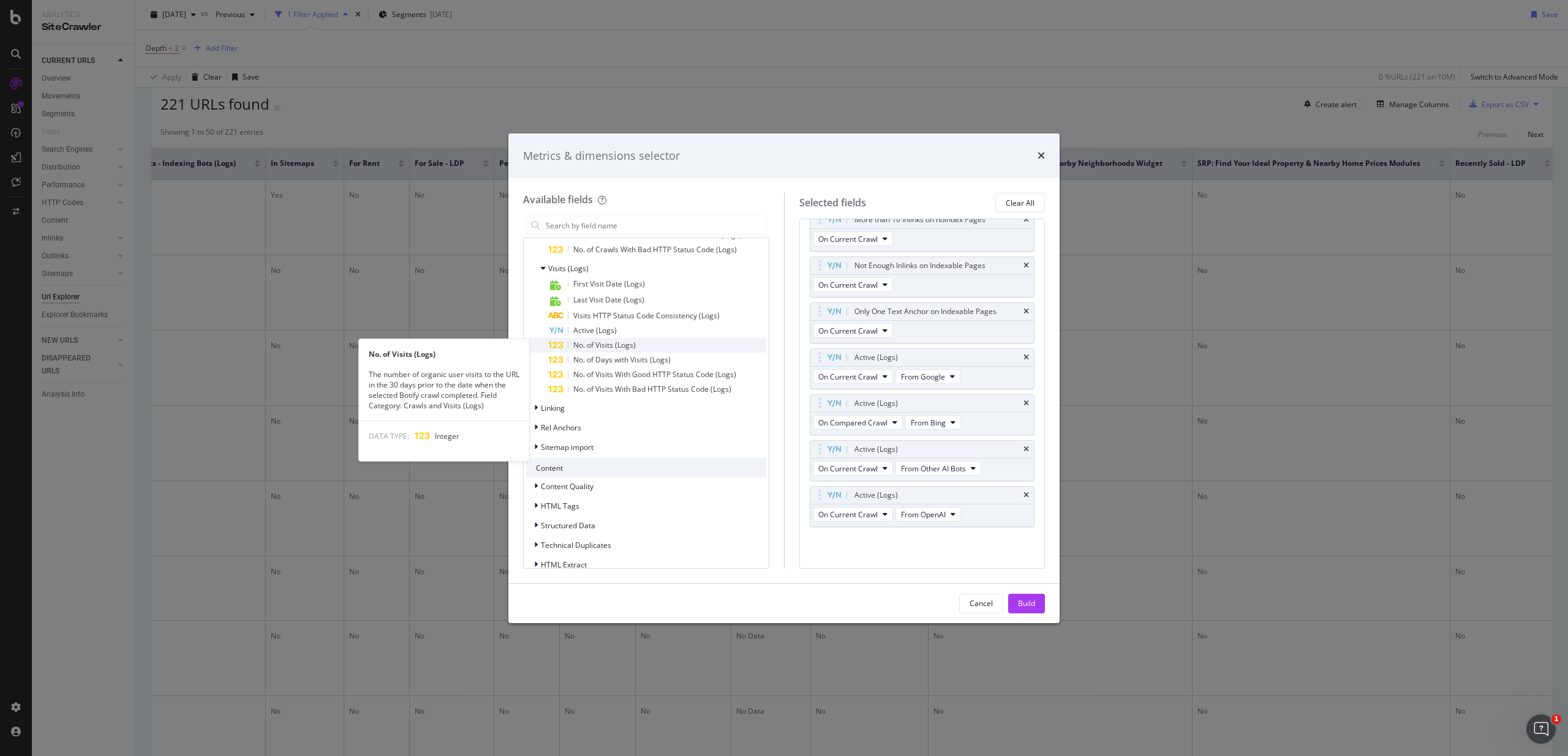
click at [621, 347] on span "No. of Visits (Logs)" at bounding box center [604, 345] width 62 height 11
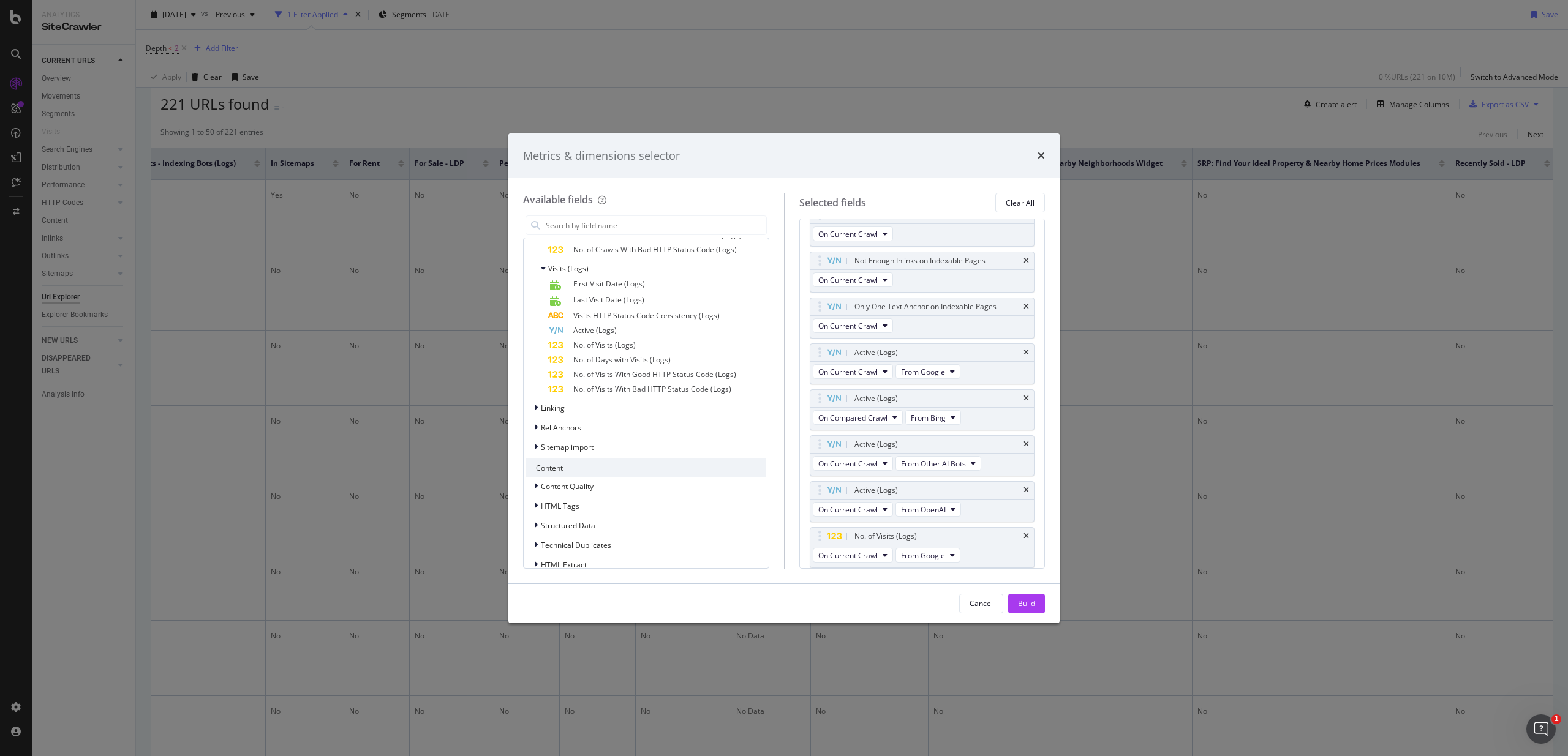
click at [621, 347] on span "No. of Visits (Logs)" at bounding box center [604, 345] width 62 height 11
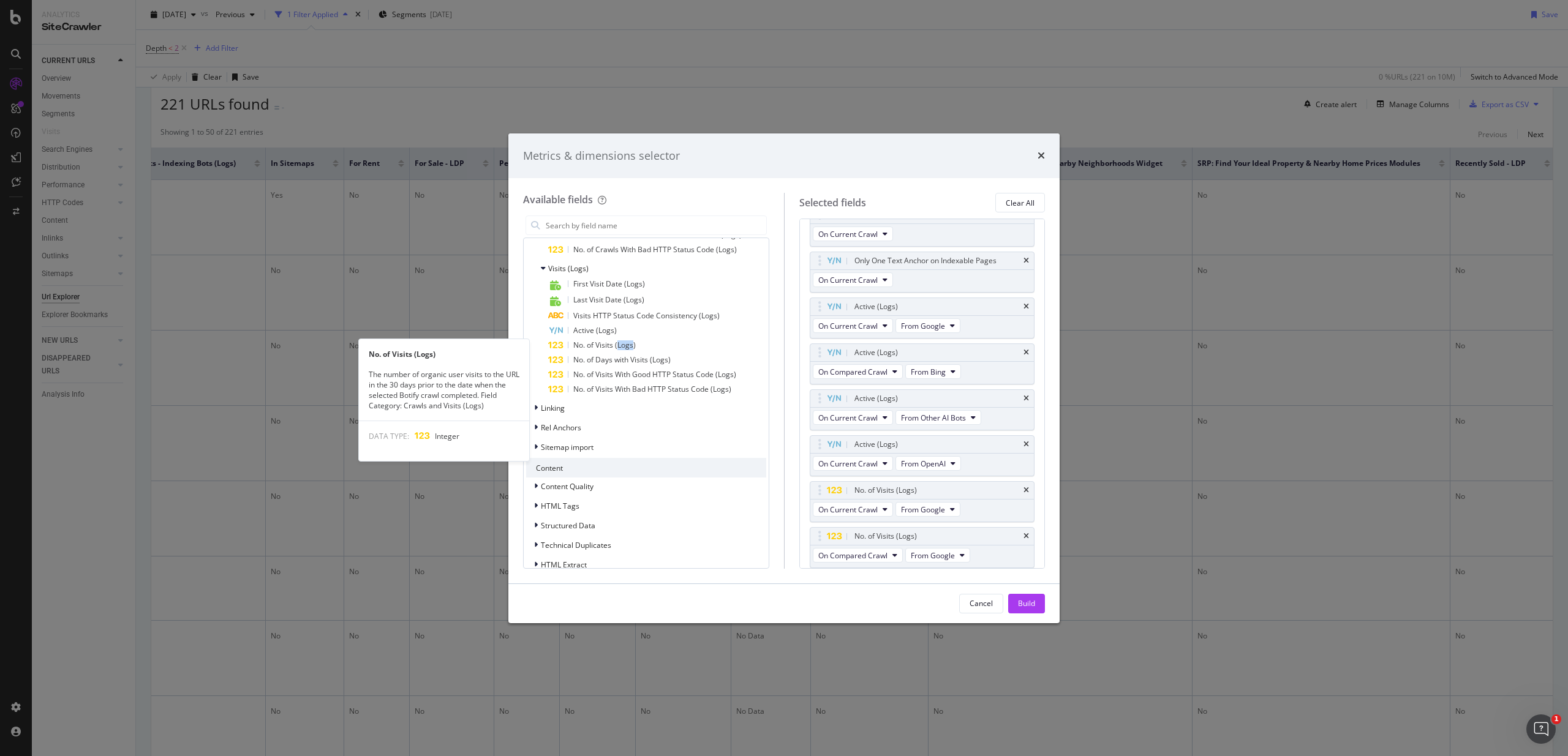
click at [621, 347] on span "No. of Visits (Logs)" at bounding box center [604, 345] width 62 height 11
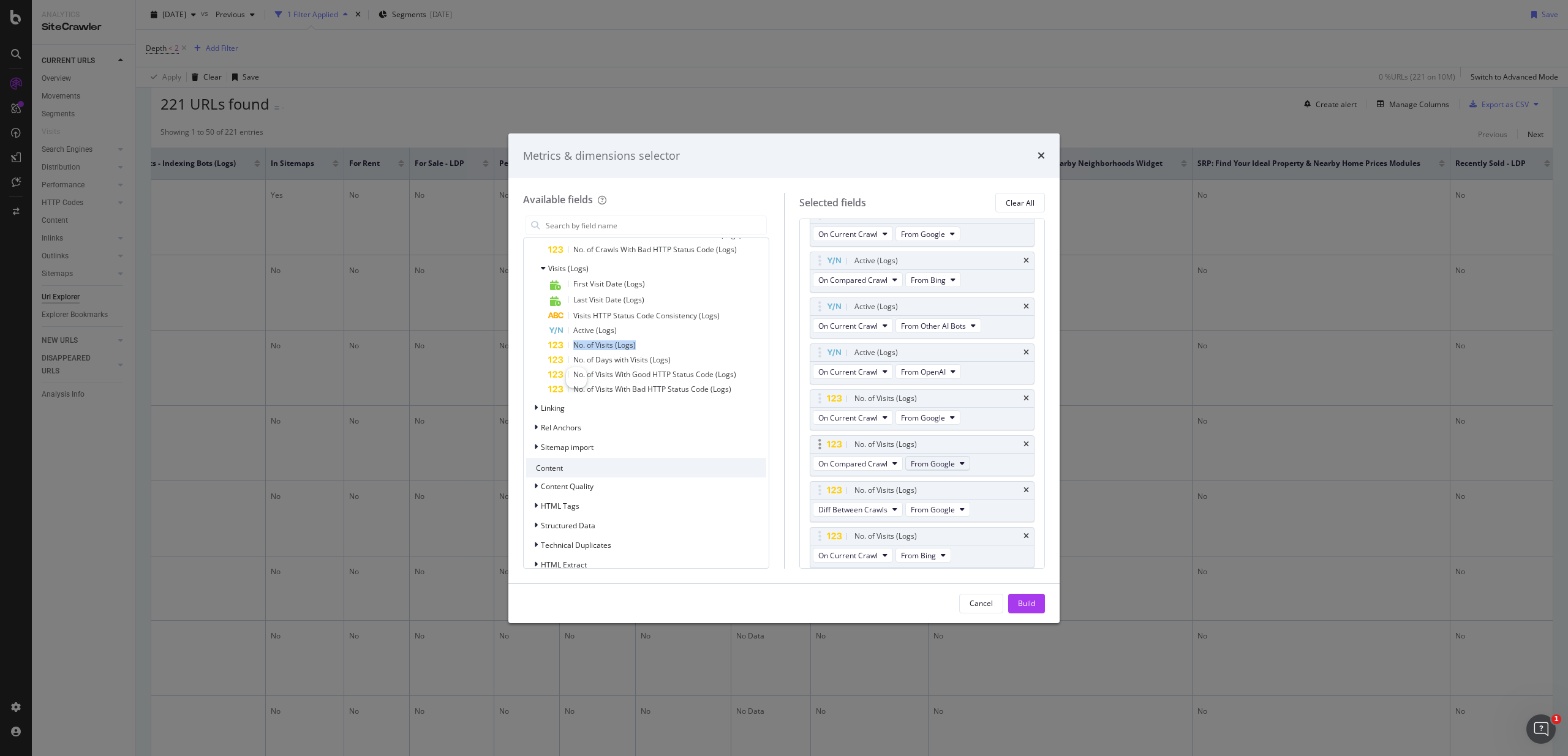
click at [940, 461] on span "From Google" at bounding box center [932, 464] width 44 height 11
click at [951, 508] on span "From Bing" at bounding box center [948, 508] width 65 height 11
click at [935, 512] on span "From Google" at bounding box center [932, 509] width 44 height 11
click at [952, 573] on span "From OpenAI" at bounding box center [946, 576] width 65 height 11
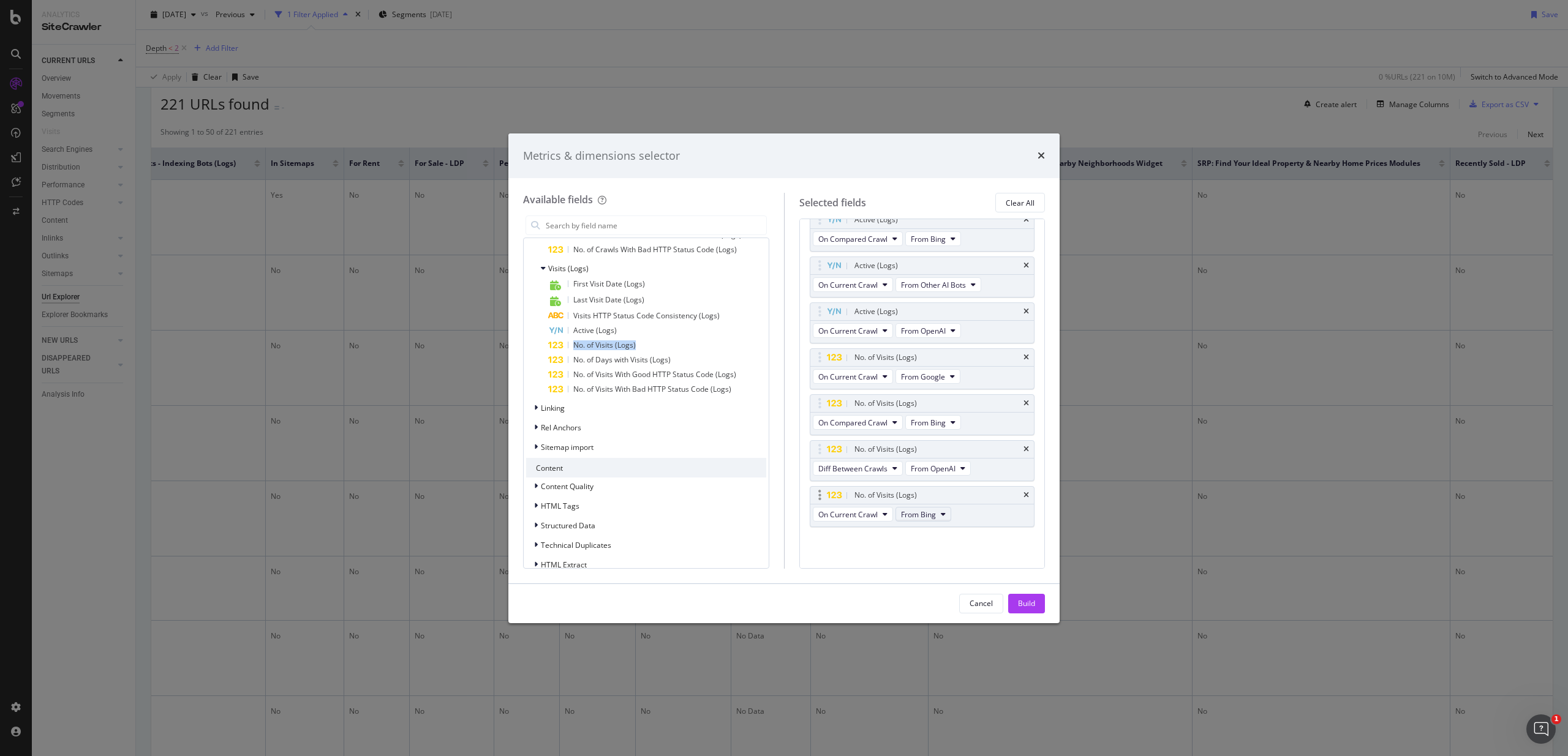
click at [917, 517] on span "From Bing" at bounding box center [918, 514] width 35 height 11
click at [950, 602] on span "From Other AI Bots" at bounding box center [938, 603] width 65 height 11
click at [897, 554] on div "HTTP Status Code On Current Crawl Depth On Current Crawl Date Crawled On Curren…" at bounding box center [922, 393] width 246 height 349
click at [610, 408] on div "Linking" at bounding box center [646, 408] width 240 height 17
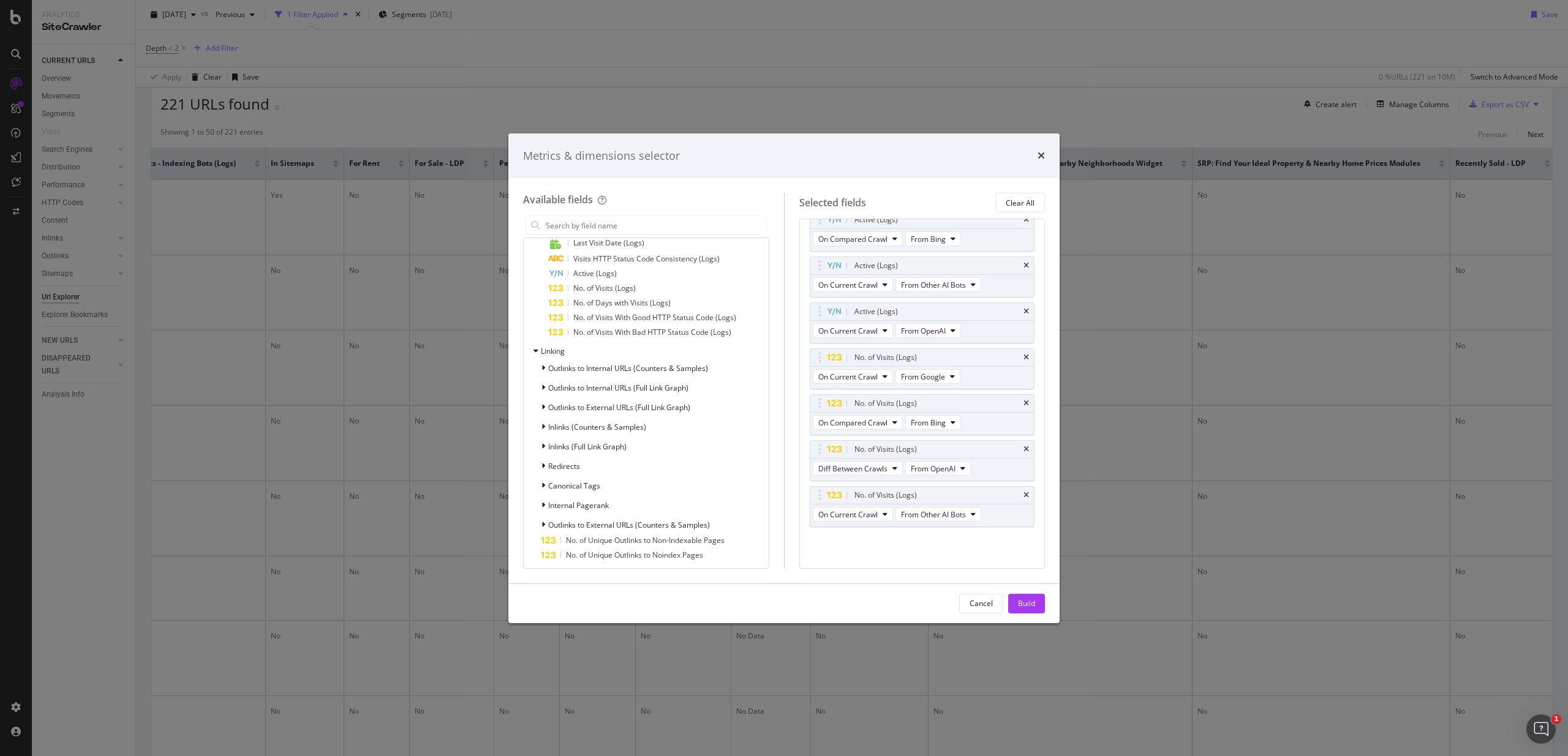
scroll to position [1503, 0]
click at [688, 381] on span "Outlinks to Internal URLs (Full Link Graph)" at bounding box center [618, 380] width 140 height 11
click at [670, 401] on span "Outlinks to External URLs (Full Link Graph)" at bounding box center [619, 399] width 142 height 11
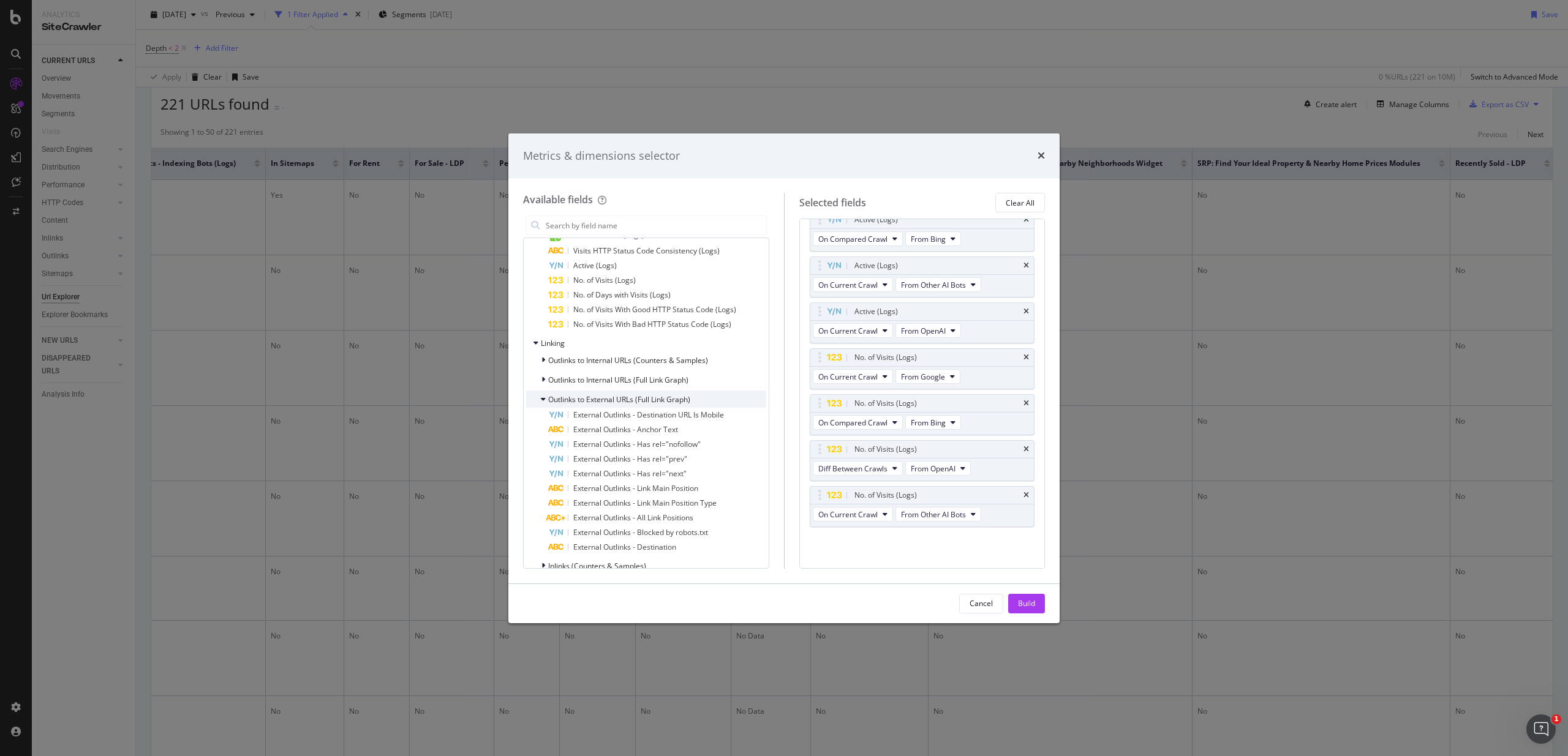
click at [670, 401] on span "Outlinks to External URLs (Full Link Graph)" at bounding box center [619, 399] width 142 height 11
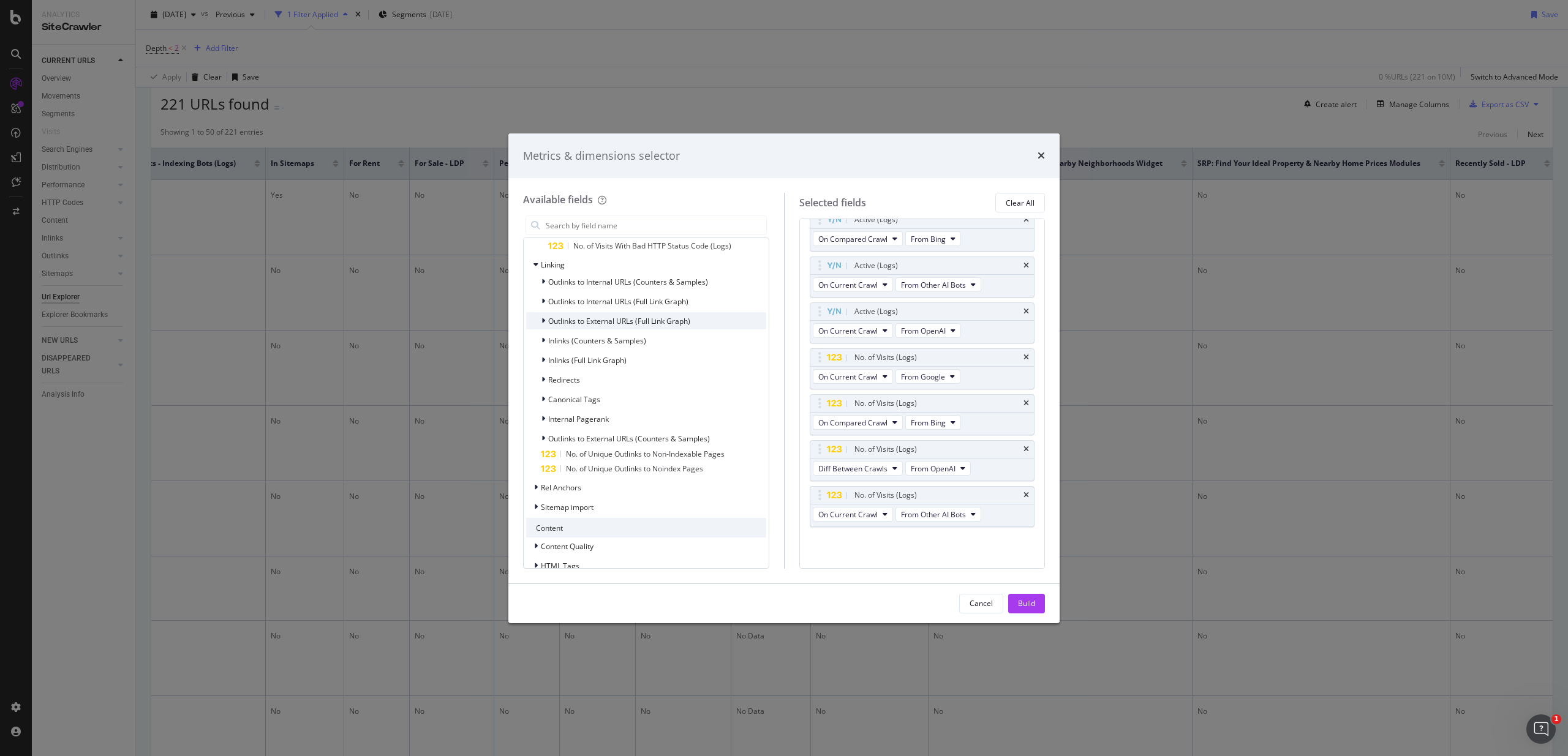
scroll to position [1585, 0]
click at [575, 381] on div "Redirects" at bounding box center [552, 375] width 54 height 12
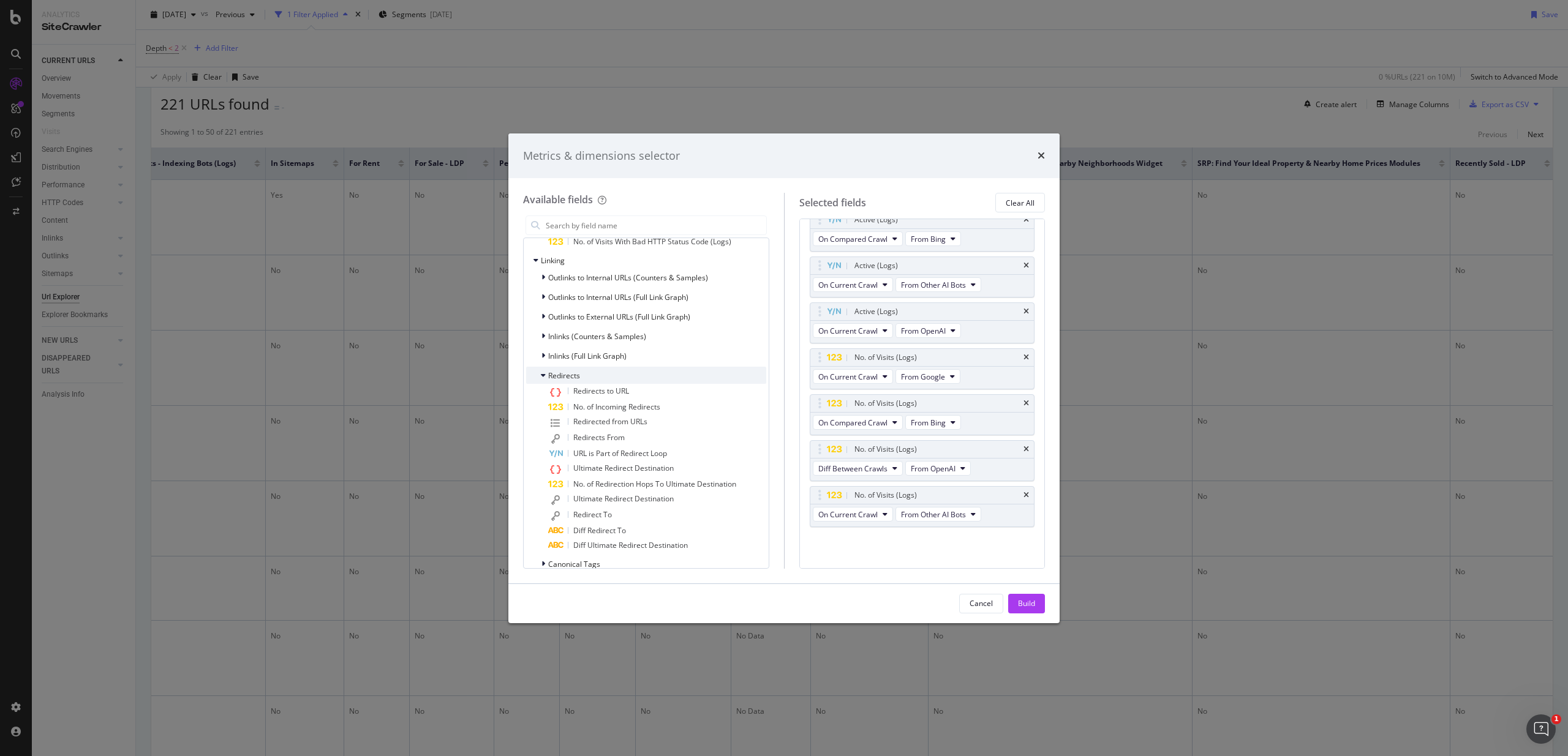
click at [593, 370] on div "Redirects" at bounding box center [646, 375] width 240 height 17
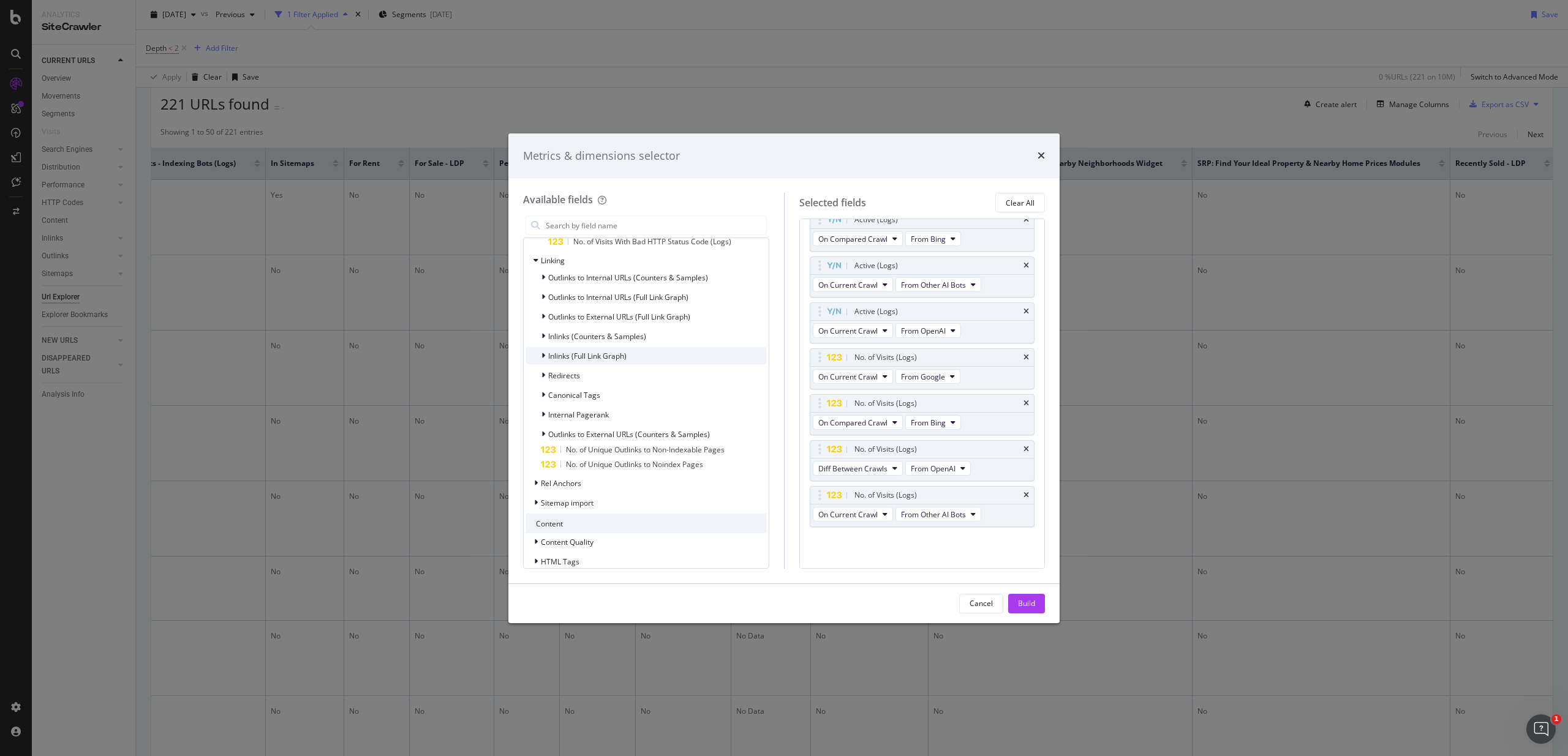
click at [604, 359] on span "Inlinks (Full Link Graph)" at bounding box center [587, 355] width 79 height 11
click at [612, 356] on span "Inlinks (Full Link Graph)" at bounding box center [587, 355] width 79 height 11
click at [604, 397] on div "Canonical Tags" at bounding box center [646, 395] width 240 height 17
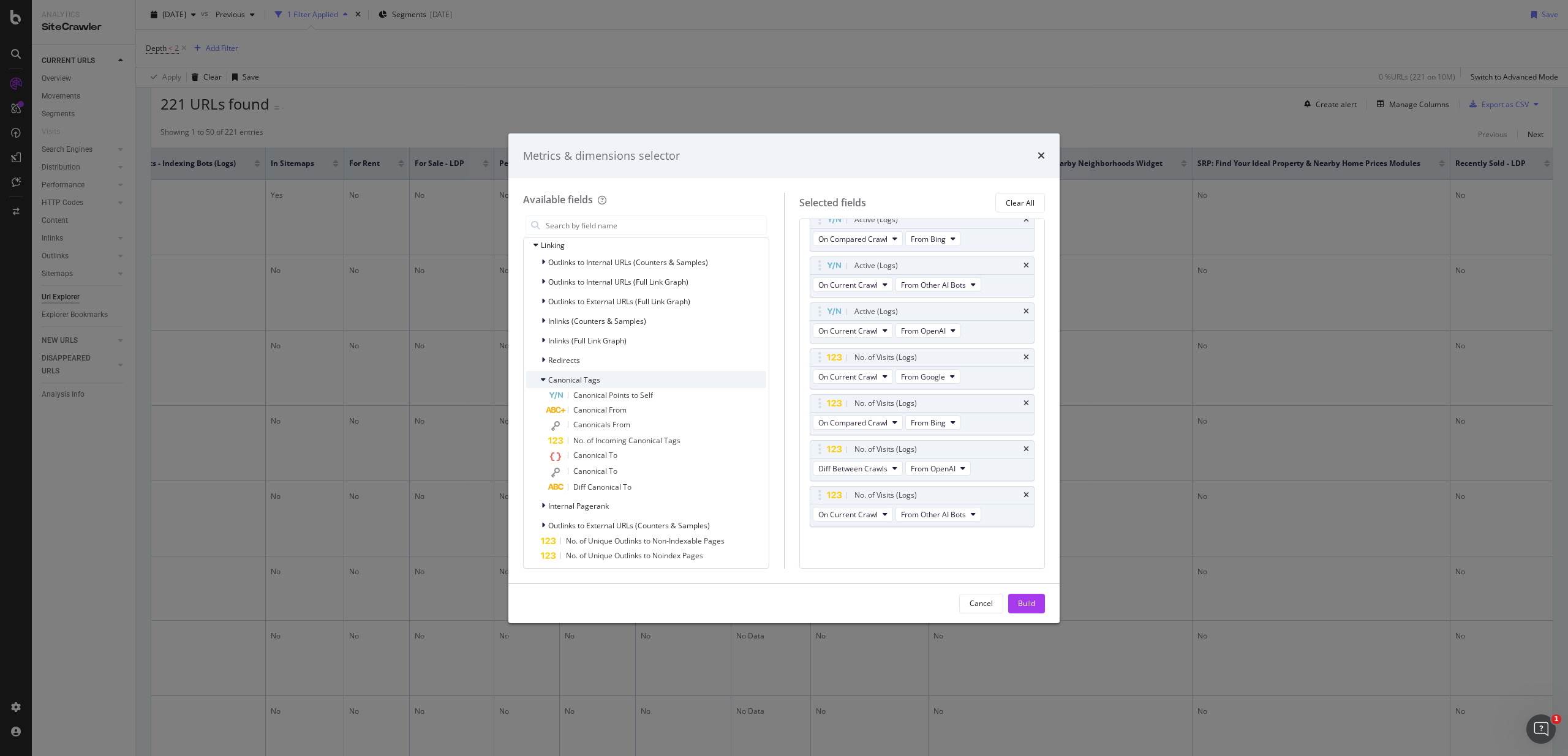
scroll to position [1601, 0]
click at [633, 378] on div "Canonical Tags" at bounding box center [646, 379] width 240 height 17
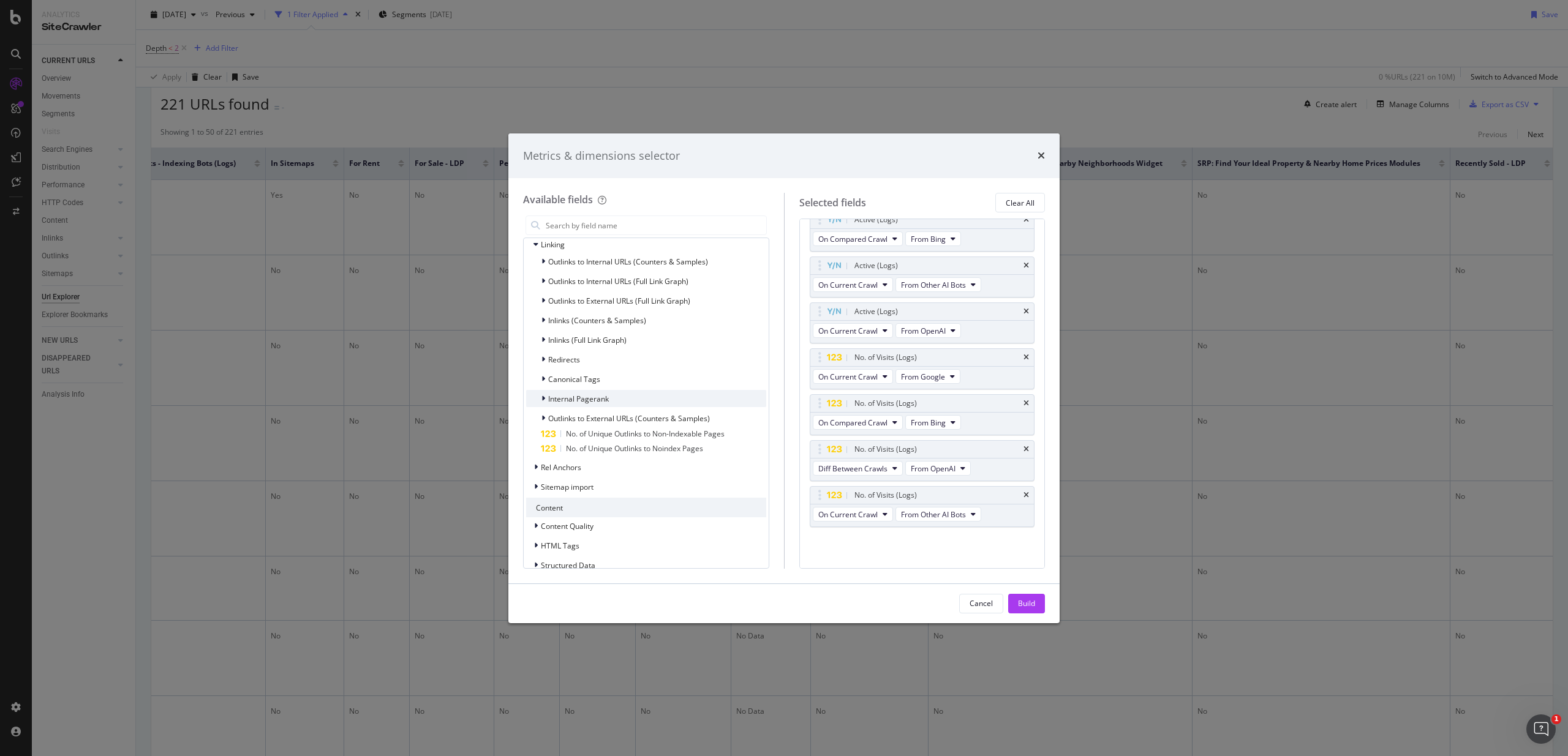
click at [616, 397] on div "Internal Pagerank" at bounding box center [646, 399] width 240 height 17
click at [643, 422] on span "Outlinks to External URLs (Counters & Samples)" at bounding box center [628, 418] width 161 height 11
click at [645, 419] on span "Outlinks to External URLs (Counters & Samples)" at bounding box center [628, 418] width 161 height 11
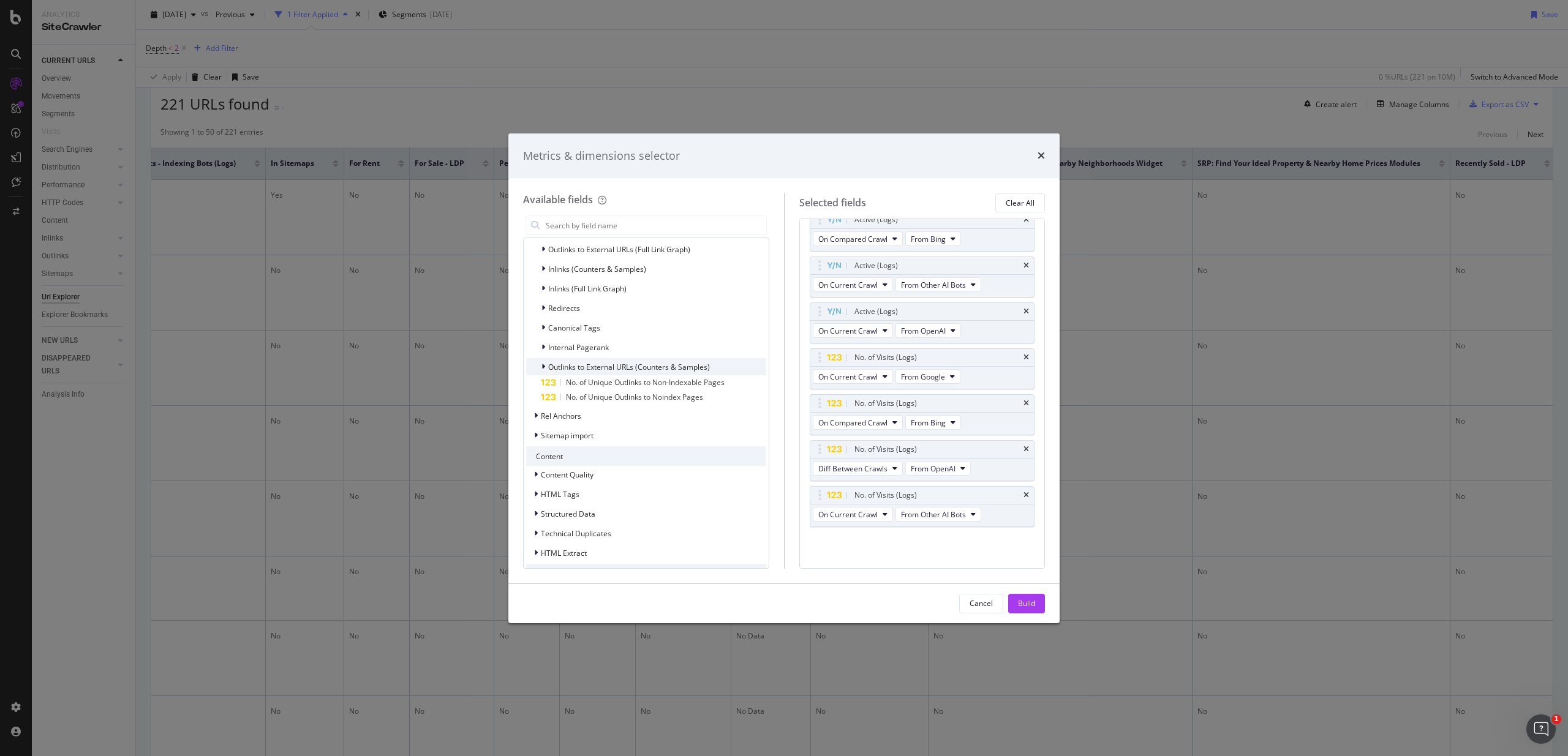
scroll to position [1654, 0]
click at [618, 417] on div "Rel Anchors" at bounding box center [646, 414] width 240 height 17
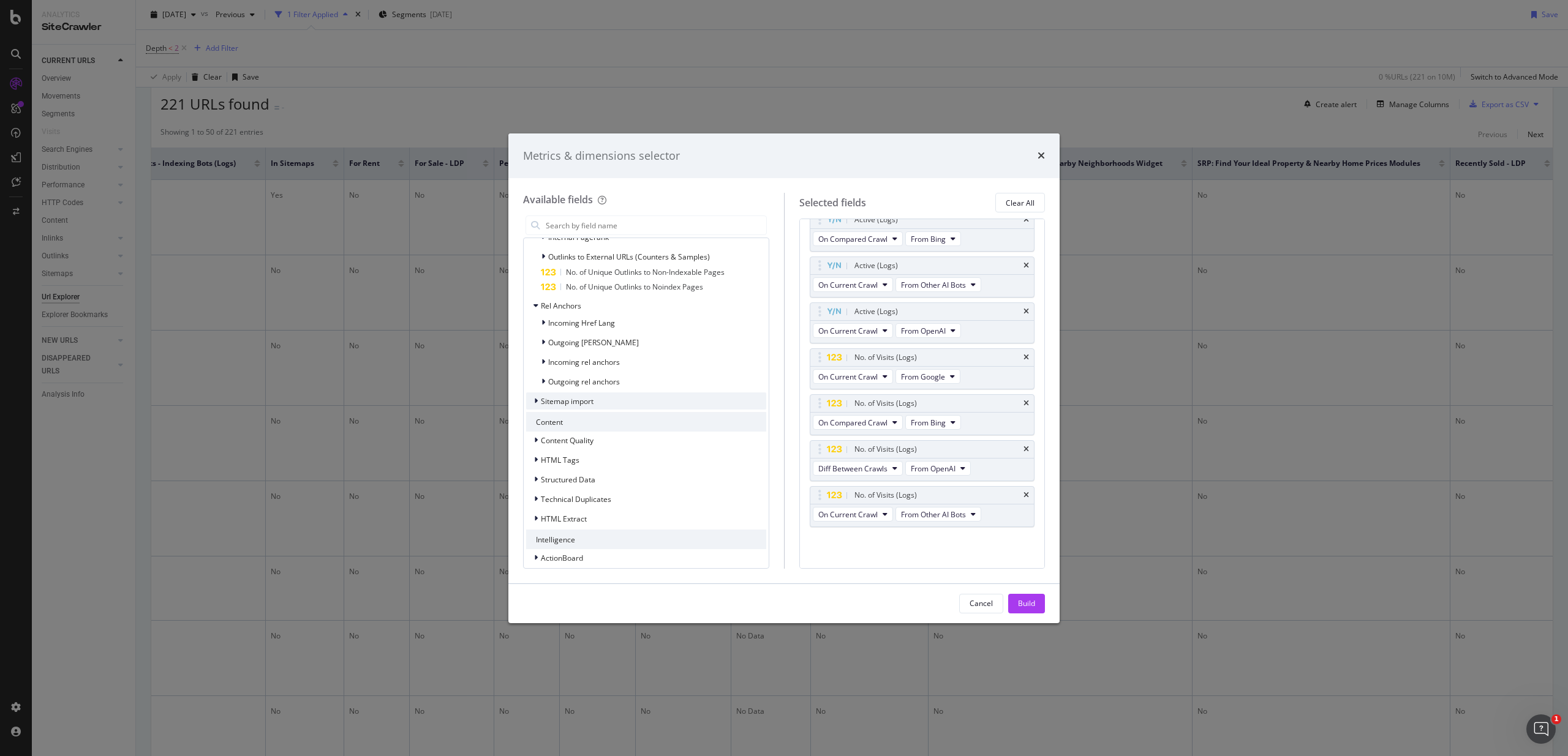
click at [638, 406] on div "Sitemap import" at bounding box center [646, 401] width 240 height 17
click at [612, 431] on div "Content Quality" at bounding box center [646, 431] width 240 height 17
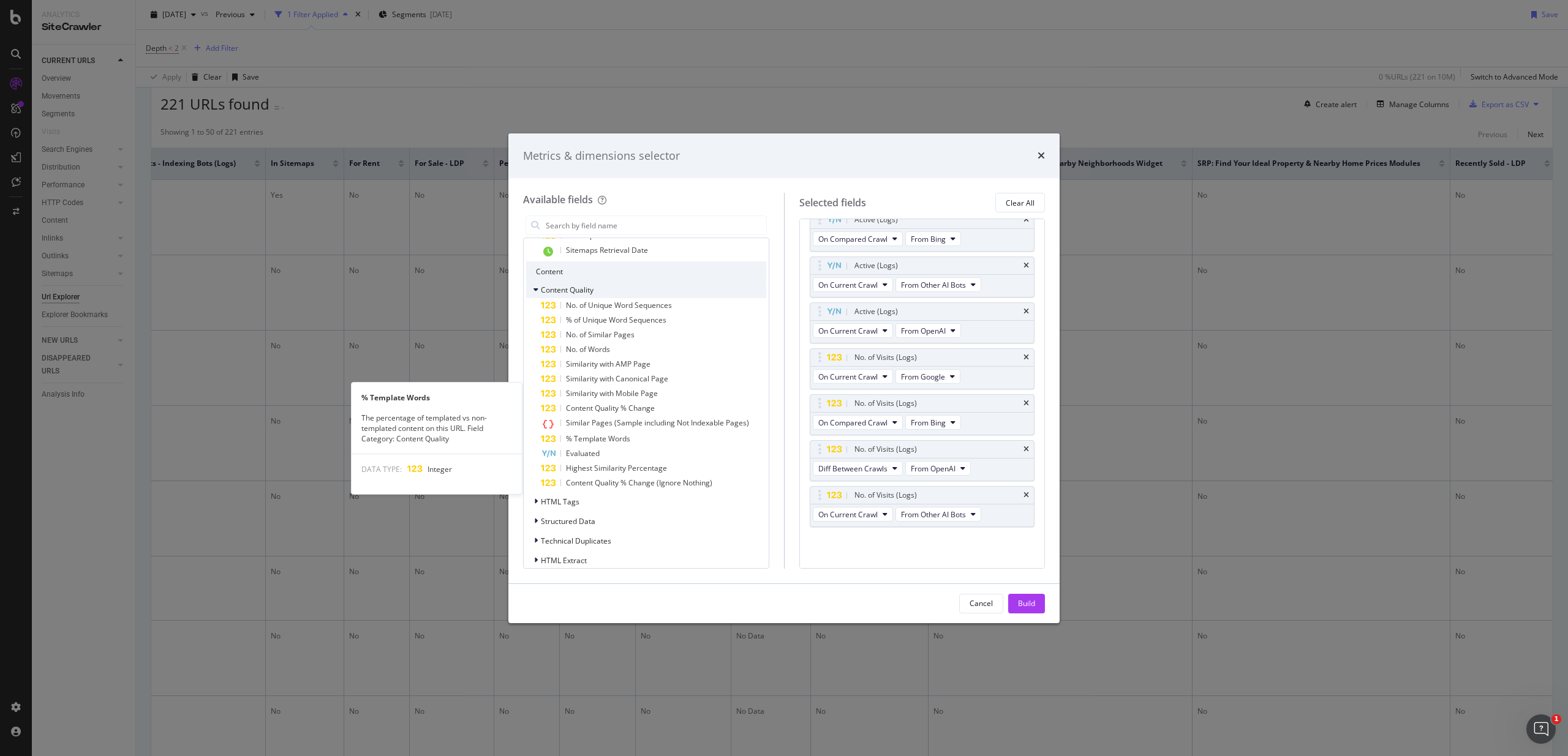
scroll to position [2097, 0]
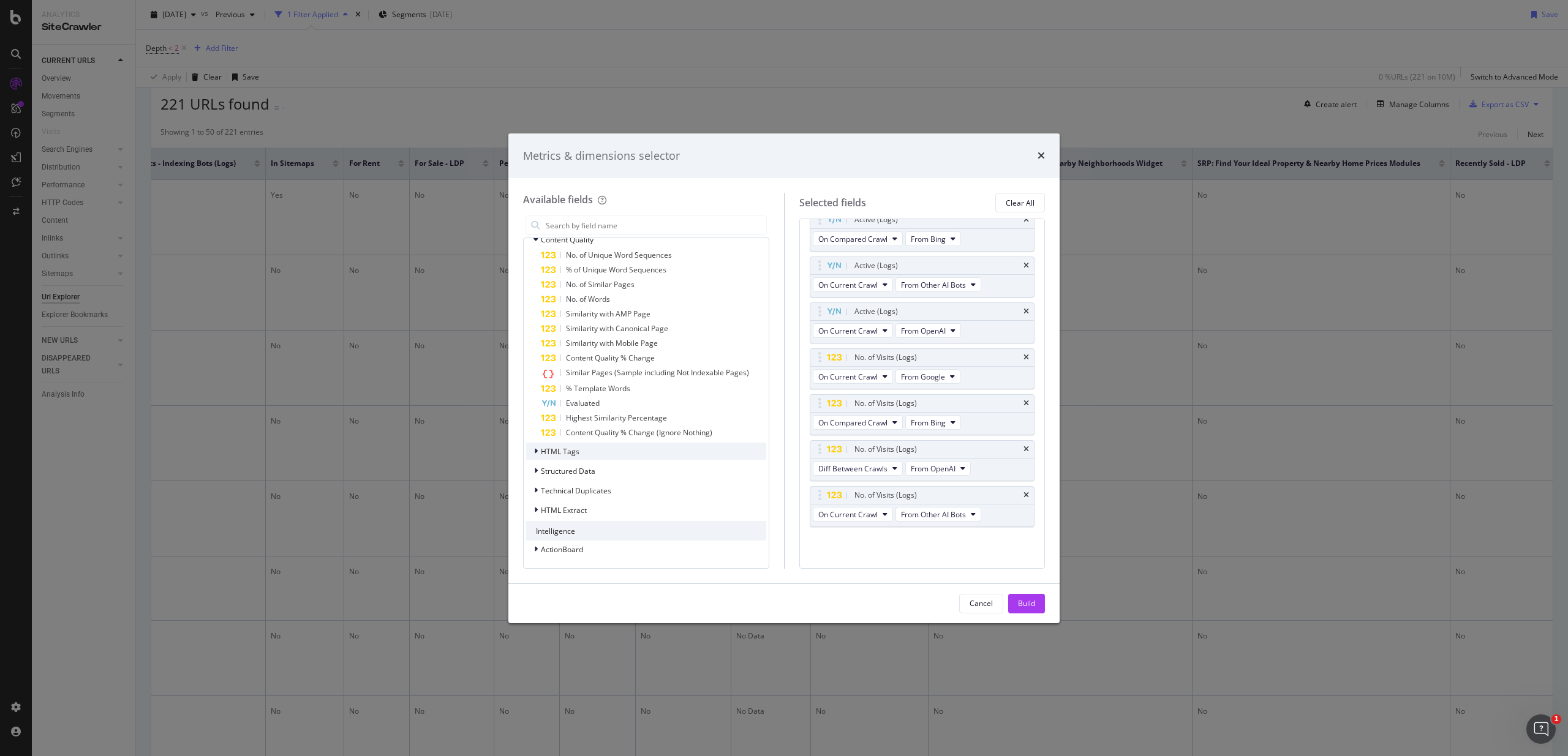
click at [617, 452] on div "HTML Tags" at bounding box center [646, 451] width 240 height 17
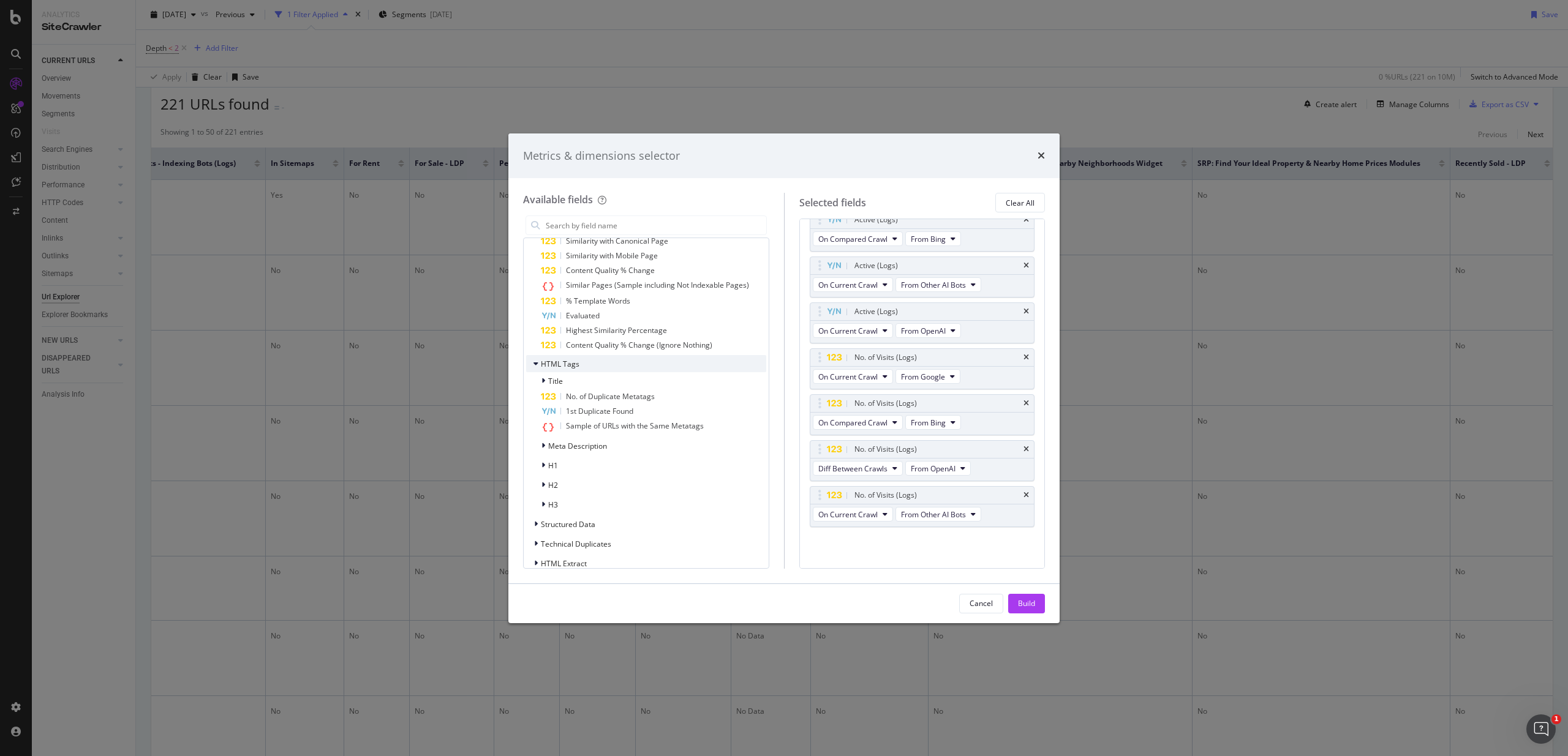
scroll to position [2188, 0]
click at [588, 374] on div "Title" at bounding box center [646, 378] width 240 height 17
click at [628, 435] on div "Meta Description" at bounding box center [646, 443] width 240 height 17
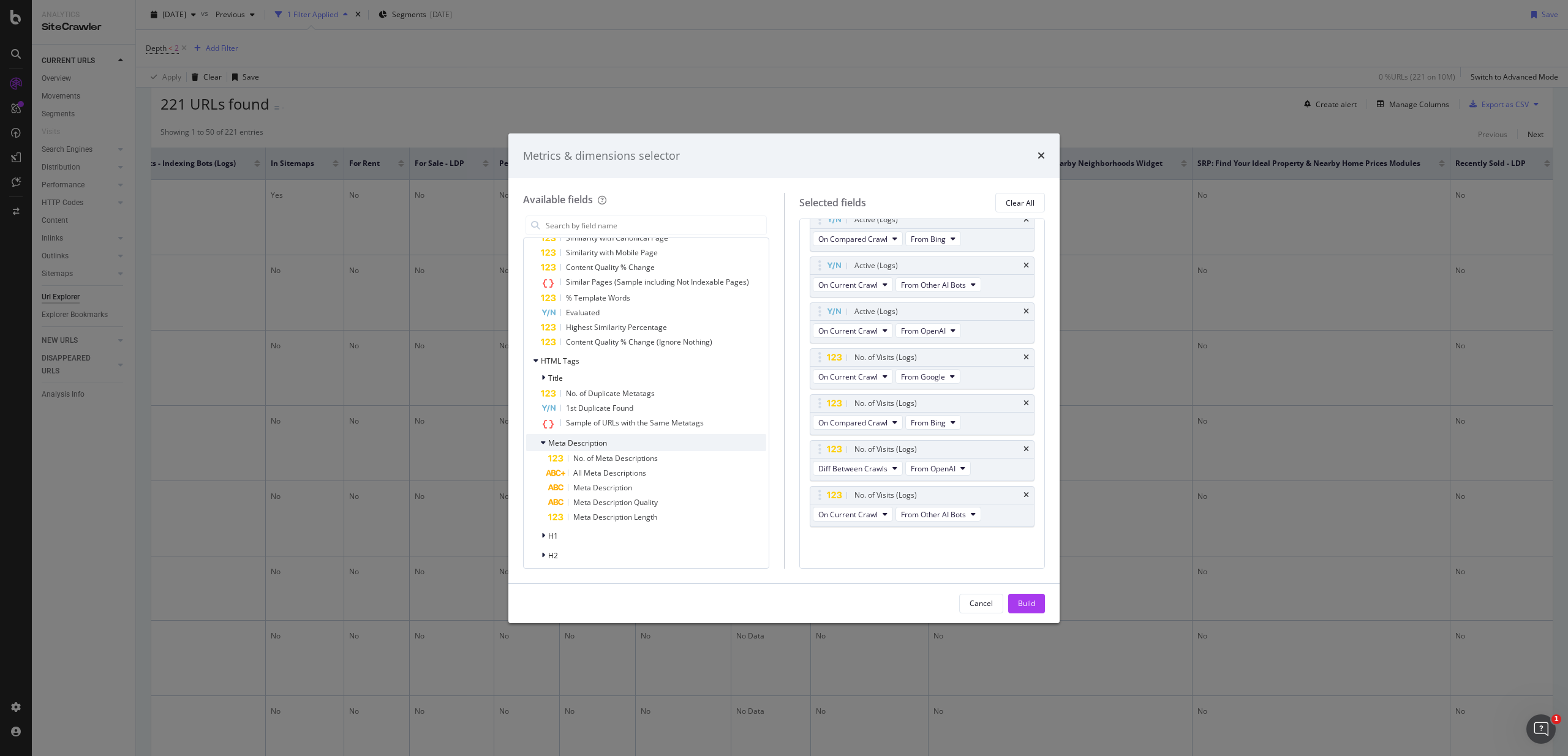
click at [628, 435] on div "Meta Description" at bounding box center [646, 443] width 240 height 17
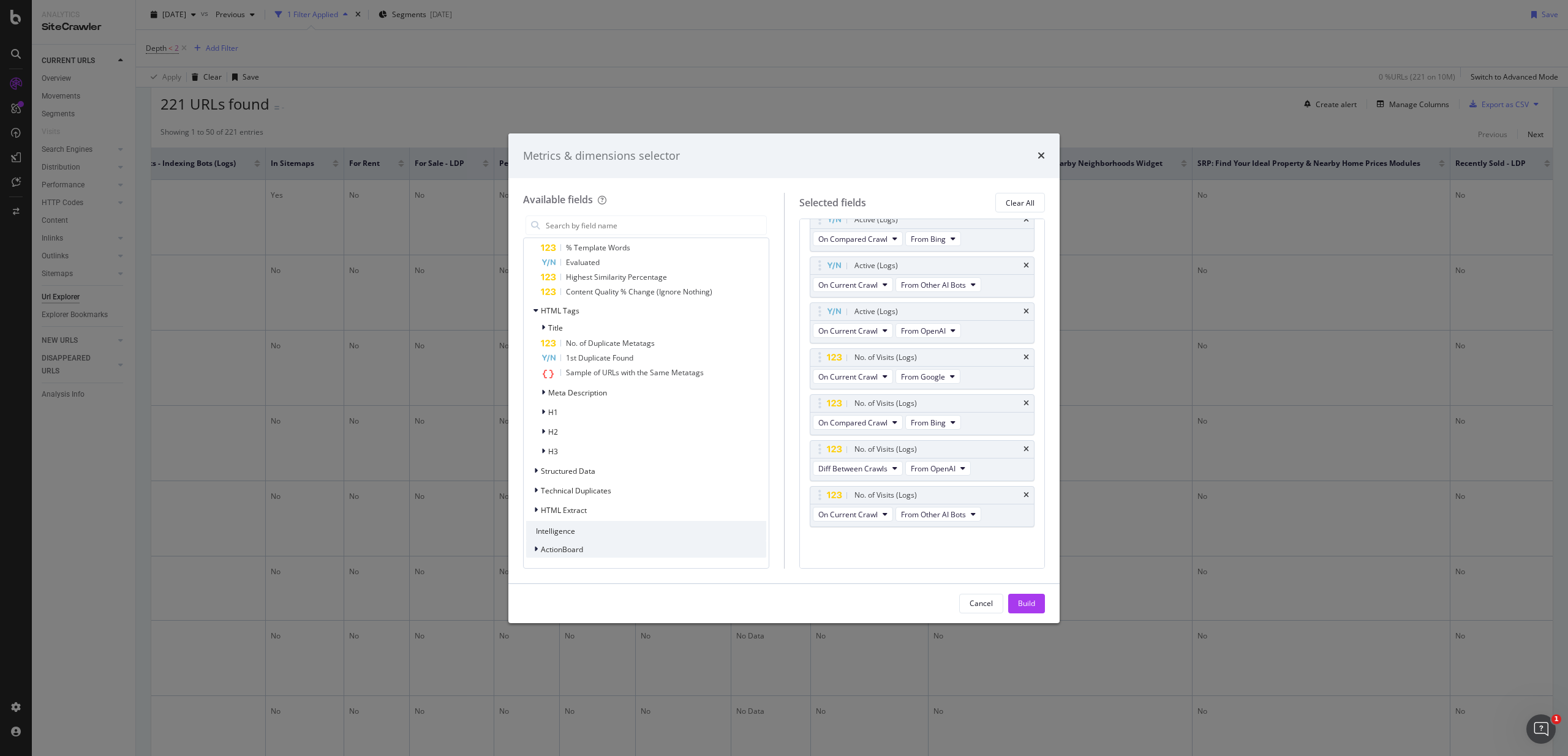
click at [616, 550] on div "ActionBoard" at bounding box center [646, 549] width 240 height 17
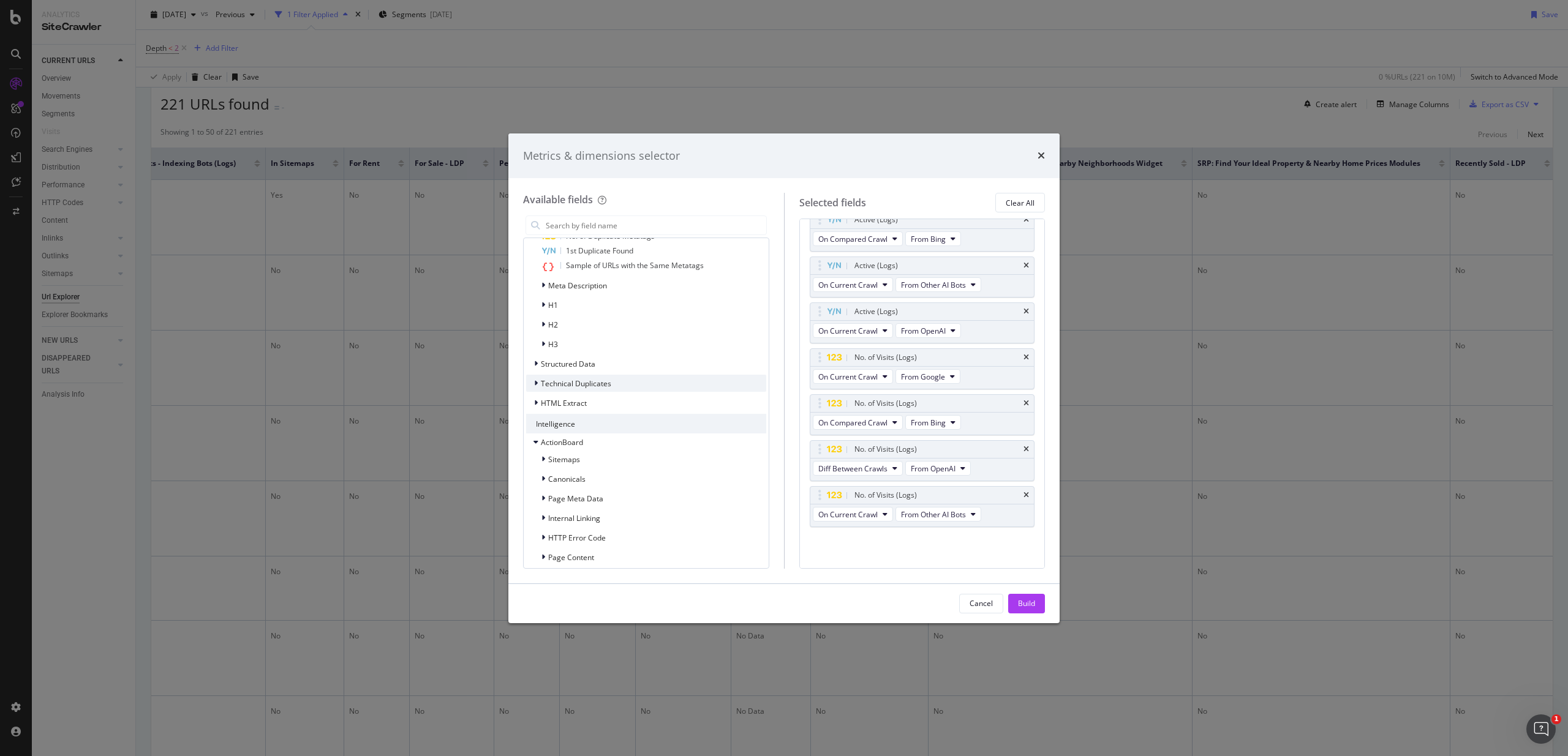
scroll to position [2452, 0]
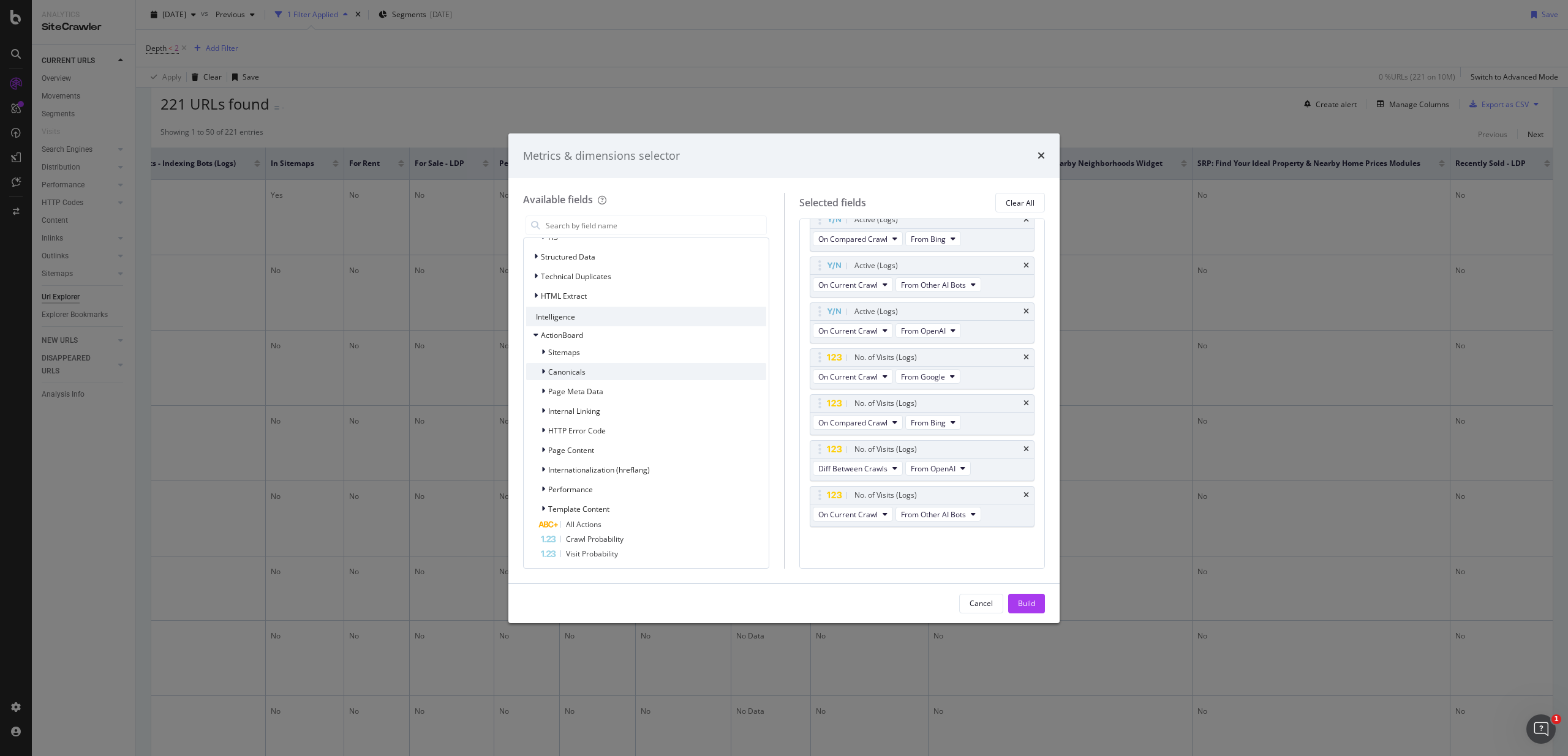
click at [595, 379] on div "Canonicals" at bounding box center [646, 372] width 240 height 17
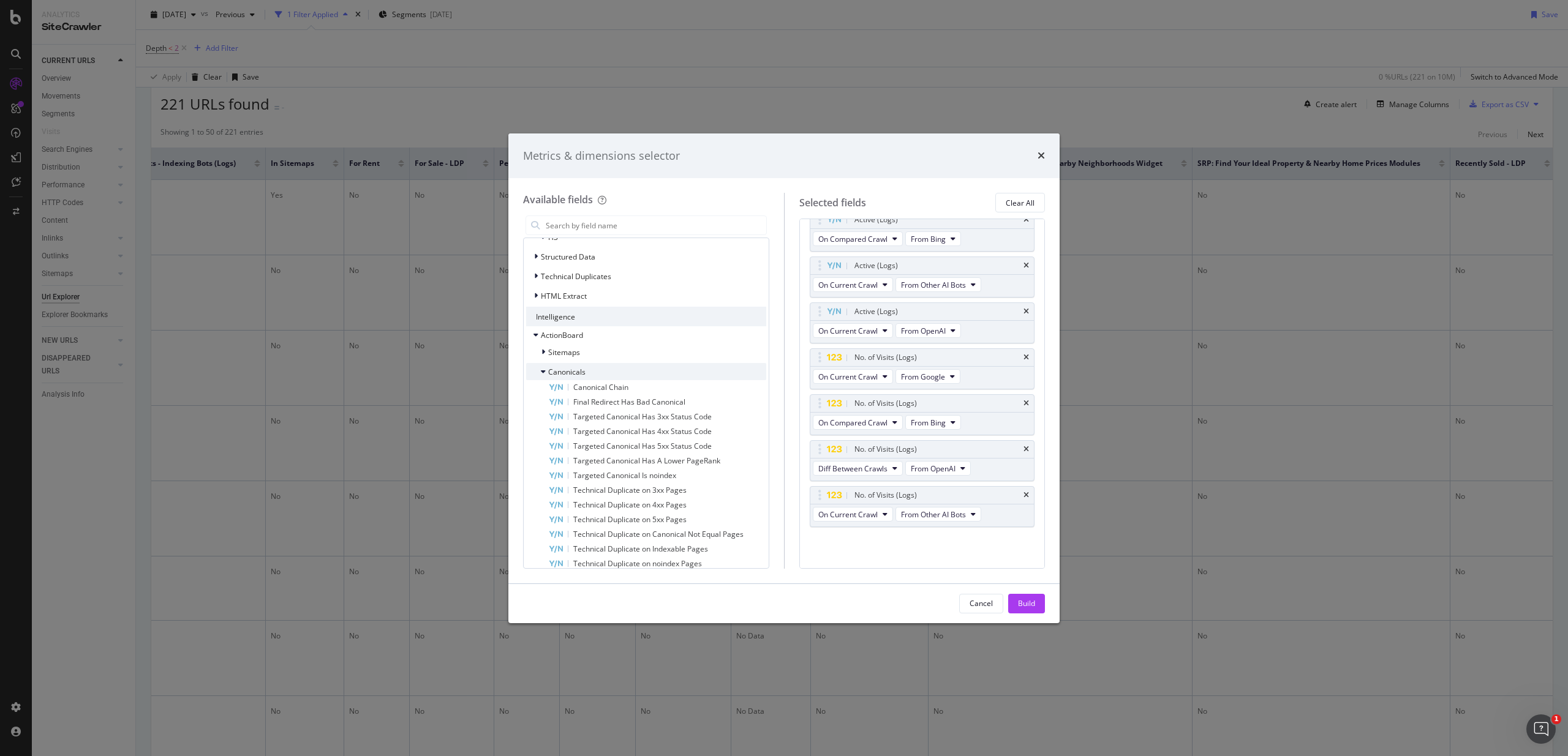
click at [598, 372] on div "Canonicals" at bounding box center [646, 372] width 240 height 17
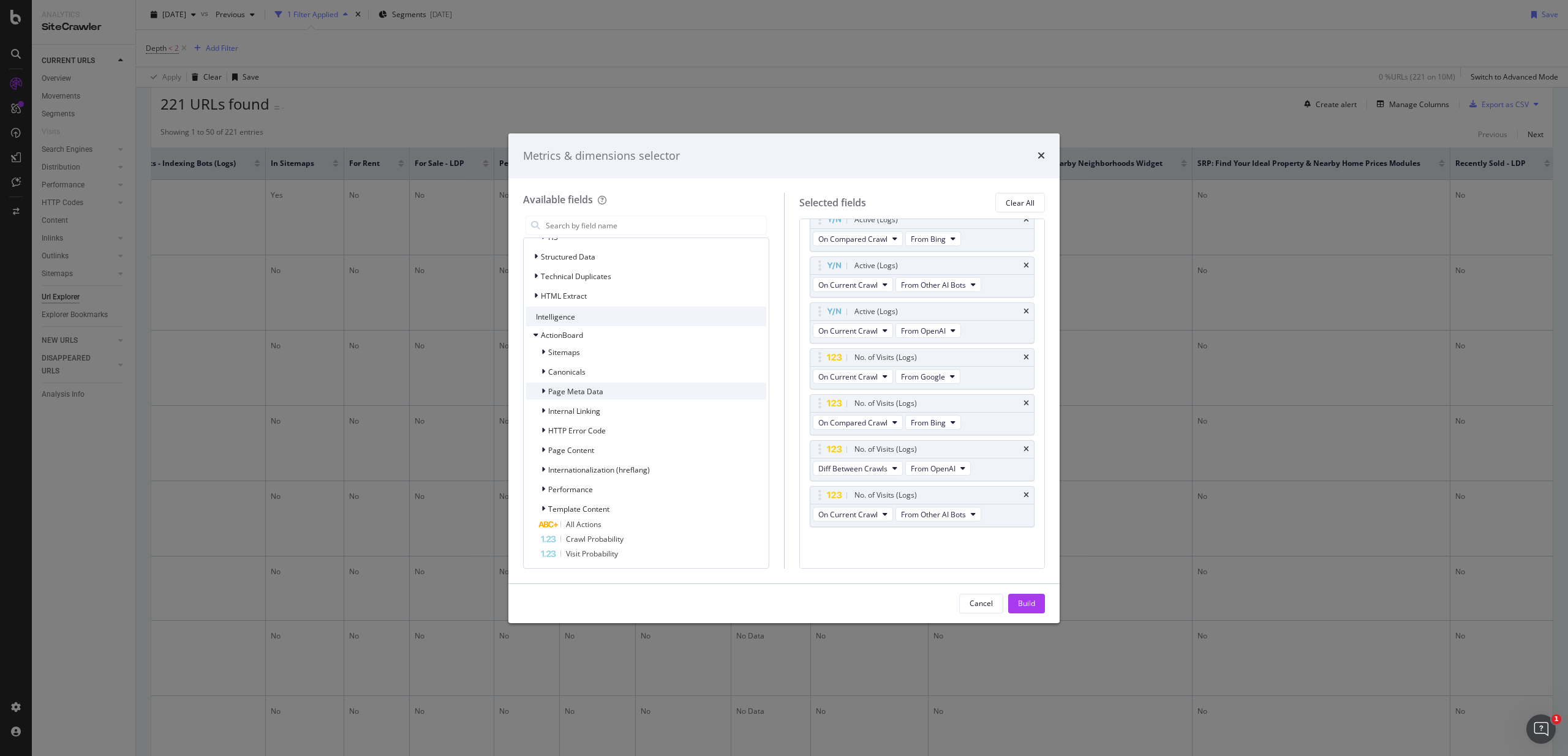
click at [602, 399] on div "Page Meta Data" at bounding box center [646, 391] width 240 height 17
click at [602, 392] on div "Page Meta Data" at bounding box center [646, 391] width 240 height 17
click at [599, 412] on span "Internal Linking" at bounding box center [574, 410] width 52 height 11
click at [599, 410] on span "Internal Linking" at bounding box center [574, 410] width 52 height 11
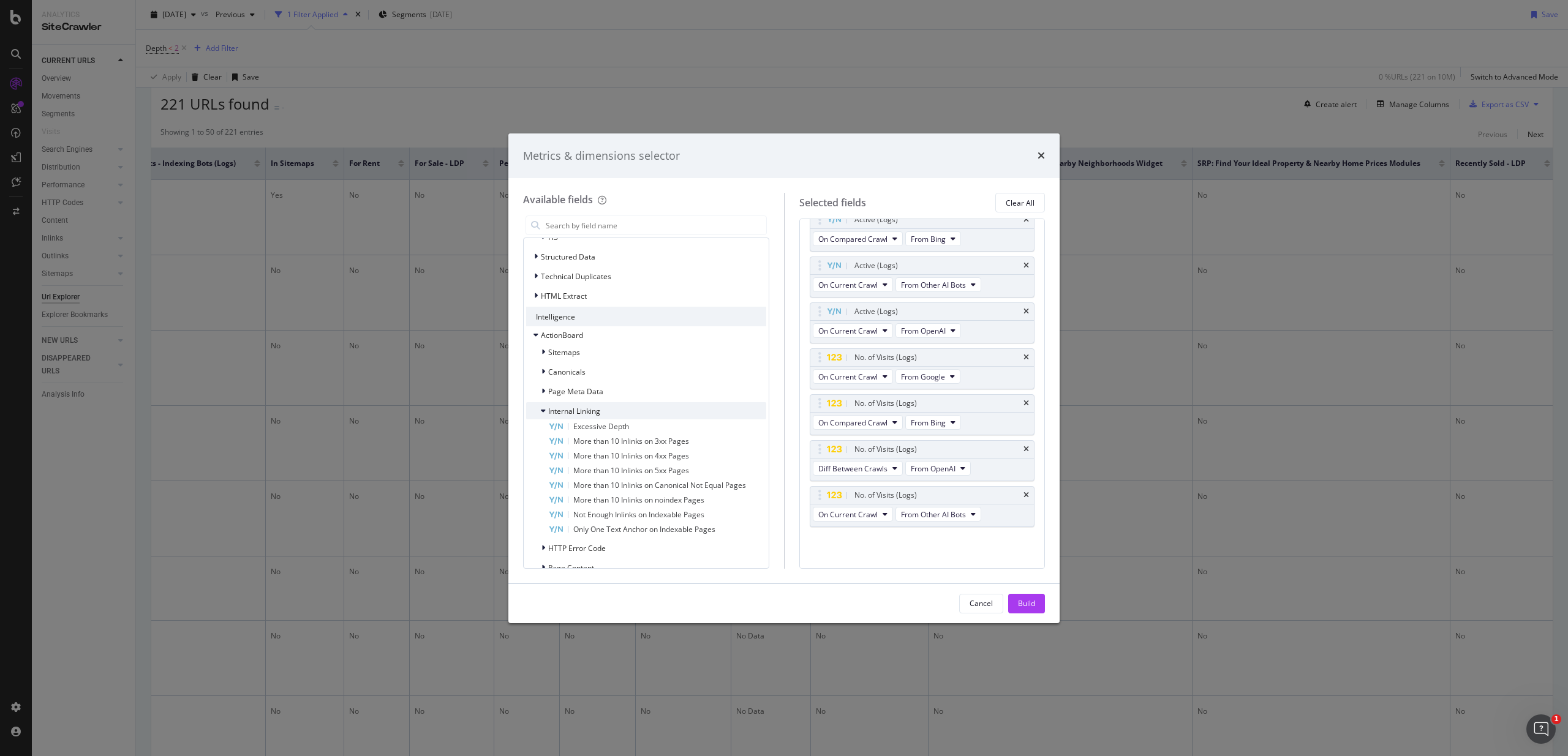
click at [599, 409] on span "Internal Linking" at bounding box center [574, 410] width 52 height 11
click at [575, 224] on input "modal" at bounding box center [655, 226] width 221 height 19
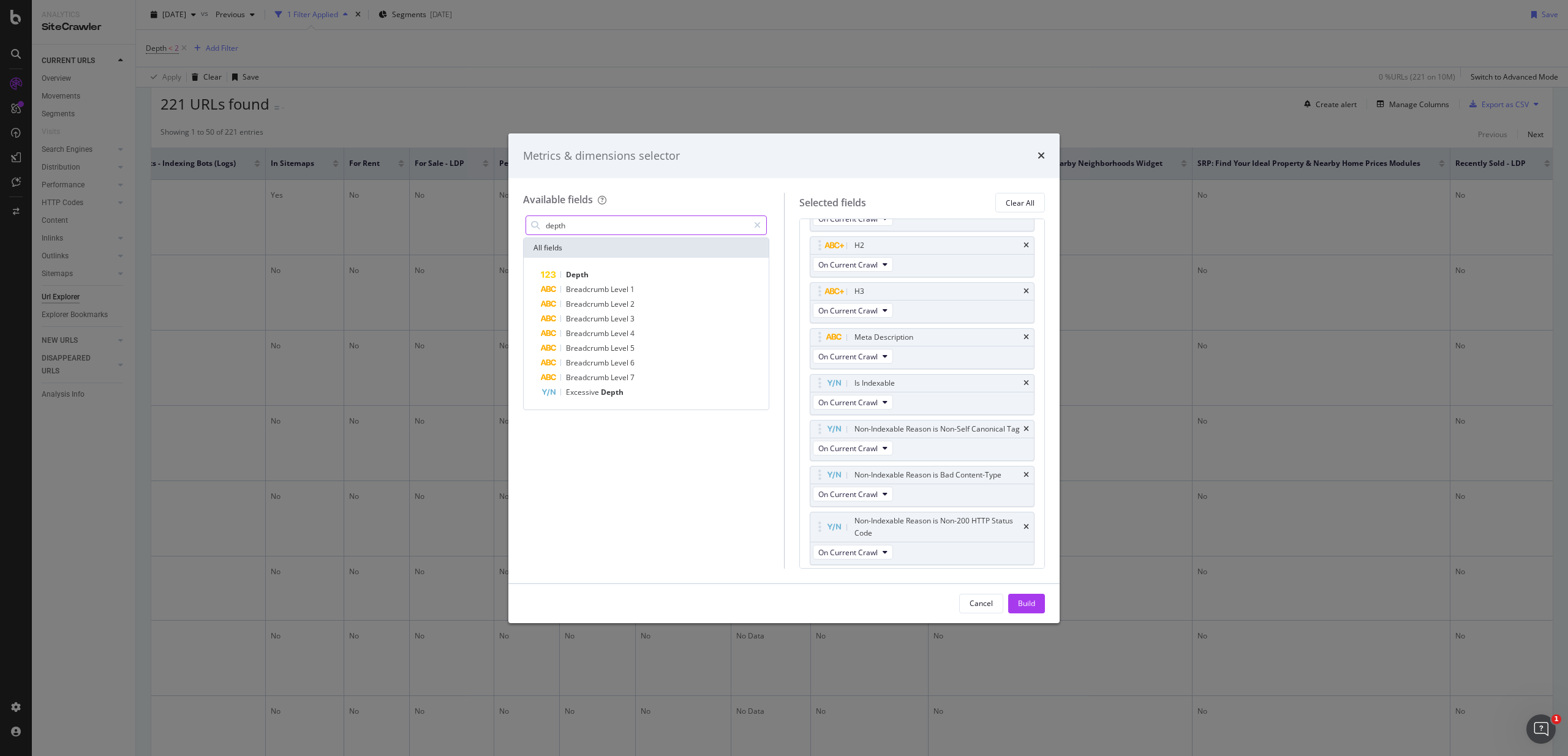
scroll to position [0, 0]
type input "depth"
click at [759, 229] on div "modal" at bounding box center [757, 226] width 18 height 20
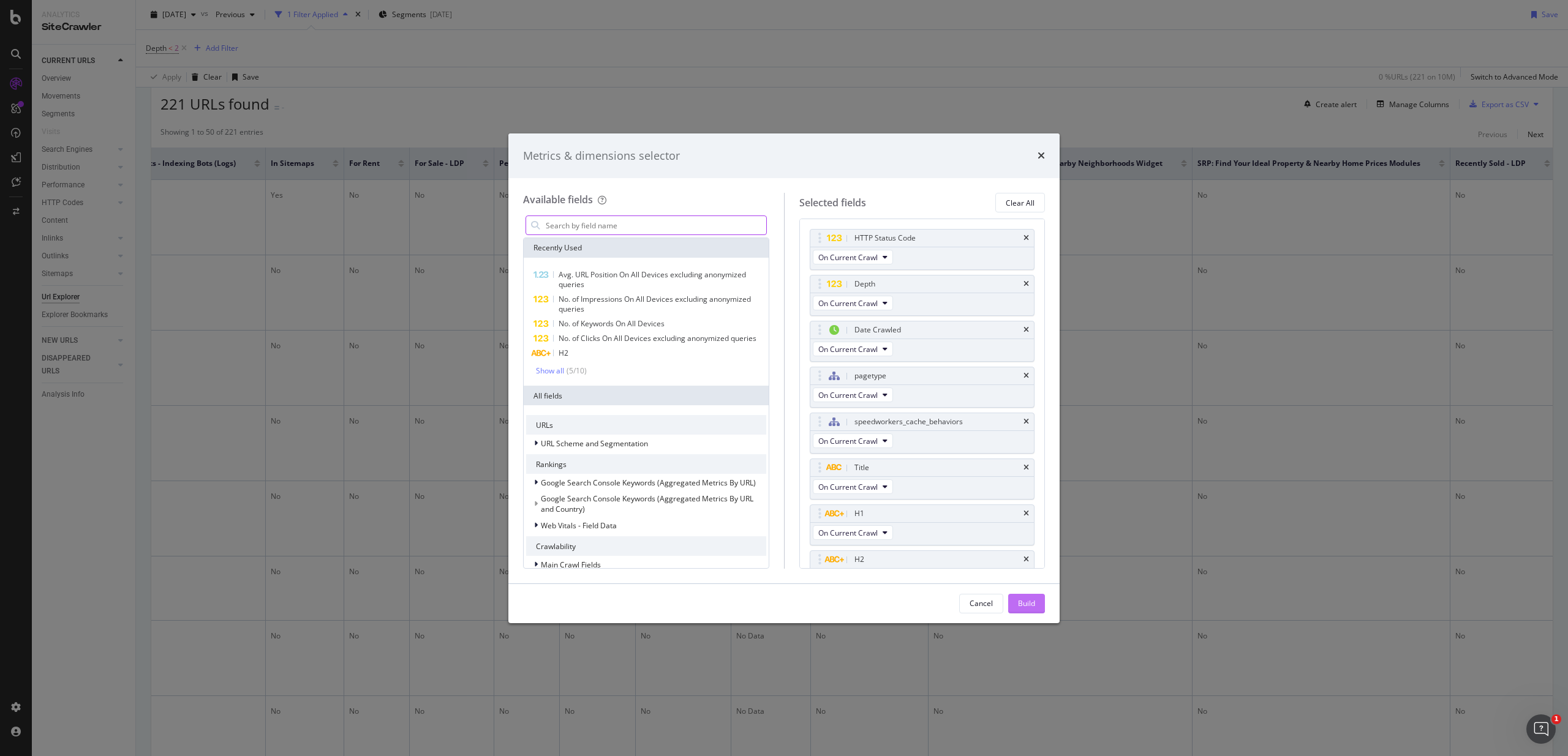
click at [1023, 602] on div "Build" at bounding box center [1027, 603] width 17 height 11
